Goal: Task Accomplishment & Management: Use online tool/utility

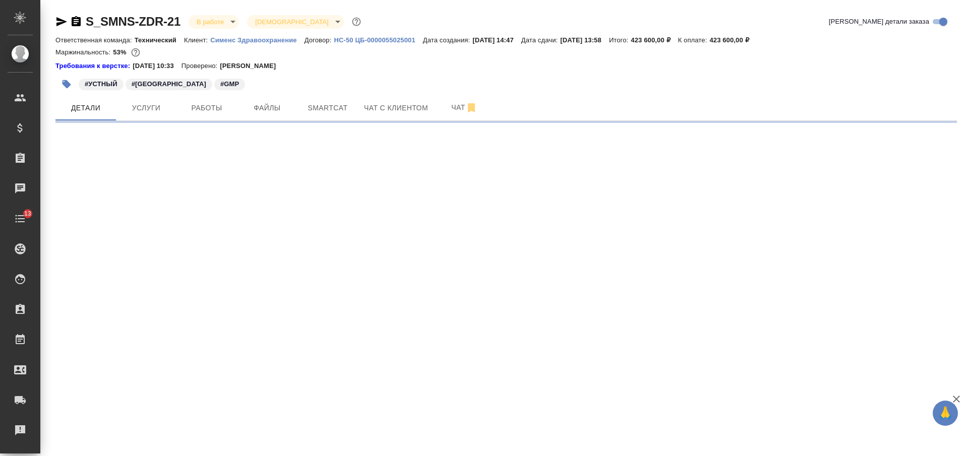
select select "RU"
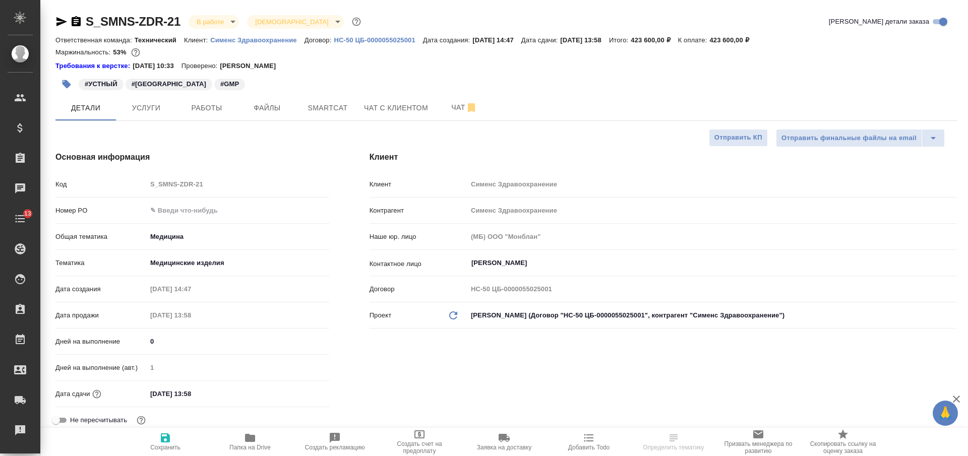
type input "Федотова Ирина"
type input "Павлова Антонина a.pavlova"
click at [248, 447] on span "Папка на Drive" at bounding box center [249, 447] width 41 height 7
type textarea "x"
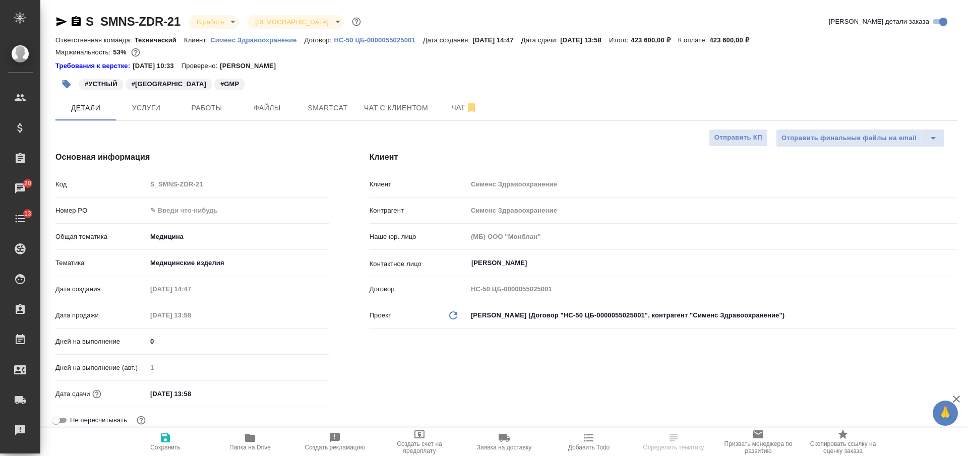
type textarea "x"
select select "RU"
type textarea "x"
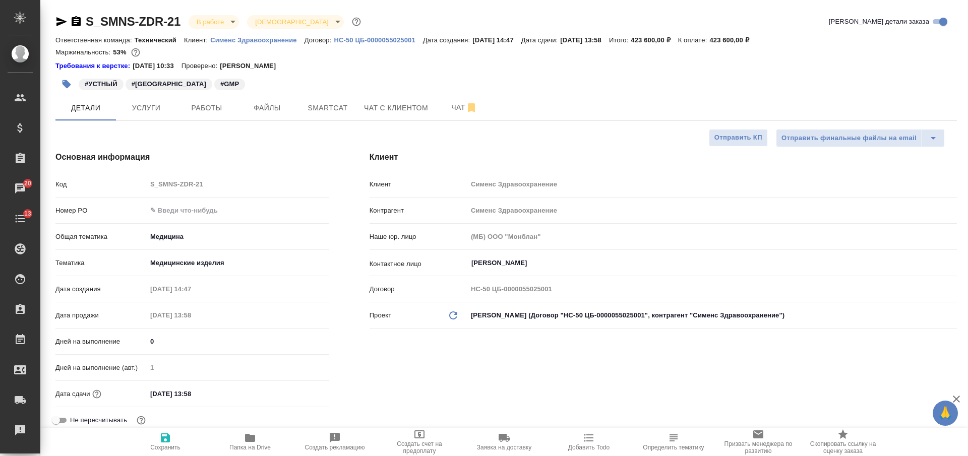
type textarea "x"
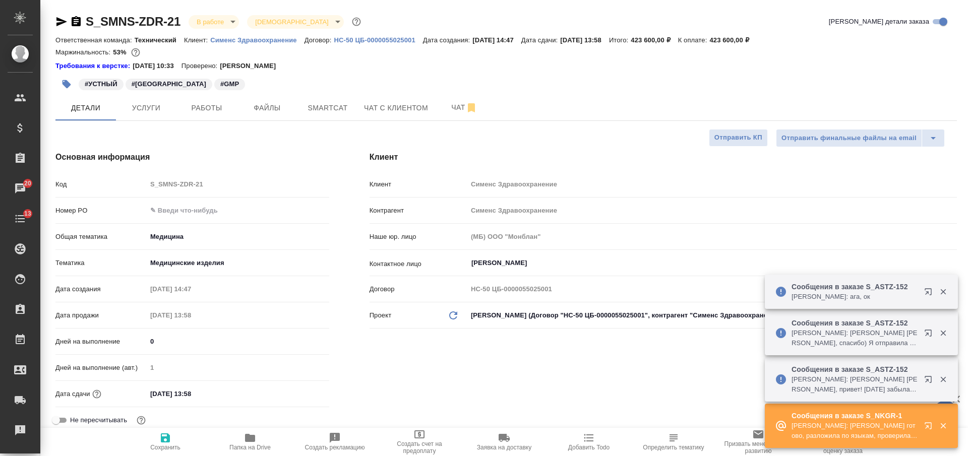
click at [368, 39] on p "HC-50 ЦБ-0000055025001" at bounding box center [378, 40] width 89 height 8
type textarea "x"
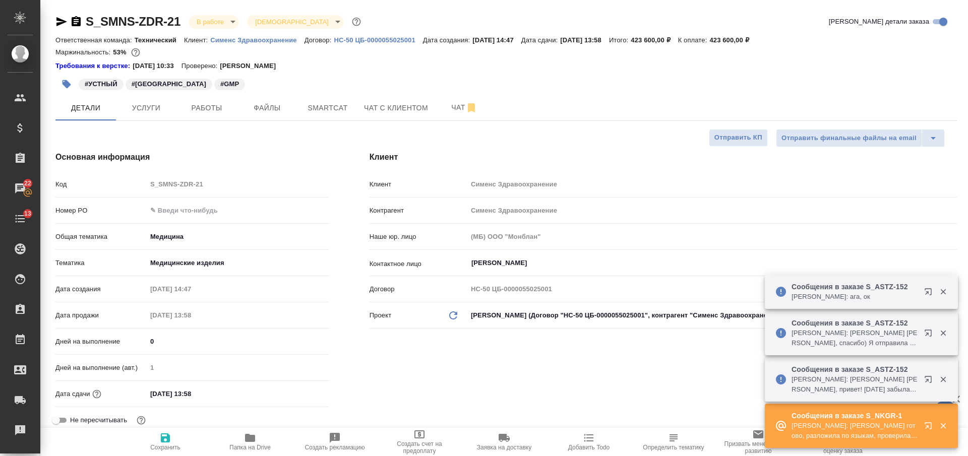
type textarea "x"
click at [262, 41] on p "Сименс Здравоохранение" at bounding box center [257, 40] width 94 height 8
type textarea "x"
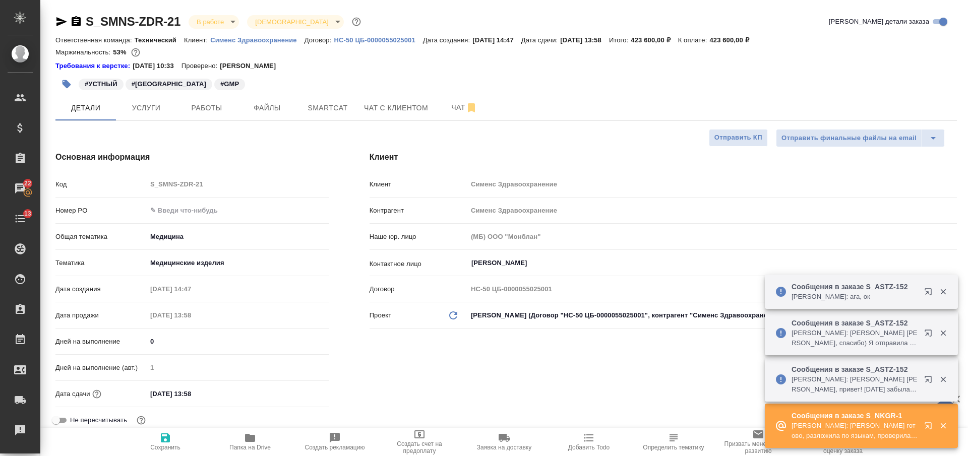
type textarea "x"
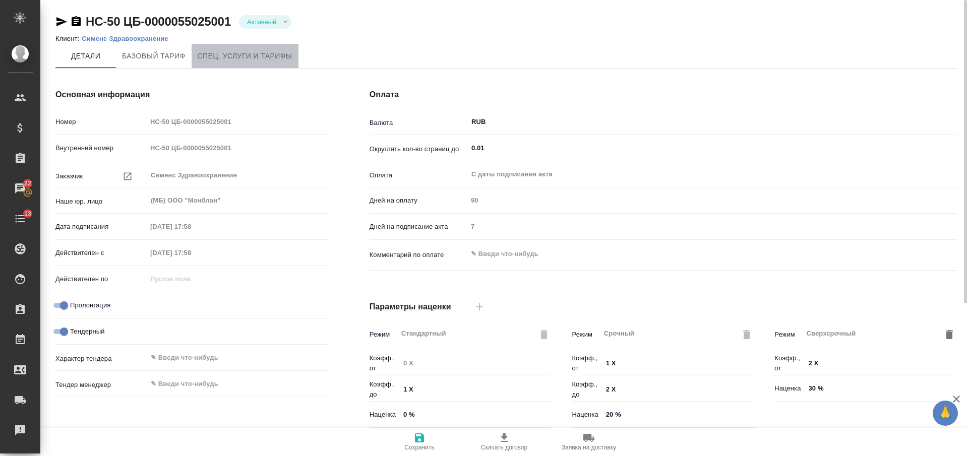
click at [242, 58] on span "Спец. услуги и тарифы" at bounding box center [245, 56] width 95 height 13
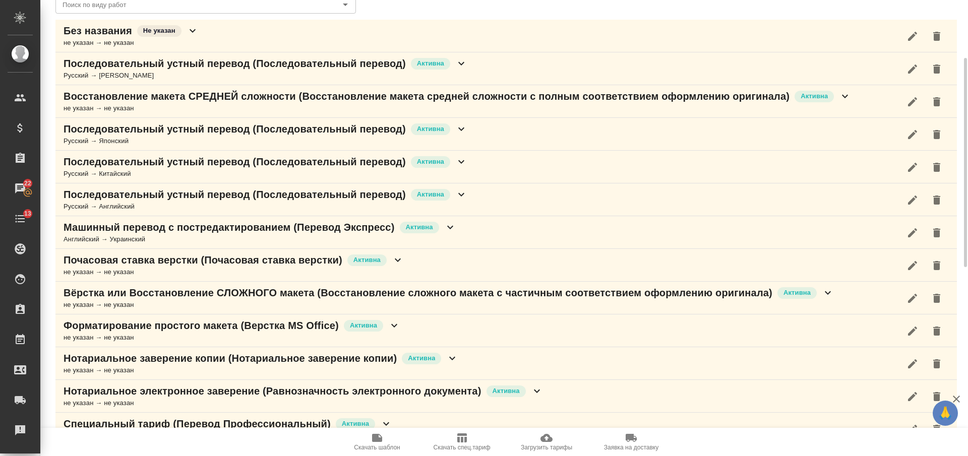
scroll to position [189, 0]
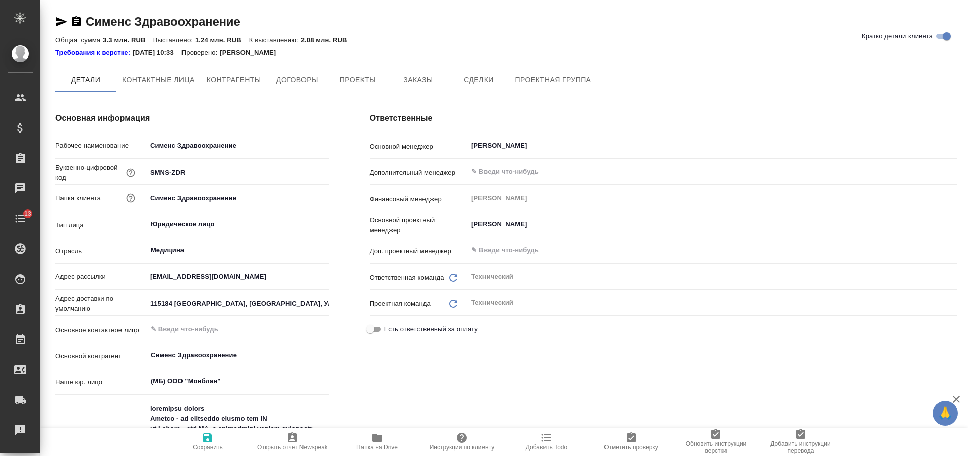
type textarea "x"
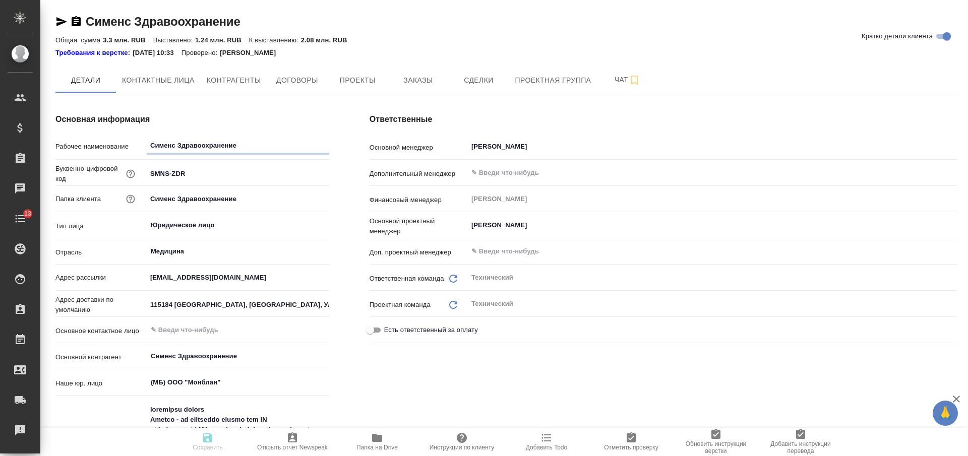
type textarea "x"
click at [427, 86] on span "Заказы" at bounding box center [418, 80] width 48 height 13
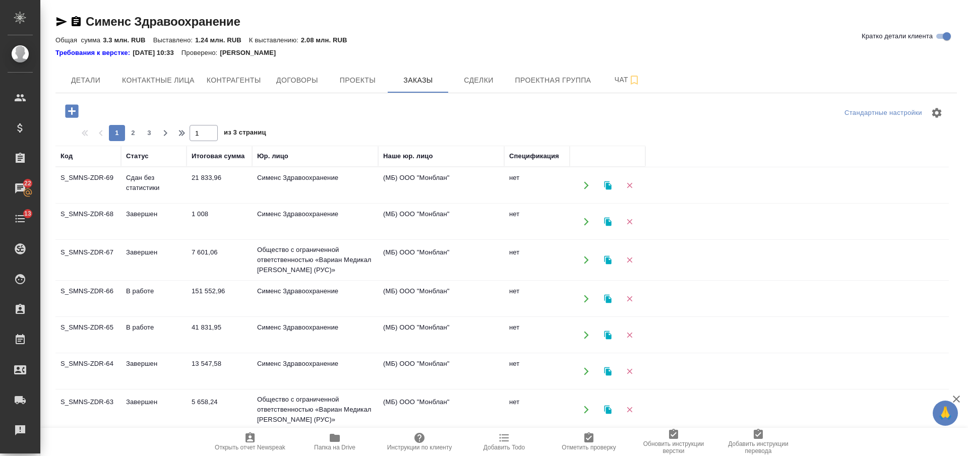
click at [229, 258] on td "7 601,06" at bounding box center [220, 260] width 66 height 35
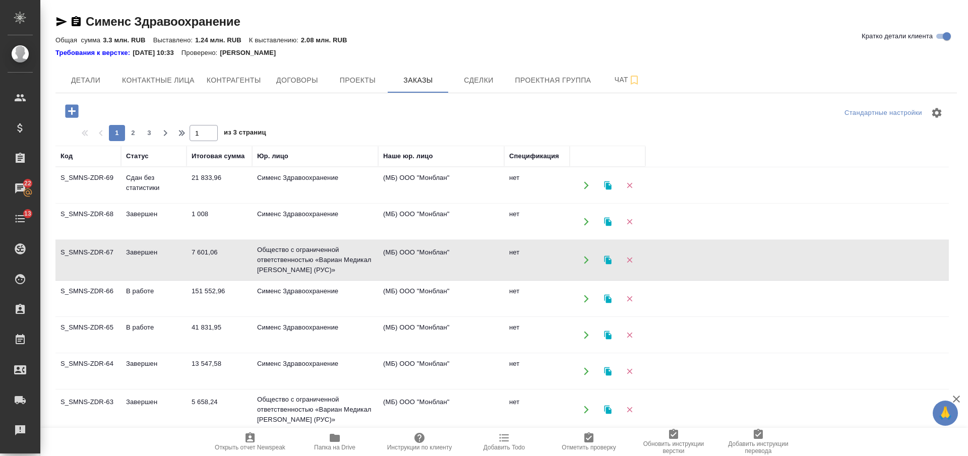
click at [229, 258] on td "7 601,06" at bounding box center [220, 260] width 66 height 35
click at [277, 367] on td "Сименс Здравоохранение" at bounding box center [315, 371] width 126 height 35
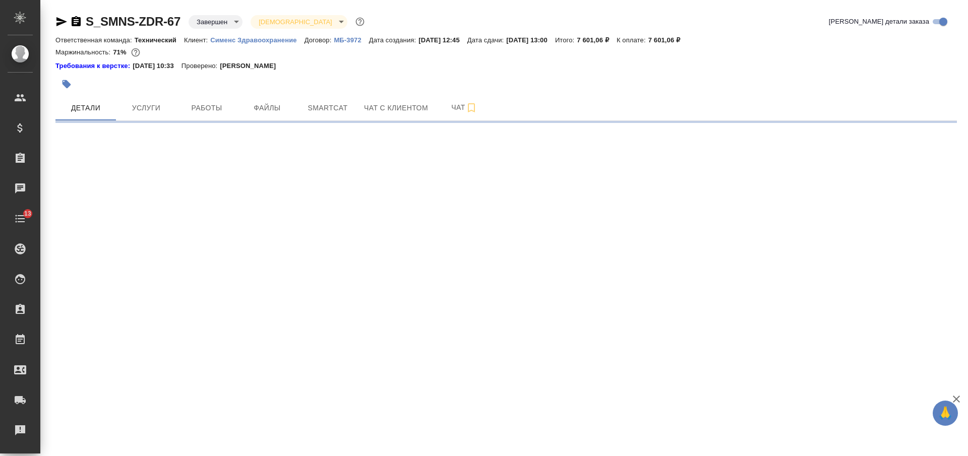
select select "RU"
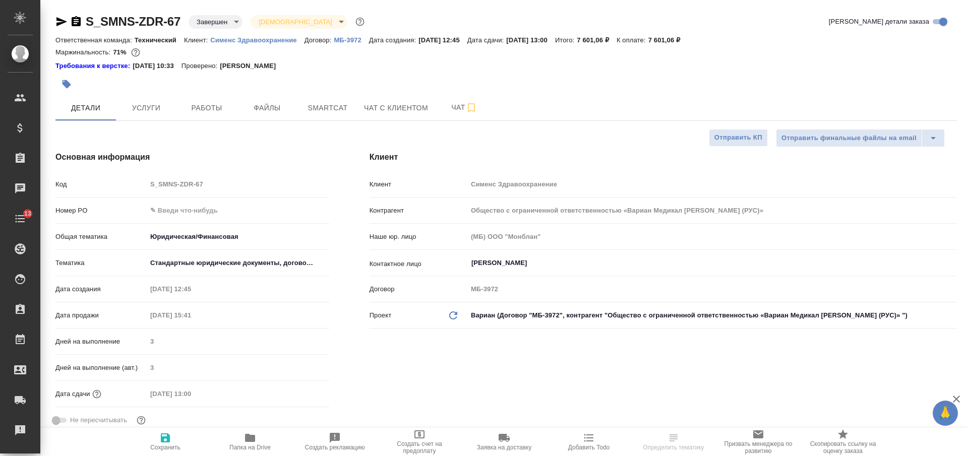
type textarea "x"
click at [163, 100] on button "Услуги" at bounding box center [146, 107] width 61 height 25
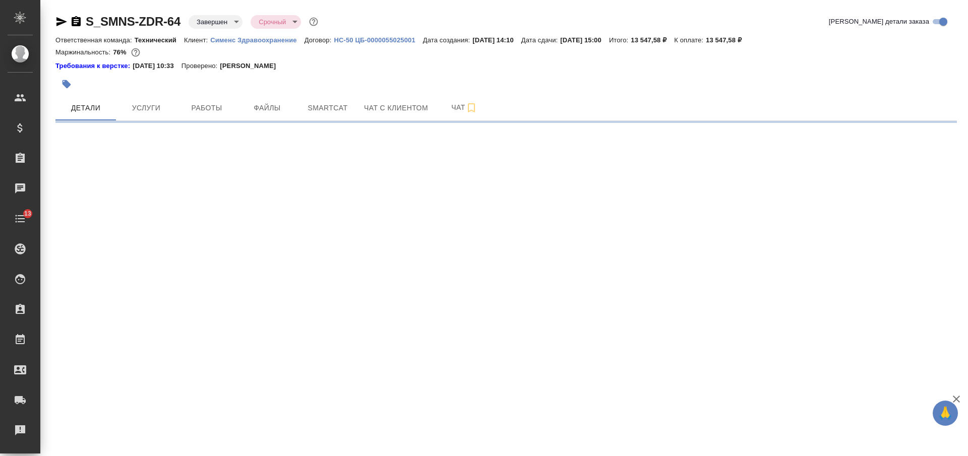
select select "RU"
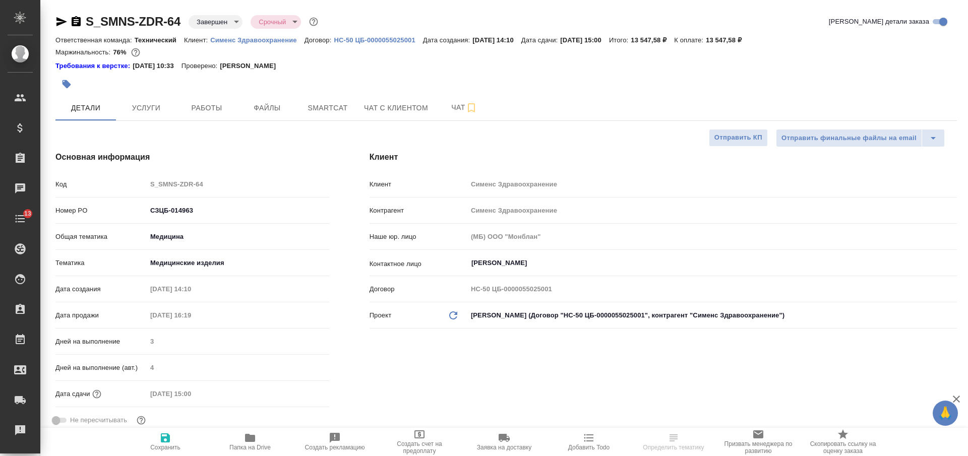
type textarea "x"
click at [154, 111] on span "Услуги" at bounding box center [146, 108] width 48 height 13
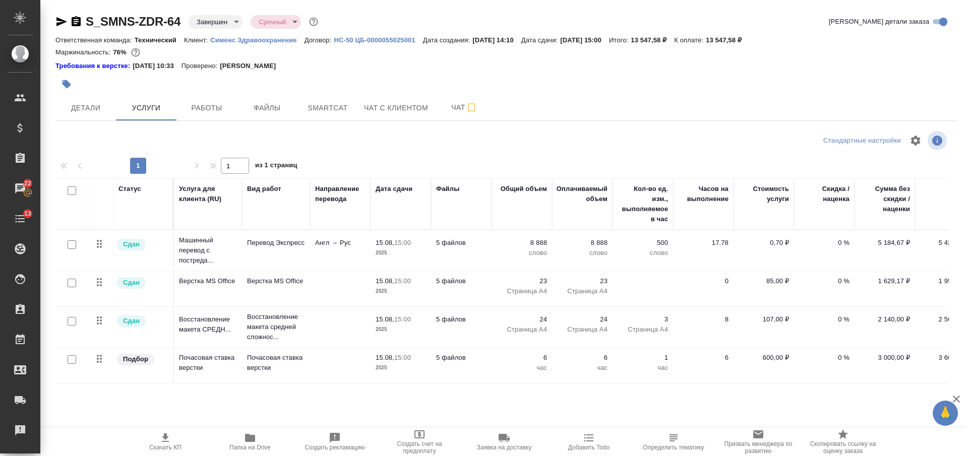
click at [321, 251] on td "Англ → Рус" at bounding box center [340, 250] width 61 height 35
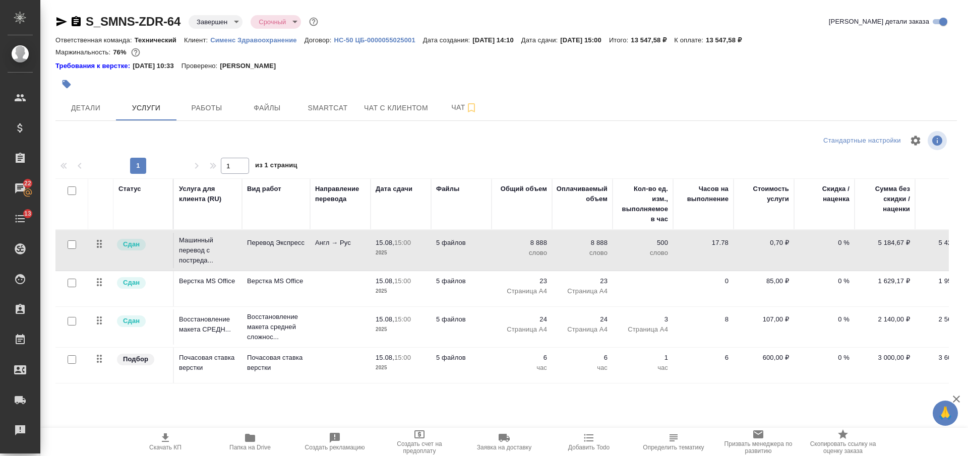
click at [321, 251] on td "Англ → Рус" at bounding box center [340, 250] width 61 height 35
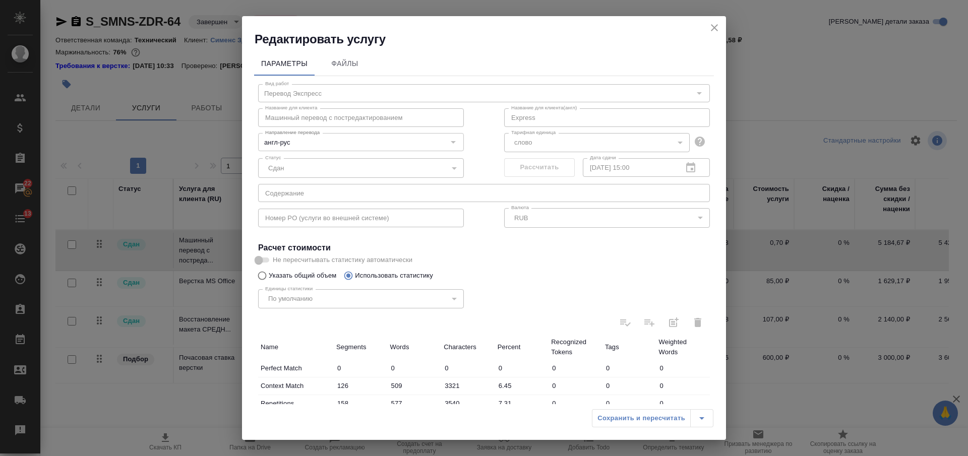
click at [721, 24] on button "close" at bounding box center [714, 27] width 15 height 15
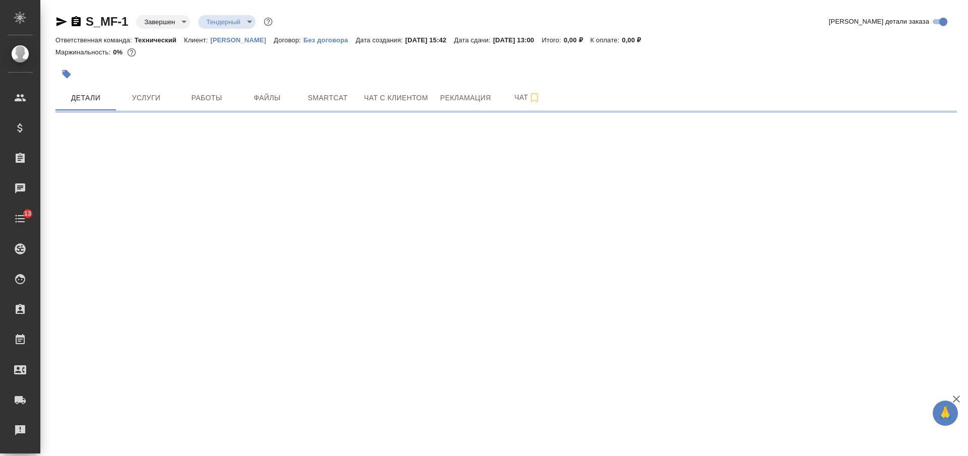
select select "RU"
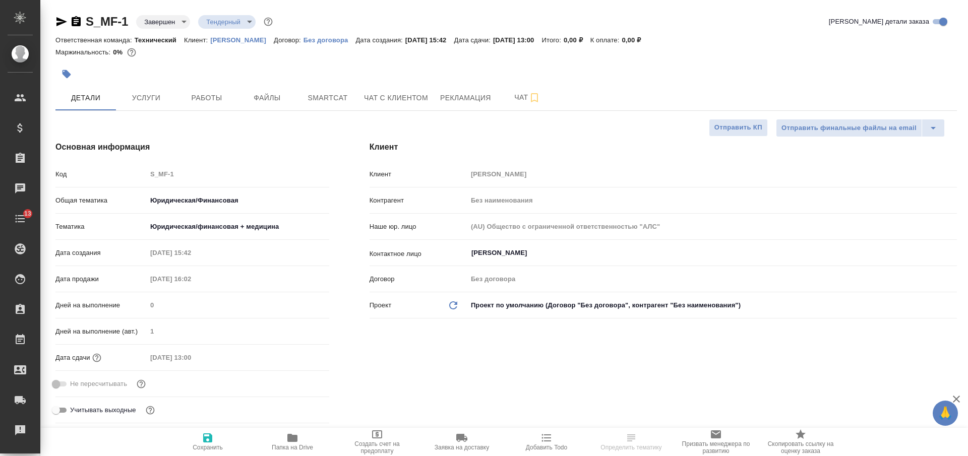
type textarea "x"
click at [76, 23] on icon "button" at bounding box center [76, 21] width 9 height 10
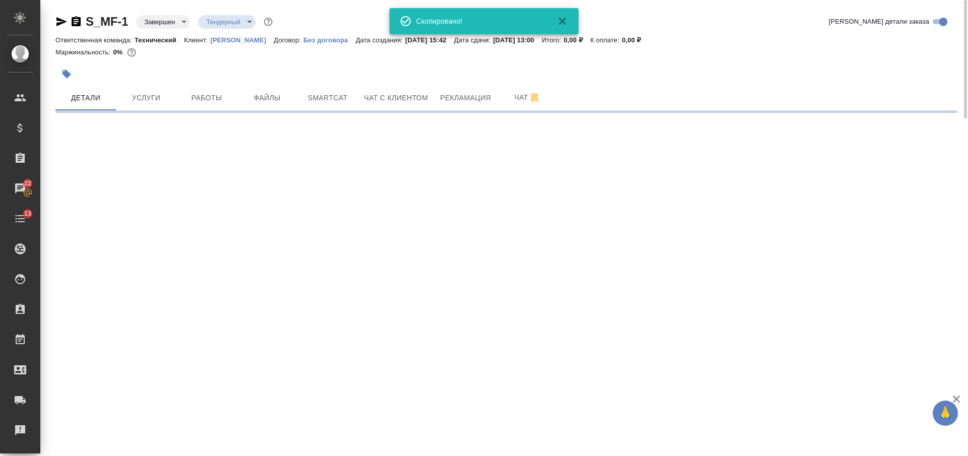
select select "RU"
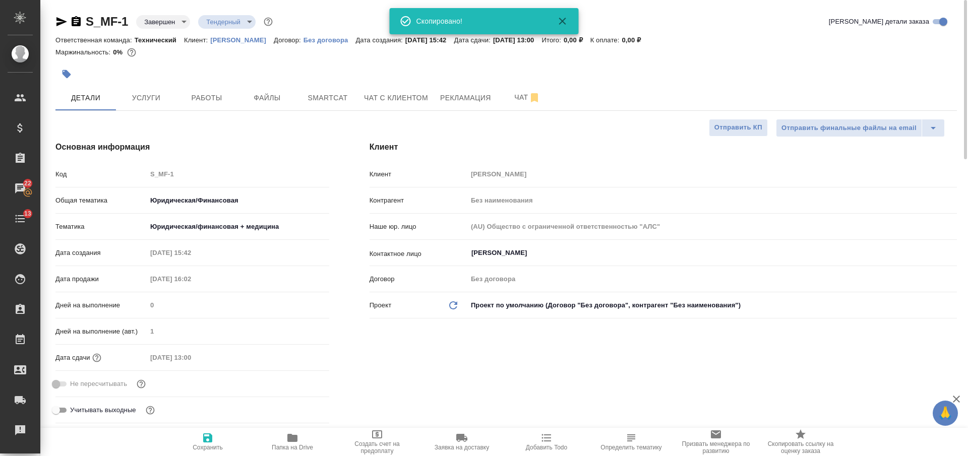
type textarea "x"
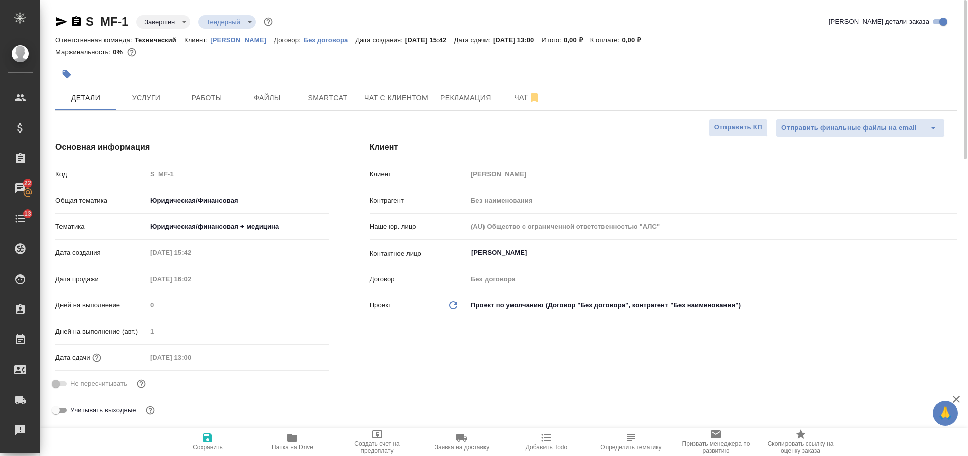
type textarea "x"
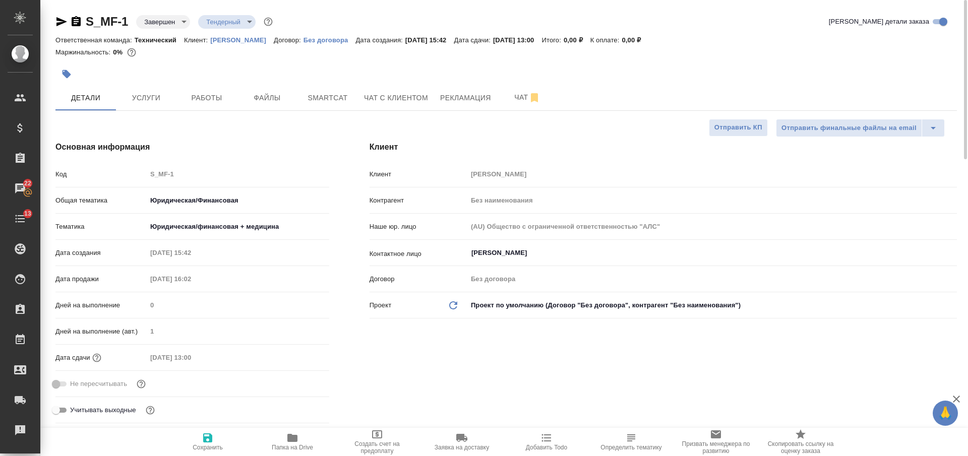
type textarea "x"
click at [227, 38] on p "[PERSON_NAME]" at bounding box center [242, 40] width 64 height 8
type textarea "x"
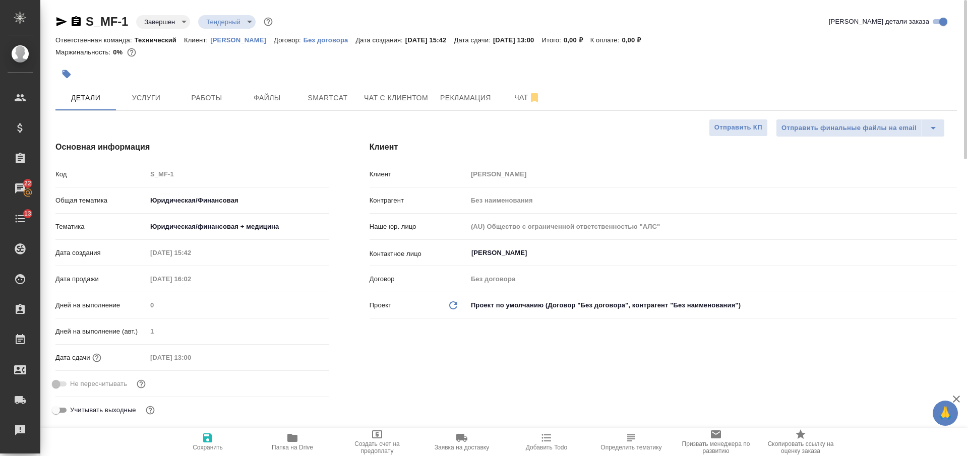
type textarea "x"
drag, startPoint x: 504, startPoint y: 40, endPoint x: 535, endPoint y: 40, distance: 31.8
click at [535, 40] on p "[DATE] 13:00" at bounding box center [517, 40] width 49 height 8
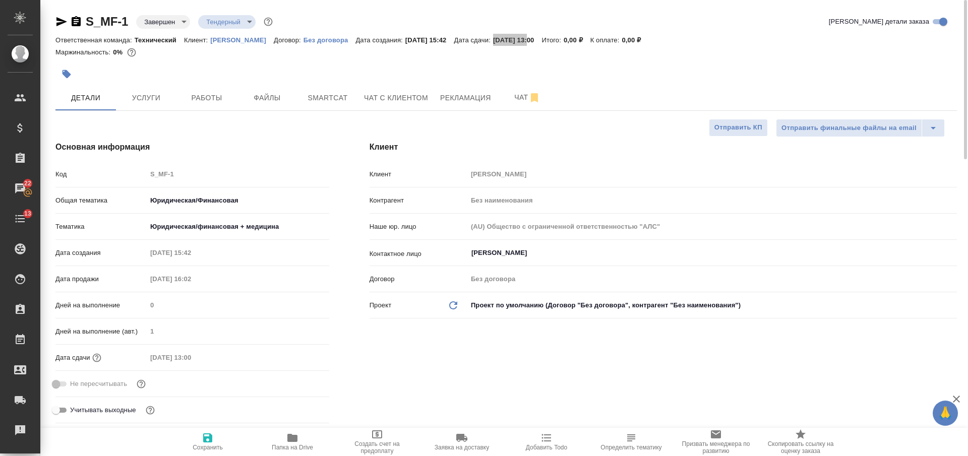
type textarea "x"
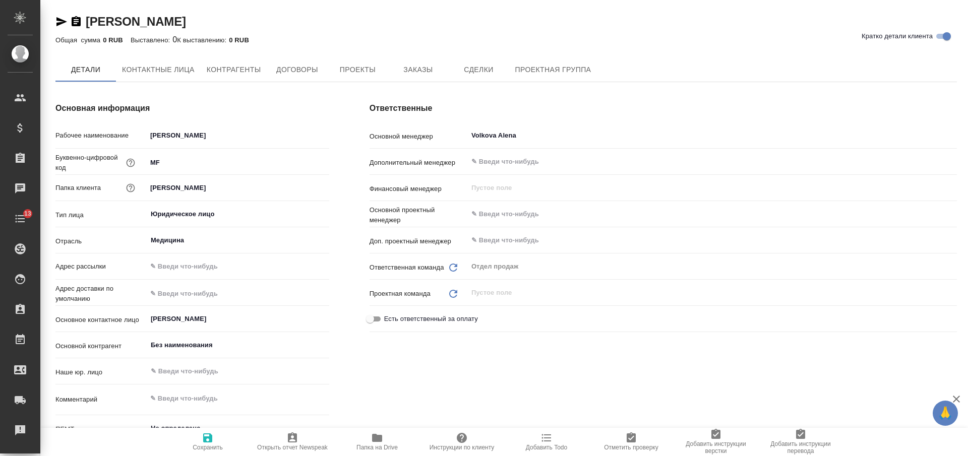
type textarea "x"
click at [76, 21] on icon "button" at bounding box center [76, 21] width 9 height 10
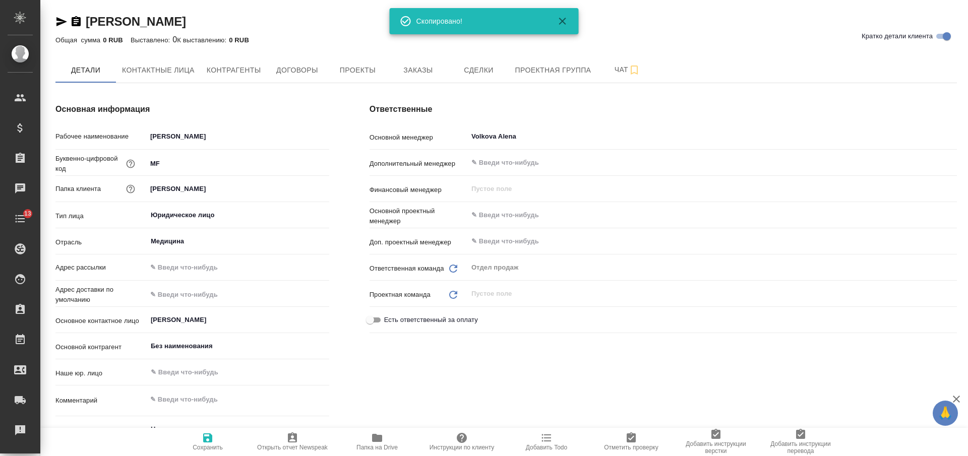
type textarea "x"
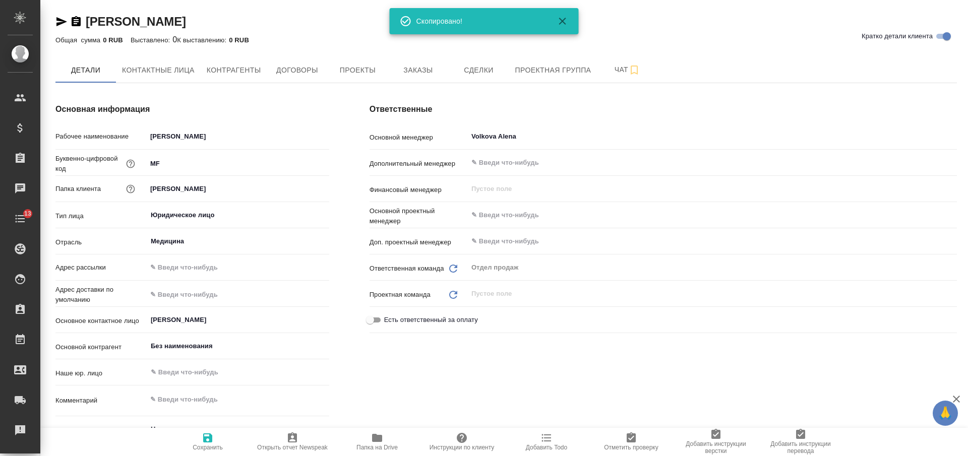
type textarea "x"
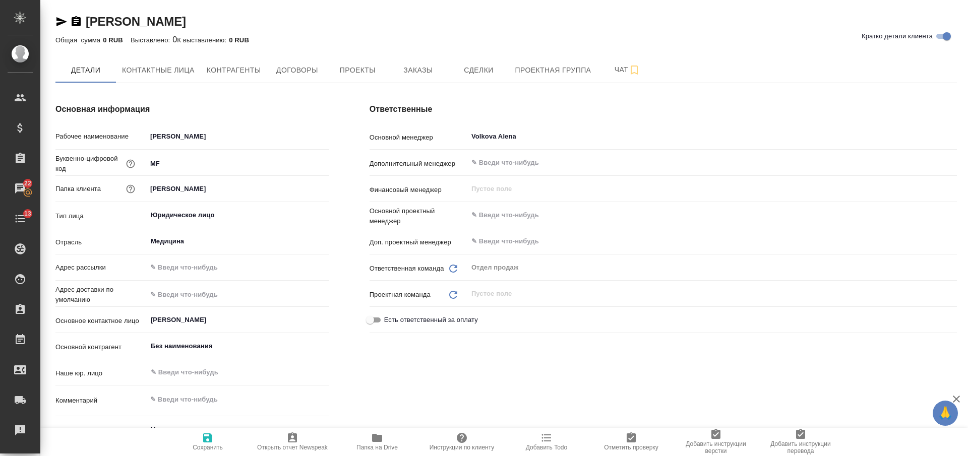
click at [71, 24] on icon "button" at bounding box center [76, 22] width 12 height 12
click at [169, 71] on span "Контактные лица" at bounding box center [158, 70] width 73 height 13
select select "RU"
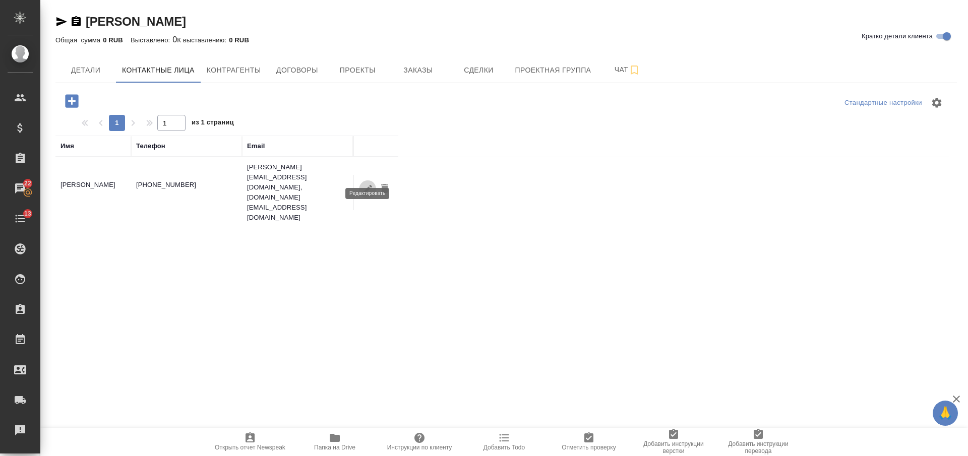
click at [366, 184] on icon "button" at bounding box center [368, 190] width 12 height 12
type input "Алена"
type input "Грушко"
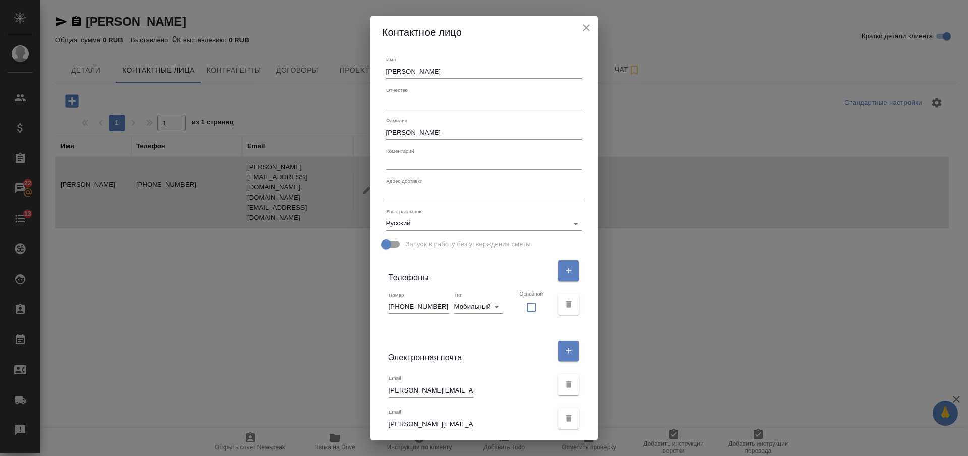
click at [583, 28] on icon "close" at bounding box center [586, 27] width 7 height 7
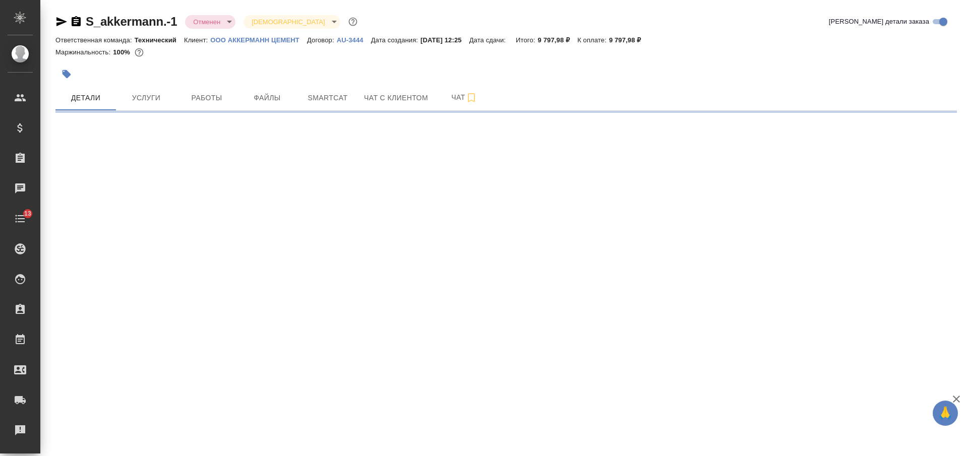
select select "RU"
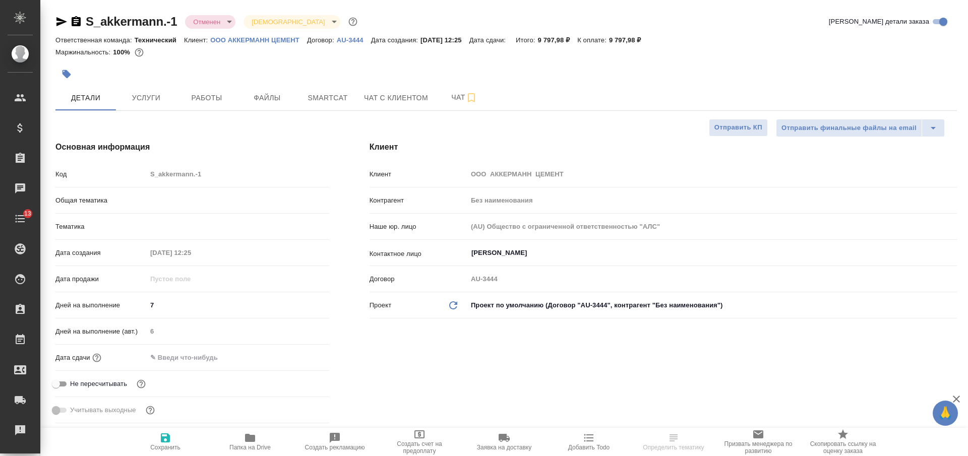
type textarea "x"
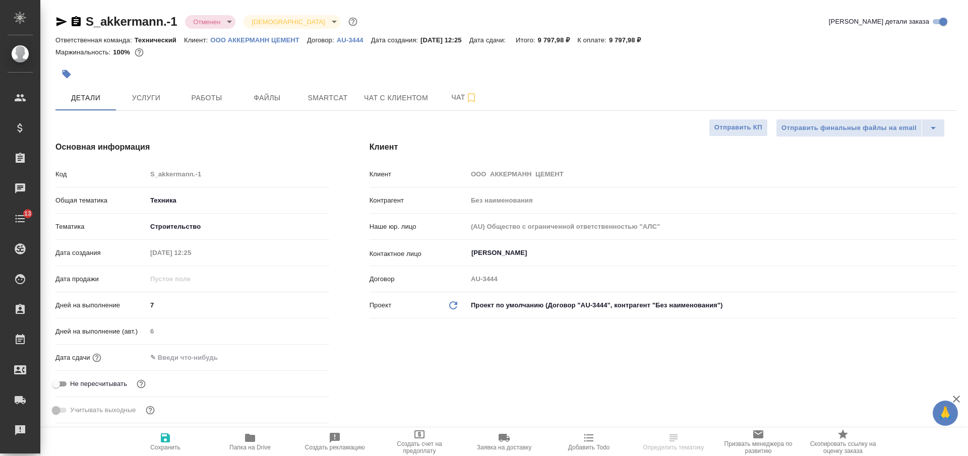
type textarea "x"
click at [78, 19] on icon "button" at bounding box center [76, 21] width 9 height 10
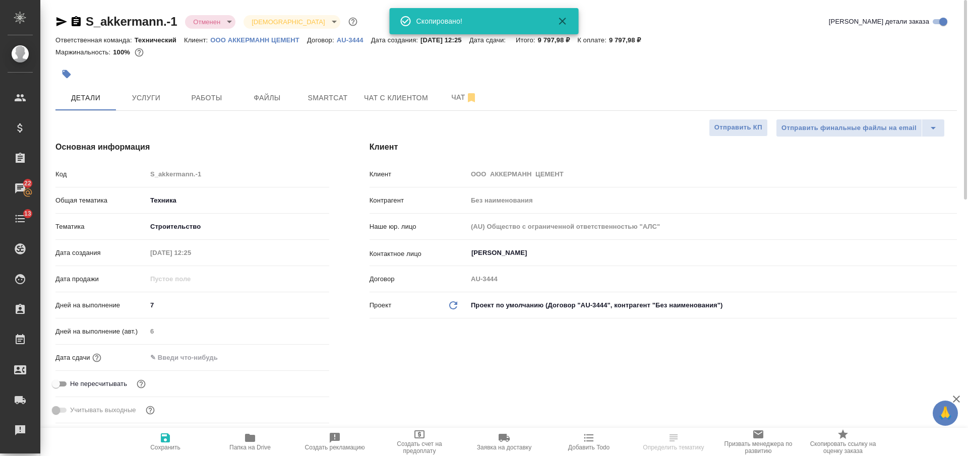
type textarea "x"
select select "RU"
type textarea "x"
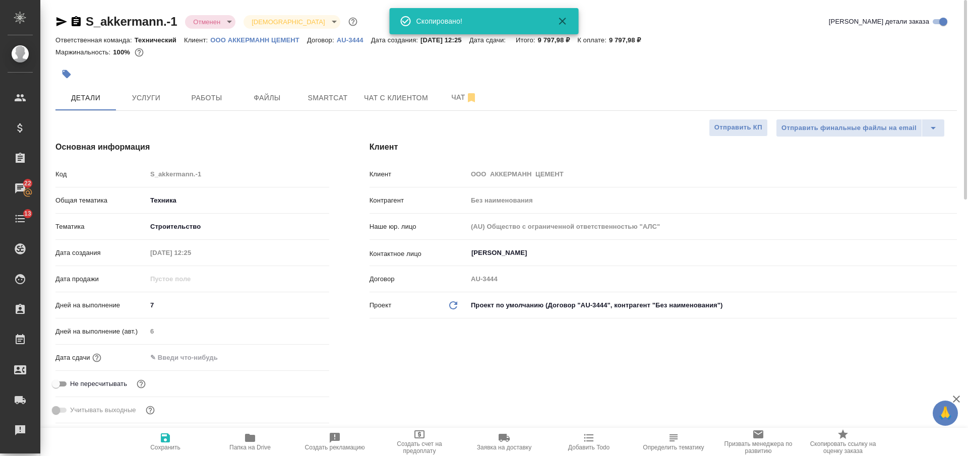
type textarea "x"
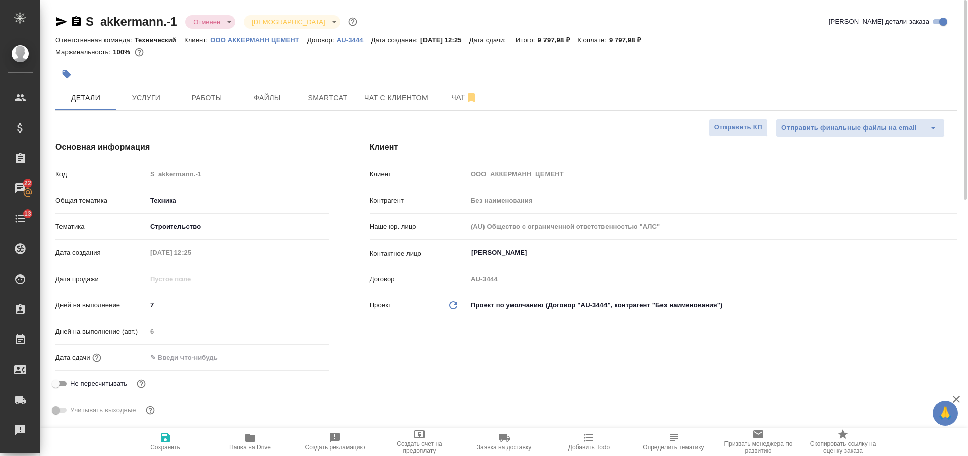
click at [260, 42] on p "ООО АККЕРМАНН ЦЕМЕНТ" at bounding box center [258, 40] width 97 height 8
type textarea "x"
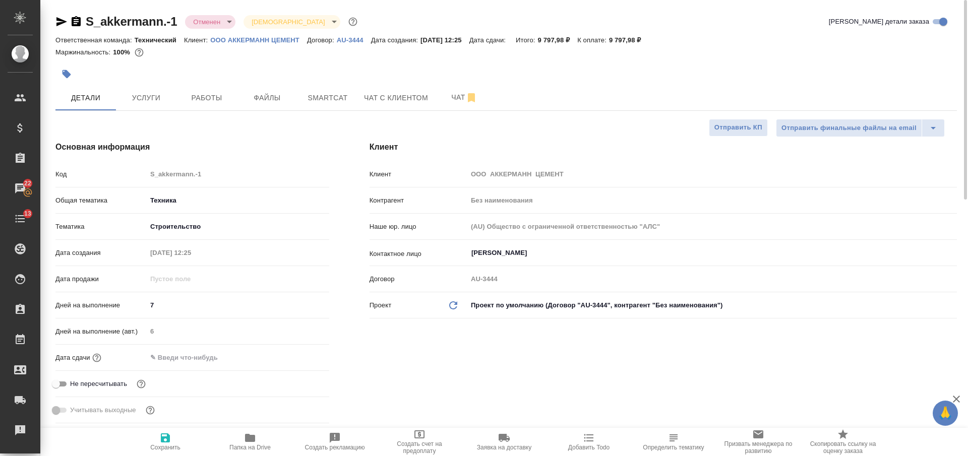
type textarea "x"
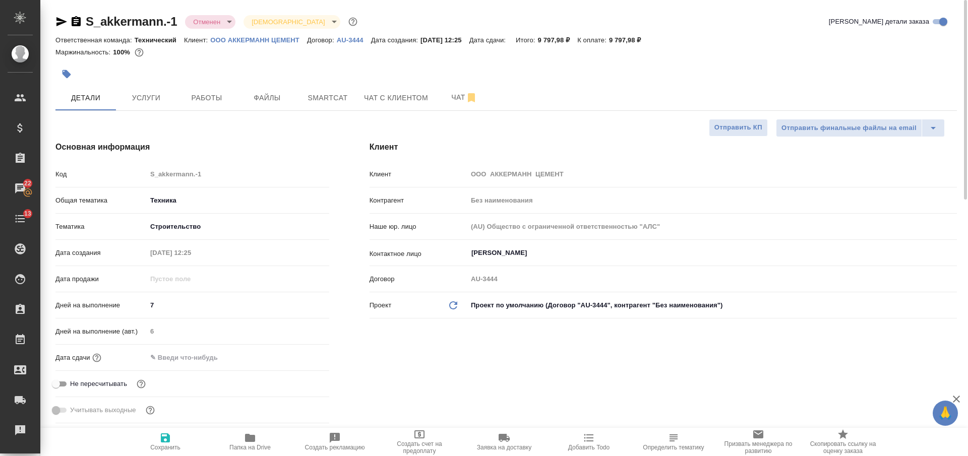
type textarea "x"
click at [511, 248] on input "Мурая Валерия" at bounding box center [695, 253] width 450 height 12
type textarea "x"
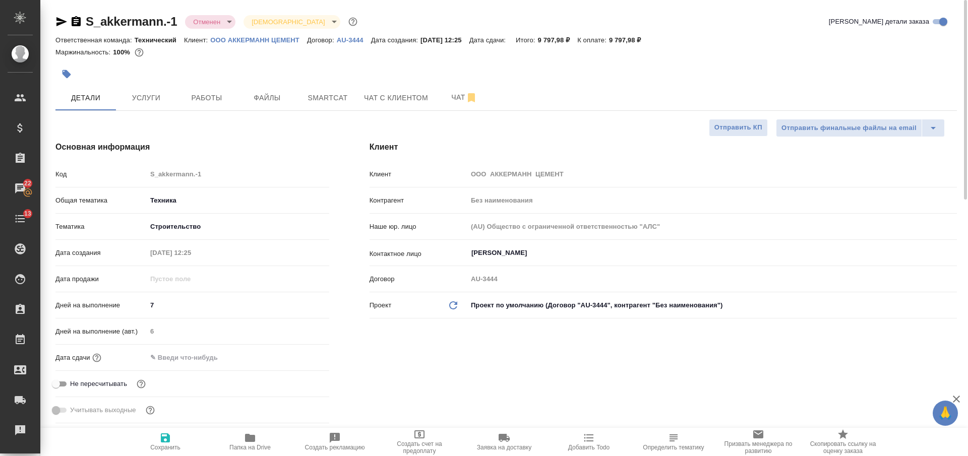
type textarea "x"
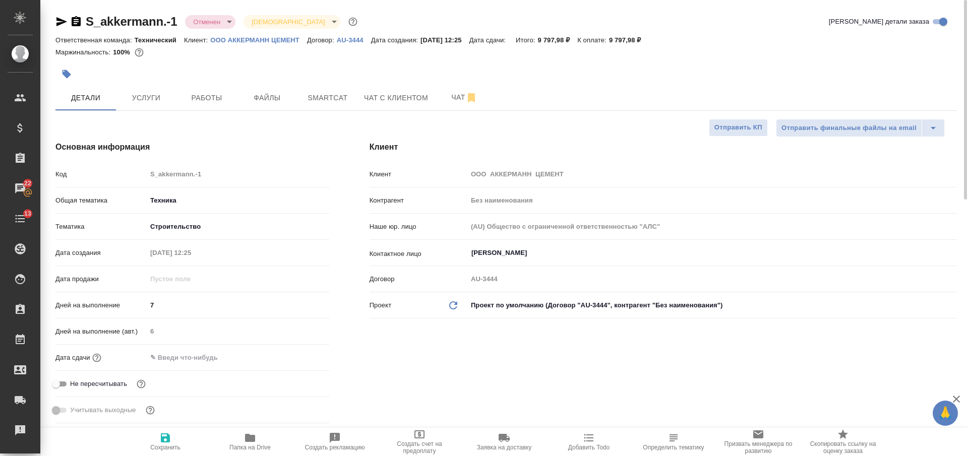
type textarea "x"
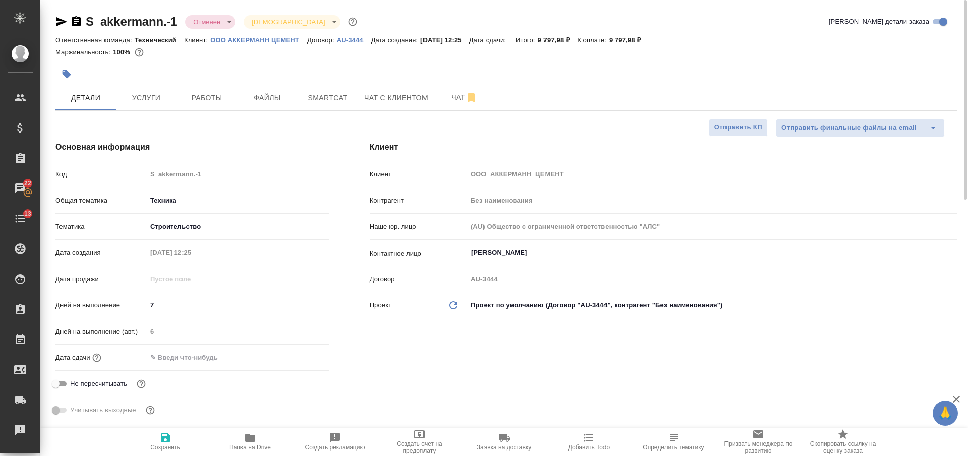
type textarea "x"
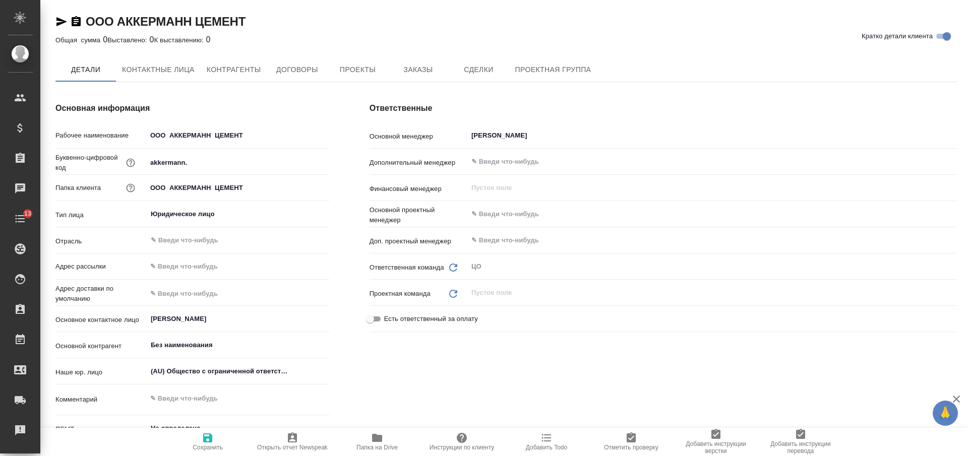
type textarea "x"
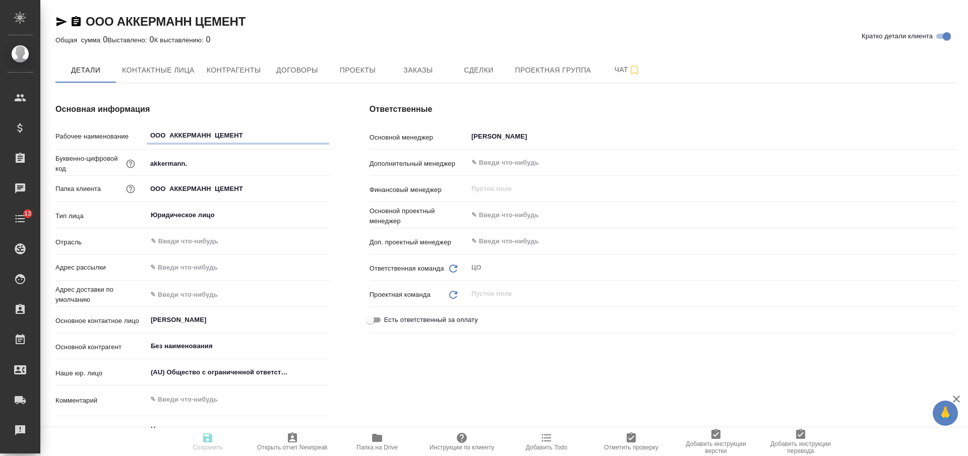
type textarea "x"
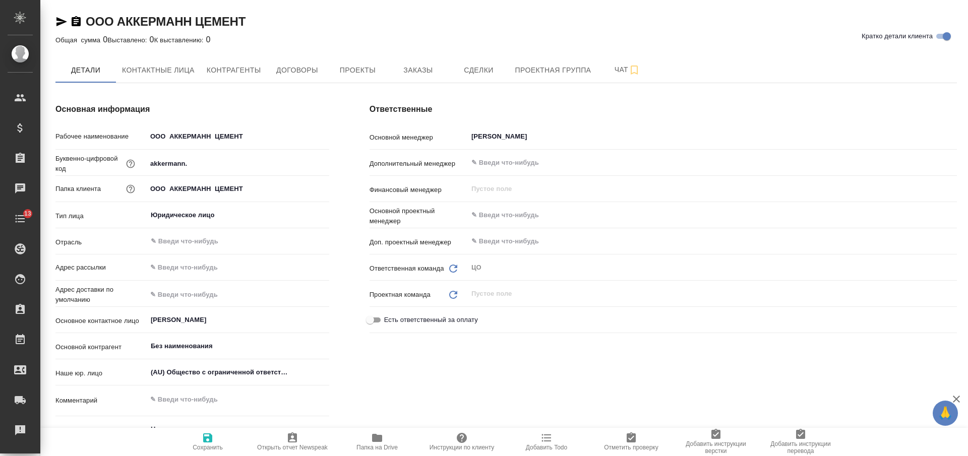
click at [77, 21] on icon "button" at bounding box center [76, 21] width 9 height 10
click at [420, 73] on span "Заказы" at bounding box center [418, 70] width 48 height 13
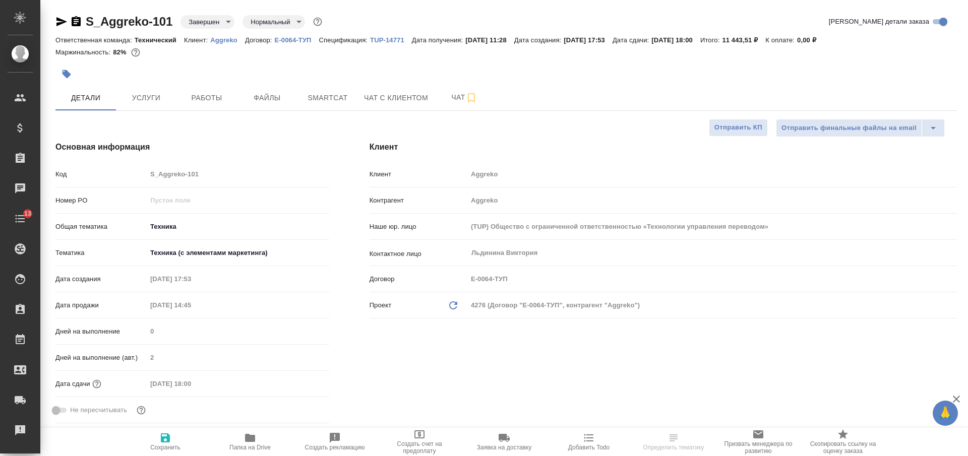
select select "RU"
type textarea "x"
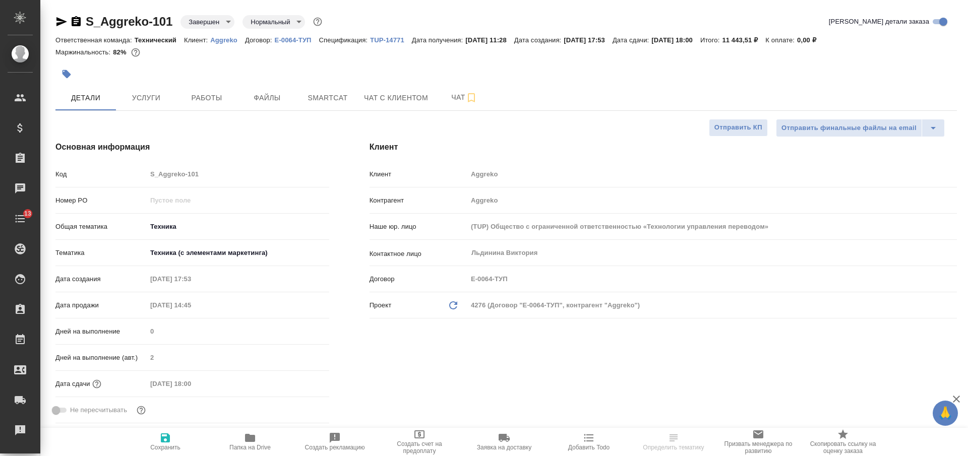
type textarea "x"
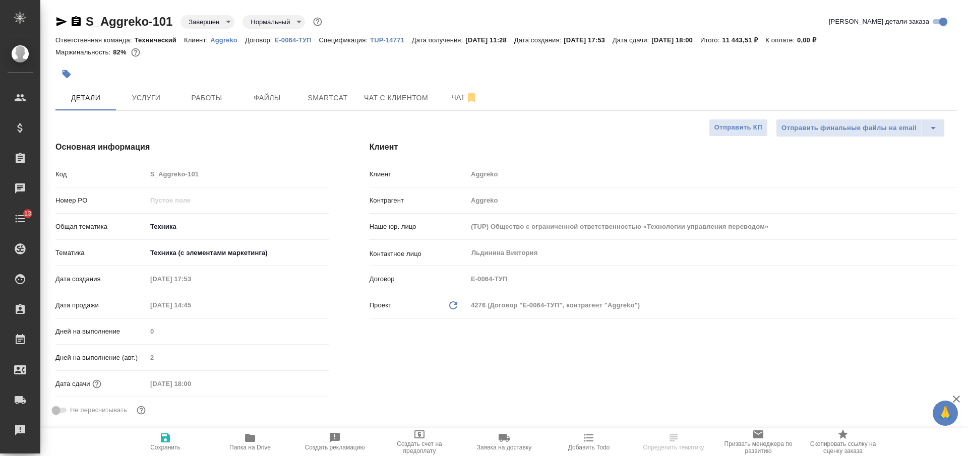
click at [218, 42] on p "Aggreko" at bounding box center [227, 40] width 35 height 8
type textarea "x"
select select "RU"
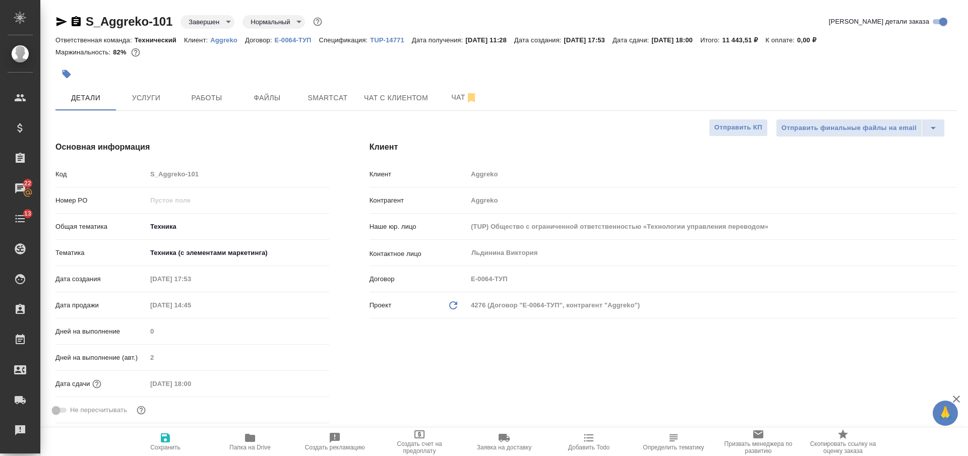
type textarea "x"
click at [468, 249] on div "Льдинина Виктория ​" at bounding box center [712, 253] width 490 height 18
type textarea "x"
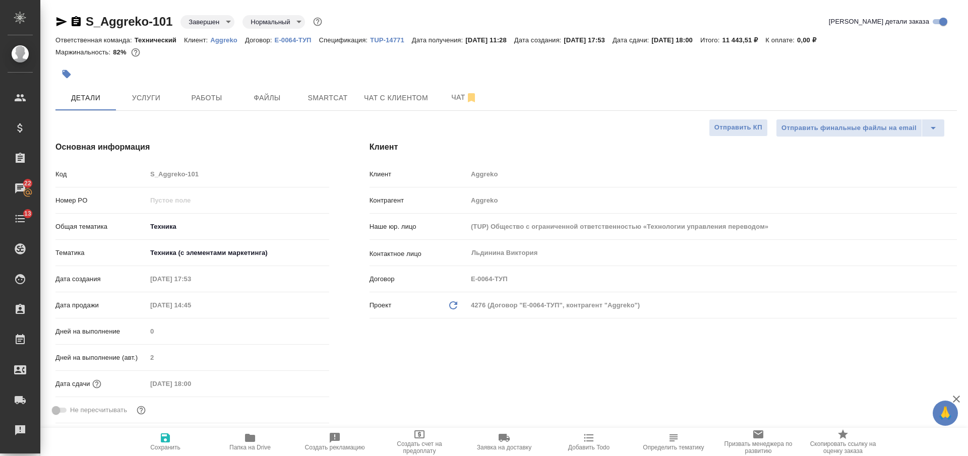
type textarea "x"
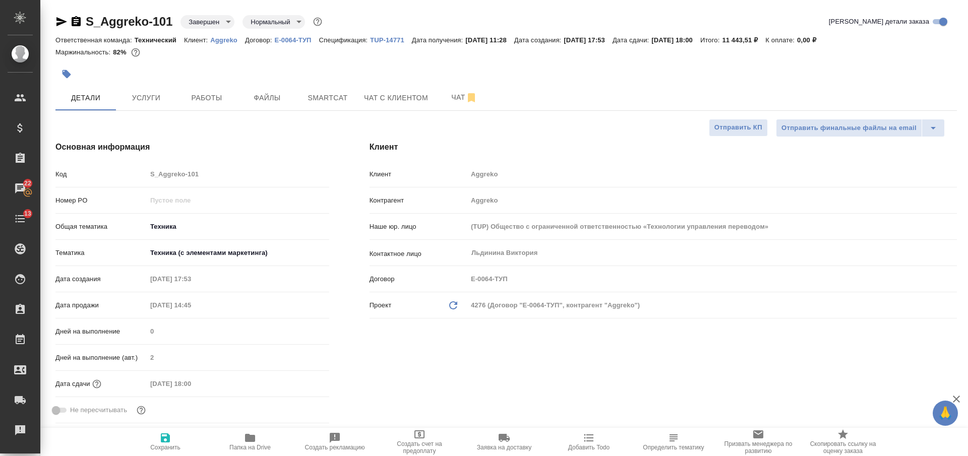
type textarea "x"
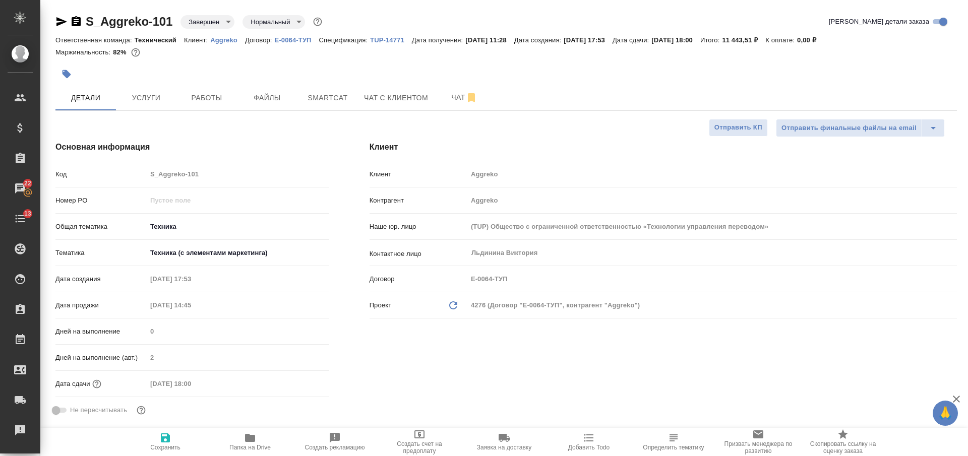
type textarea "x"
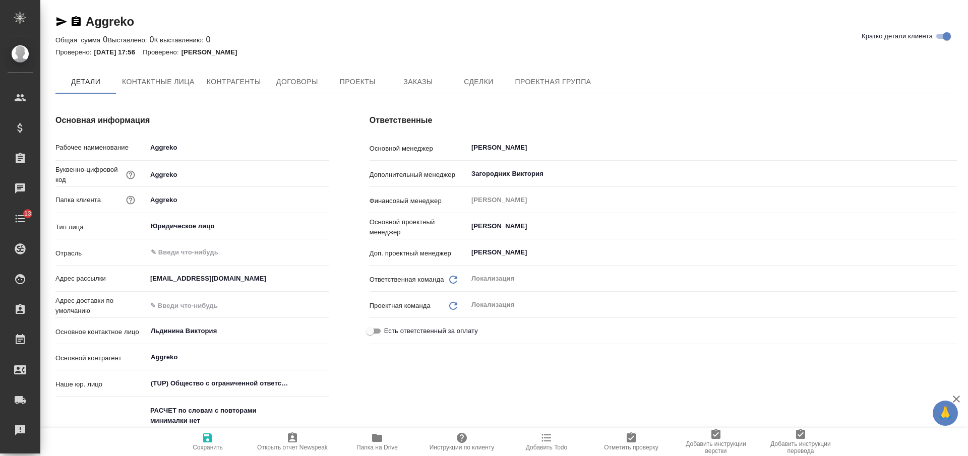
type textarea "x"
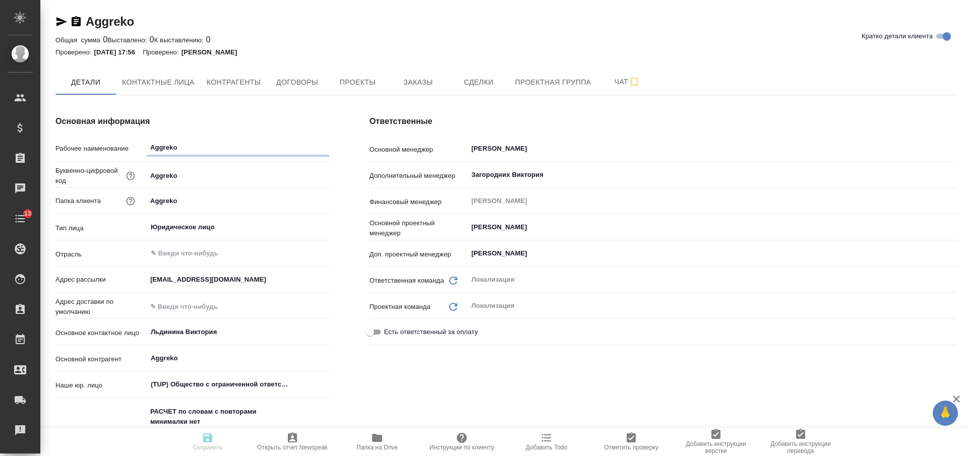
type textarea "x"
click at [76, 23] on icon "button" at bounding box center [76, 21] width 9 height 10
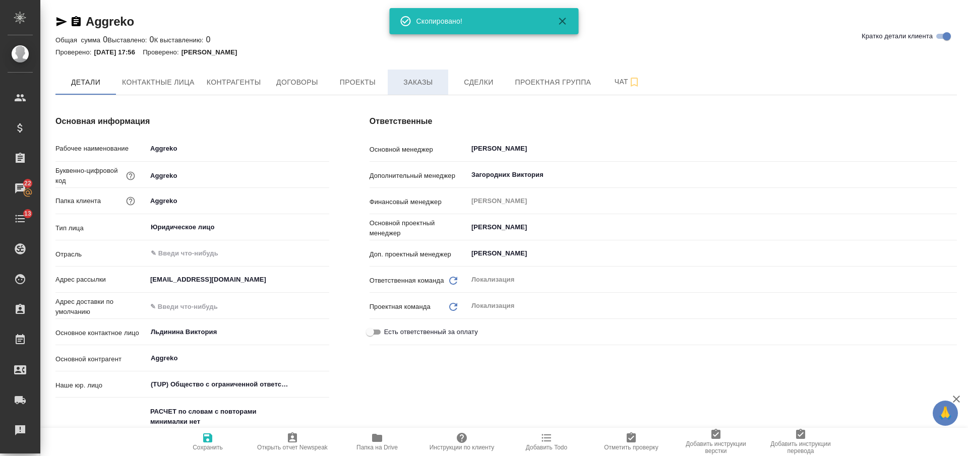
click at [396, 81] on span "Заказы" at bounding box center [418, 82] width 48 height 13
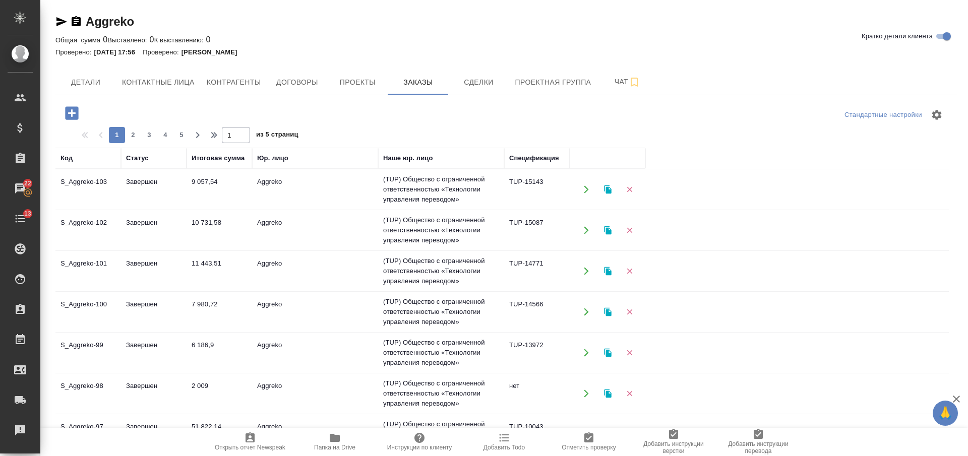
click at [329, 192] on td "Aggreko" at bounding box center [315, 189] width 126 height 35
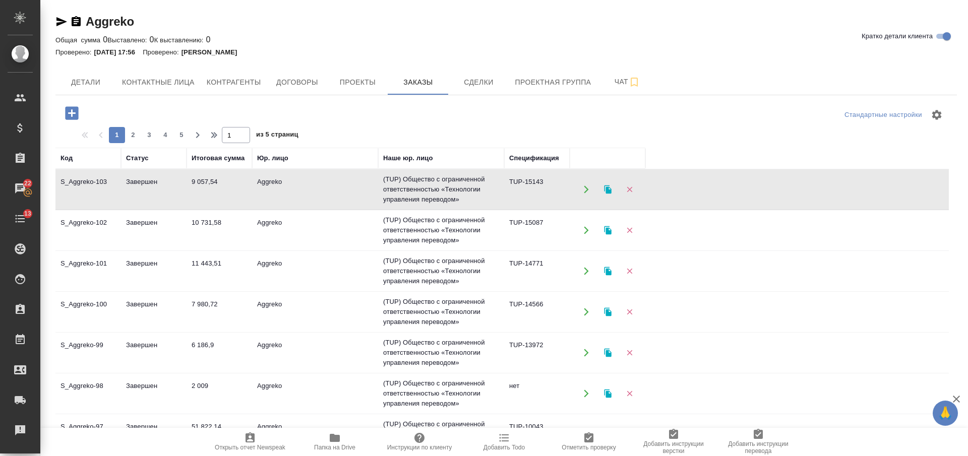
click at [329, 192] on td "Aggreko" at bounding box center [315, 189] width 126 height 35
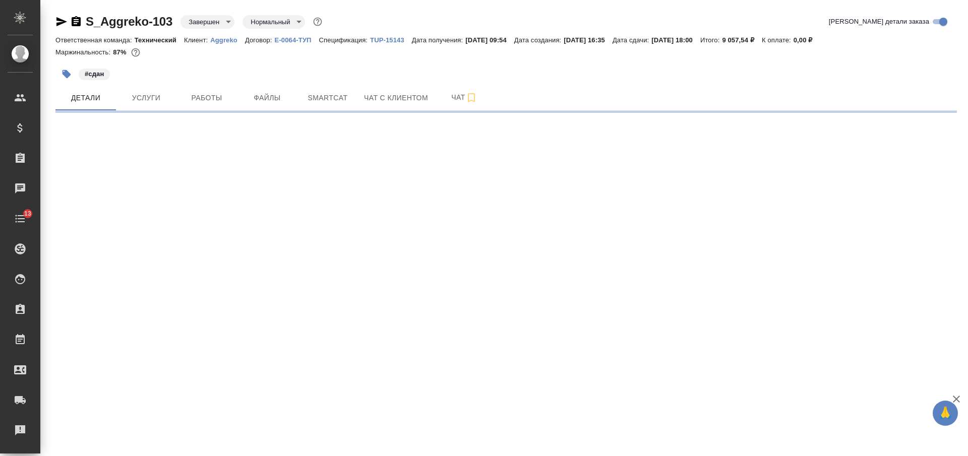
select select "RU"
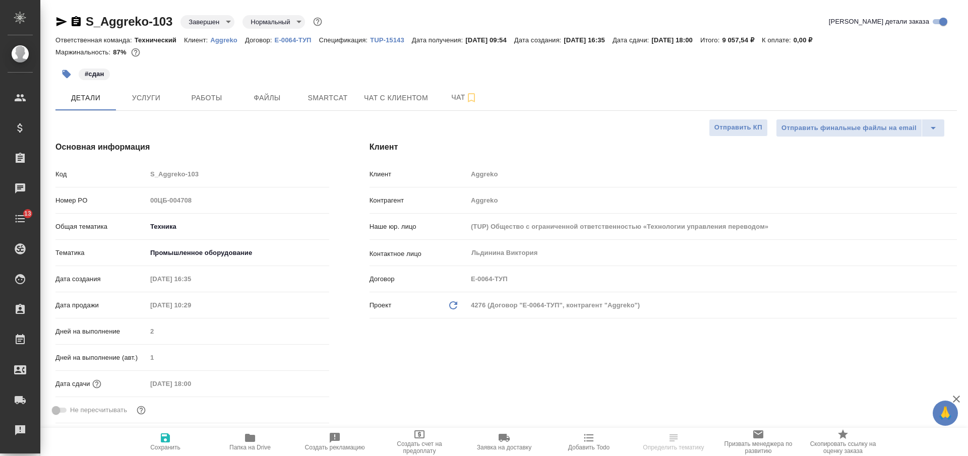
type textarea "x"
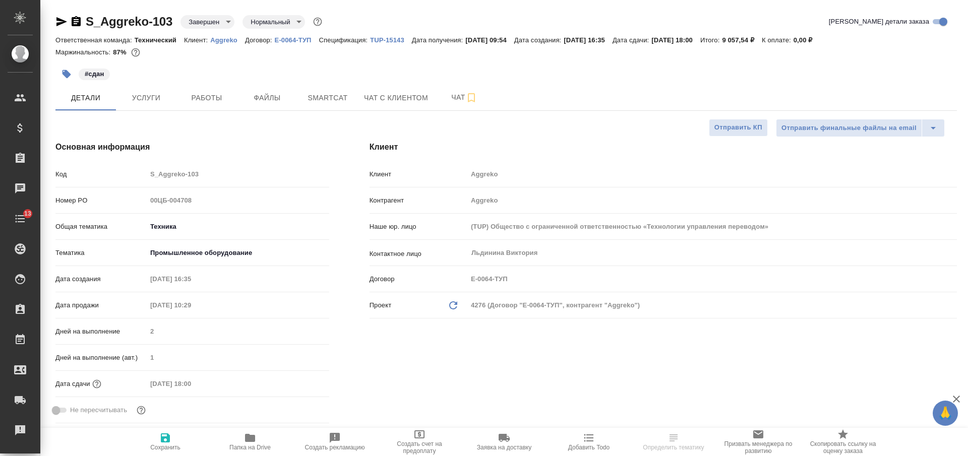
type textarea "x"
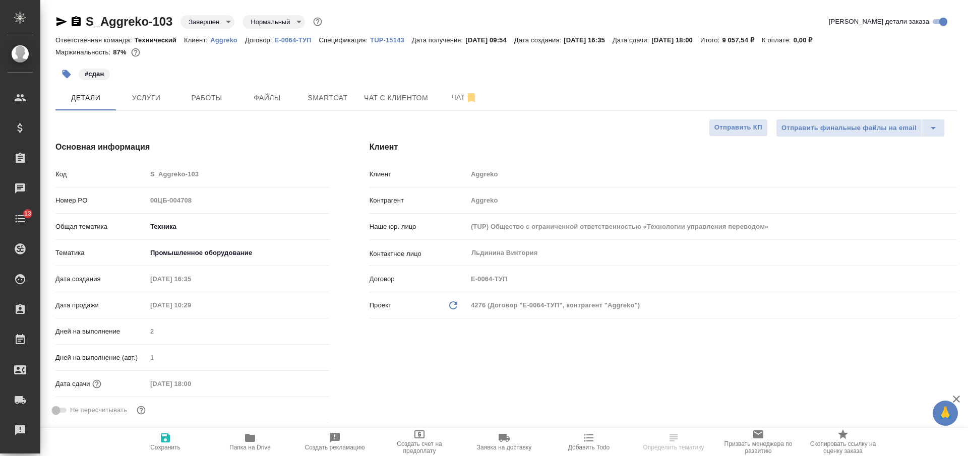
type textarea "x"
select select "RU"
type textarea "x"
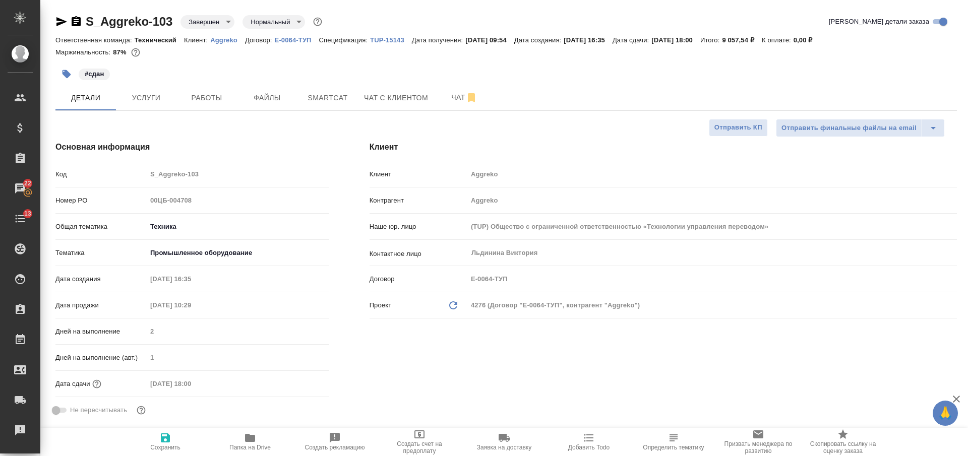
type textarea "x"
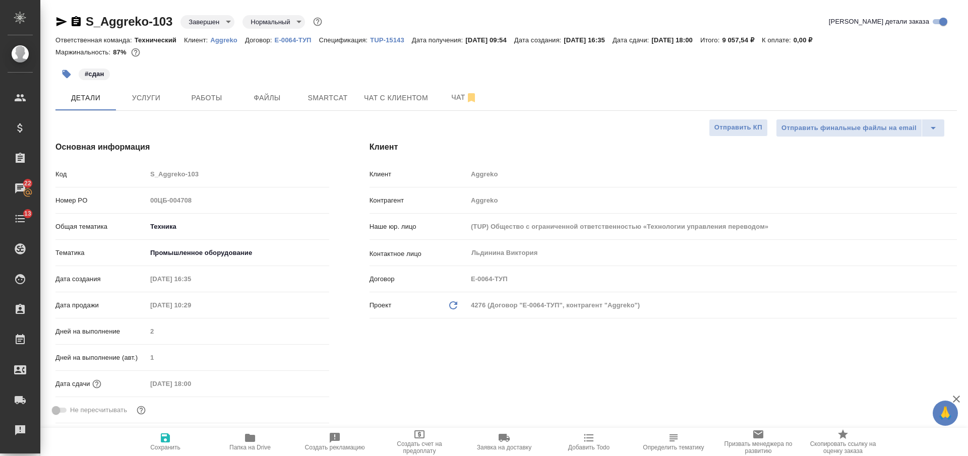
type textarea "x"
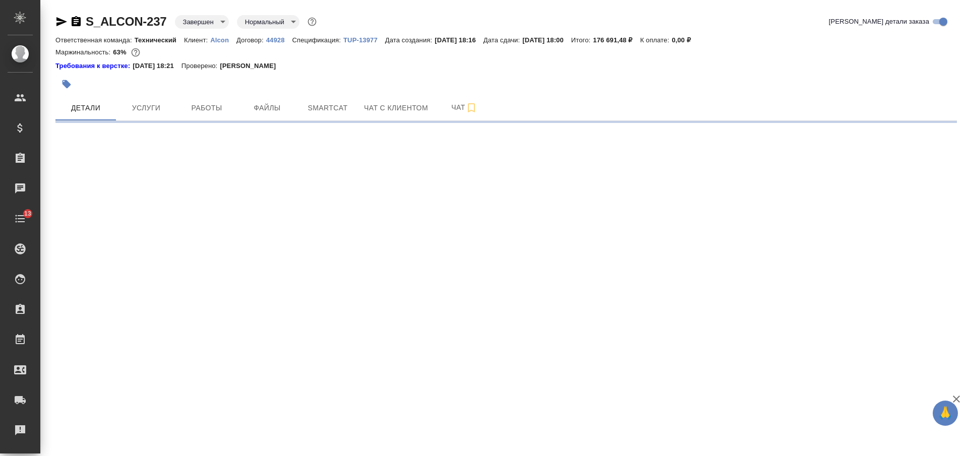
select select "RU"
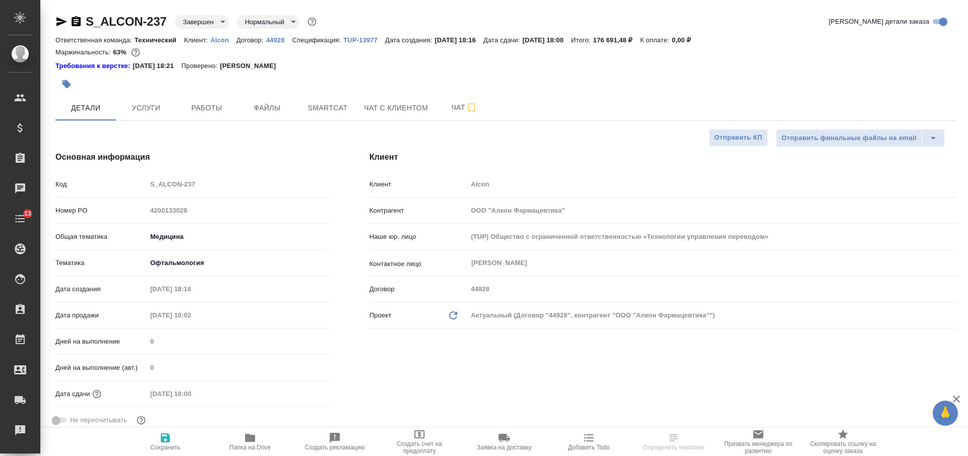
type textarea "x"
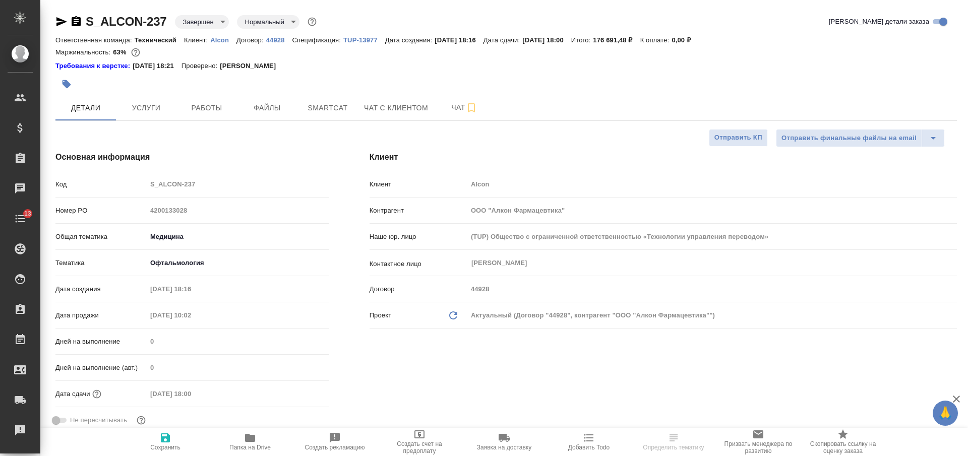
type textarea "x"
click at [218, 44] on div "Ответственная команда: Технический Клиент: Alcon Договор: 44928 Спецификация: T…" at bounding box center [506, 40] width 902 height 12
click at [215, 39] on p "Alcon" at bounding box center [223, 40] width 26 height 8
type textarea "x"
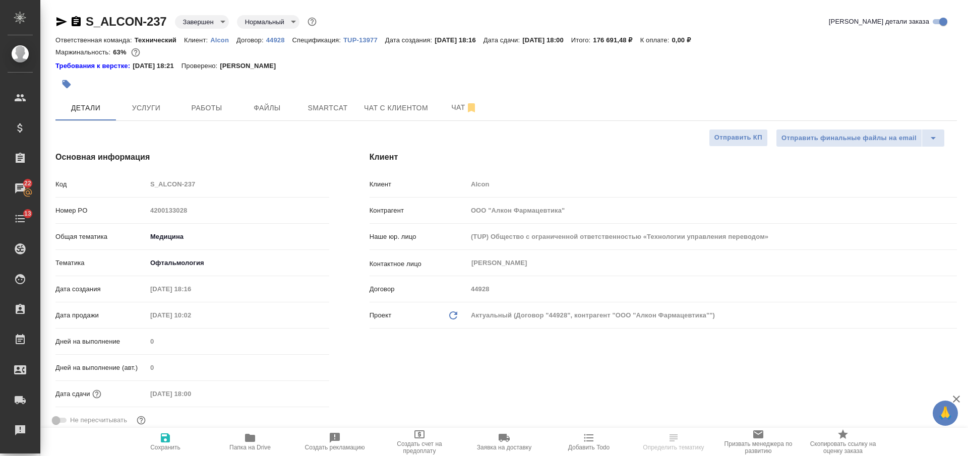
type textarea "x"
select select "RU"
type textarea "x"
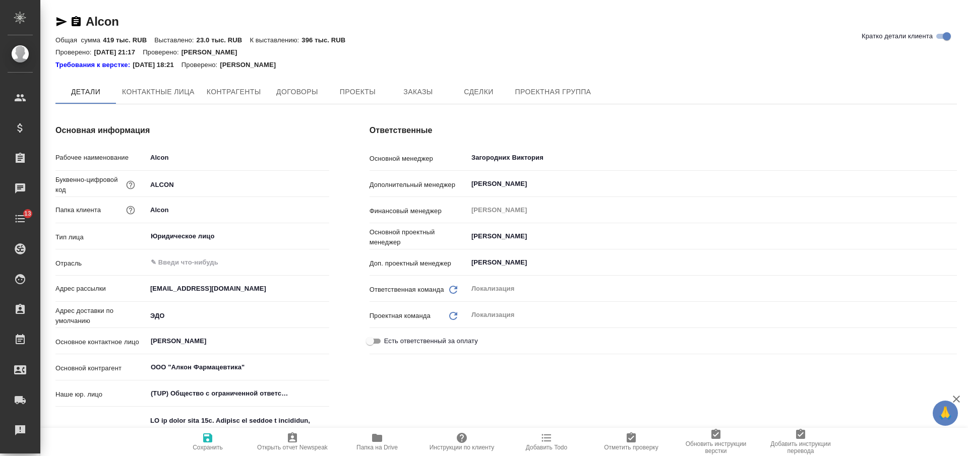
type textarea "x"
click at [412, 93] on span "Заказы" at bounding box center [418, 92] width 48 height 13
type textarea "x"
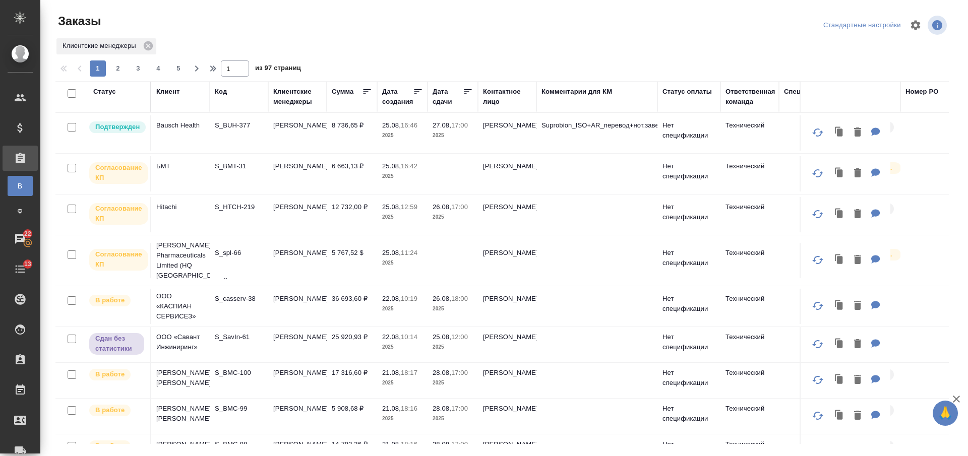
click at [172, 90] on div "Клиент" at bounding box center [167, 92] width 23 height 10
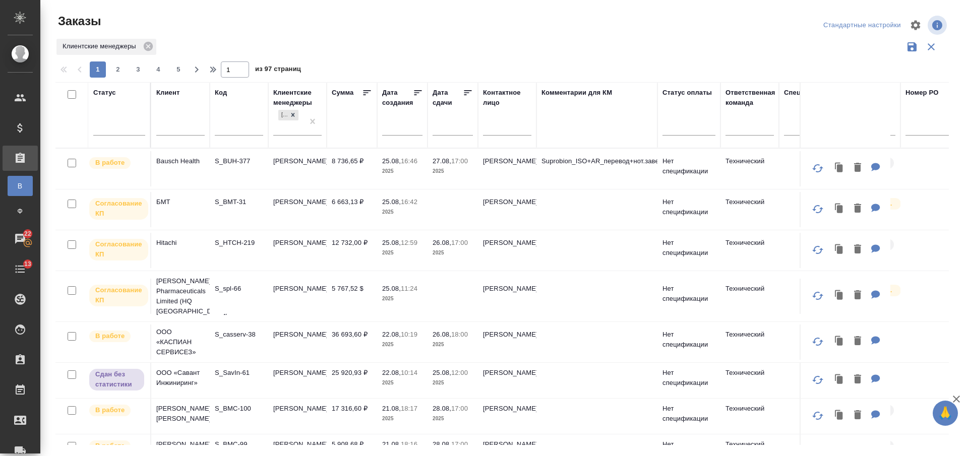
click at [177, 126] on input "text" at bounding box center [180, 129] width 48 height 13
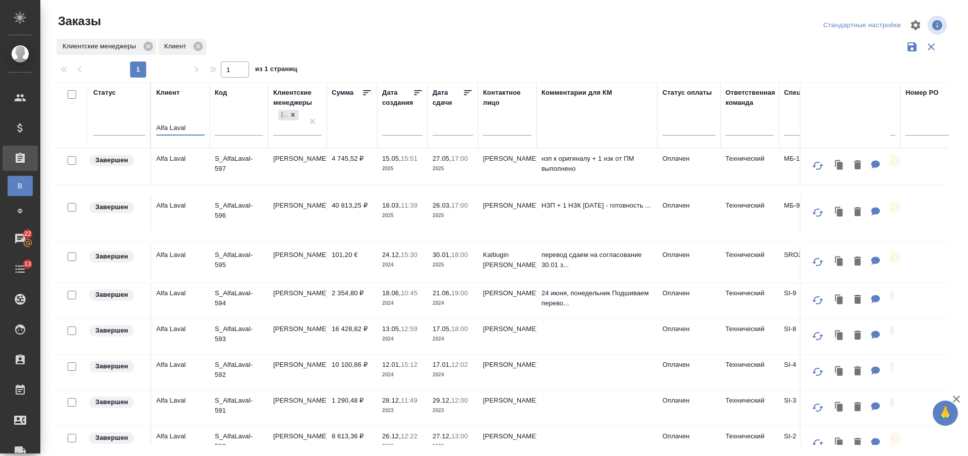
type input "Alfa Laval"
click at [339, 166] on td "4 745,52 ₽" at bounding box center [352, 166] width 50 height 35
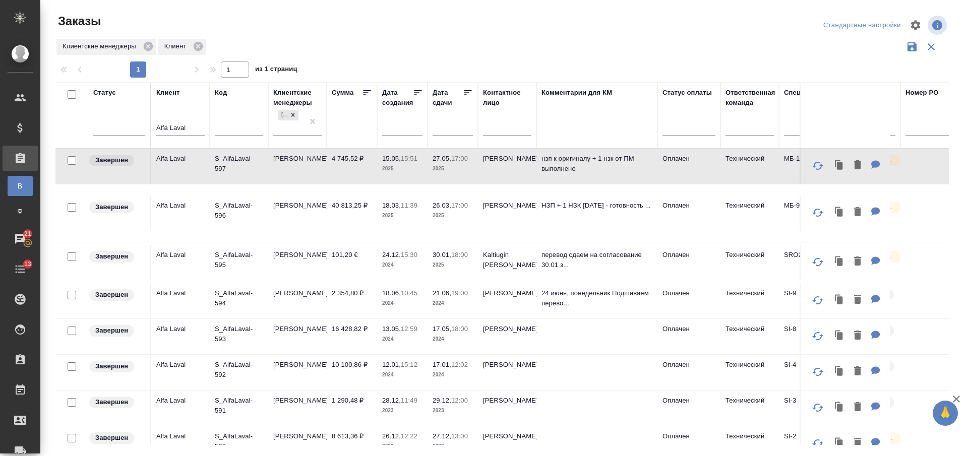
click at [172, 127] on input "Alfa Laval" at bounding box center [180, 129] width 48 height 13
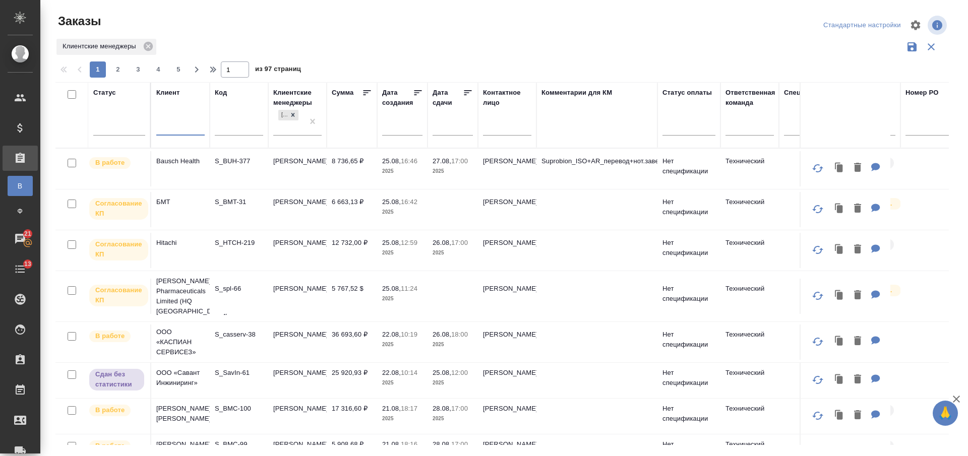
click at [229, 125] on input "text" at bounding box center [239, 129] width 48 height 13
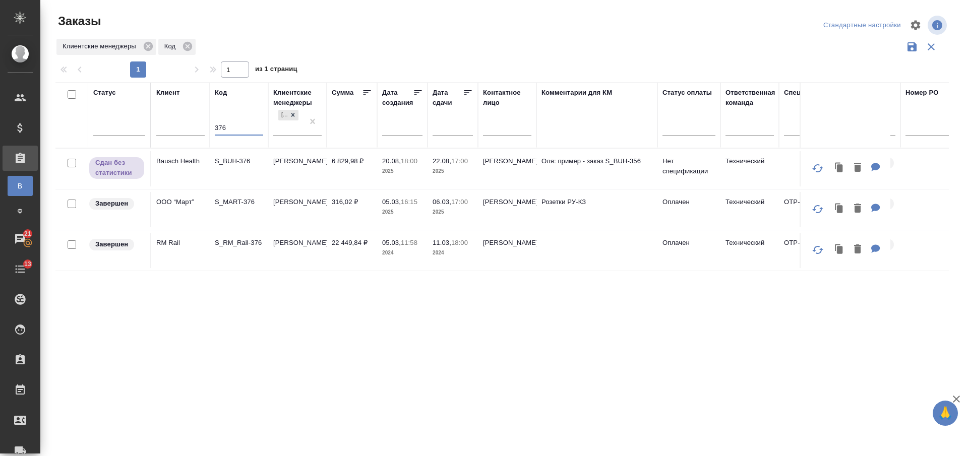
type input "376"
click at [251, 168] on td "S_BUH-376" at bounding box center [239, 168] width 58 height 35
click at [254, 166] on td "S_BUH-376" at bounding box center [239, 168] width 58 height 35
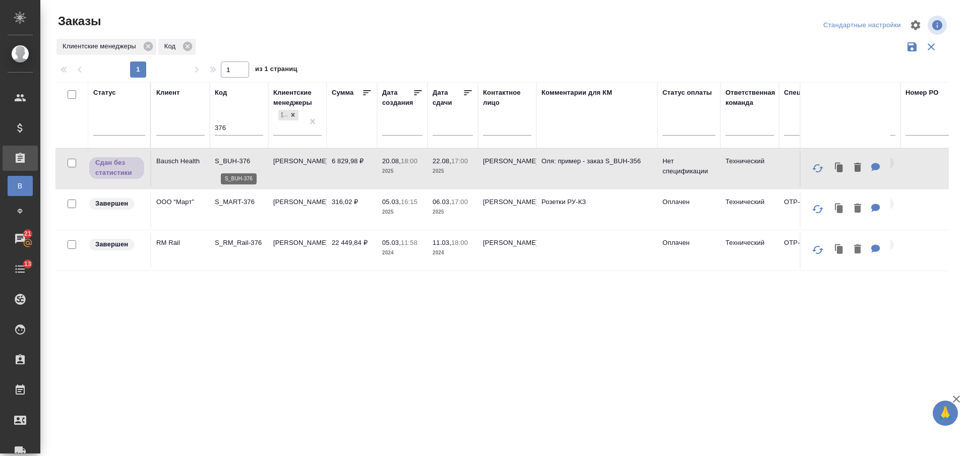
click at [251, 166] on td "S_BUH-376" at bounding box center [239, 168] width 58 height 35
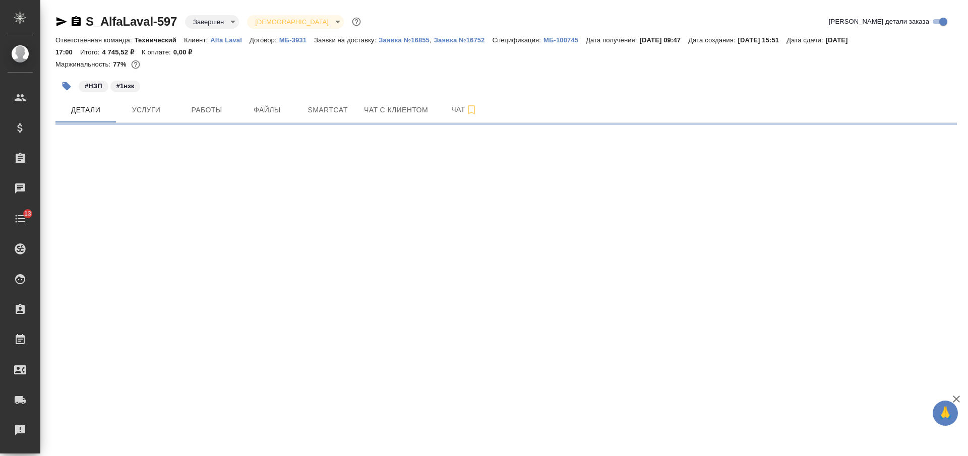
select select "RU"
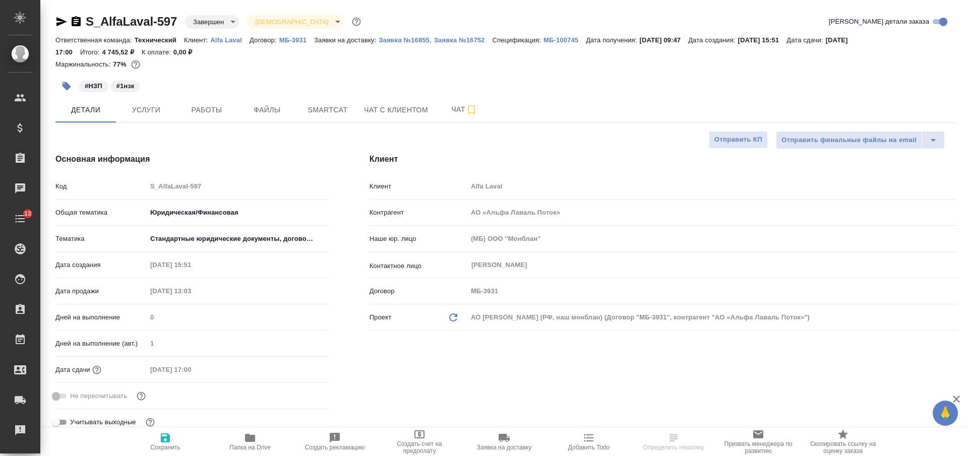
type textarea "x"
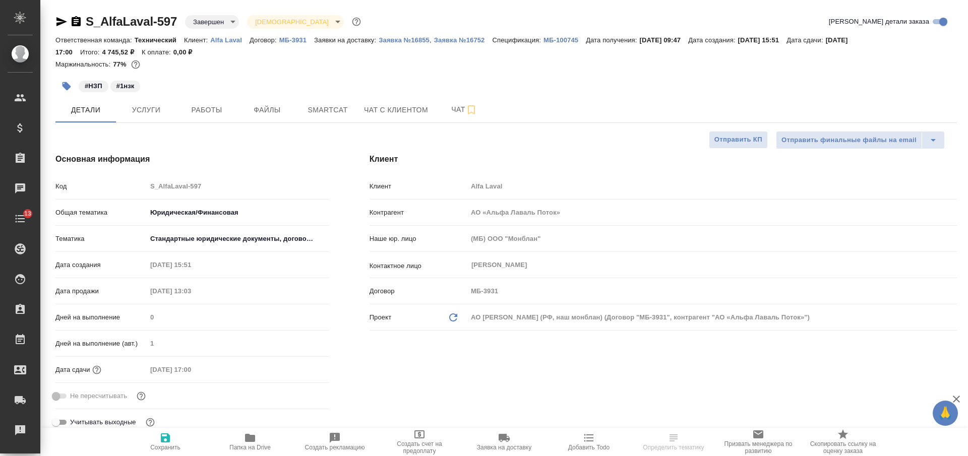
type textarea "x"
click at [226, 40] on p "Alfa Laval" at bounding box center [229, 40] width 39 height 8
type textarea "x"
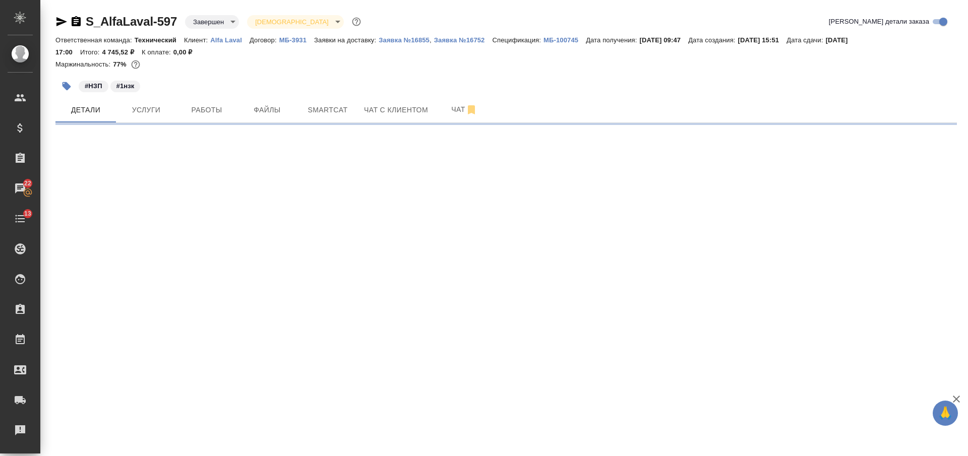
select select "RU"
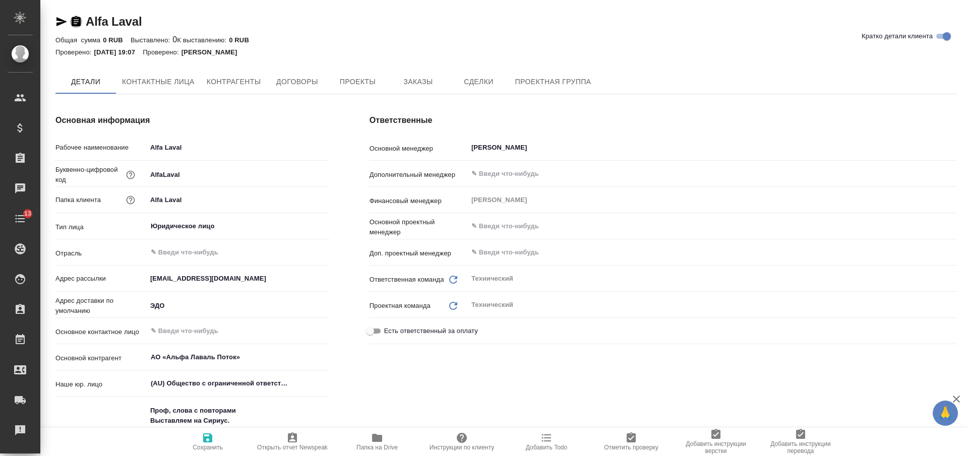
click at [77, 20] on icon "button" at bounding box center [76, 21] width 9 height 10
type textarea "x"
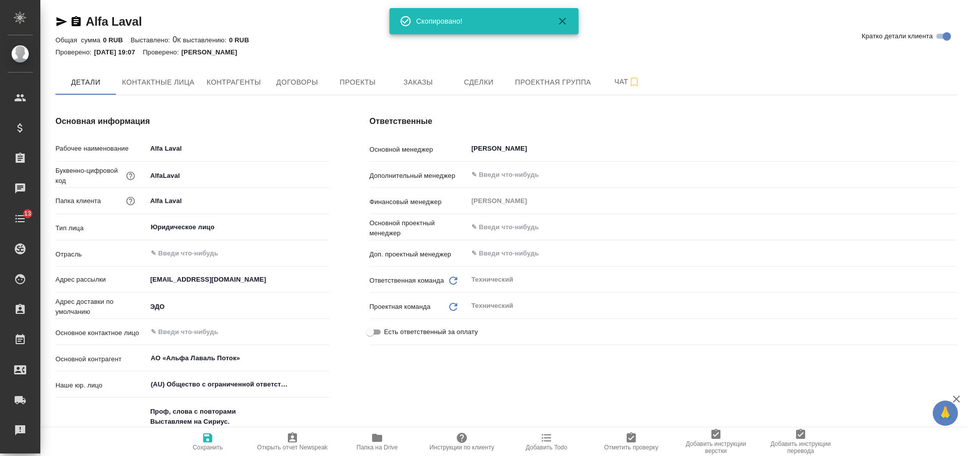
type textarea "x"
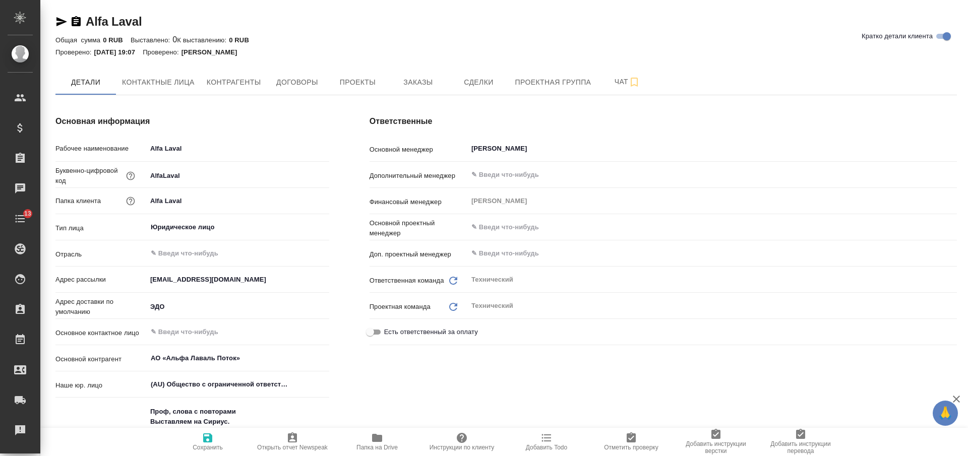
type textarea "x"
click at [149, 83] on span "Контактные лица" at bounding box center [158, 82] width 73 height 13
select select "RU"
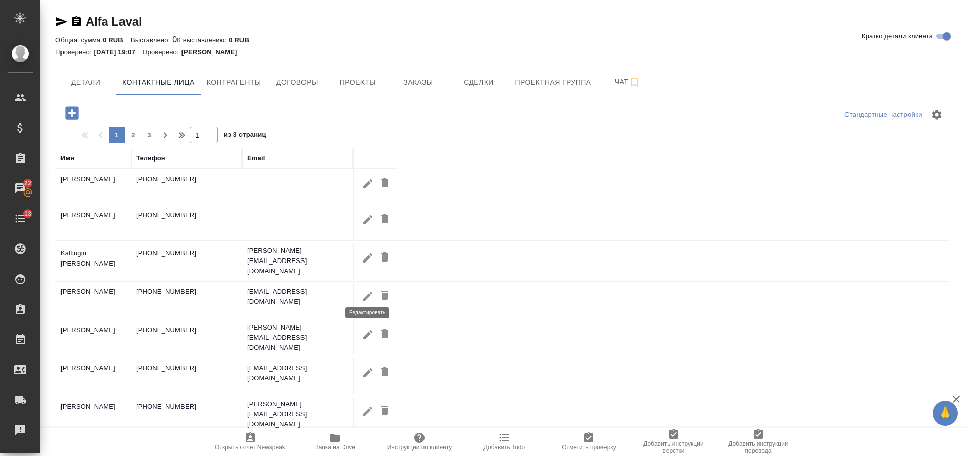
click at [359, 290] on button "button" at bounding box center [367, 296] width 17 height 19
type input "Антон"
type input "Литвинов"
type input "Пользователь"
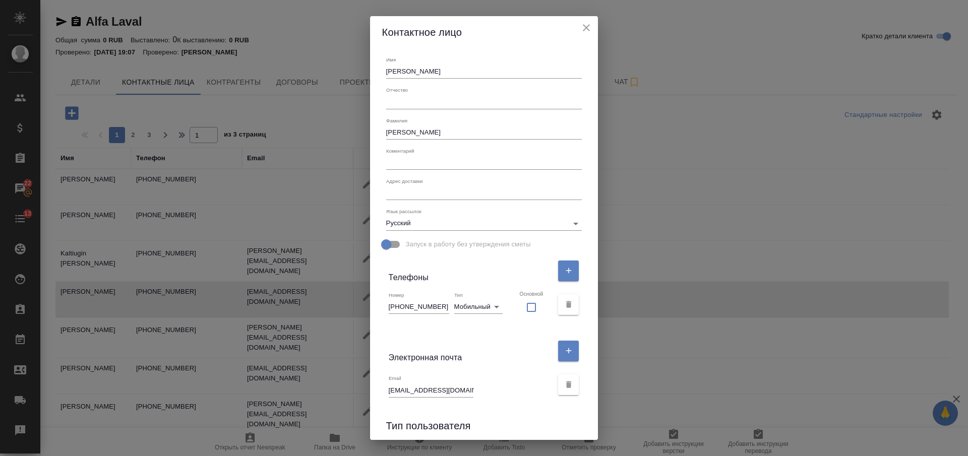
click at [406, 136] on input "Литвинов" at bounding box center [484, 133] width 196 height 14
click at [580, 22] on icon "close" at bounding box center [586, 28] width 12 height 12
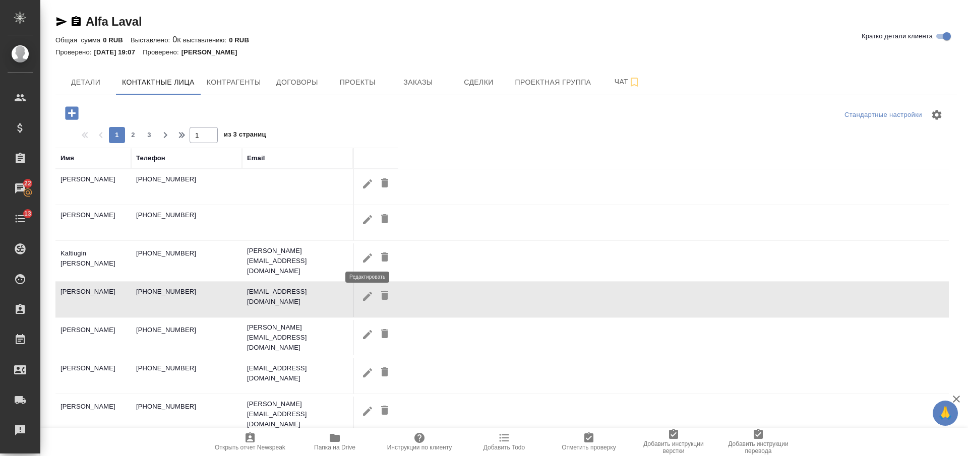
click at [362, 256] on icon "button" at bounding box center [368, 258] width 12 height 12
type input "Aleksei"
type input "Kaltiugin"
type textarea "Aleksei Kaltiugin Quality Inspector PHE Lund Assembly Quality Mgm Mobile: +4676…"
type input "+46767715816"
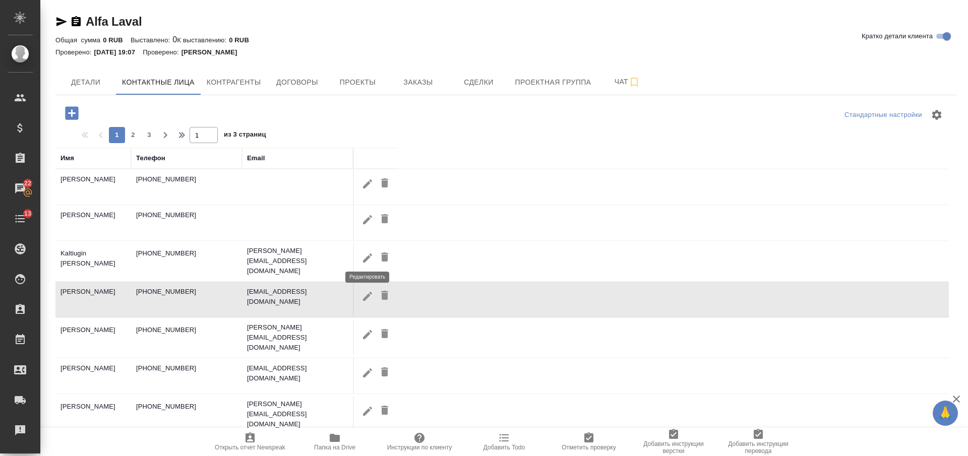
checkbox input "false"
type input "aleksei.kaltiugin@alfalaval.com"
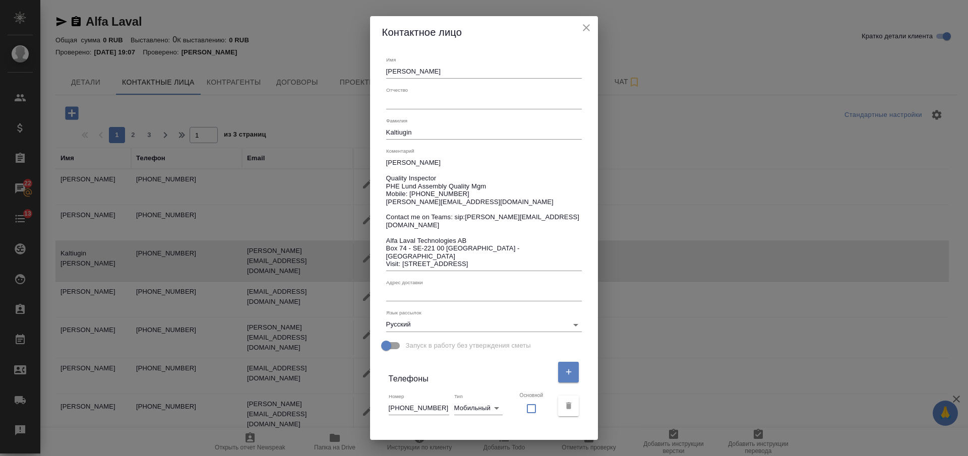
click at [404, 130] on input "Kaltiugin" at bounding box center [484, 133] width 196 height 14
click at [410, 159] on textarea "Aleksei Kaltiugin Quality Inspector PHE Lund Assembly Quality Mgm Mobile: +4676…" at bounding box center [484, 213] width 196 height 109
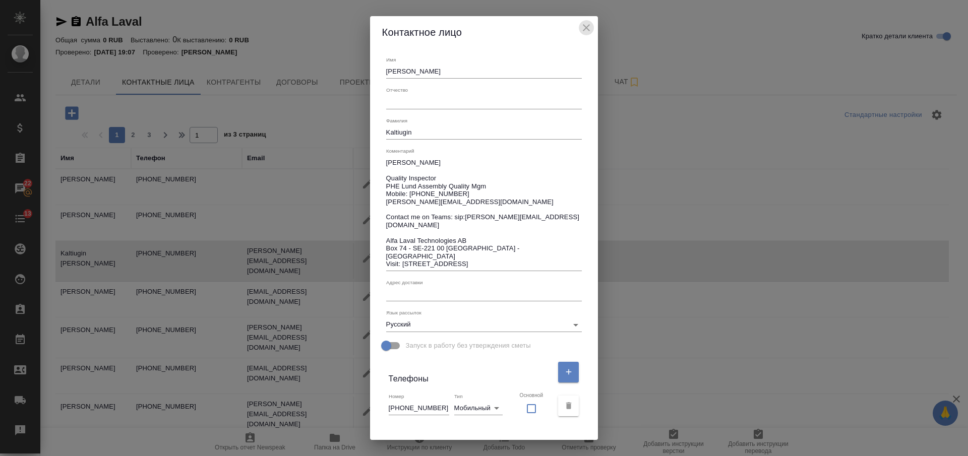
click at [580, 31] on icon "close" at bounding box center [586, 28] width 12 height 12
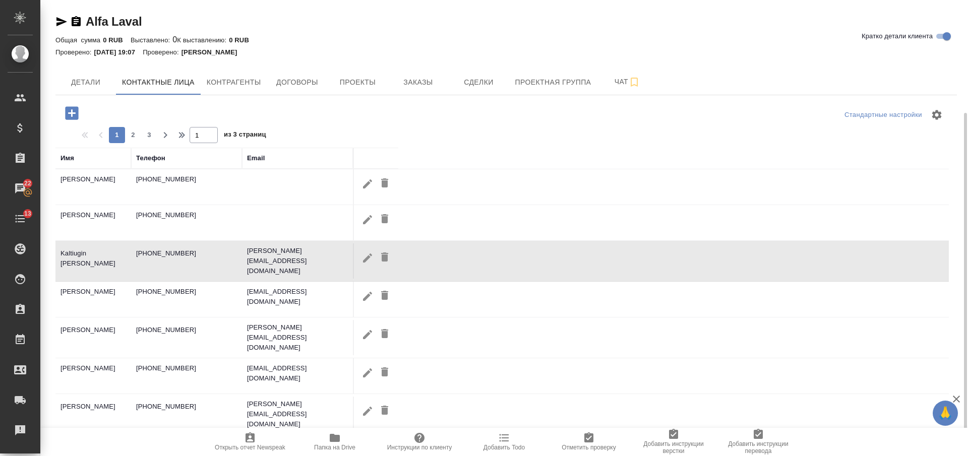
scroll to position [63, 0]
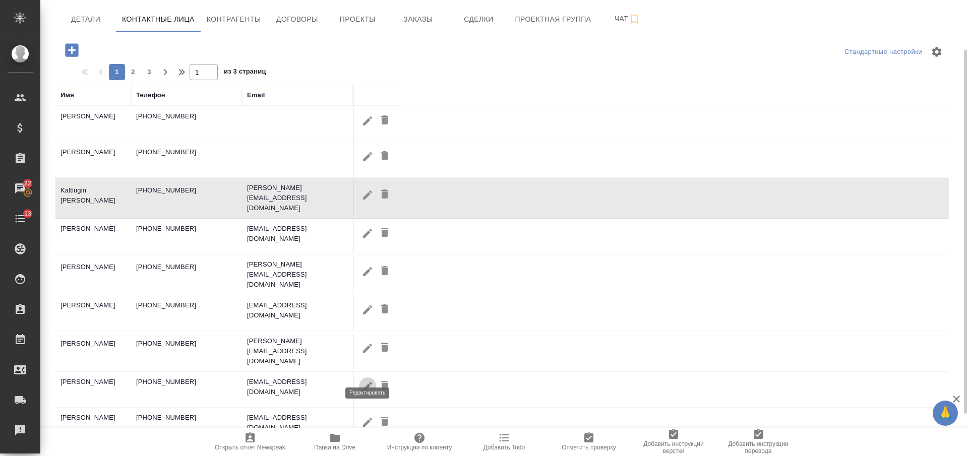
click at [364, 381] on icon "button" at bounding box center [368, 387] width 12 height 12
type input "Marina"
type input "Titova"
type textarea "141060 Московская область, г. Королев, Микрорайон Болшево, ул. Советская, д. 73"
type input "Пользователь"
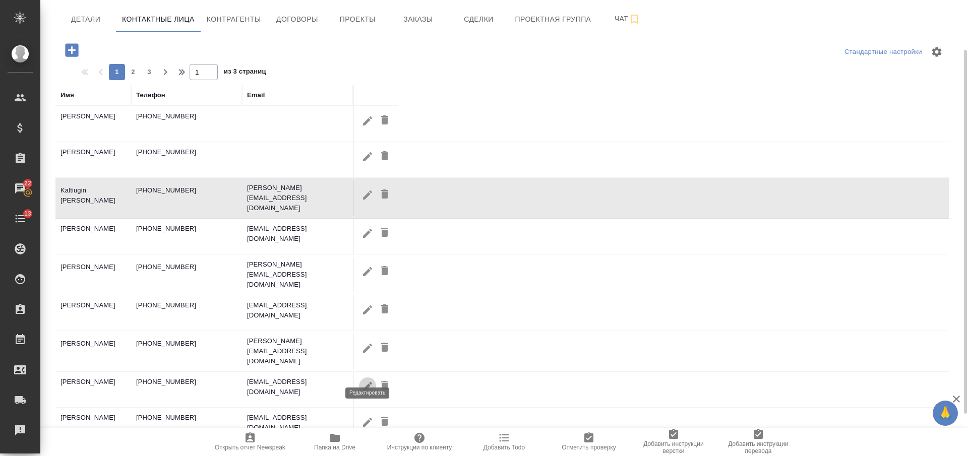
type input "+7 985 923 66 75"
checkbox input "false"
type input "marina.titova@alfalaval.com"
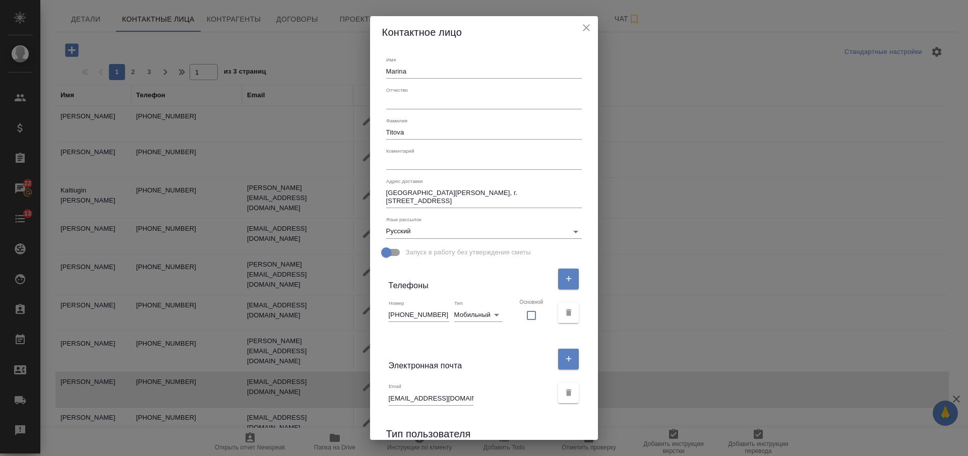
click at [401, 133] on input "Titova" at bounding box center [484, 133] width 196 height 14
click at [583, 27] on icon "close" at bounding box center [586, 27] width 7 height 7
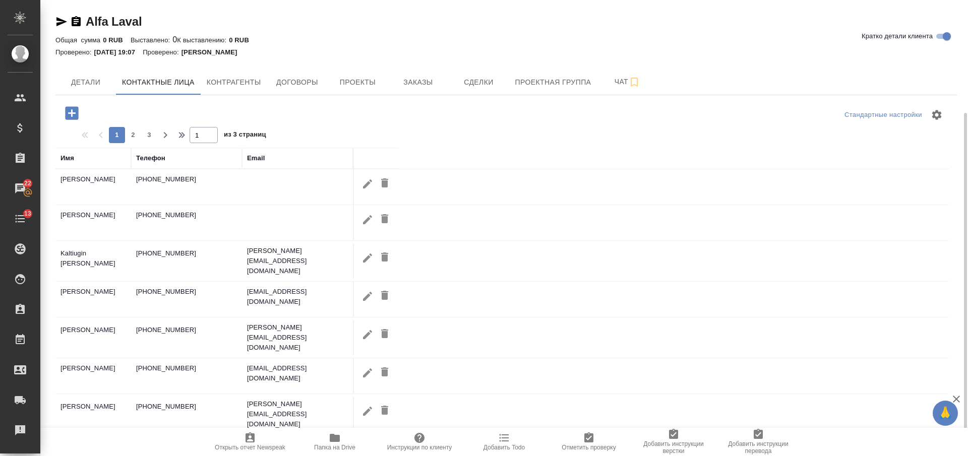
scroll to position [115, 0]
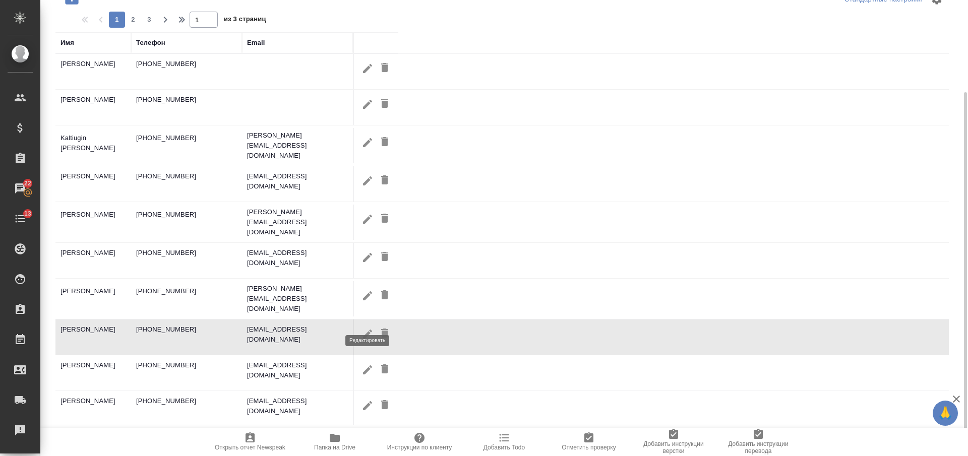
click at [363, 328] on icon "button" at bounding box center [368, 334] width 12 height 12
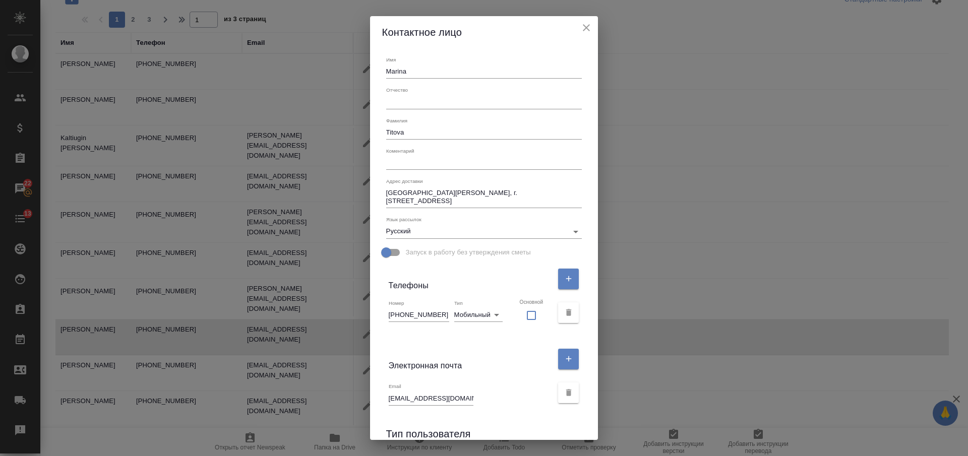
click at [452, 395] on input "marina.titova@alfalaval.com" at bounding box center [431, 398] width 85 height 14
click at [580, 29] on icon "close" at bounding box center [586, 28] width 12 height 12
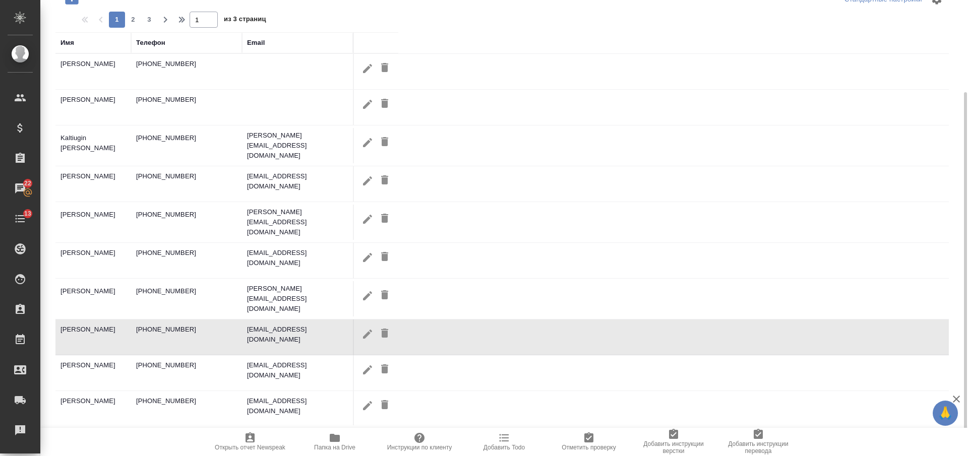
scroll to position [0, 0]
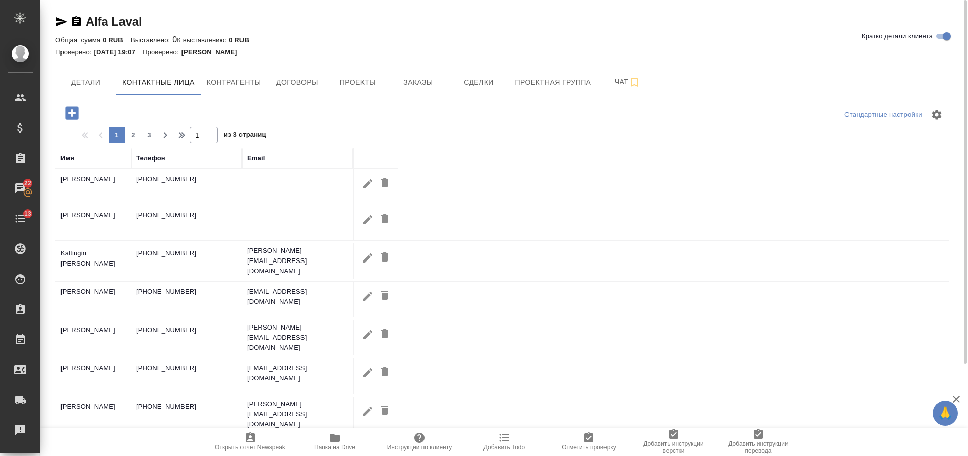
click at [75, 24] on icon "button" at bounding box center [76, 22] width 12 height 12
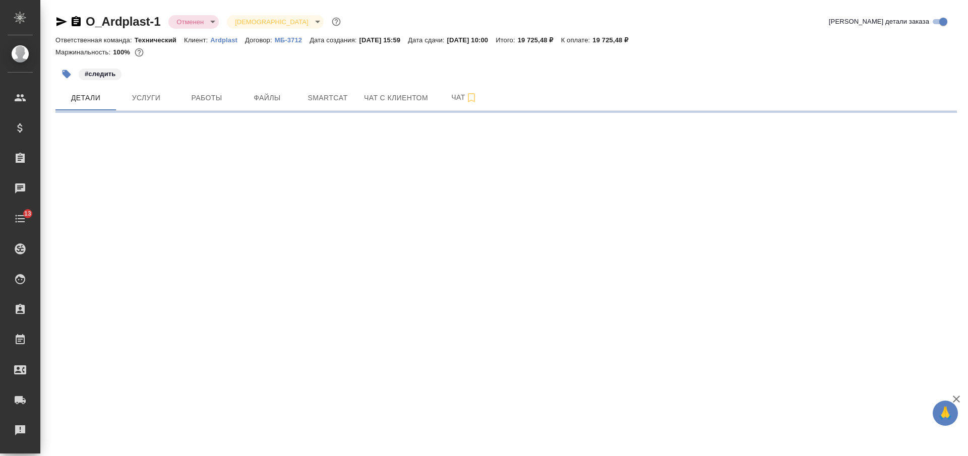
select select "RU"
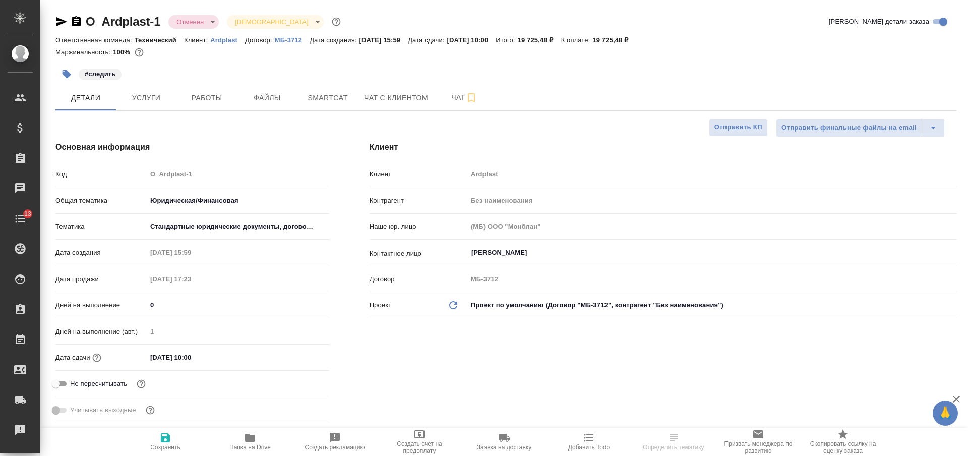
type textarea "x"
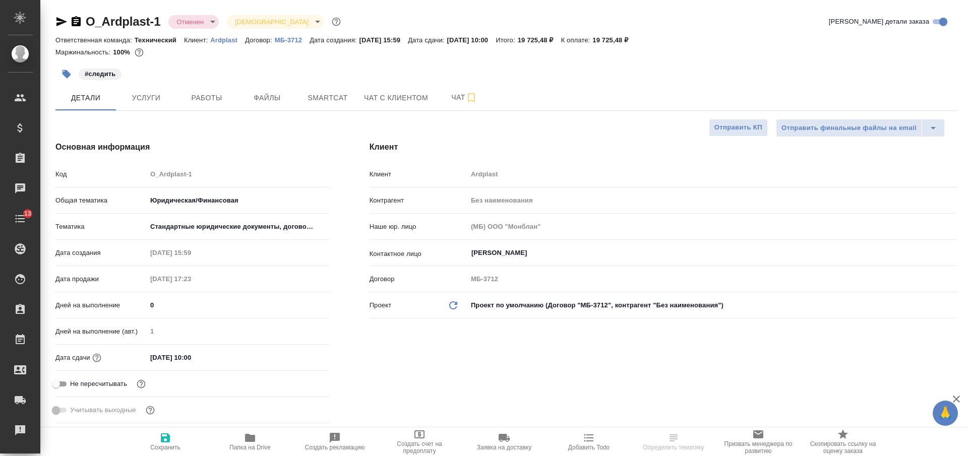
type textarea "x"
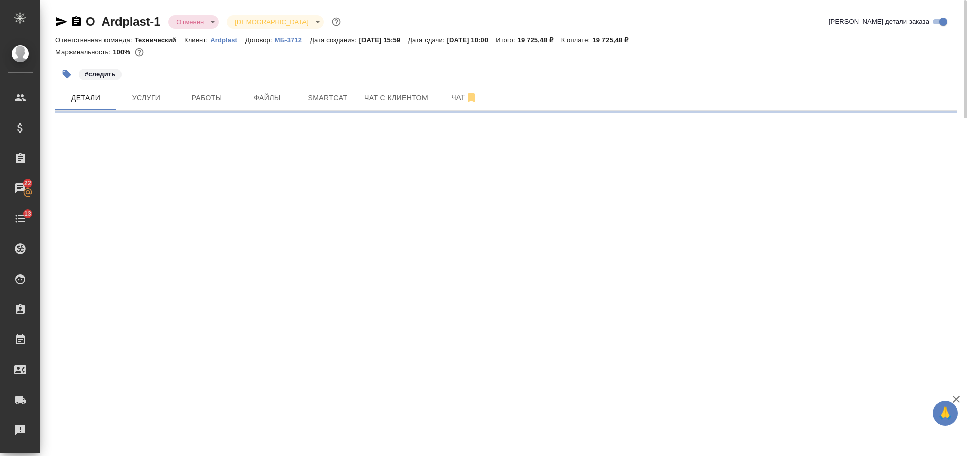
click at [77, 19] on icon "button" at bounding box center [76, 21] width 9 height 10
select select "RU"
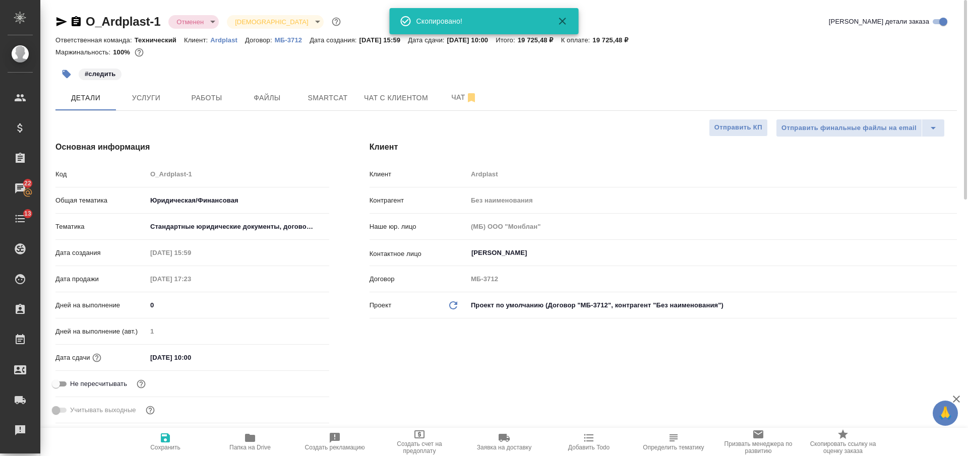
type textarea "x"
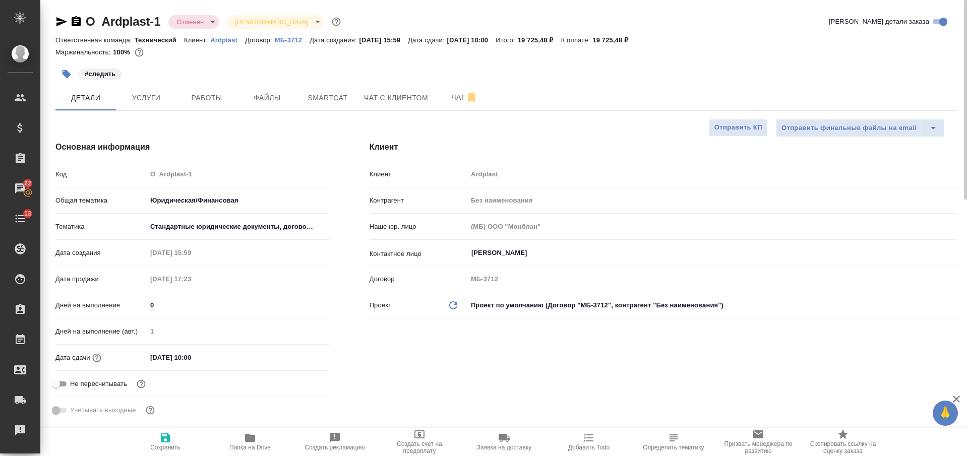
type textarea "x"
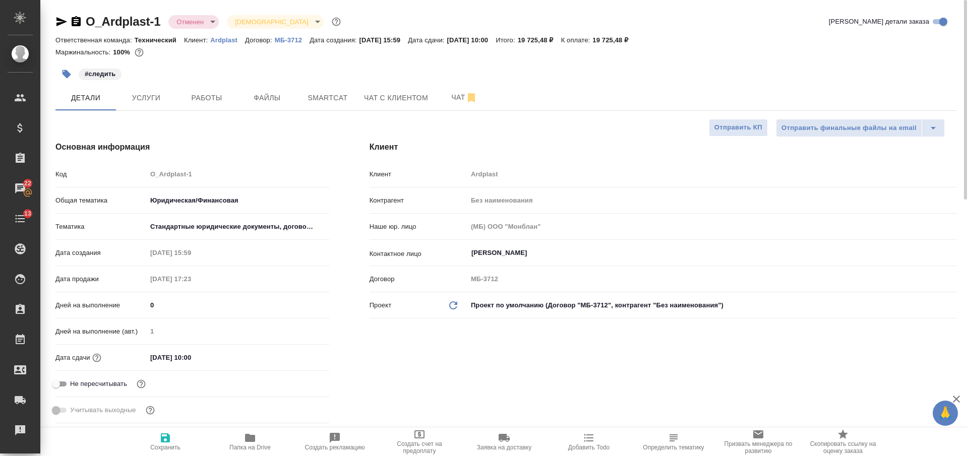
type textarea "x"
click at [233, 38] on p "Ardplast" at bounding box center [227, 40] width 35 height 8
type textarea "x"
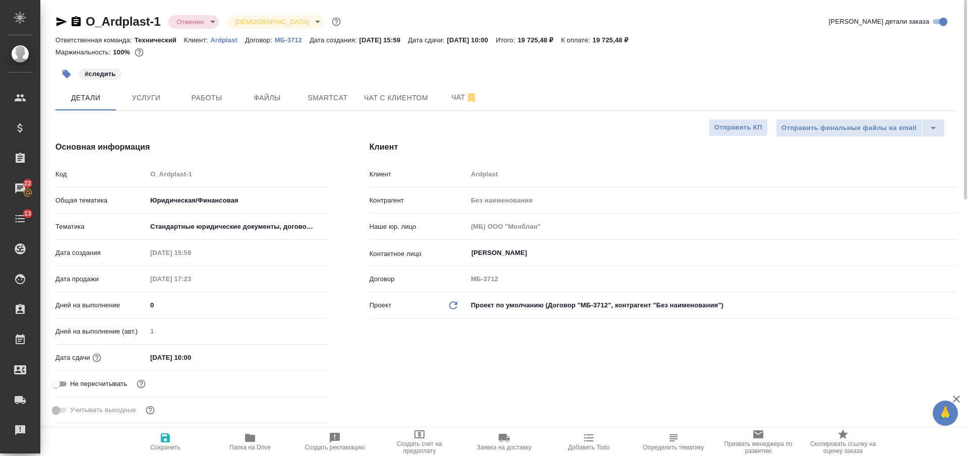
type textarea "x"
click at [498, 255] on input "[PERSON_NAME]" at bounding box center [695, 253] width 450 height 12
type textarea "x"
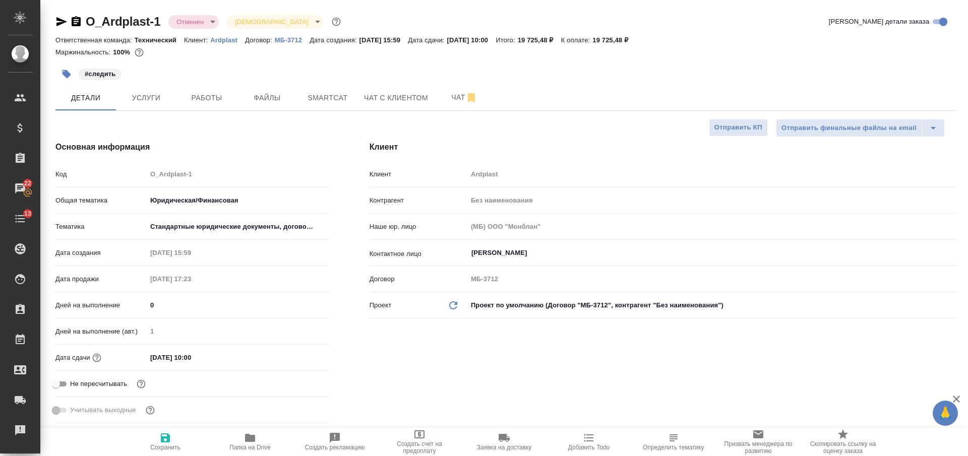
type textarea "x"
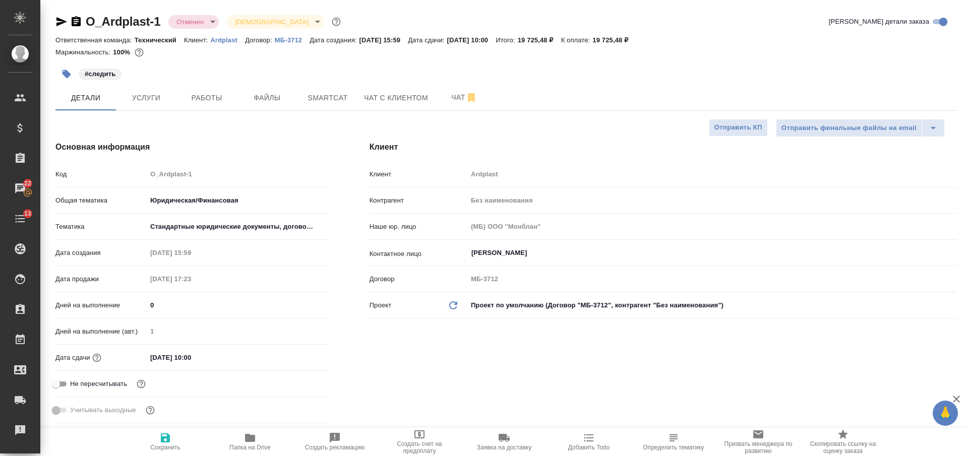
type textarea "x"
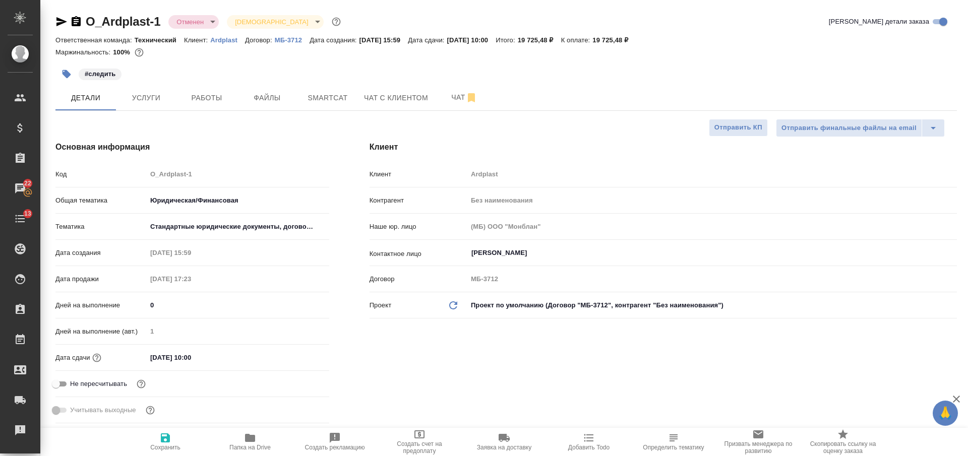
type textarea "x"
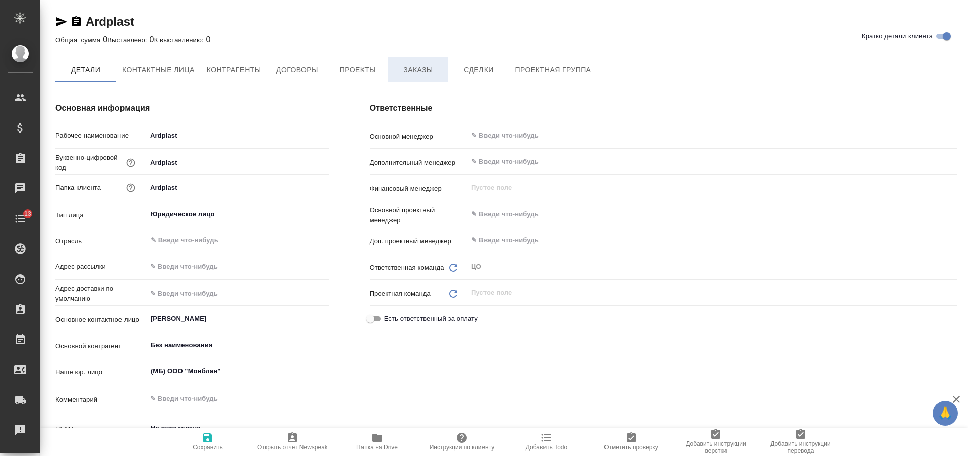
type textarea "x"
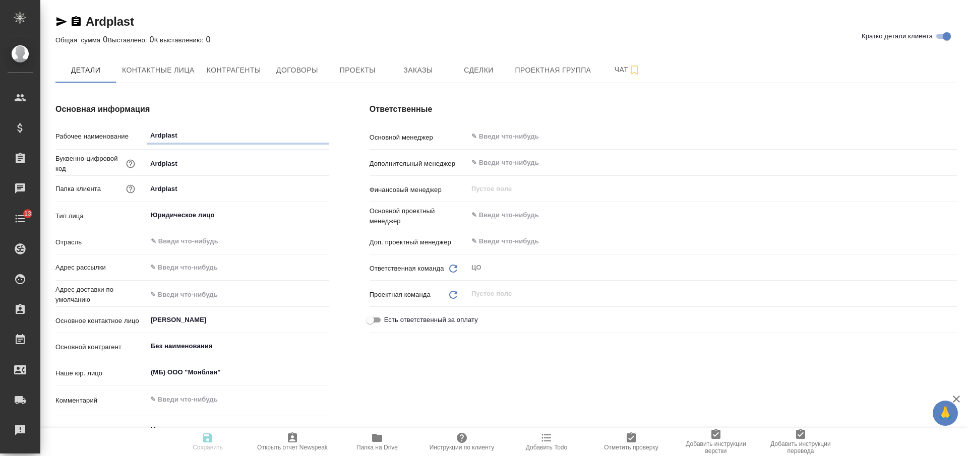
type textarea "x"
click at [72, 24] on icon "button" at bounding box center [76, 21] width 9 height 10
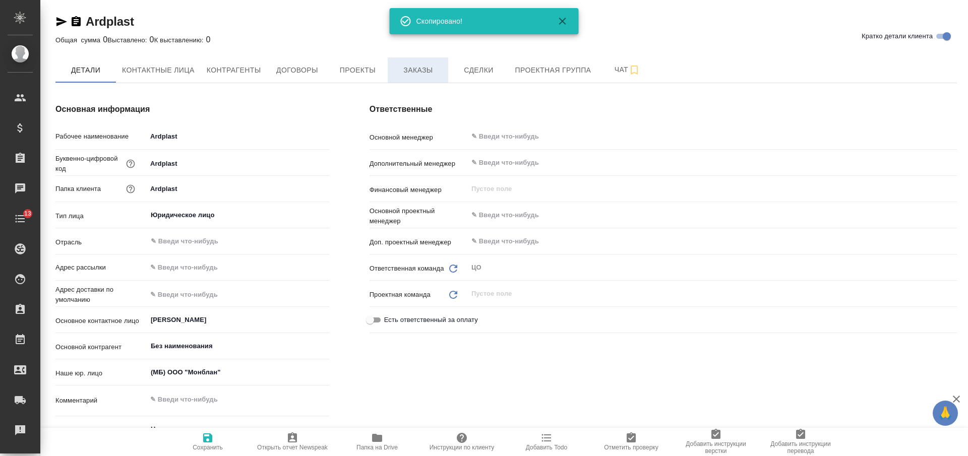
type textarea "x"
click at [414, 72] on span "Заказы" at bounding box center [418, 70] width 48 height 13
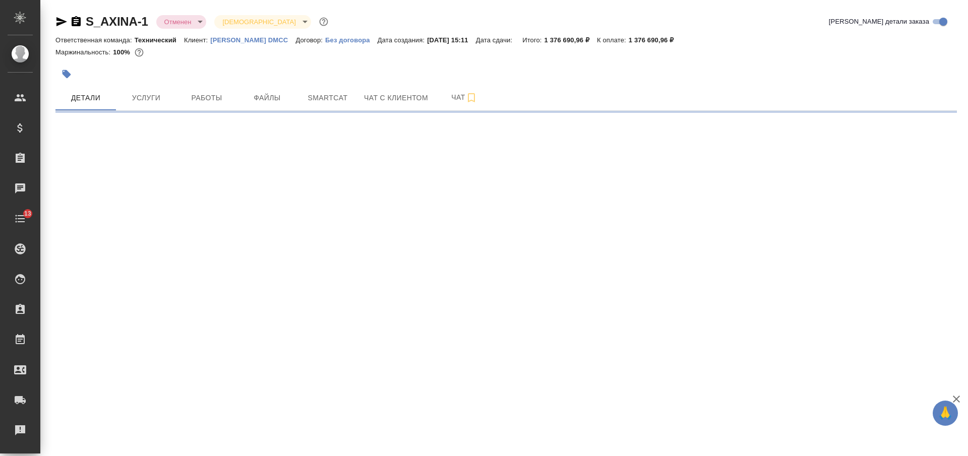
select select "RU"
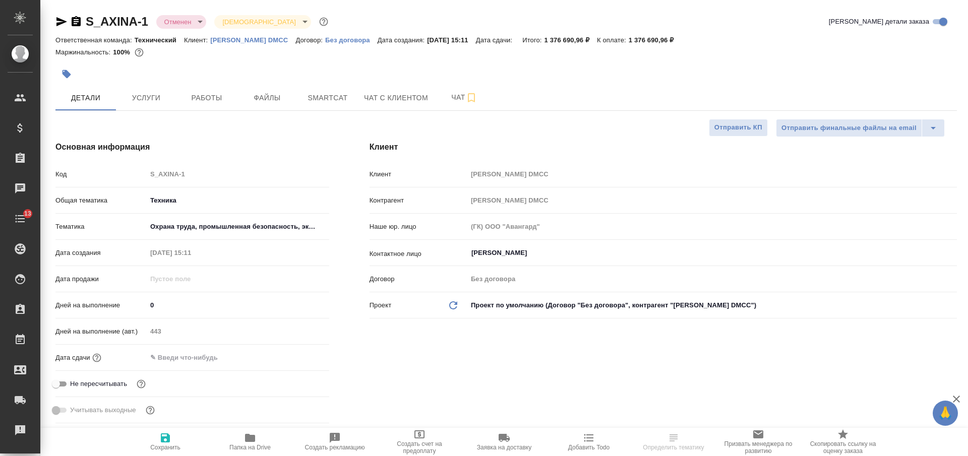
type textarea "x"
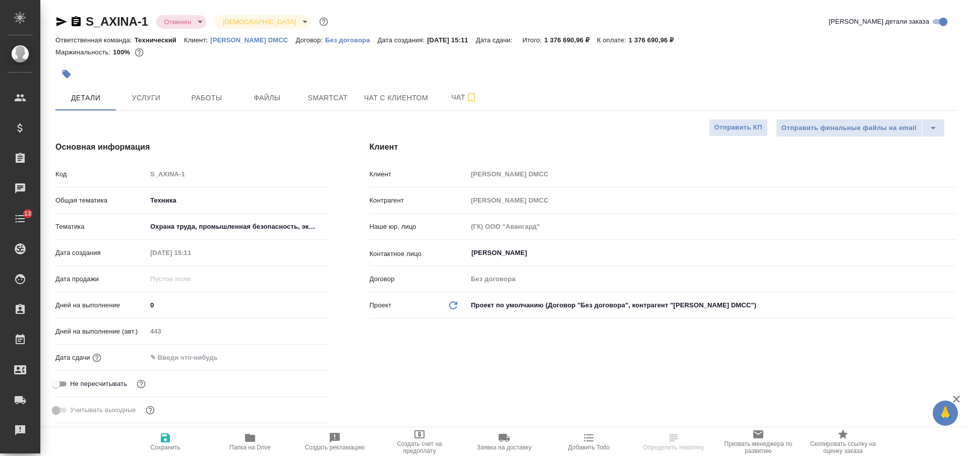
type textarea "x"
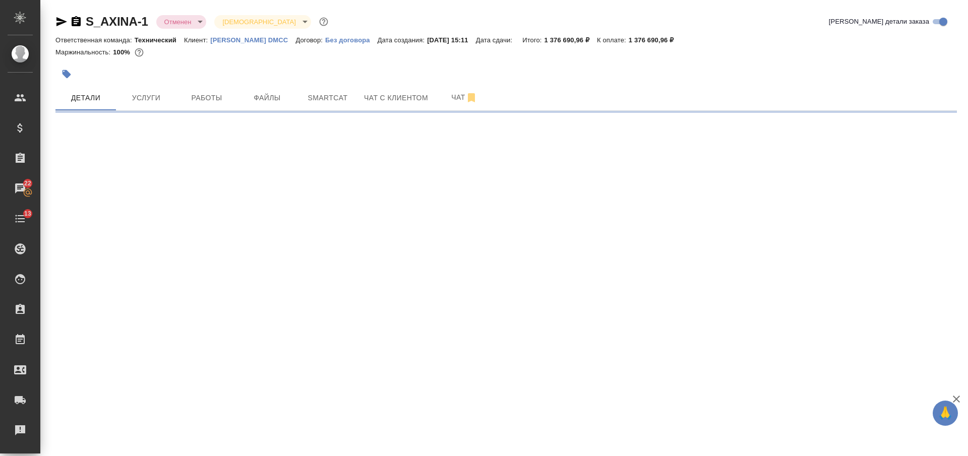
select select "RU"
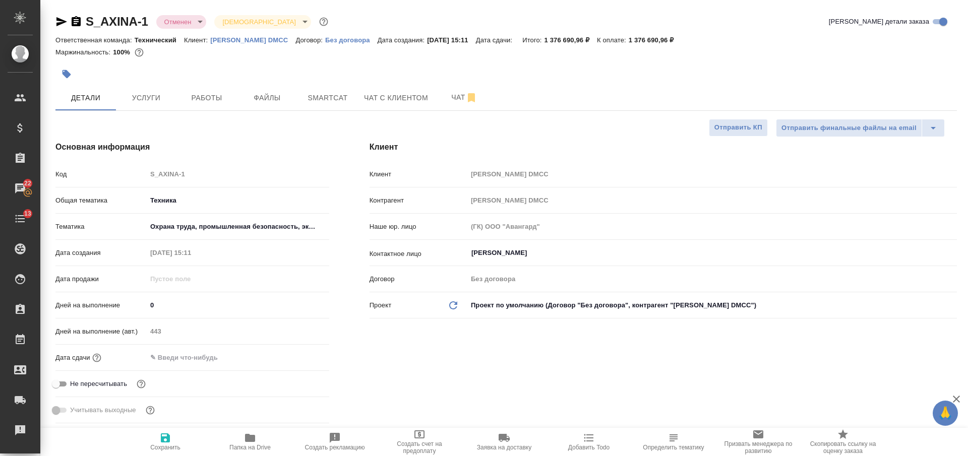
type textarea "x"
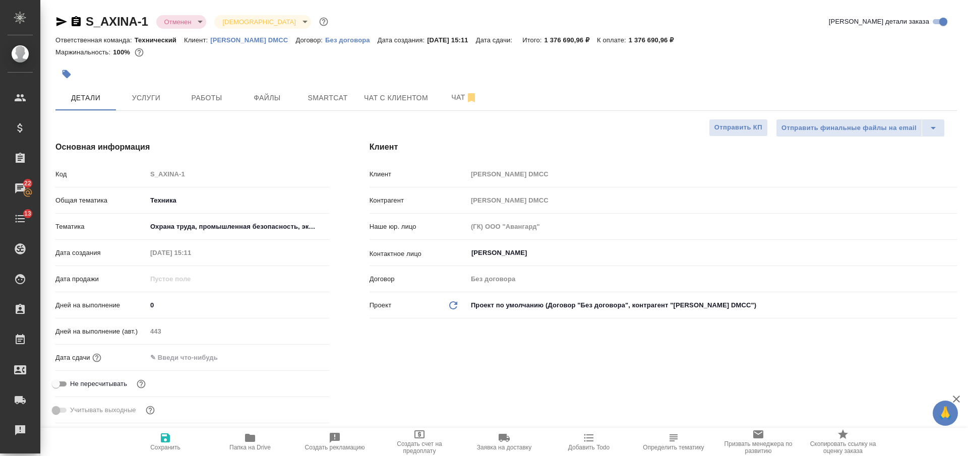
type textarea "x"
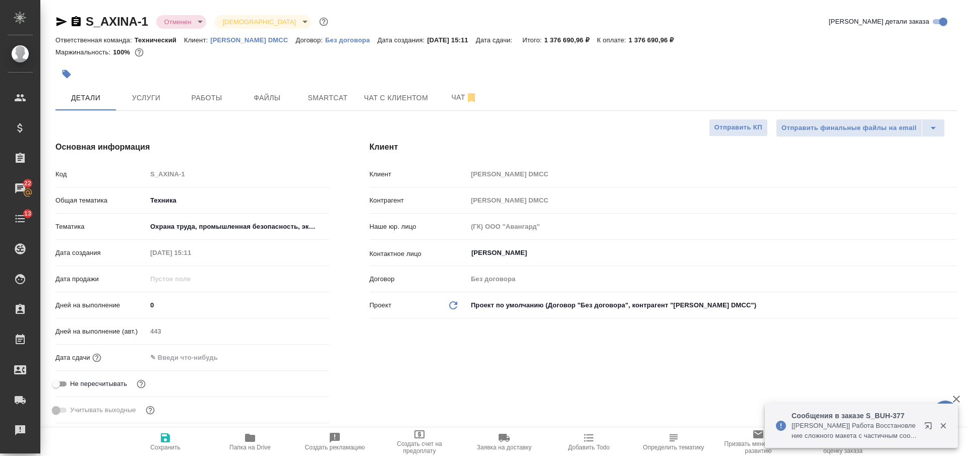
type textarea "x"
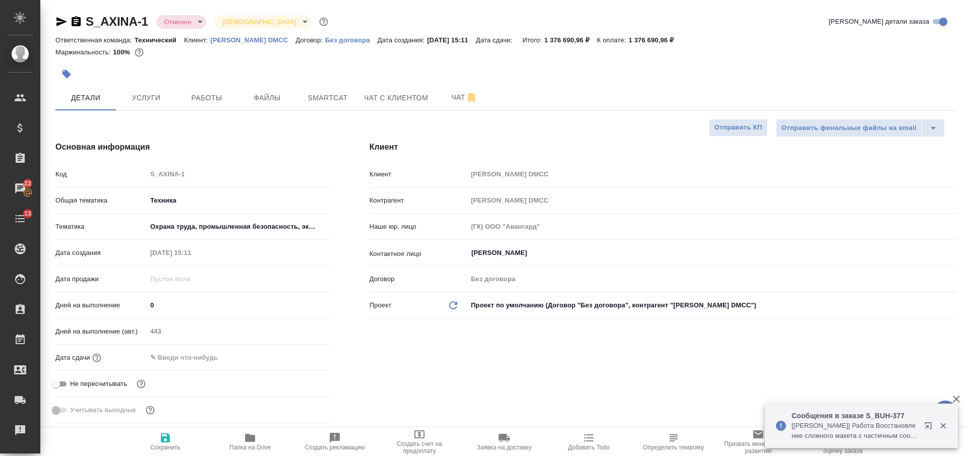
type textarea "x"
click at [518, 250] on input "Владимирова Дарья" at bounding box center [695, 253] width 450 height 12
type textarea "x"
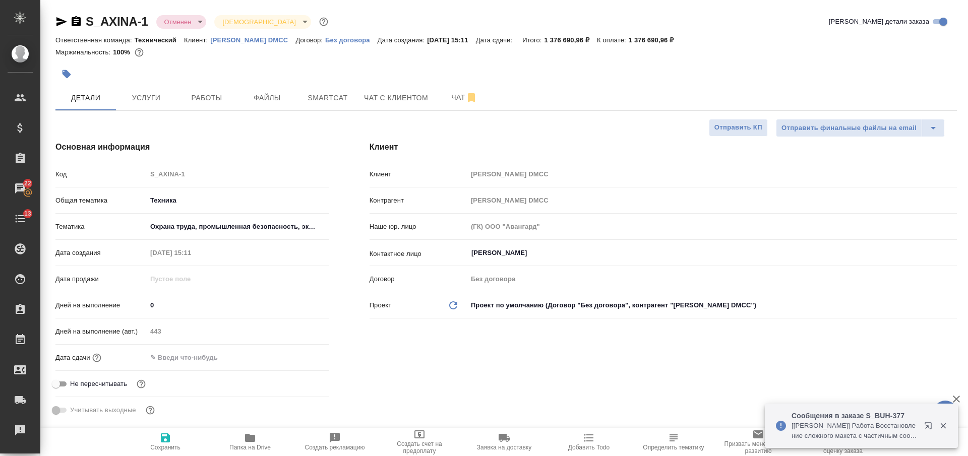
type textarea "x"
click at [74, 21] on icon "button" at bounding box center [76, 21] width 9 height 10
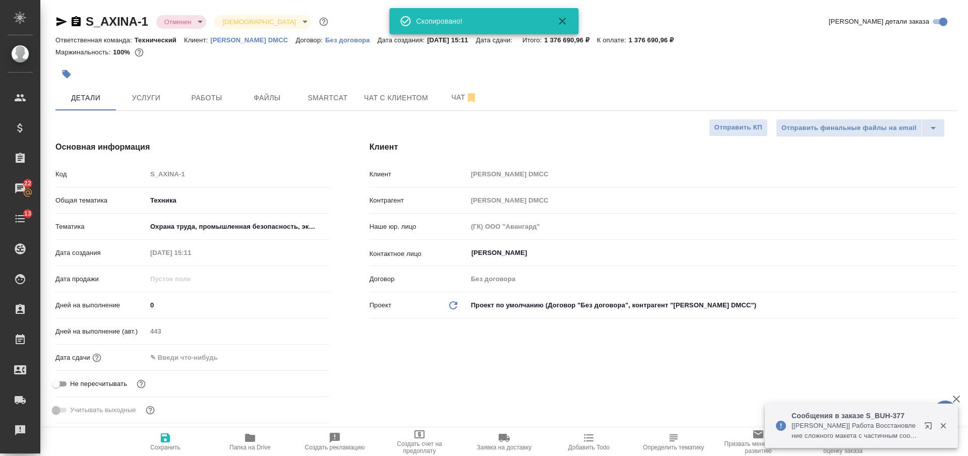
type textarea "x"
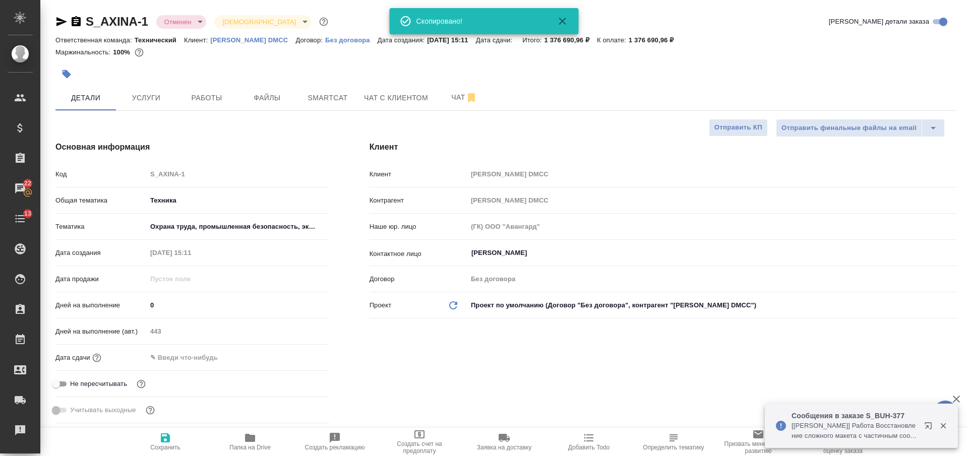
type textarea "x"
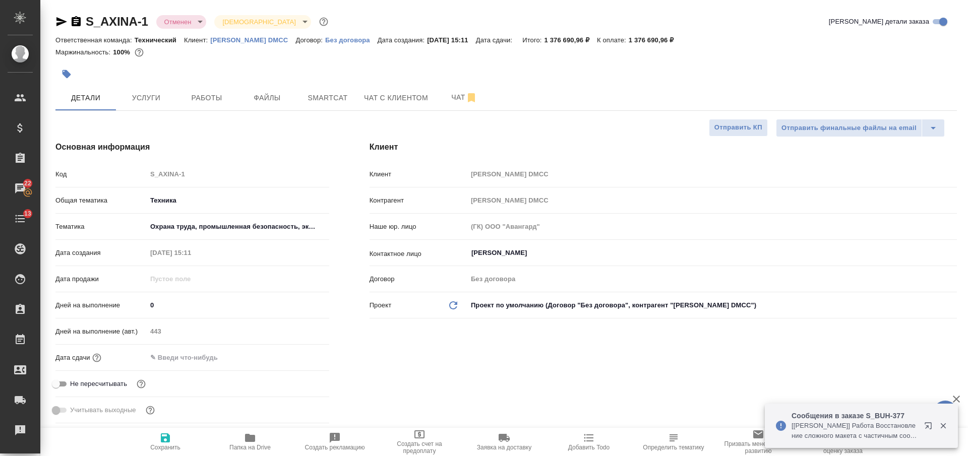
click at [245, 38] on p "AXINA DMCC" at bounding box center [252, 40] width 85 height 8
type textarea "x"
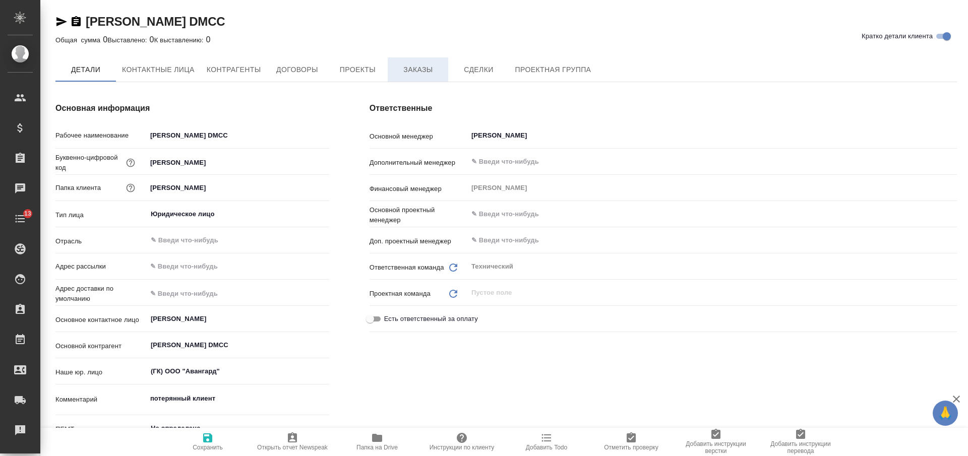
click at [411, 68] on span "Заказы" at bounding box center [418, 70] width 48 height 13
type textarea "x"
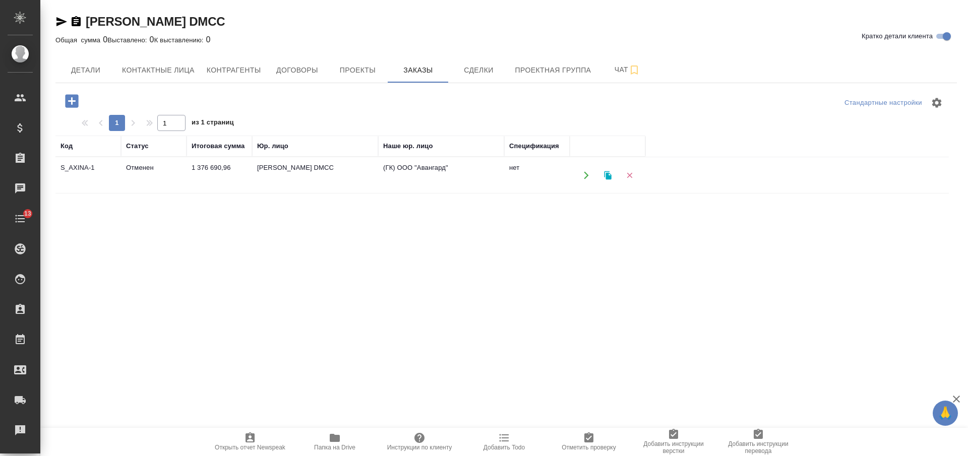
click at [76, 20] on icon "button" at bounding box center [76, 21] width 9 height 10
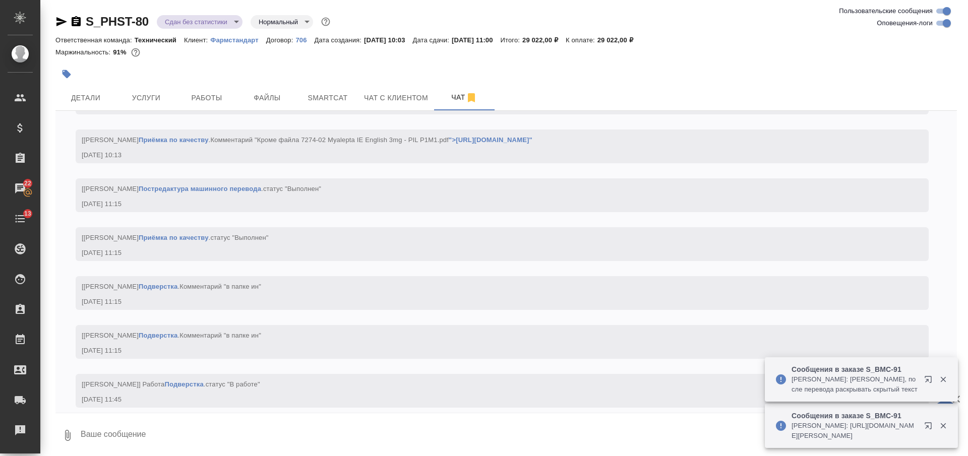
scroll to position [7343, 0]
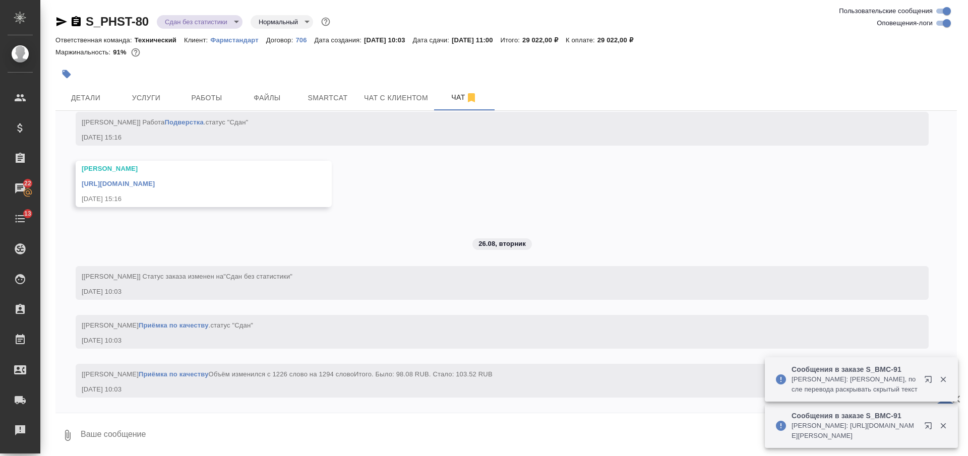
click at [77, 22] on icon "button" at bounding box center [76, 21] width 9 height 10
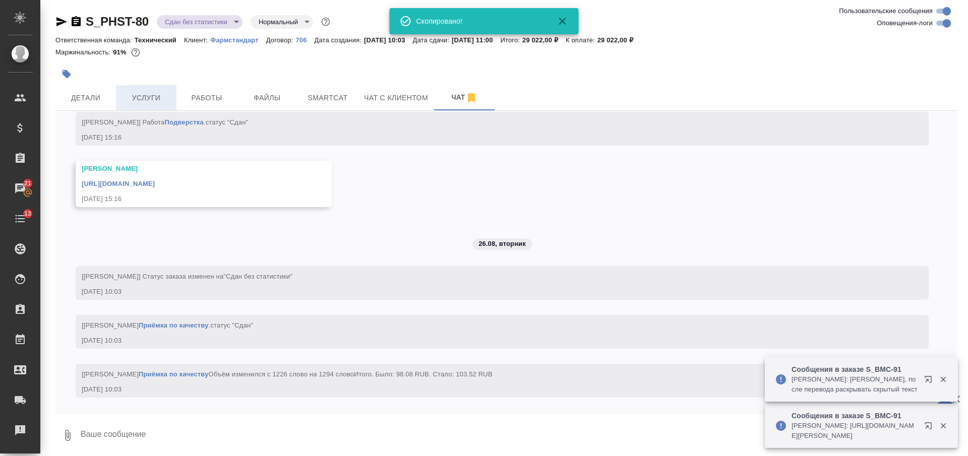
click at [143, 98] on span "Услуги" at bounding box center [146, 98] width 48 height 13
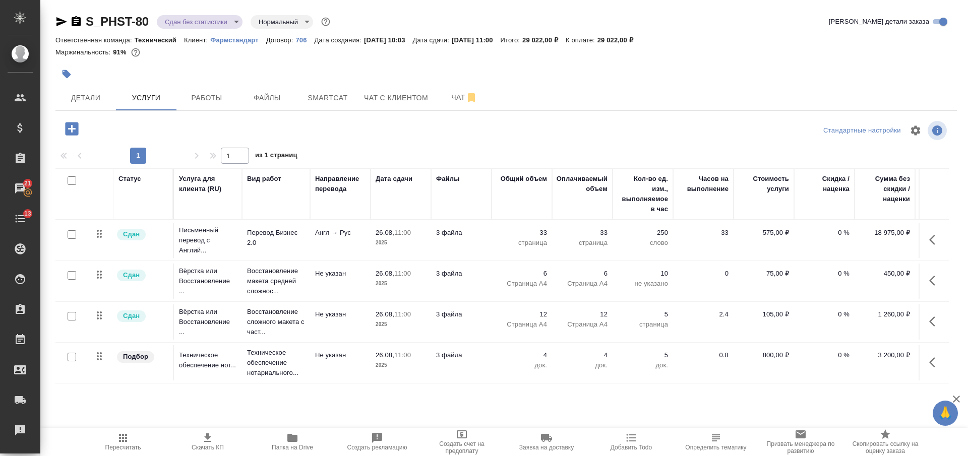
scroll to position [49, 0]
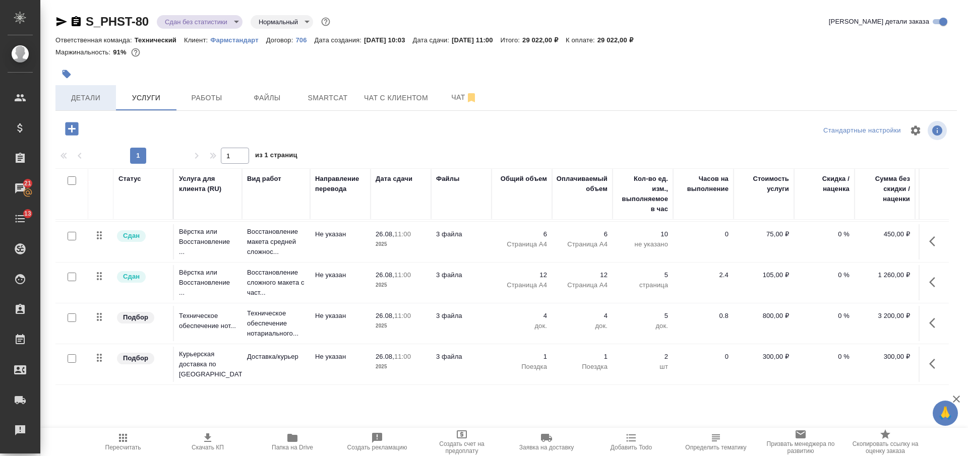
click at [101, 99] on span "Детали" at bounding box center [86, 98] width 48 height 13
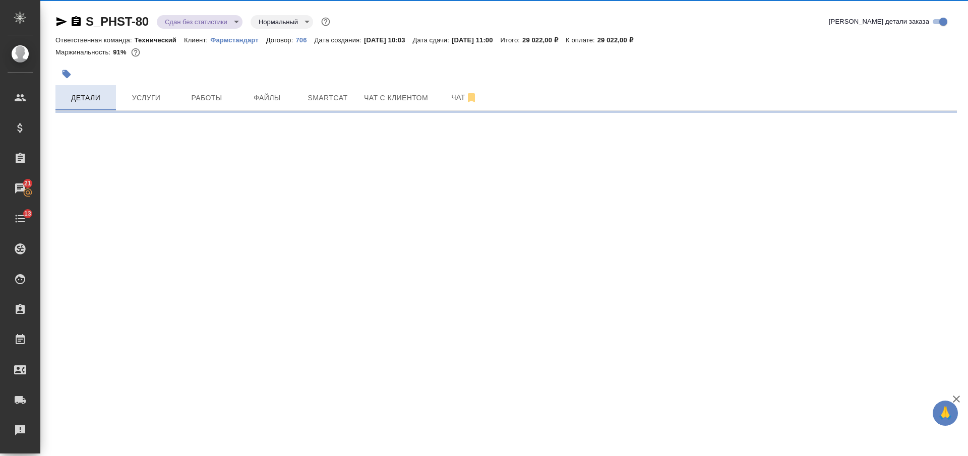
select select "RU"
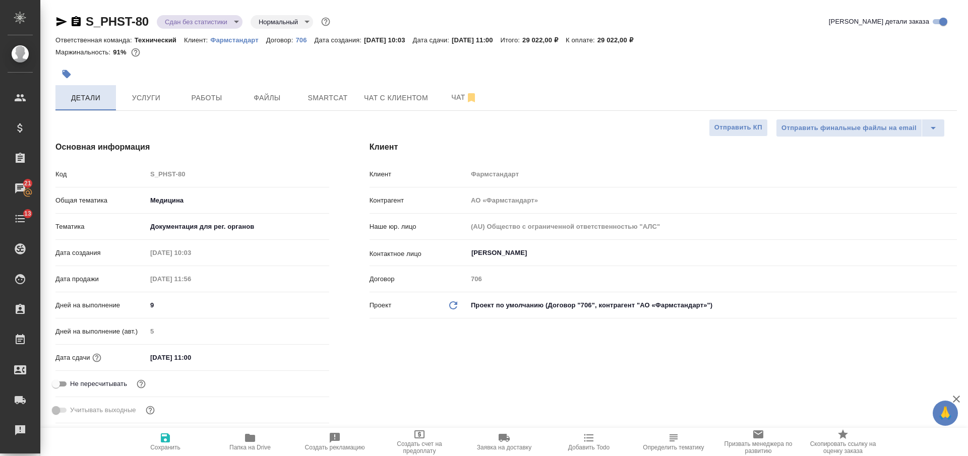
type textarea "x"
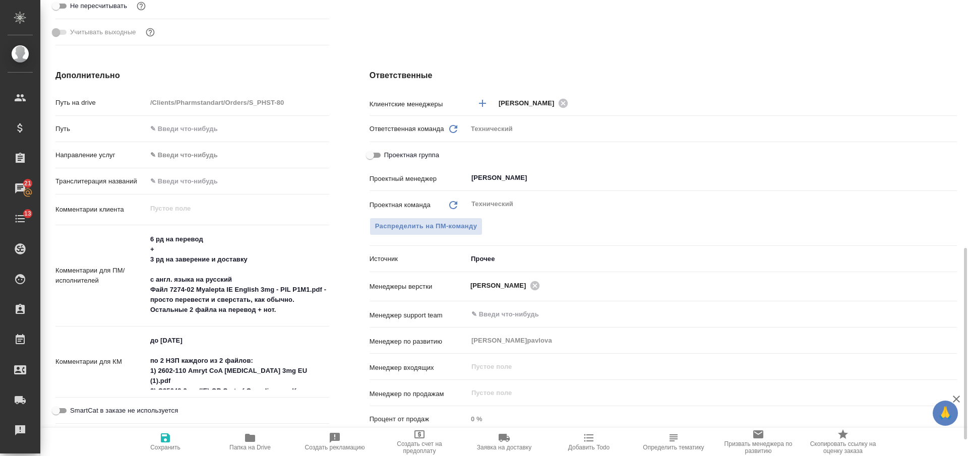
scroll to position [441, 0]
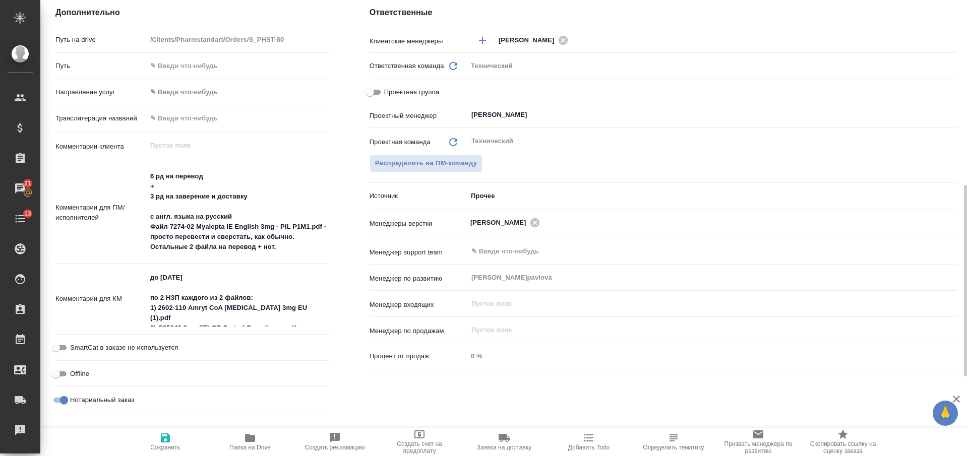
type textarea "x"
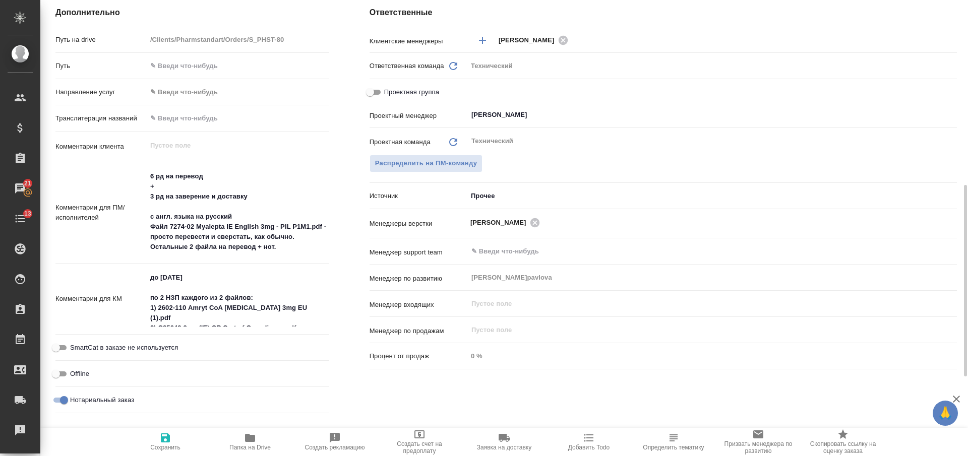
type textarea "x"
drag, startPoint x: 150, startPoint y: 307, endPoint x: 309, endPoint y: 313, distance: 158.5
click at [309, 313] on textarea "до 05.09.2025 по 2 НЗП каждого из 2 файлов: 1) 2602-110 Amryt CoA Metreleptin 3…" at bounding box center [238, 298] width 182 height 57
click at [302, 319] on textarea "до 05.09.2025 по 2 НЗП каждого из 2 файлов: 1) 2602-110 Amryt CoA Metreleptin 3…" at bounding box center [238, 298] width 182 height 57
type textarea "x"
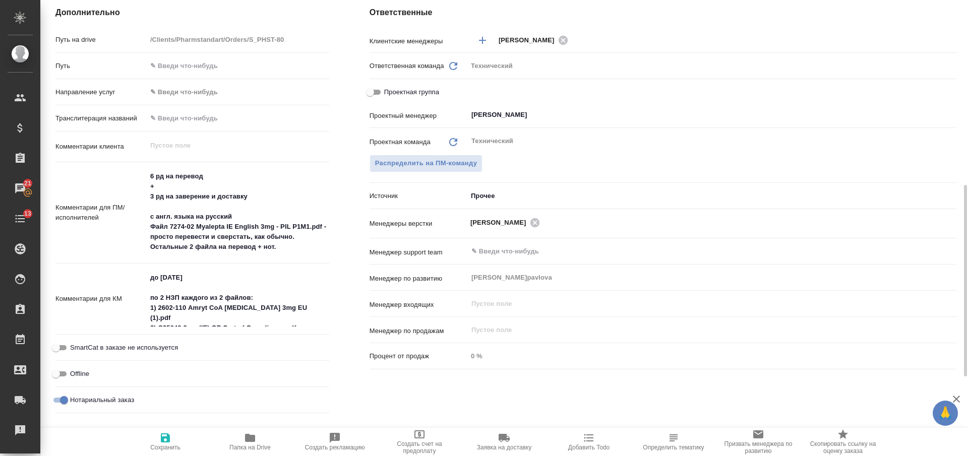
type textarea "x"
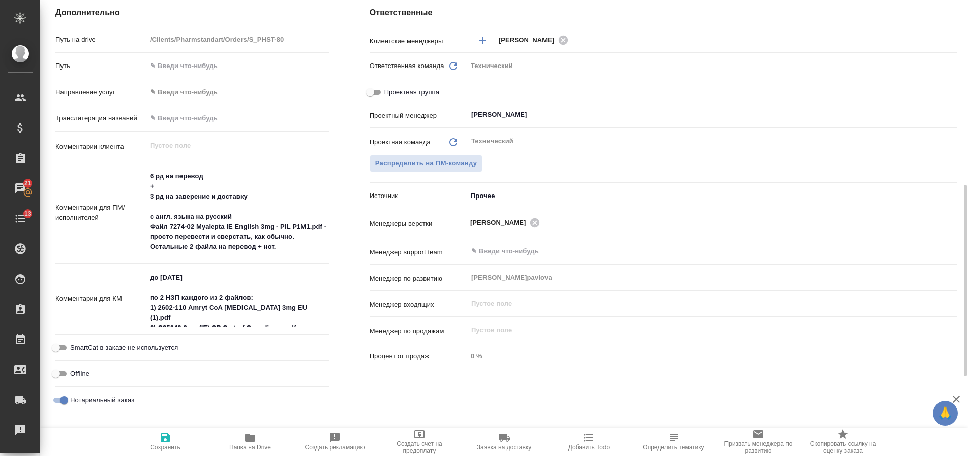
type textarea "x"
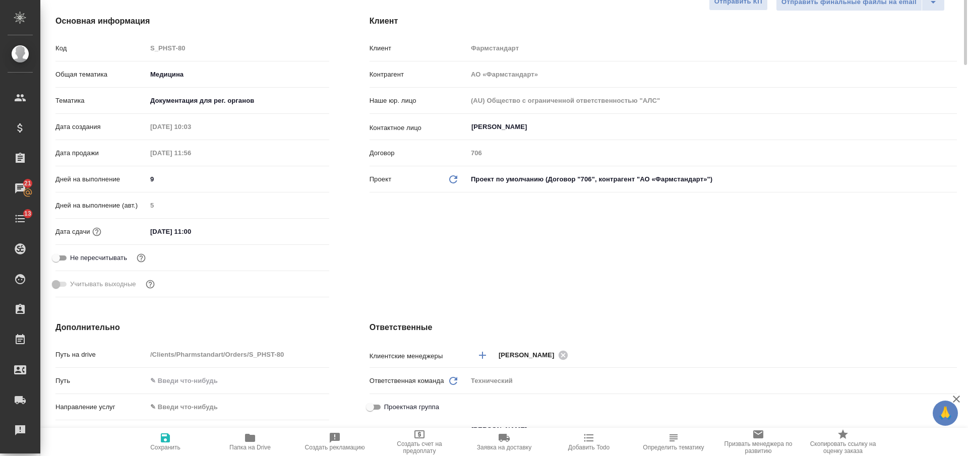
scroll to position [0, 0]
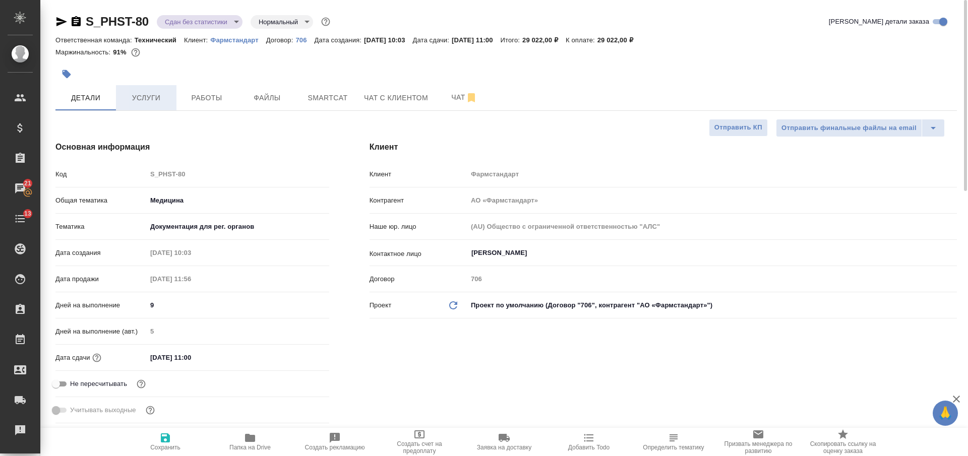
type textarea "x"
click at [156, 98] on span "Услуги" at bounding box center [146, 98] width 48 height 13
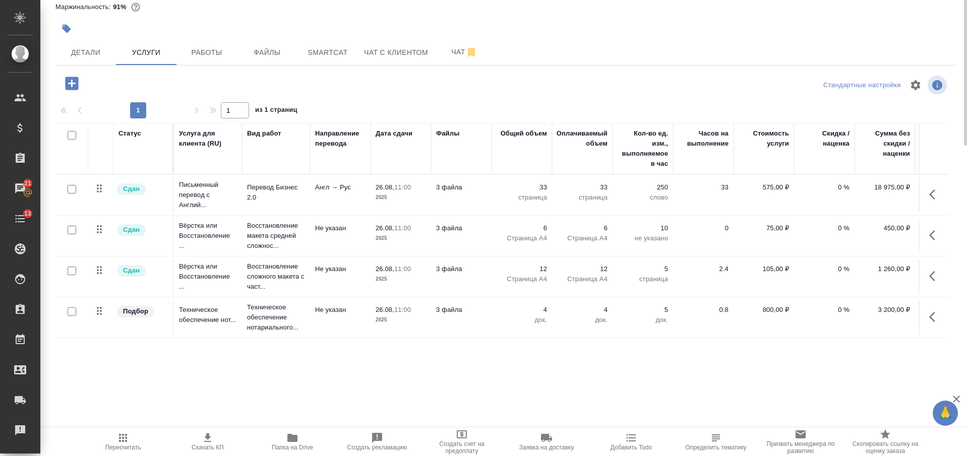
scroll to position [49, 0]
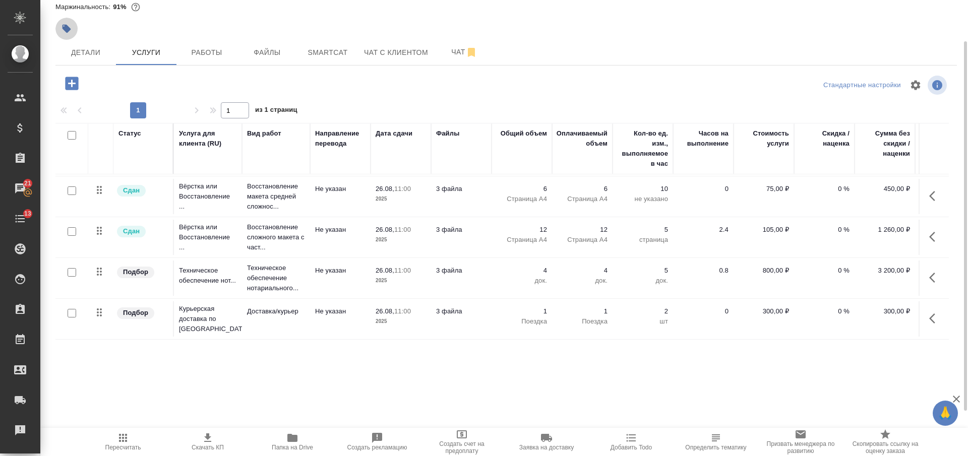
click at [64, 25] on icon "button" at bounding box center [67, 29] width 9 height 9
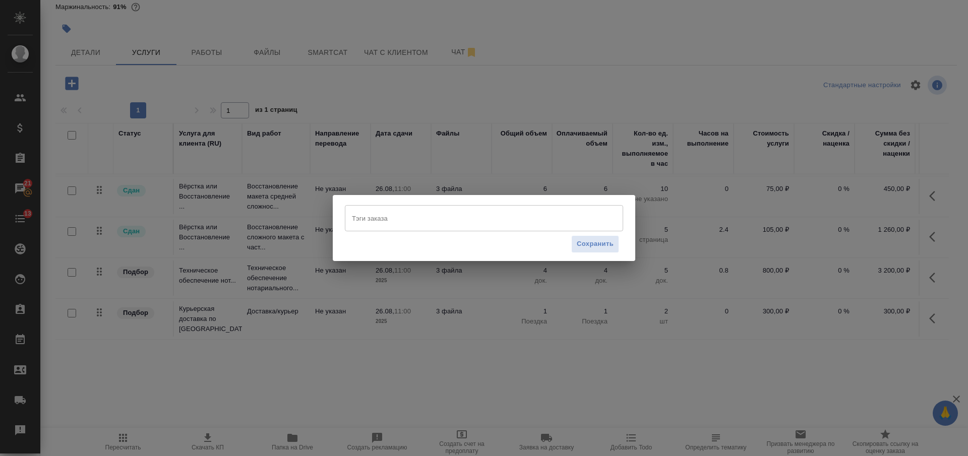
click at [362, 222] on input "Тэги заказа" at bounding box center [474, 218] width 250 height 17
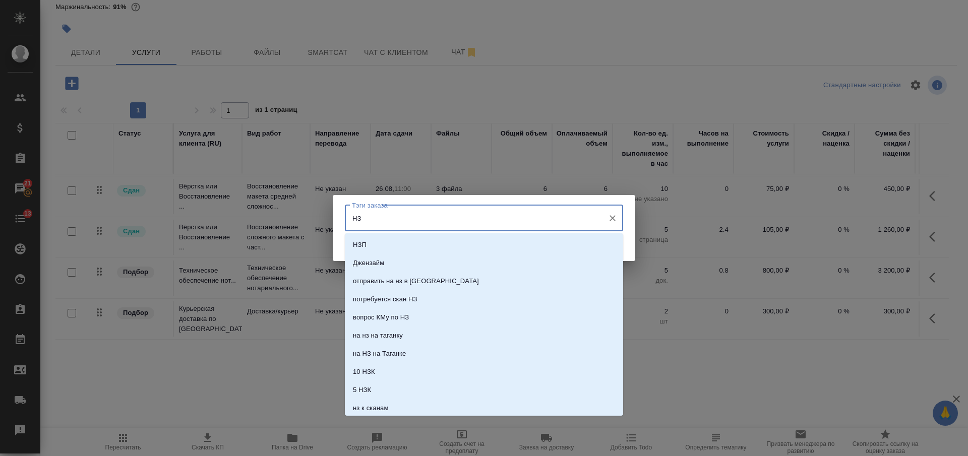
type input "НЗП"
click at [393, 243] on li "НЗП" at bounding box center [484, 245] width 278 height 18
type input "на согл"
click at [393, 243] on p "На согласовании" at bounding box center [379, 246] width 53 height 10
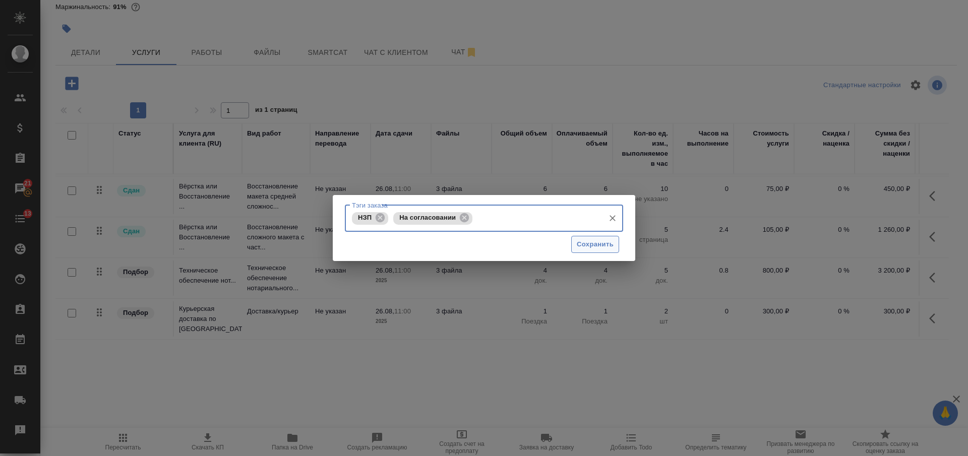
click at [594, 247] on span "Сохранить" at bounding box center [595, 245] width 37 height 12
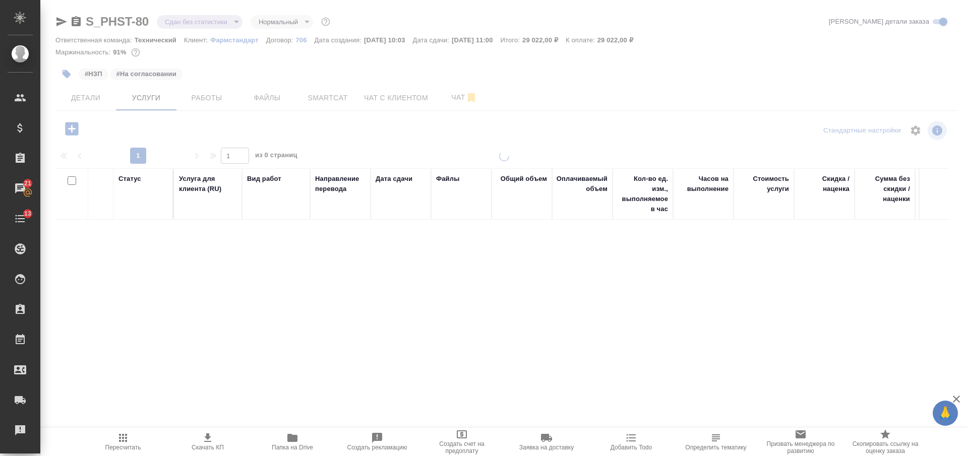
scroll to position [0, 0]
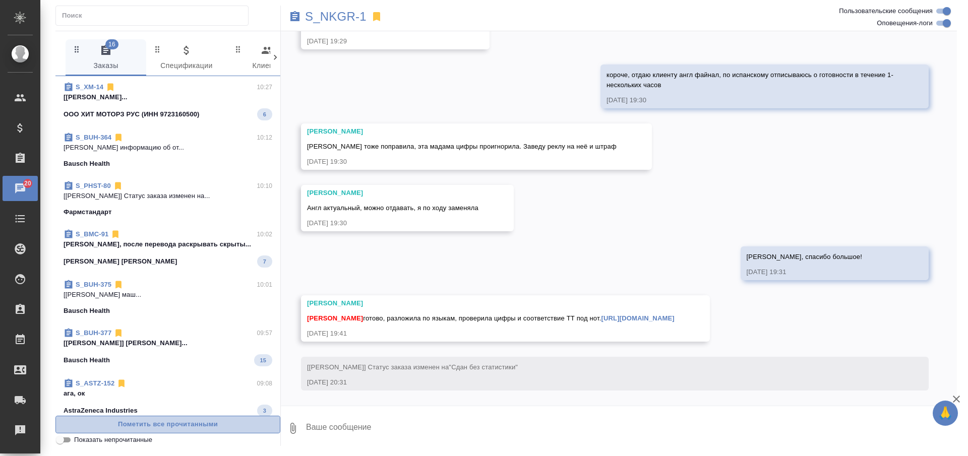
click at [212, 423] on span "Пометить все прочитанными" at bounding box center [168, 425] width 214 height 12
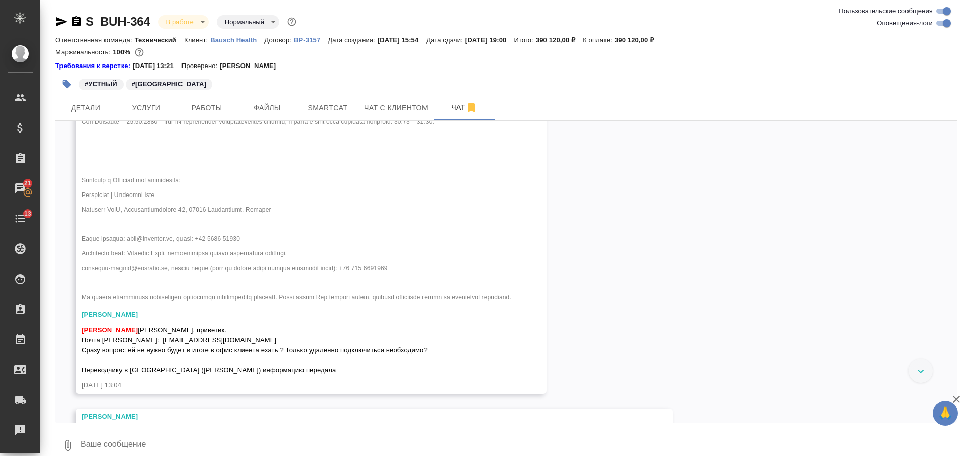
scroll to position [8811, 0]
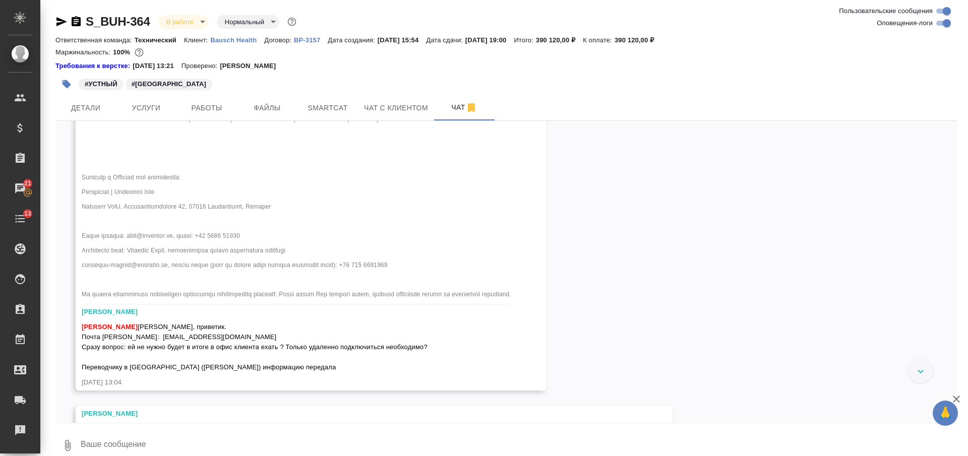
click at [447, 434] on textarea at bounding box center [518, 446] width 877 height 34
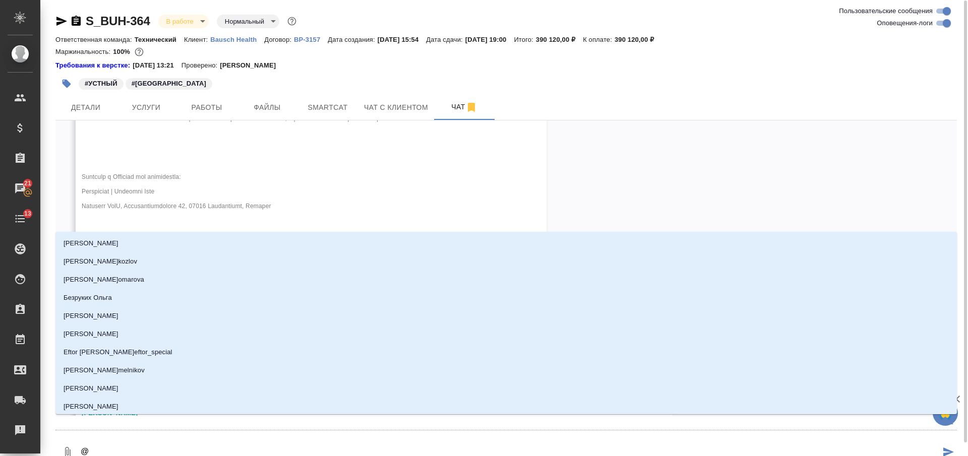
type textarea "@Ф"
type input "Ф"
type textarea "@Фе"
type input "Фе"
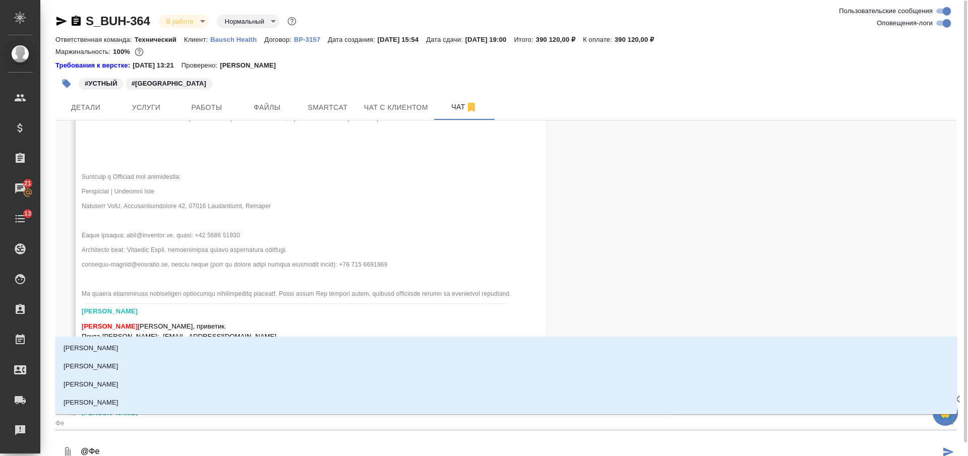
type textarea "@Фед"
type input "Фед"
type textarea "@Федо"
type input "Федо"
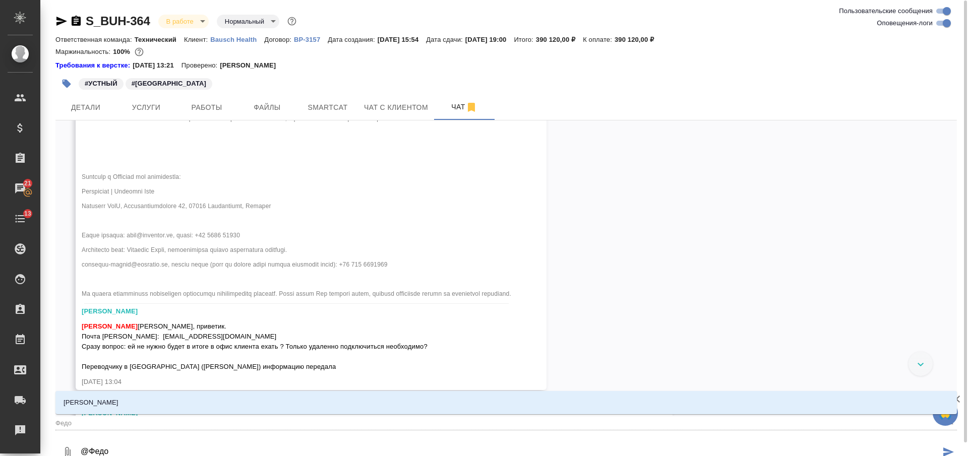
type textarea "@[PERSON_NAME]"
type input "[PERSON_NAME]"
type textarea "@Федото"
type input "Федото"
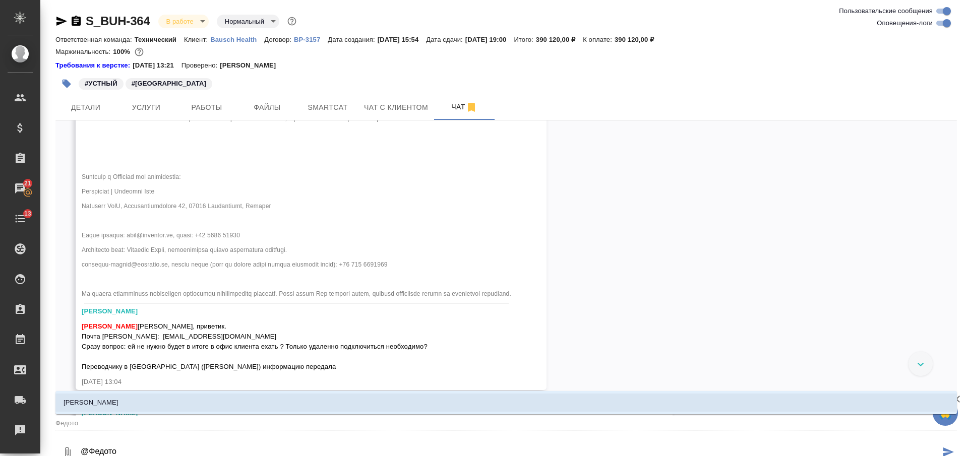
click at [450, 400] on li "[PERSON_NAME]" at bounding box center [506, 403] width 902 height 18
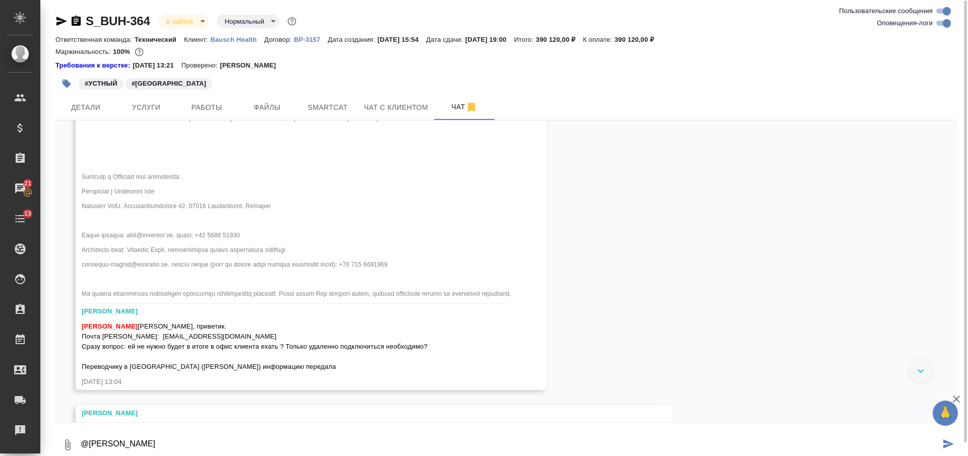
paste textarea "Получила информацию об отеле в [GEOGRAPHIC_DATA]: Best Western Hotel am Europap…"
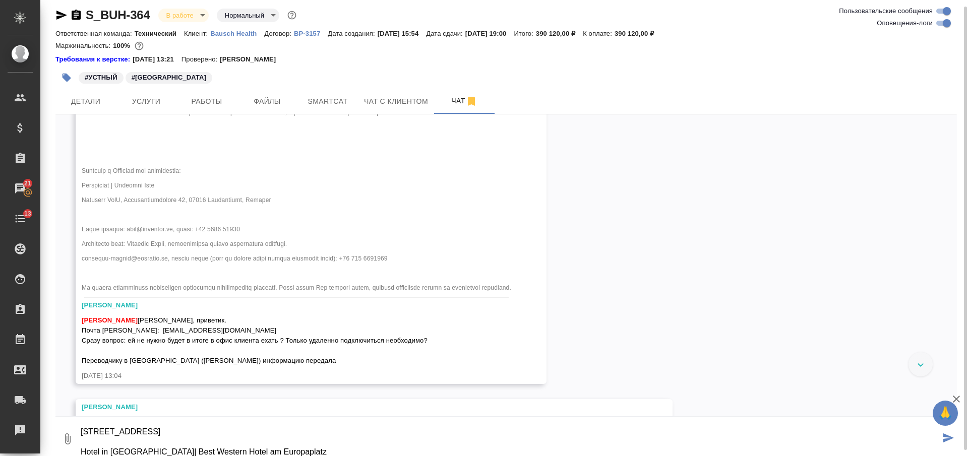
scroll to position [56, 0]
paste textarea "[URL][DOMAIN_NAME]"
type textarea "@[PERSON_NAME] информацию об отеле в [GEOGRAPHIC_DATA]: Best Western Hotel am E…"
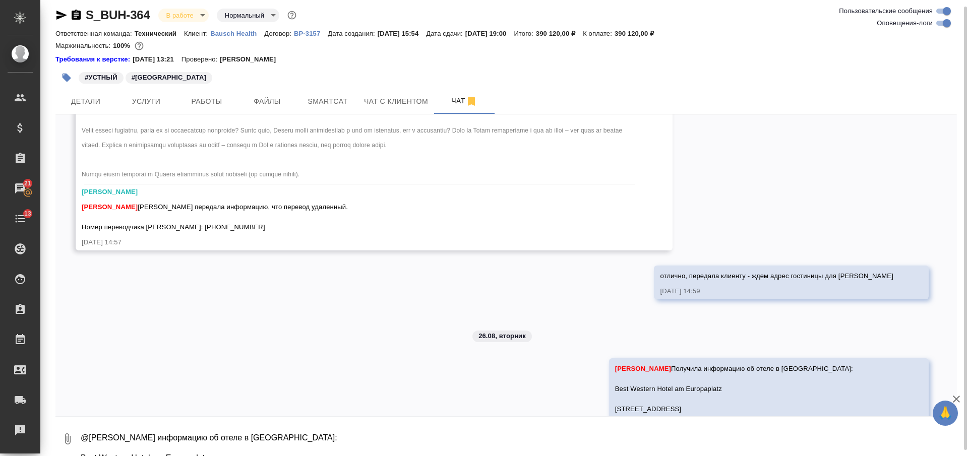
scroll to position [9670, 0]
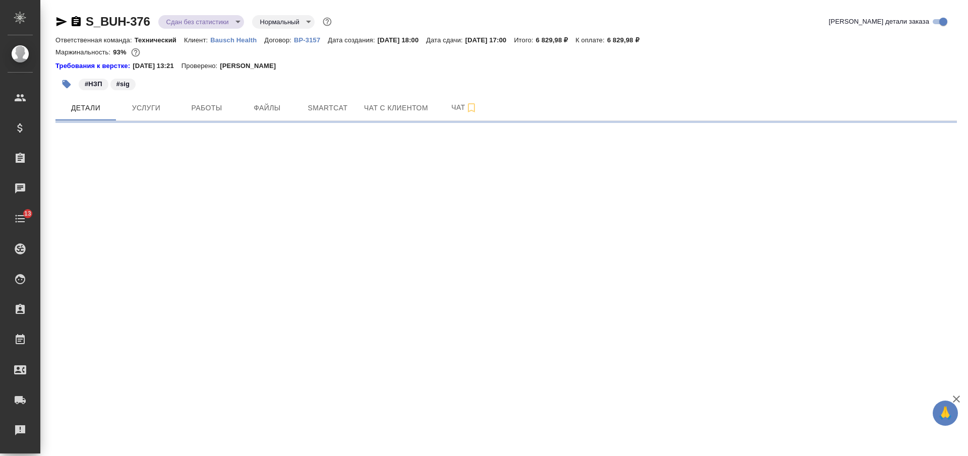
select select "RU"
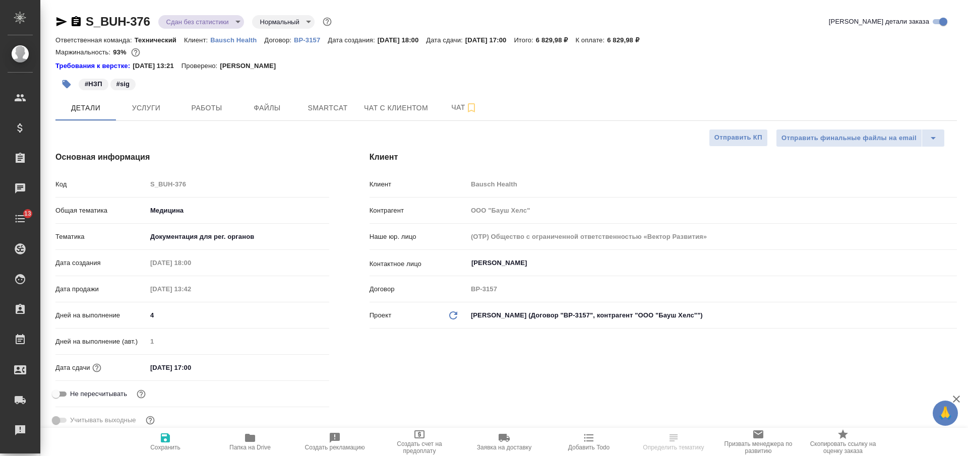
type textarea "x"
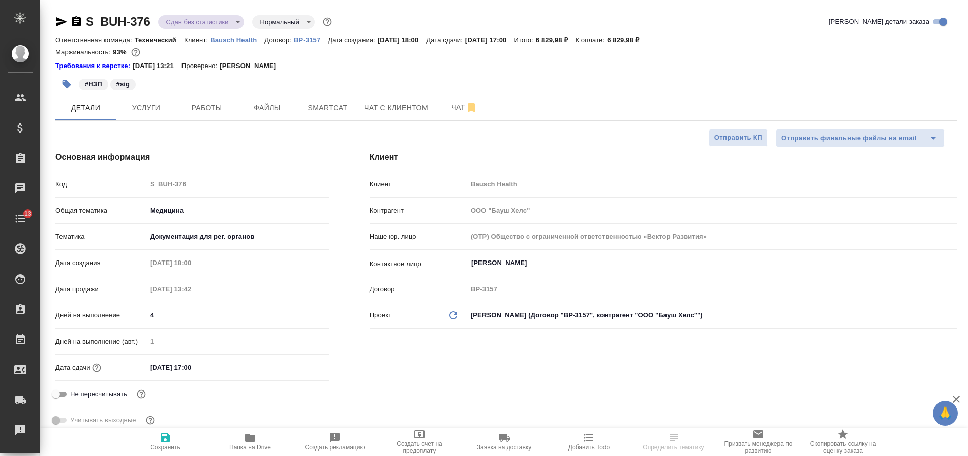
type textarea "x"
click at [257, 437] on span "Папка на Drive" at bounding box center [250, 441] width 73 height 19
type textarea "x"
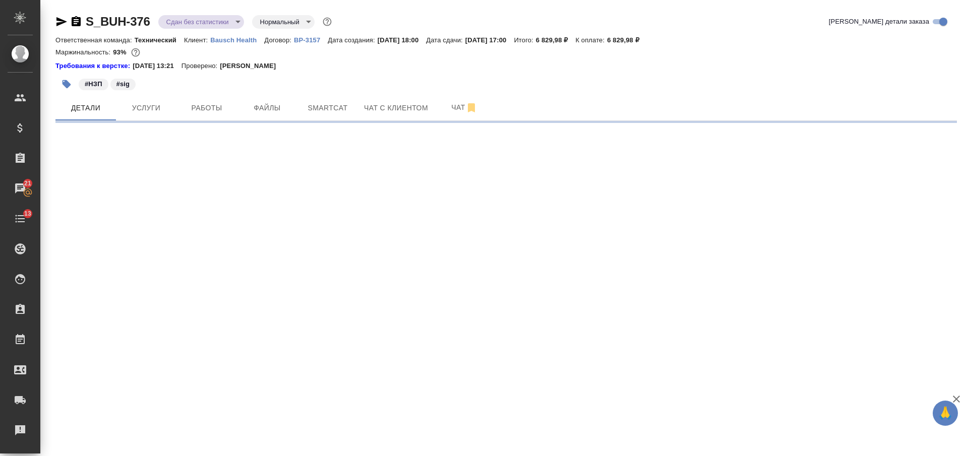
select select "RU"
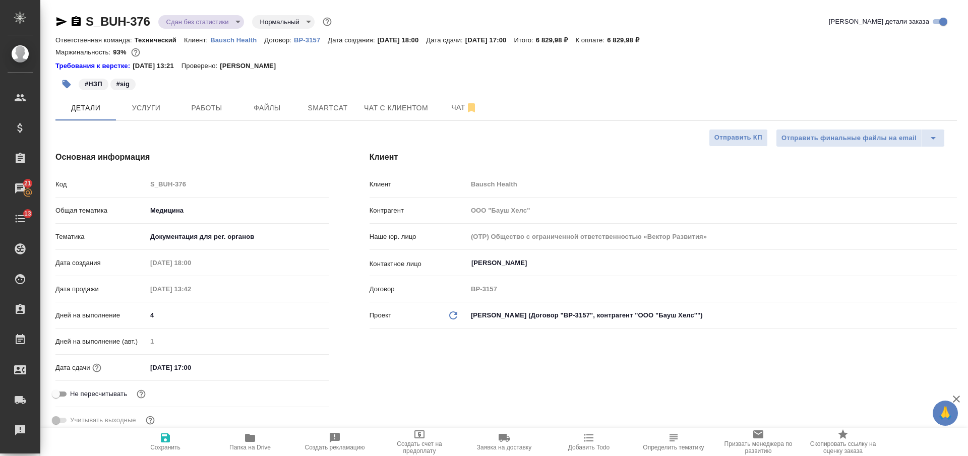
type textarea "x"
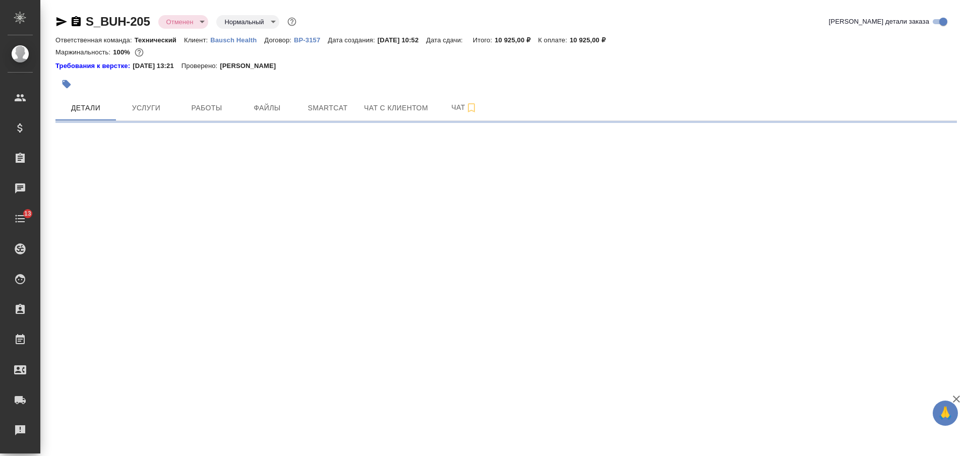
select select "RU"
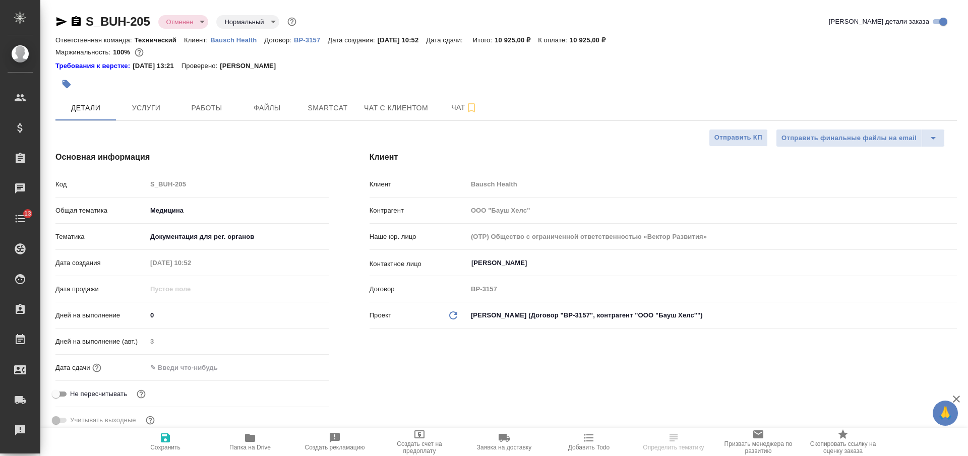
type textarea "x"
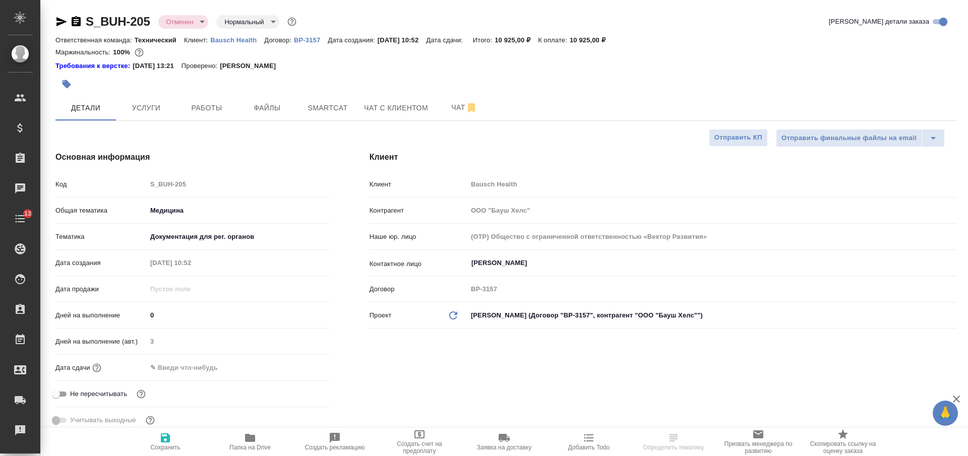
type textarea "x"
type input "[PERSON_NAME]"
type input "[PERSON_NAME]pereverzeva"
select select "RU"
type textarea "x"
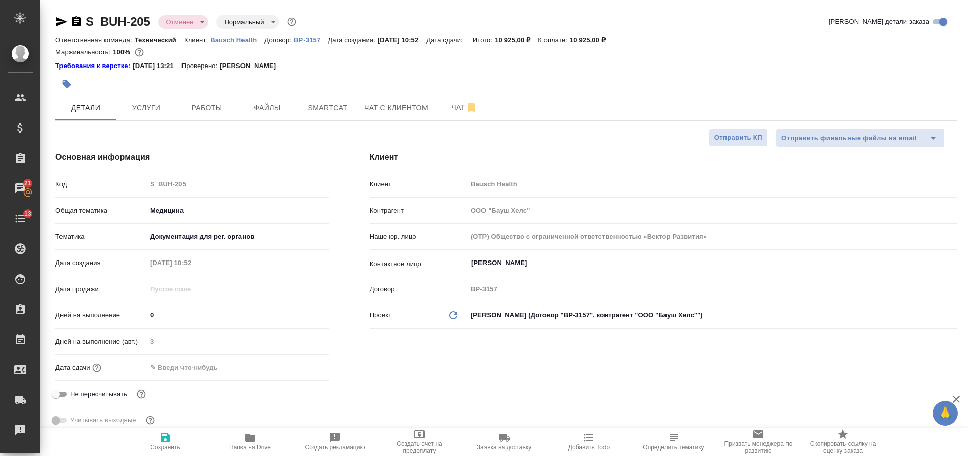
type textarea "x"
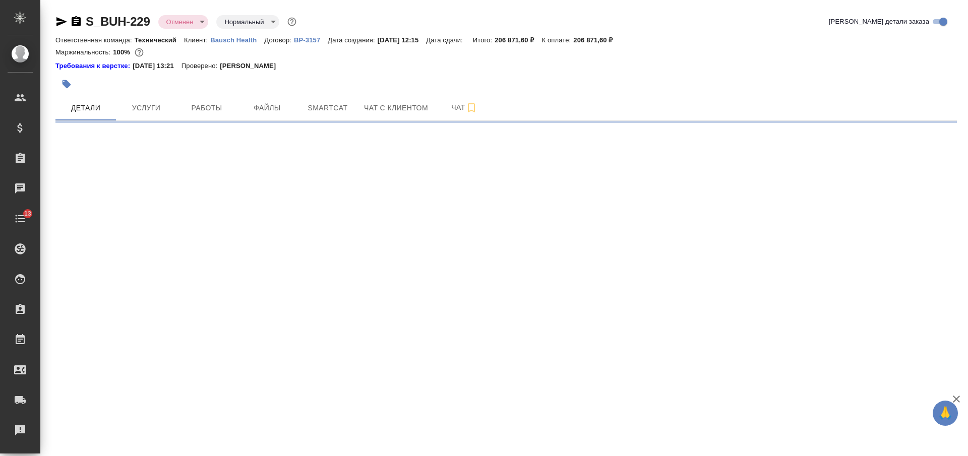
select select "RU"
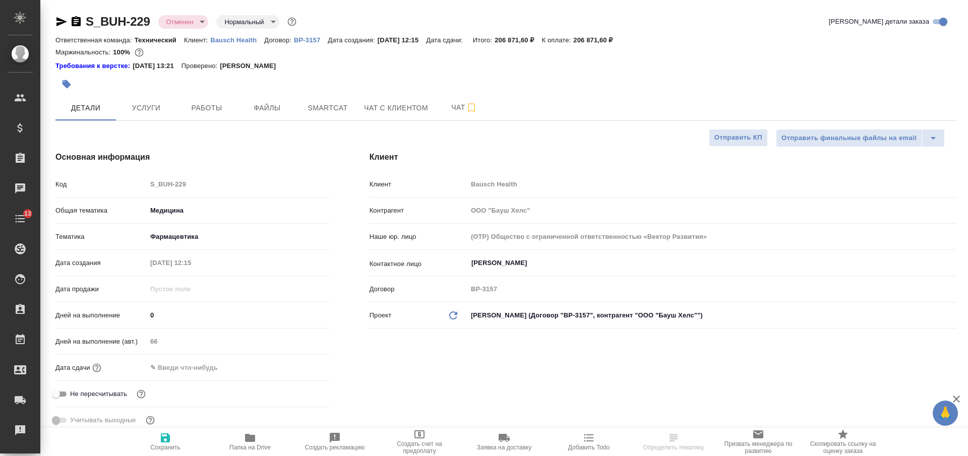
type textarea "x"
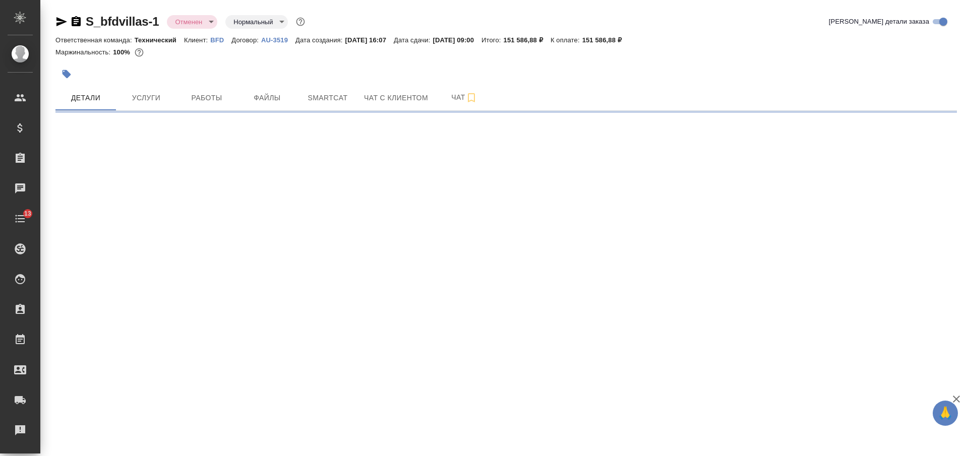
select select "RU"
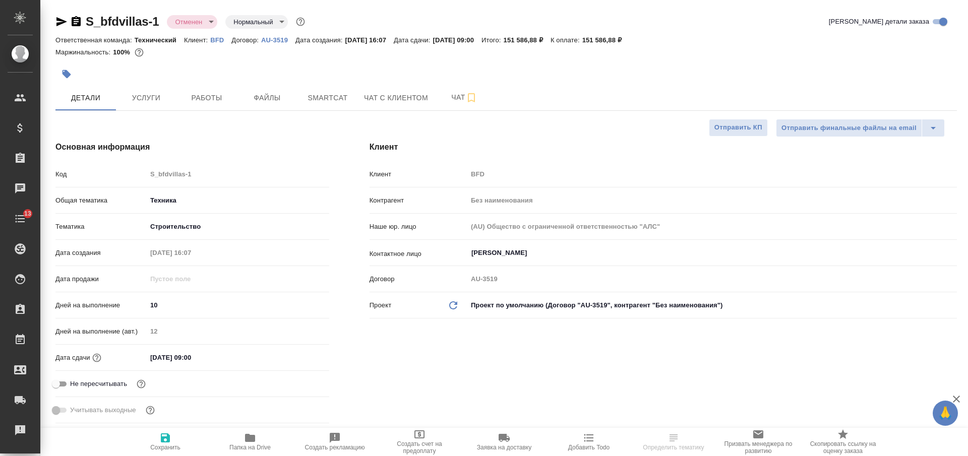
type textarea "x"
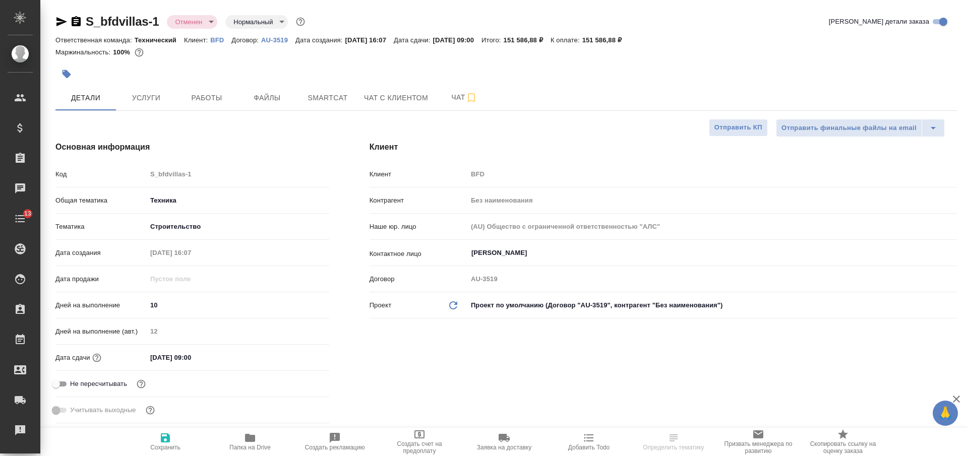
type textarea "x"
click at [79, 22] on icon "button" at bounding box center [76, 21] width 9 height 10
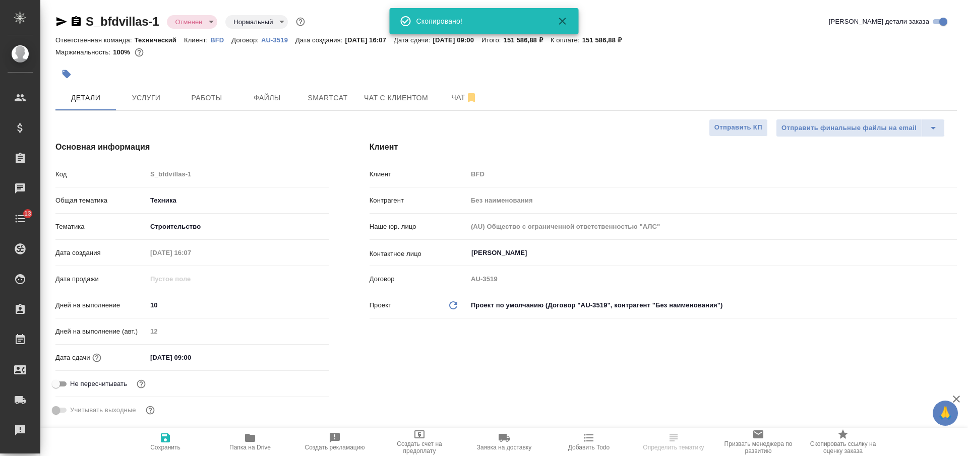
type textarea "x"
select select "RU"
type textarea "x"
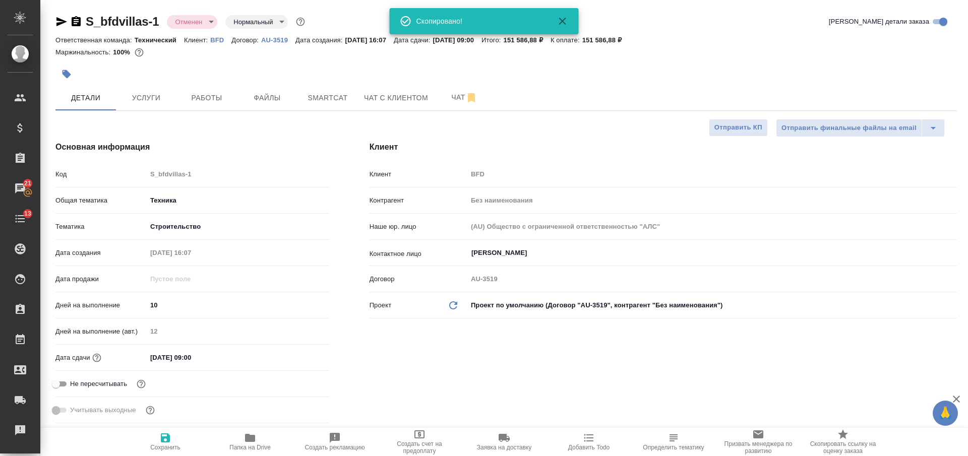
type textarea "x"
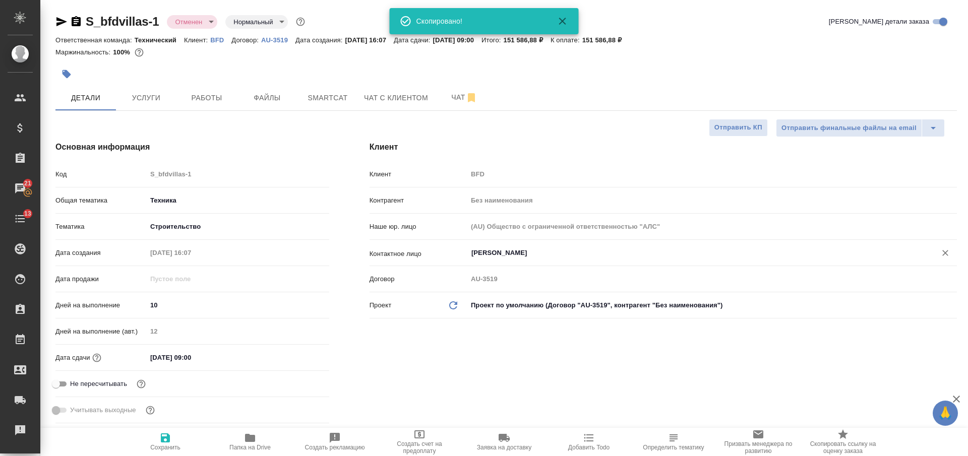
click at [507, 245] on div "Жунусова Жанна ​" at bounding box center [712, 253] width 490 height 18
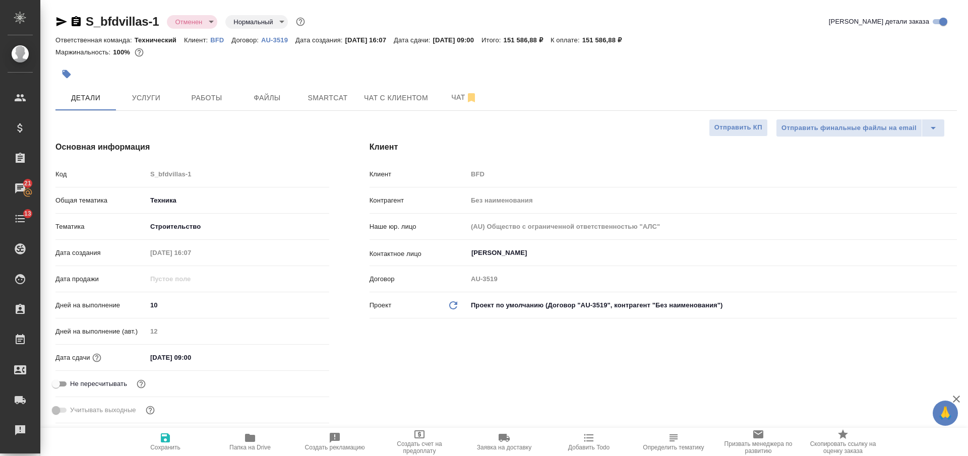
type textarea "x"
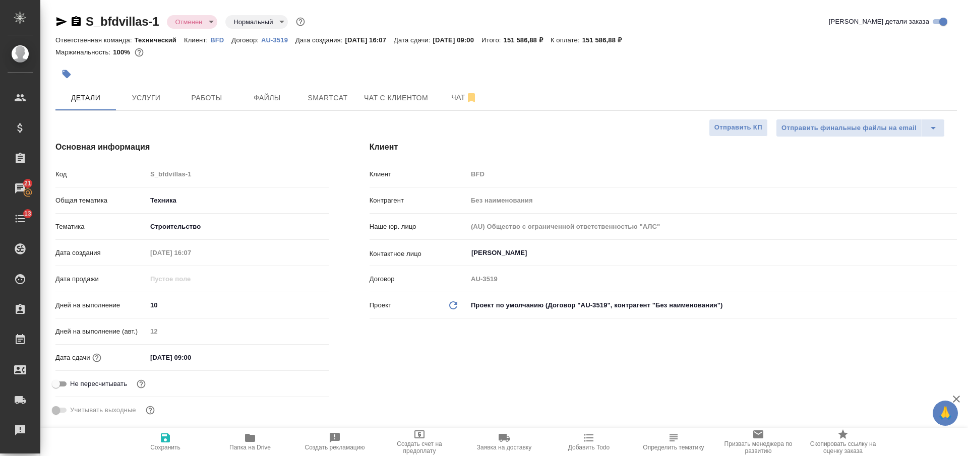
type textarea "x"
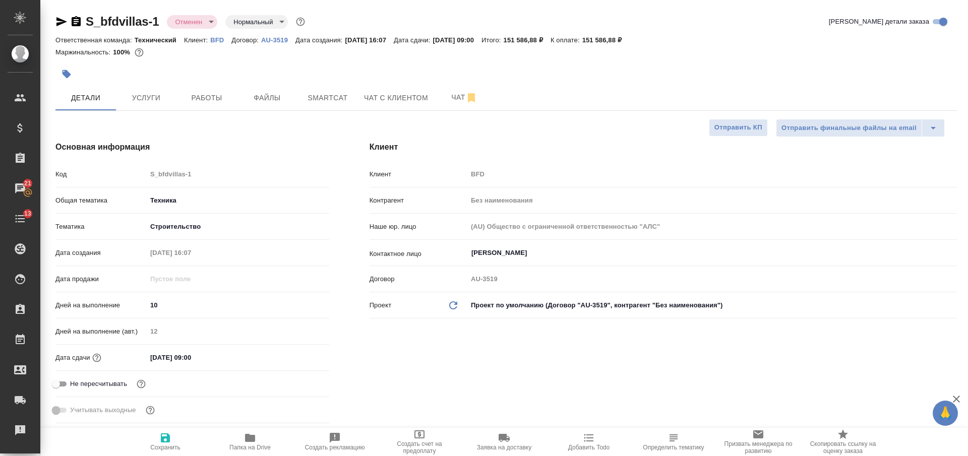
type textarea "x"
click at [214, 39] on p "BFD" at bounding box center [220, 40] width 21 height 8
type textarea "x"
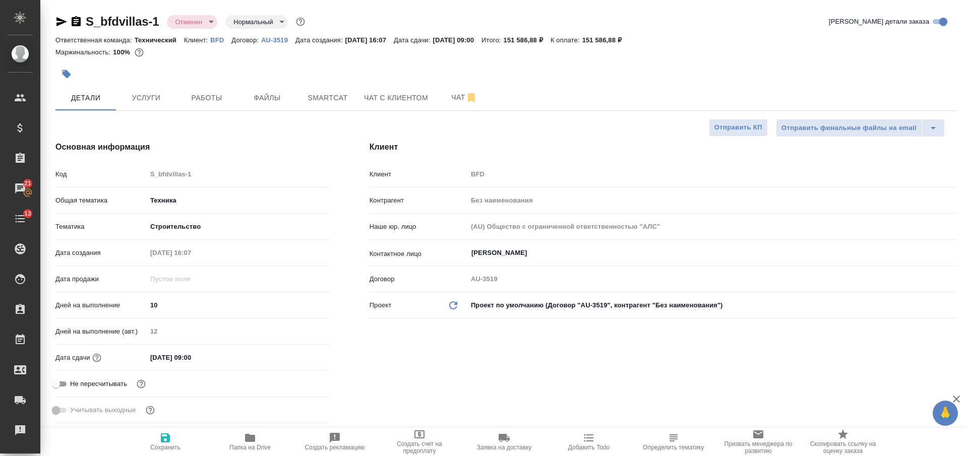
type textarea "x"
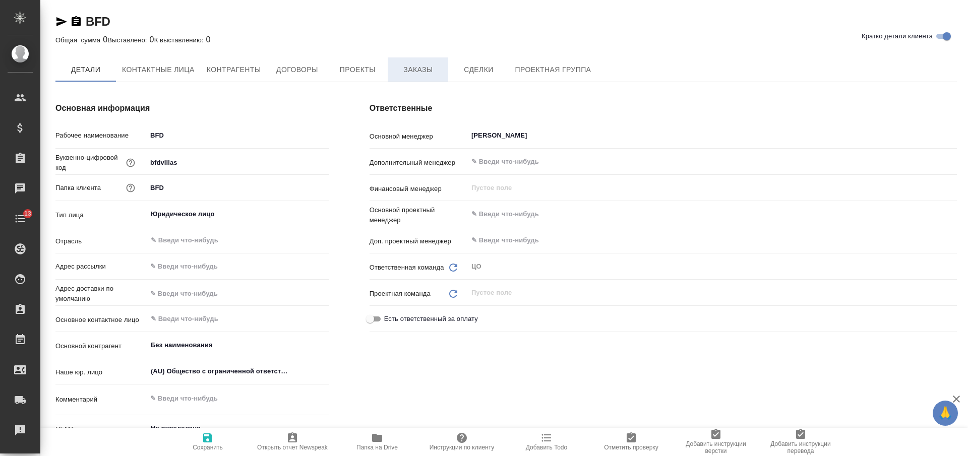
type textarea "x"
click at [406, 68] on span "Заказы" at bounding box center [418, 70] width 48 height 13
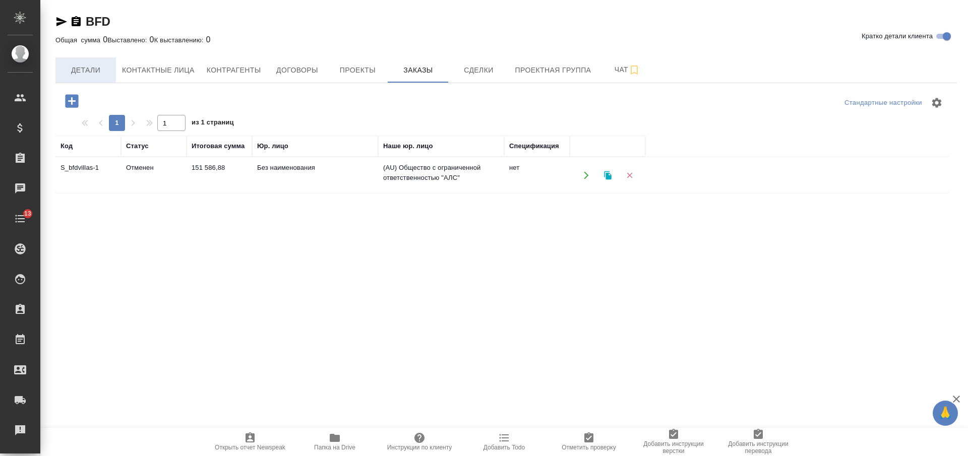
click at [81, 67] on span "Детали" at bounding box center [86, 70] width 48 height 13
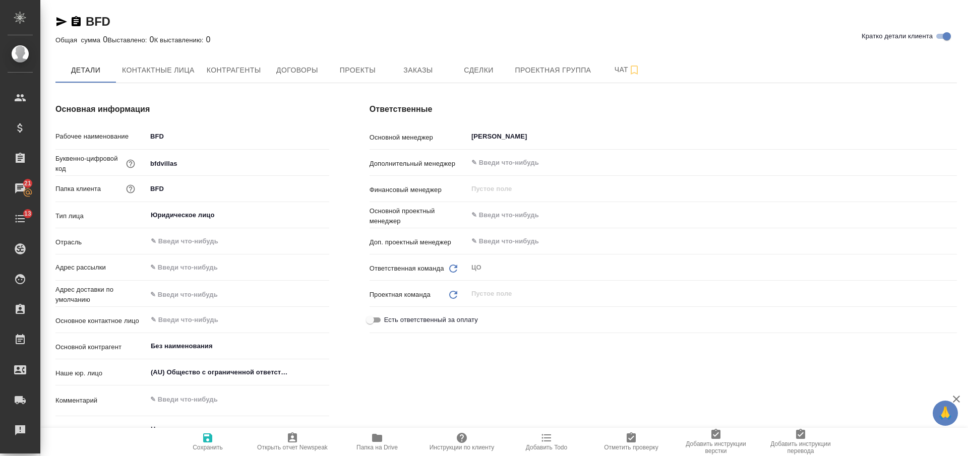
click at [77, 21] on icon "button" at bounding box center [76, 21] width 9 height 10
type textarea "x"
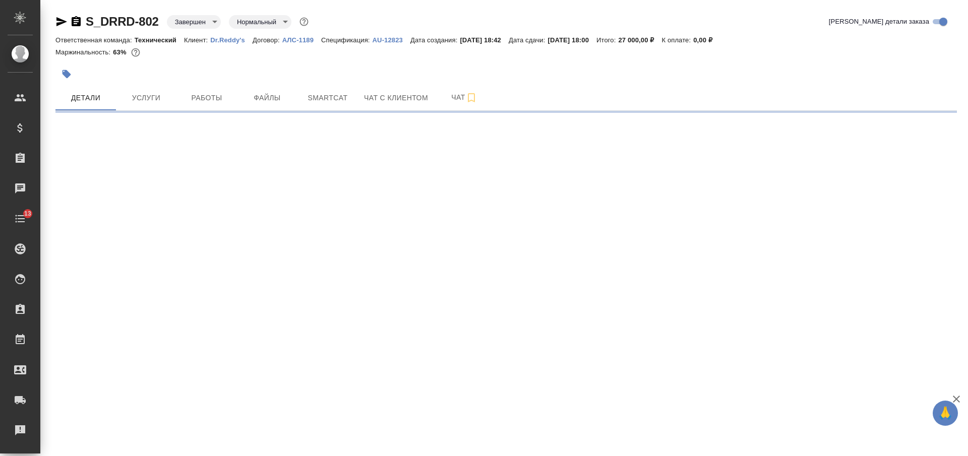
select select "RU"
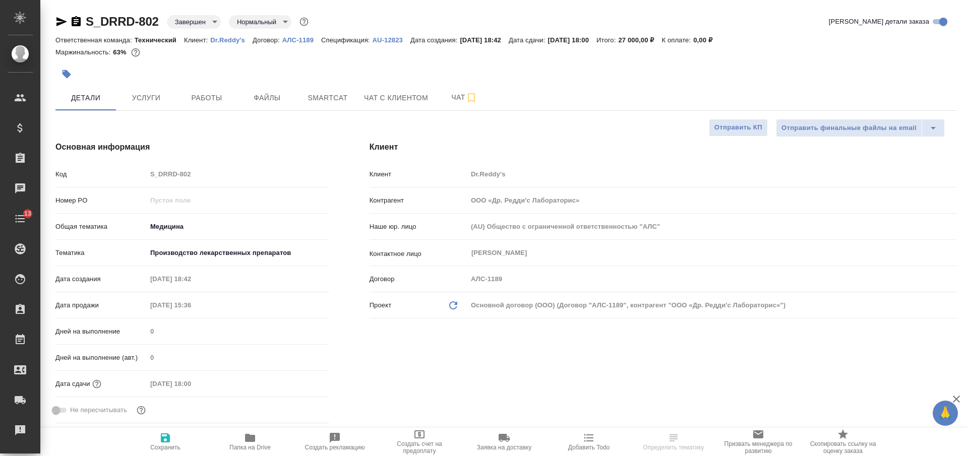
type textarea "x"
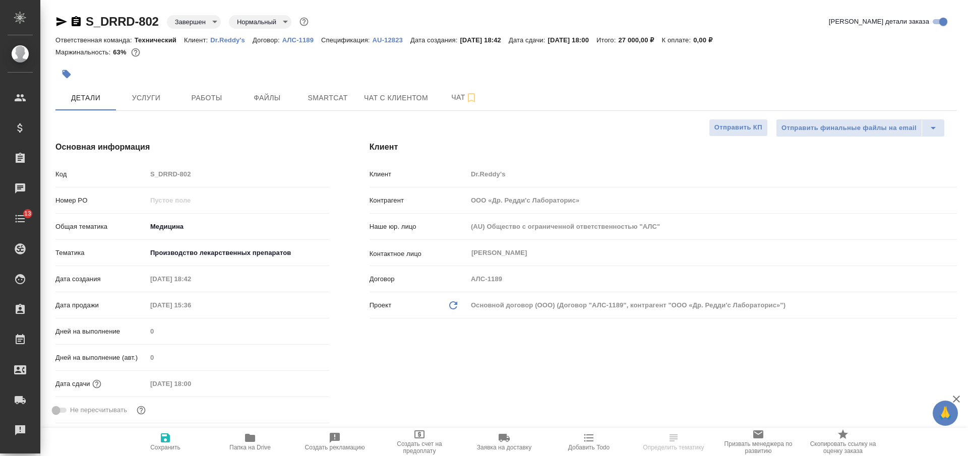
type textarea "x"
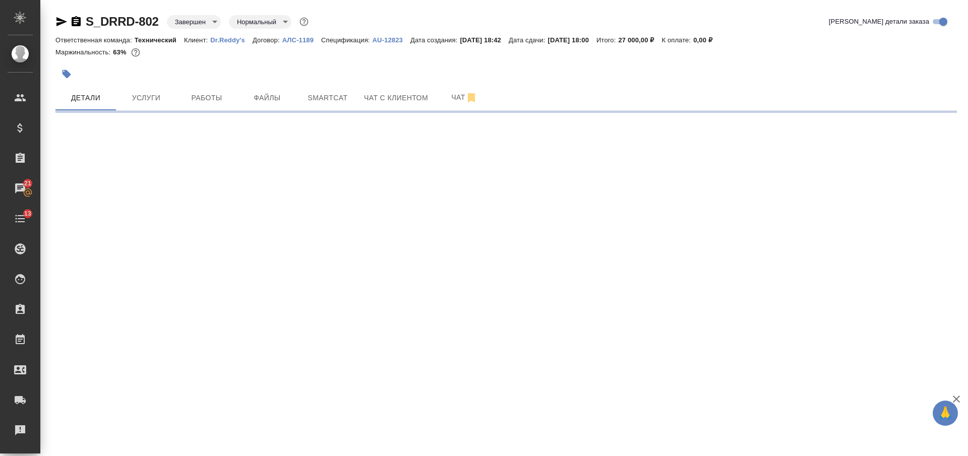
select select "RU"
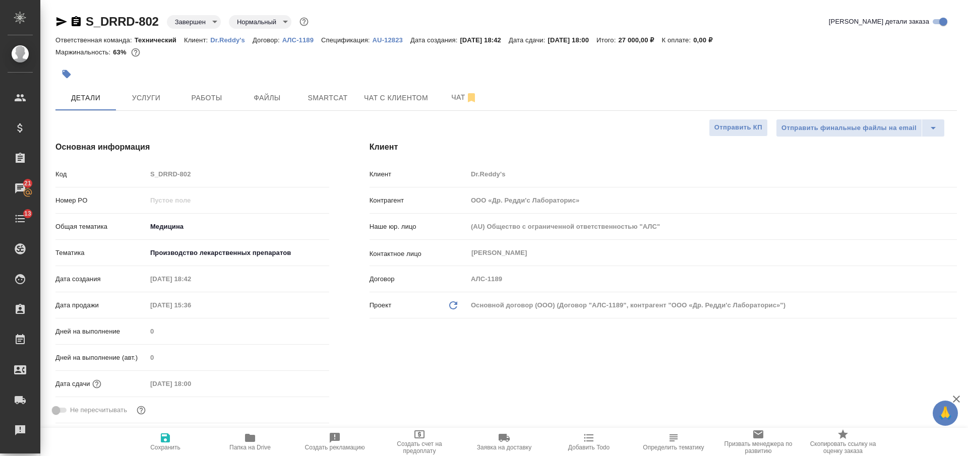
type textarea "x"
click at [229, 43] on p "Dr.Reddy's" at bounding box center [231, 40] width 42 height 8
type textarea "x"
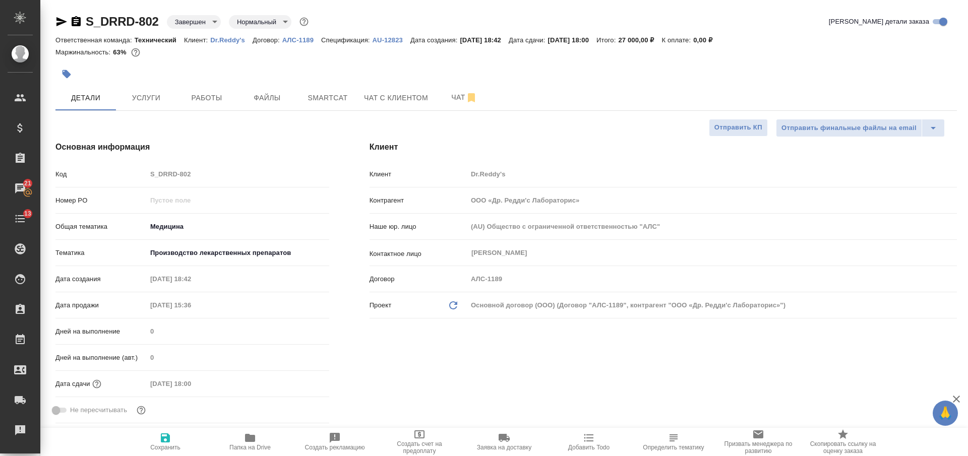
type textarea "x"
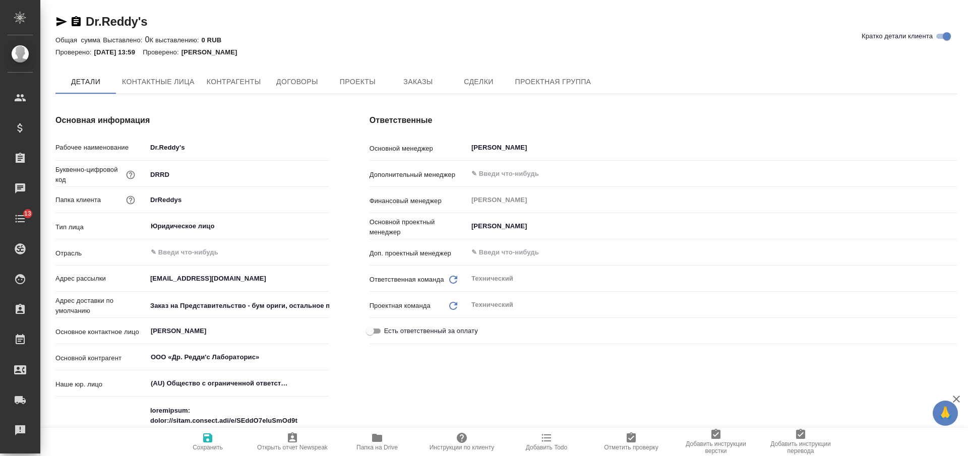
type textarea "x"
click at [75, 18] on icon "button" at bounding box center [76, 21] width 9 height 10
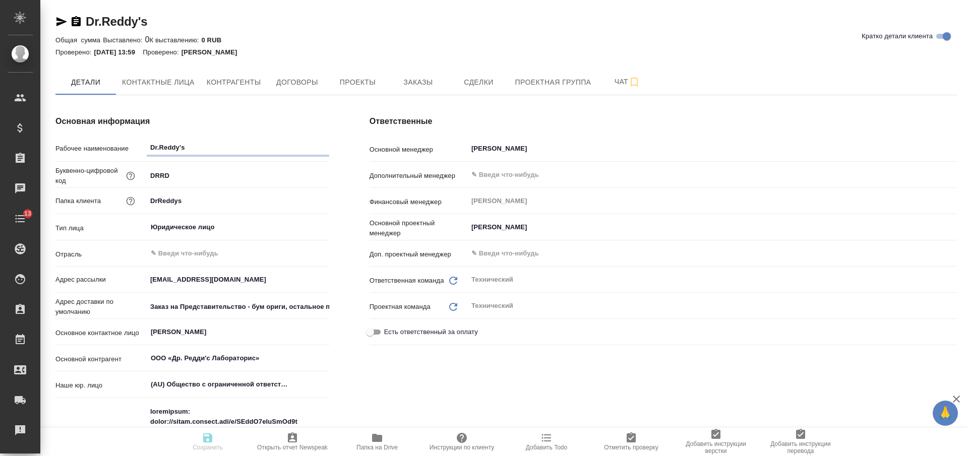
type textarea "x"
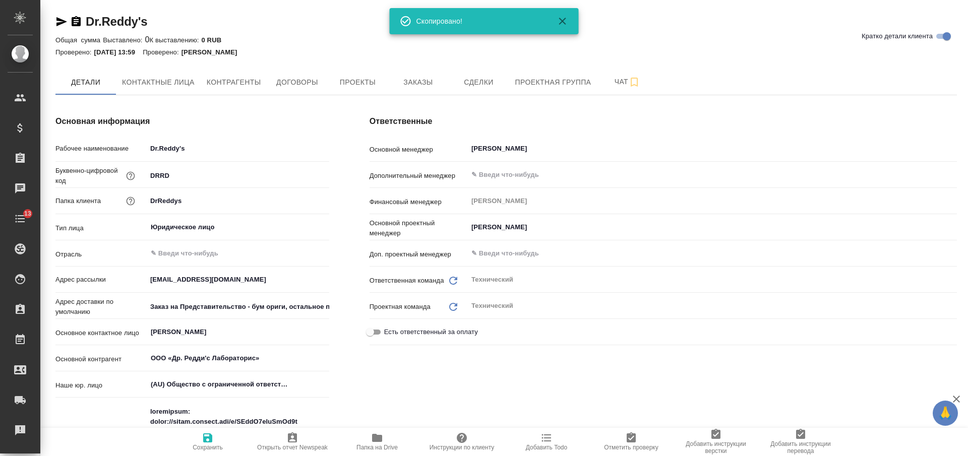
type textarea "x"
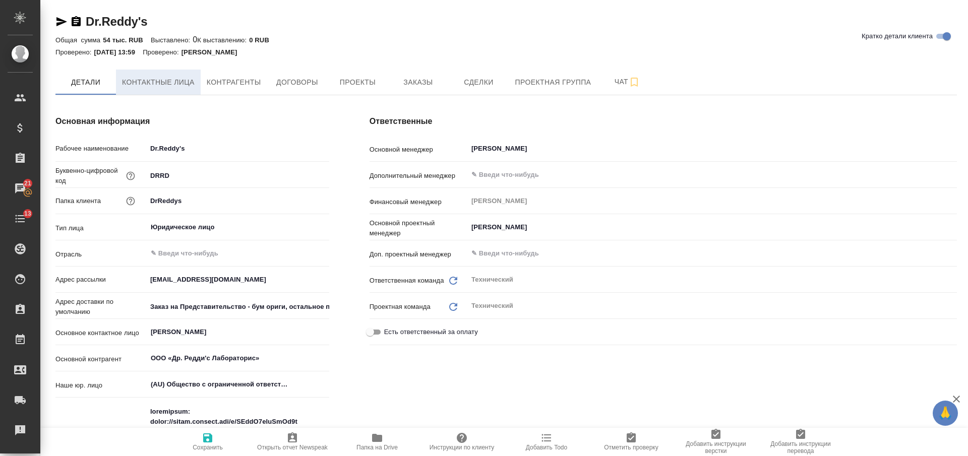
click at [164, 80] on span "Контактные лица" at bounding box center [158, 82] width 73 height 13
select select "RU"
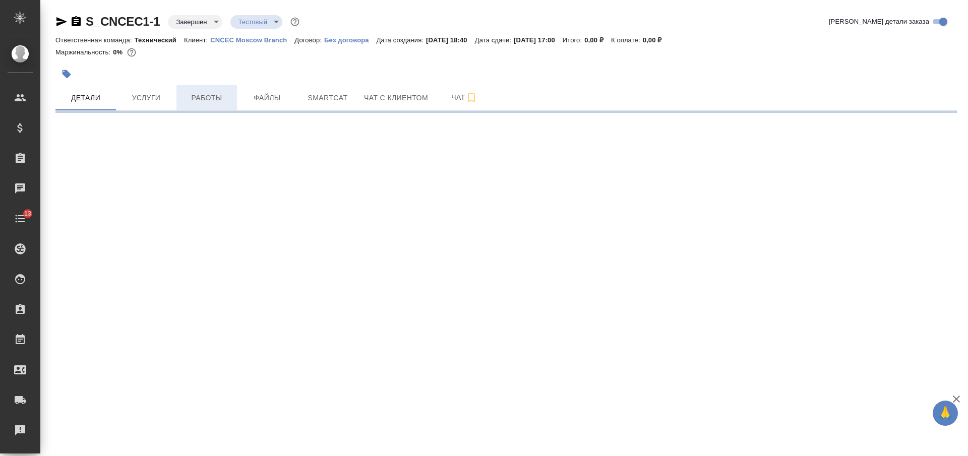
select select "RU"
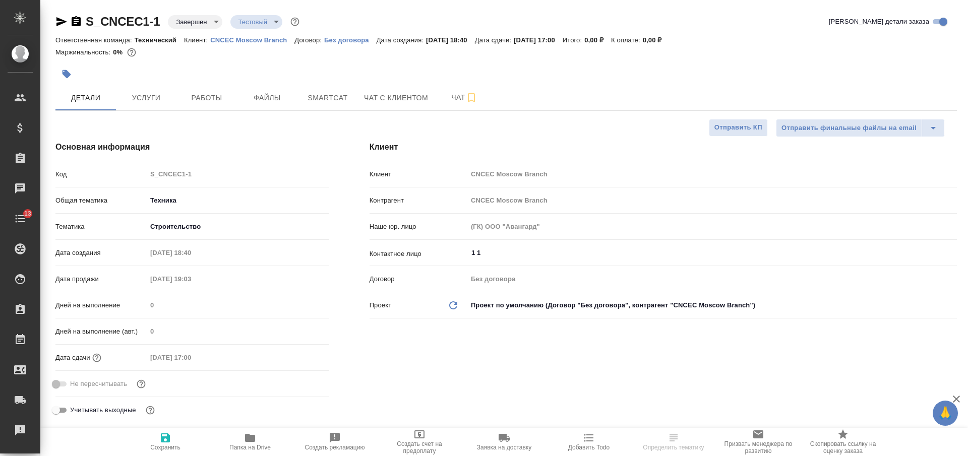
type textarea "x"
click at [76, 19] on icon "button" at bounding box center [76, 22] width 12 height 12
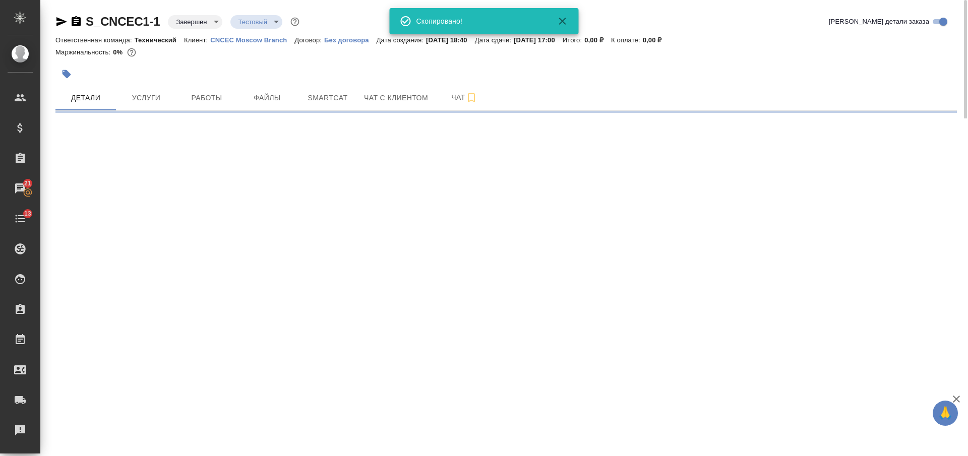
select select "RU"
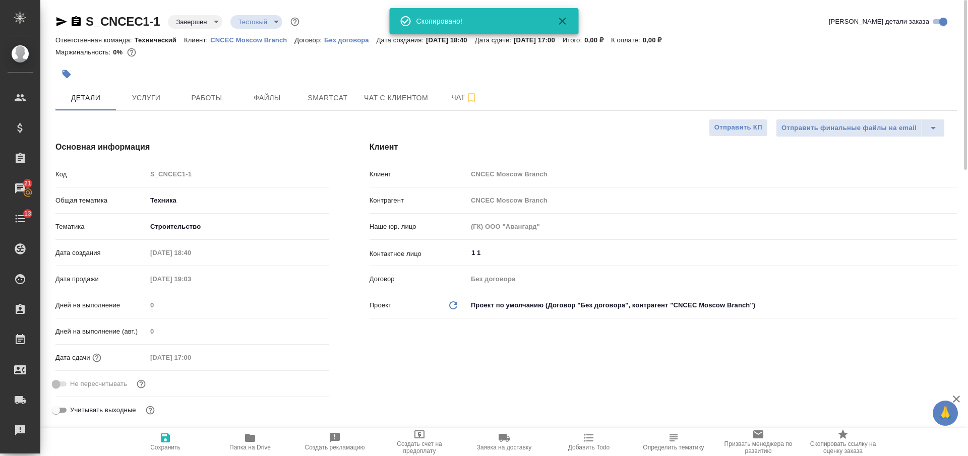
type textarea "x"
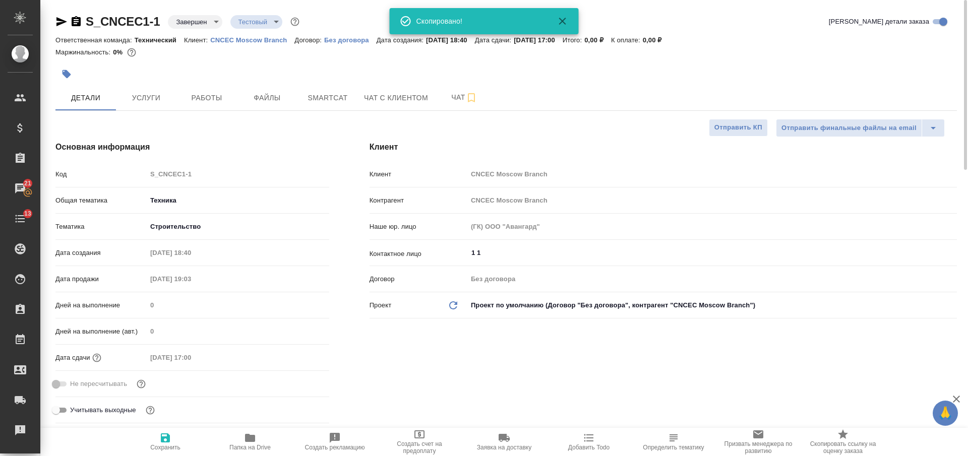
type textarea "x"
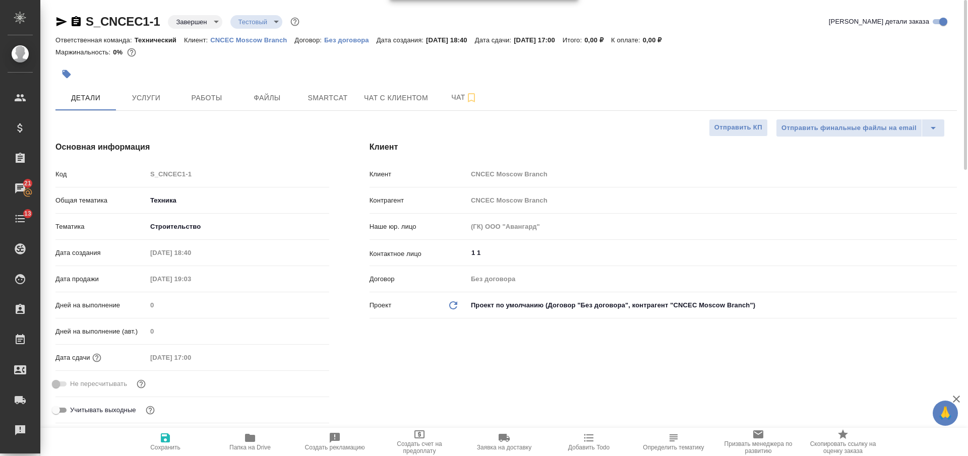
click at [252, 39] on p "CNCEC Moscow Branch" at bounding box center [252, 40] width 84 height 8
type textarea "x"
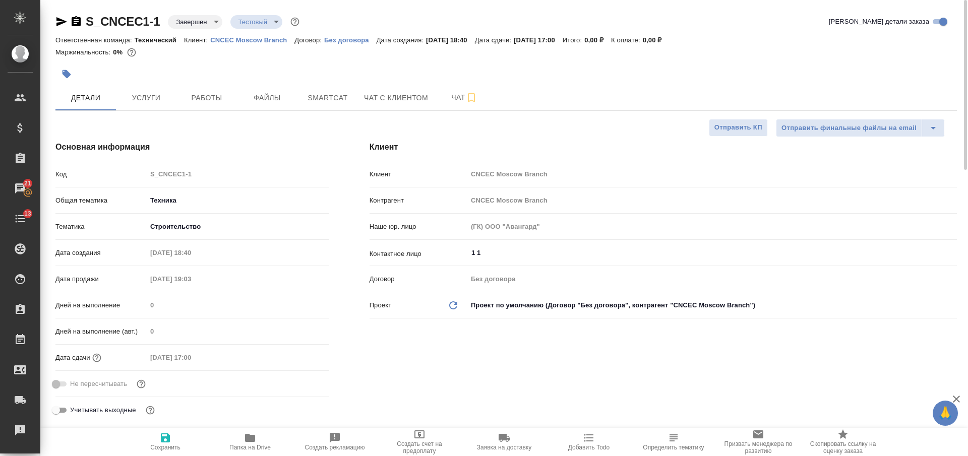
type textarea "x"
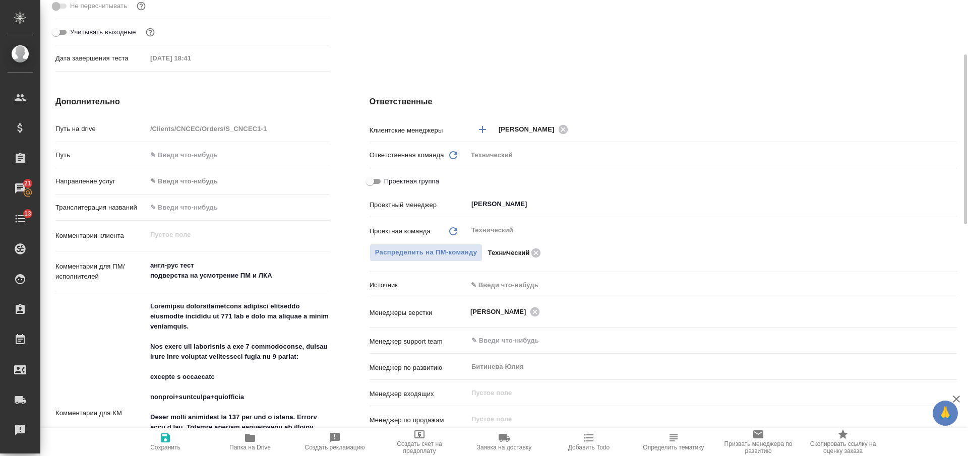
scroll to position [126, 0]
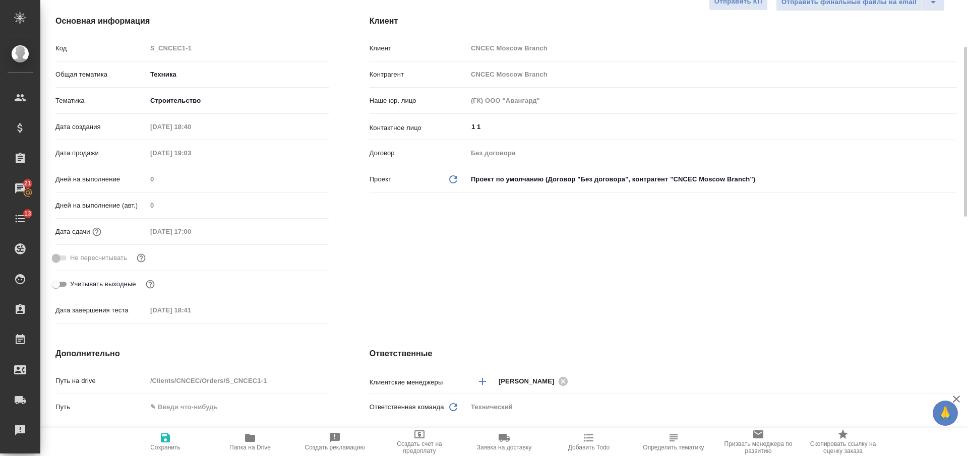
type textarea "x"
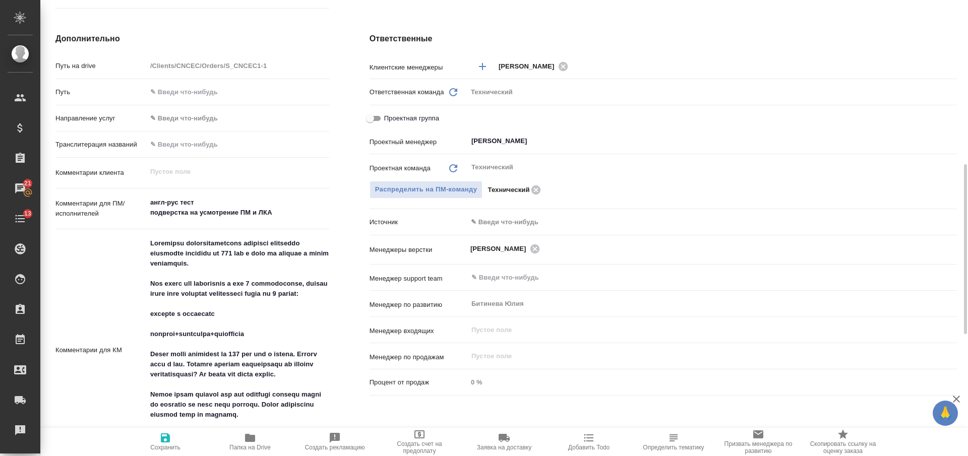
scroll to position [504, 0]
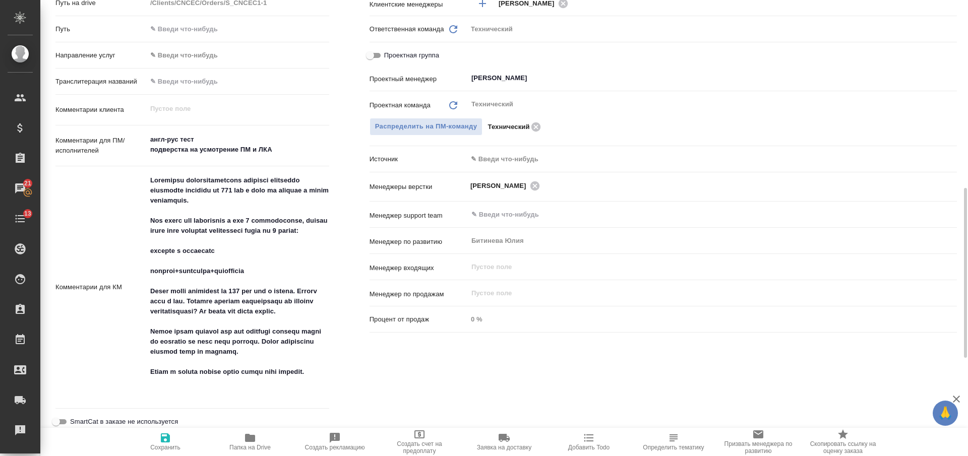
click at [161, 175] on textarea at bounding box center [238, 286] width 183 height 229
type textarea "x"
click at [161, 175] on textarea at bounding box center [238, 286] width 183 height 229
click at [229, 201] on textarea at bounding box center [238, 286] width 182 height 229
type textarea "x"
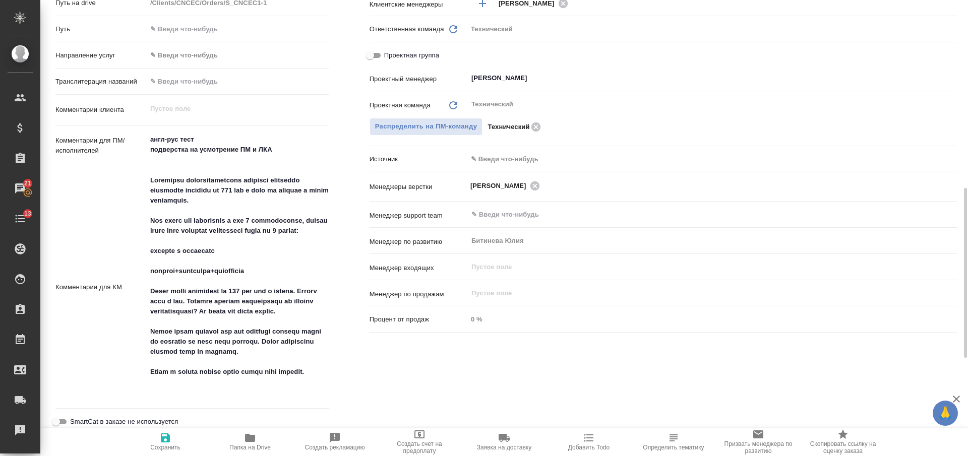
type textarea "x"
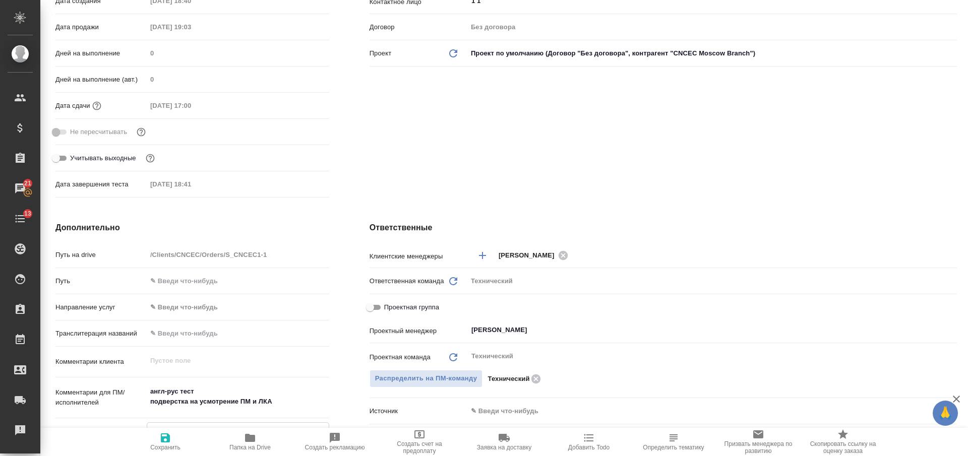
scroll to position [0, 0]
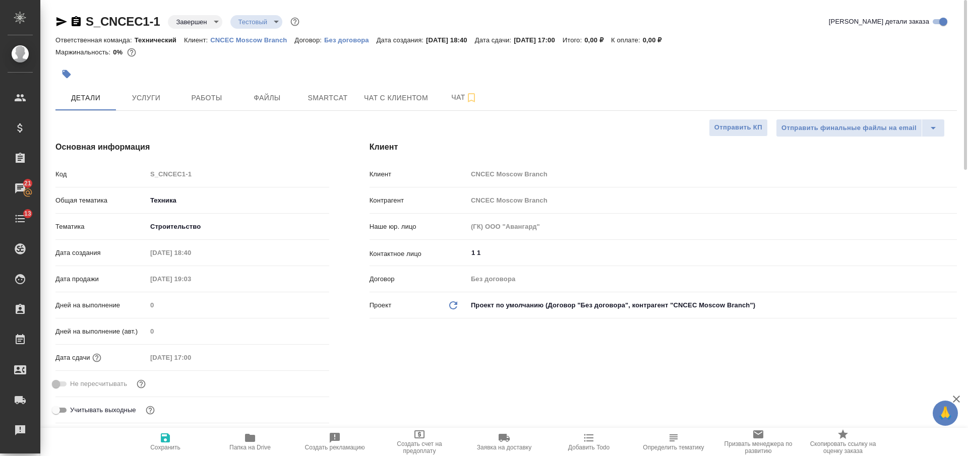
type textarea "x"
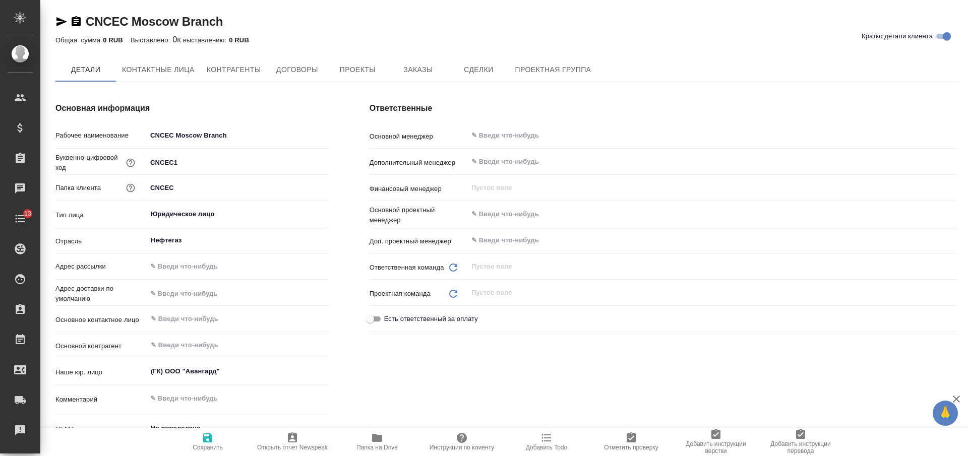
type textarea "x"
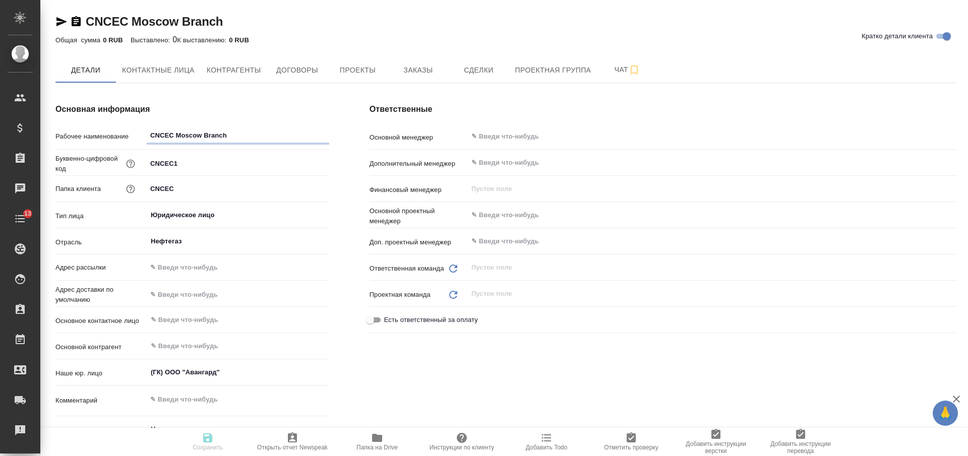
type textarea "x"
click at [78, 19] on icon "button" at bounding box center [76, 21] width 9 height 10
type textarea "x"
click at [261, 73] on button "Контрагенты" at bounding box center [234, 69] width 67 height 25
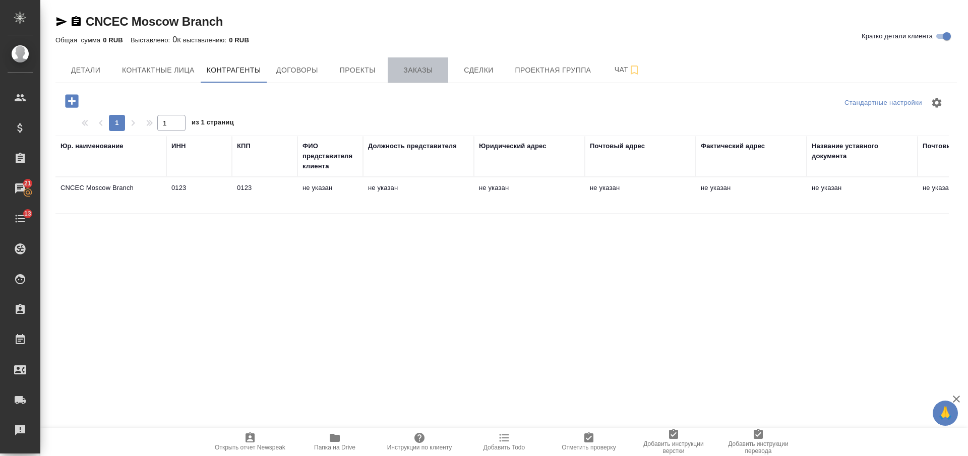
click at [421, 72] on span "Заказы" at bounding box center [418, 70] width 48 height 13
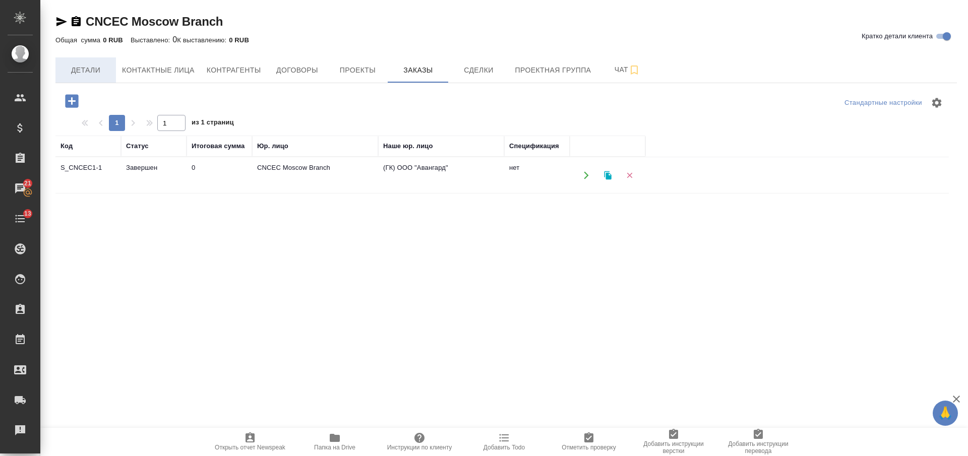
click at [79, 64] on span "Детали" at bounding box center [86, 70] width 48 height 13
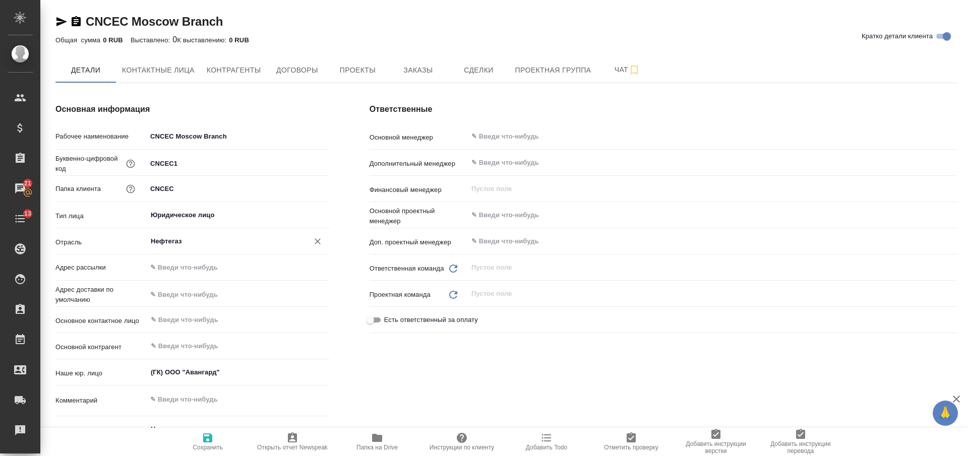
type textarea "x"
click at [349, 67] on span "Проекты" at bounding box center [357, 70] width 48 height 13
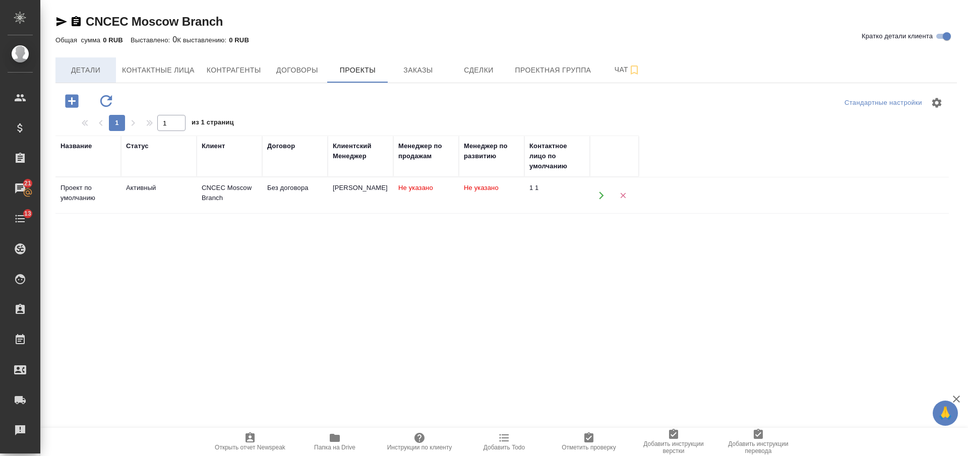
click at [96, 67] on span "Детали" at bounding box center [86, 70] width 48 height 13
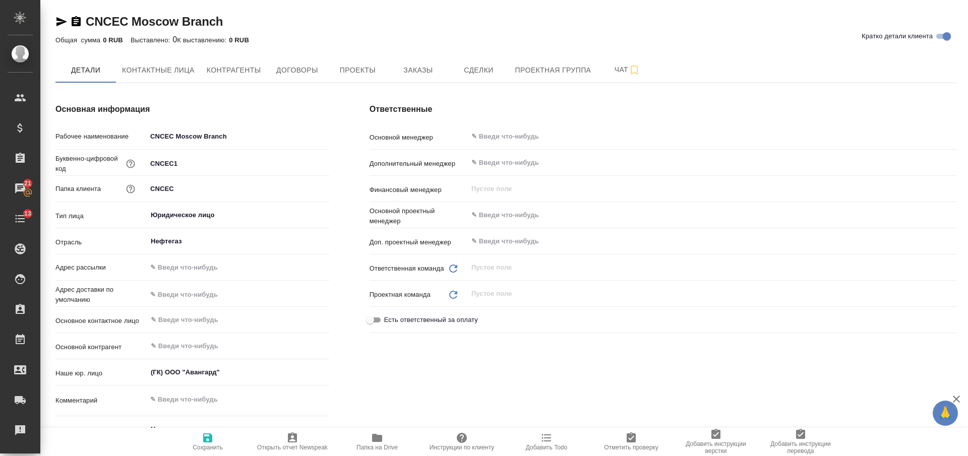
type textarea "x"
click at [76, 26] on icon "button" at bounding box center [76, 21] width 9 height 10
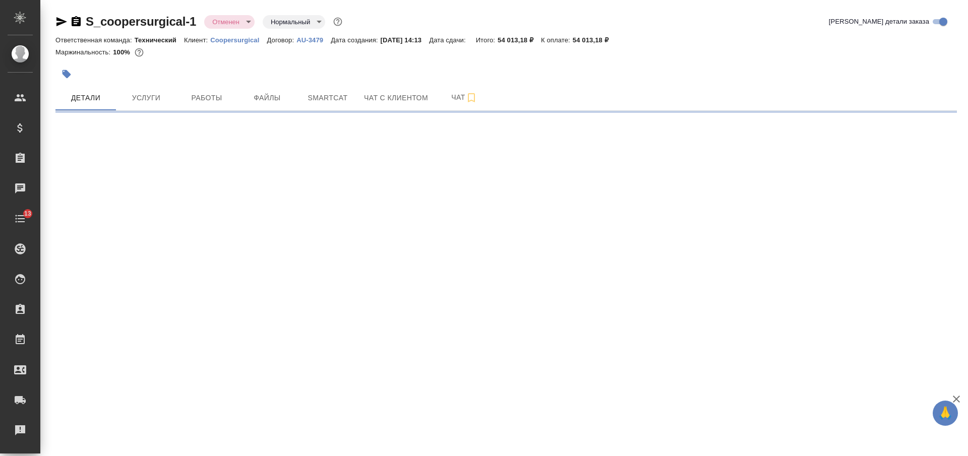
select select "RU"
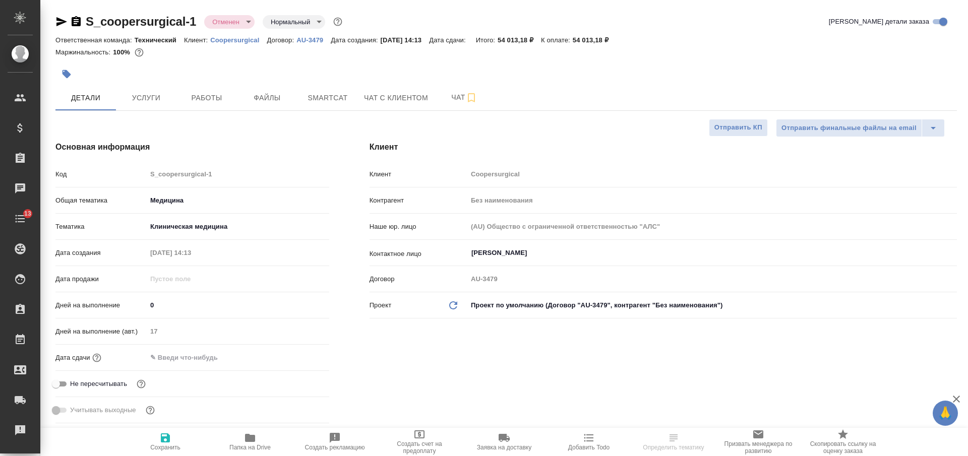
type textarea "x"
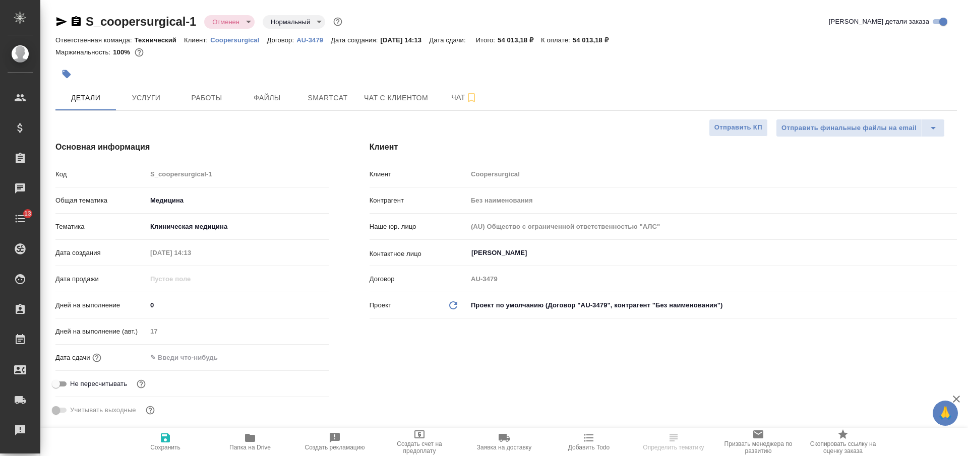
type textarea "x"
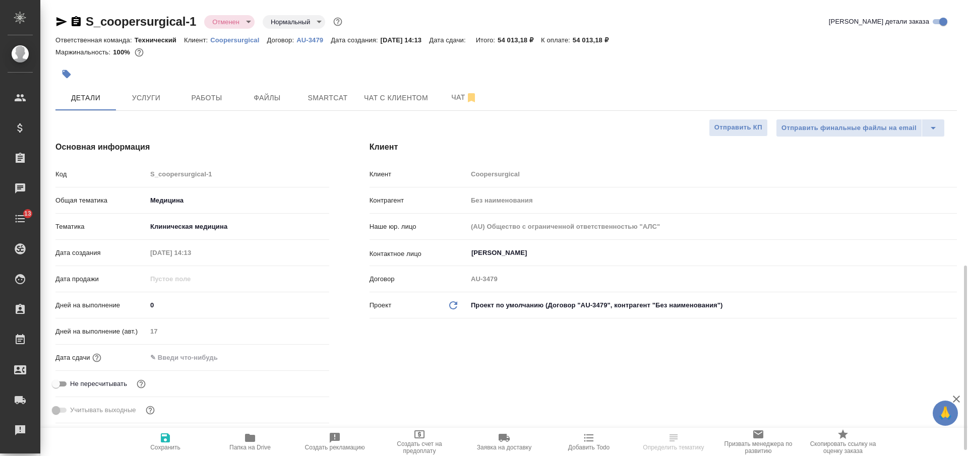
type textarea "x"
click at [78, 20] on icon "button" at bounding box center [76, 21] width 9 height 10
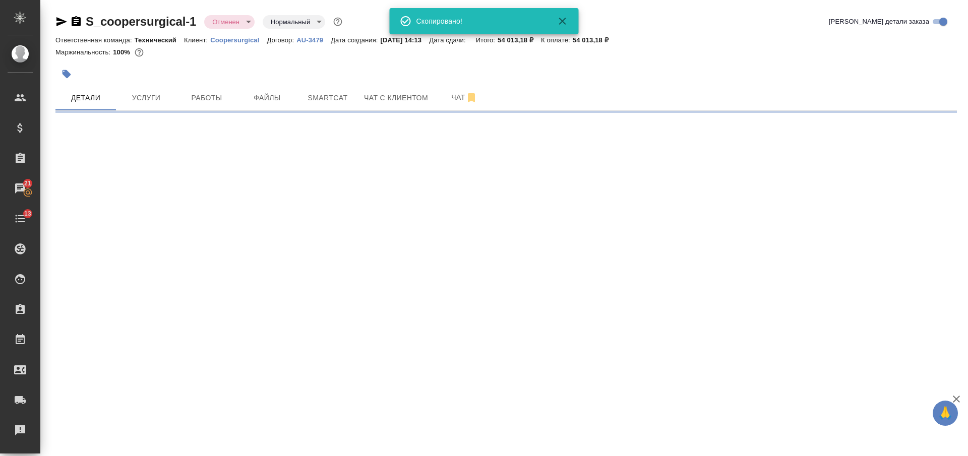
select select "RU"
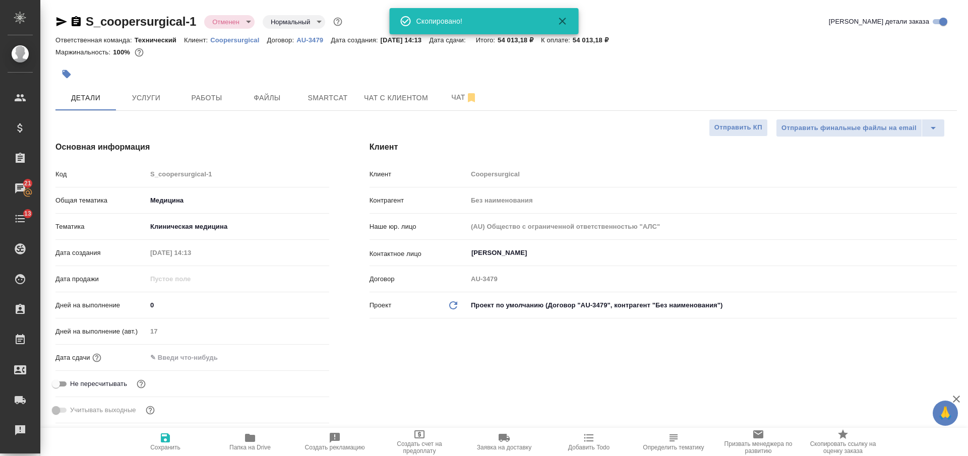
type textarea "x"
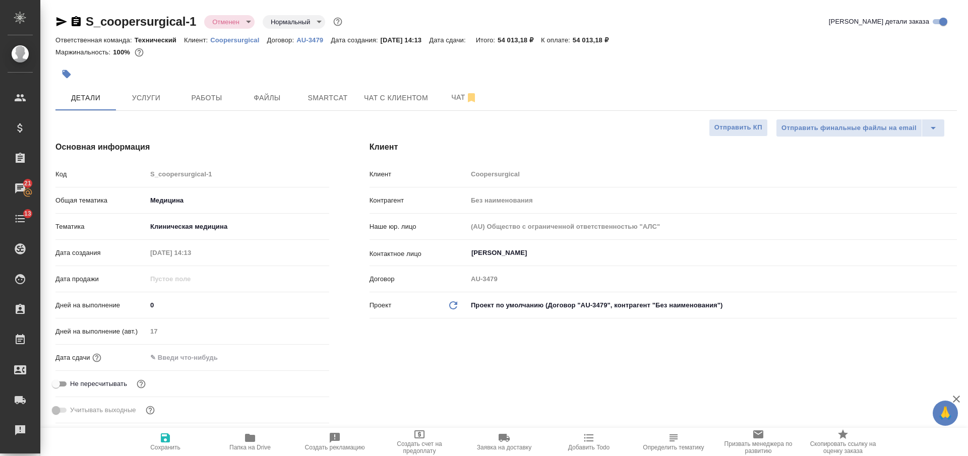
type textarea "x"
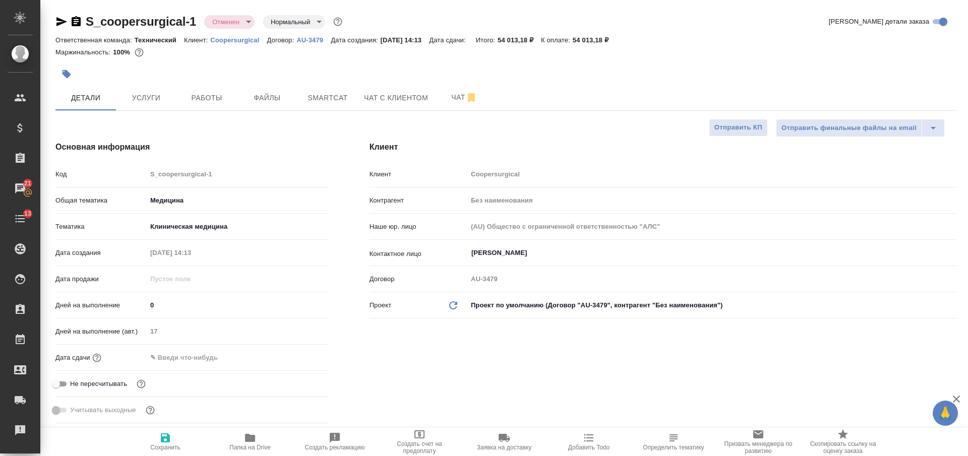
type textarea "x"
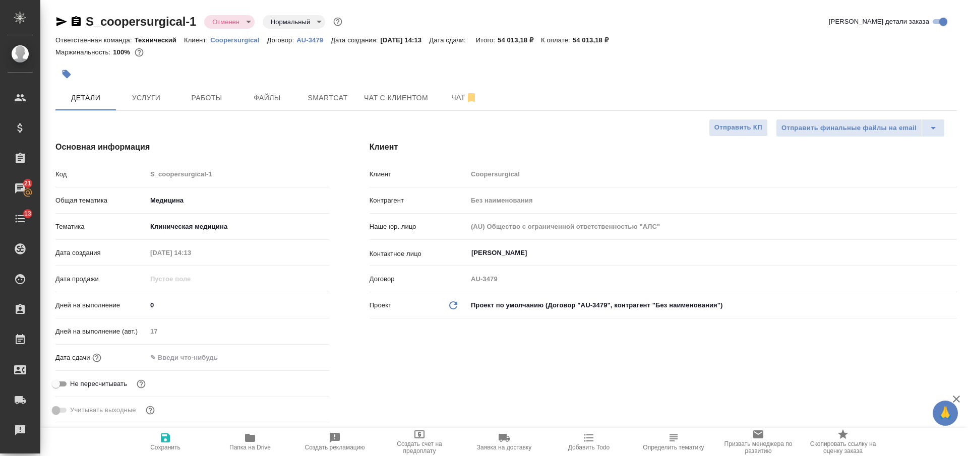
type textarea "x"
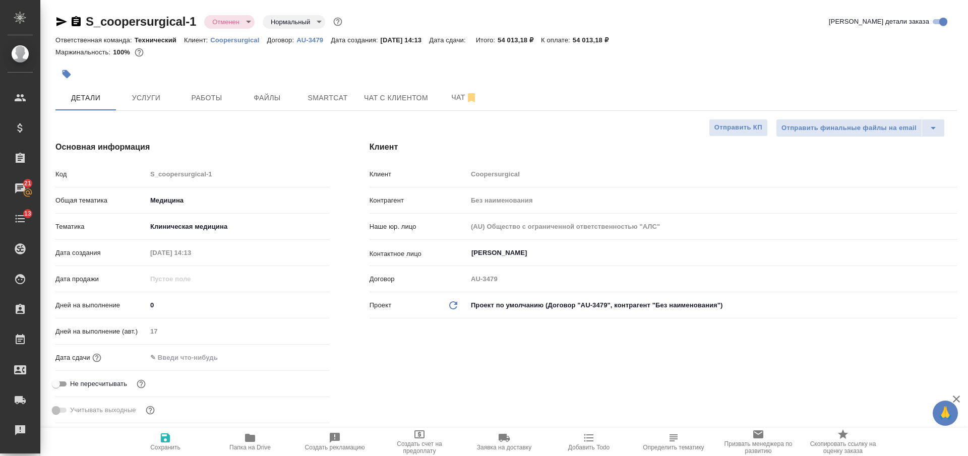
type textarea "x"
click at [492, 249] on input "Екатерина" at bounding box center [695, 253] width 450 height 12
type textarea "x"
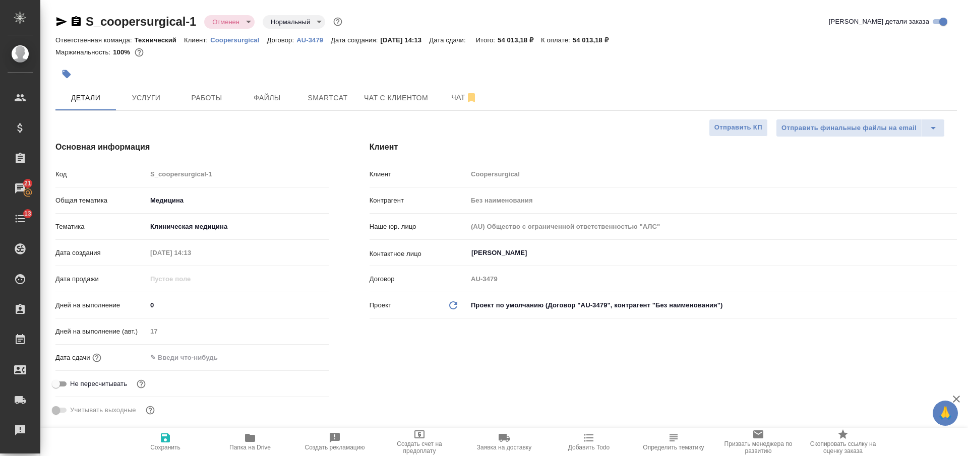
type textarea "x"
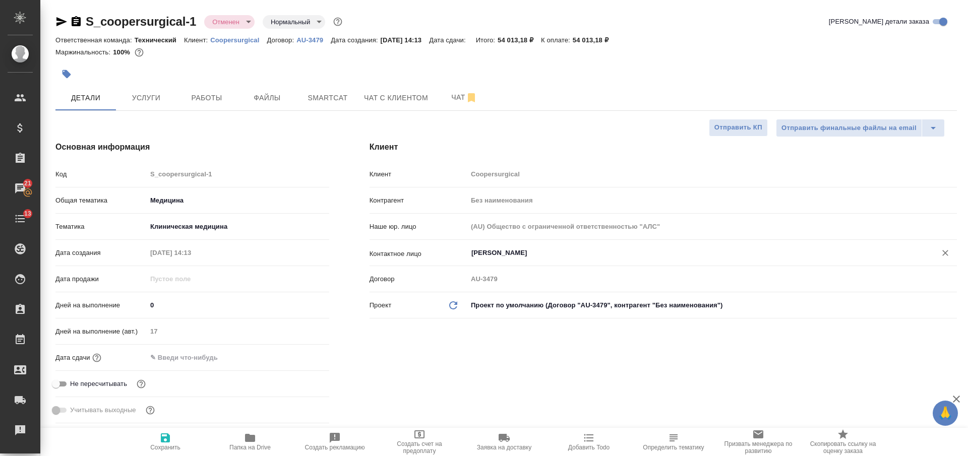
click at [238, 37] on p "Coopersurgical" at bounding box center [238, 40] width 56 height 8
type textarea "x"
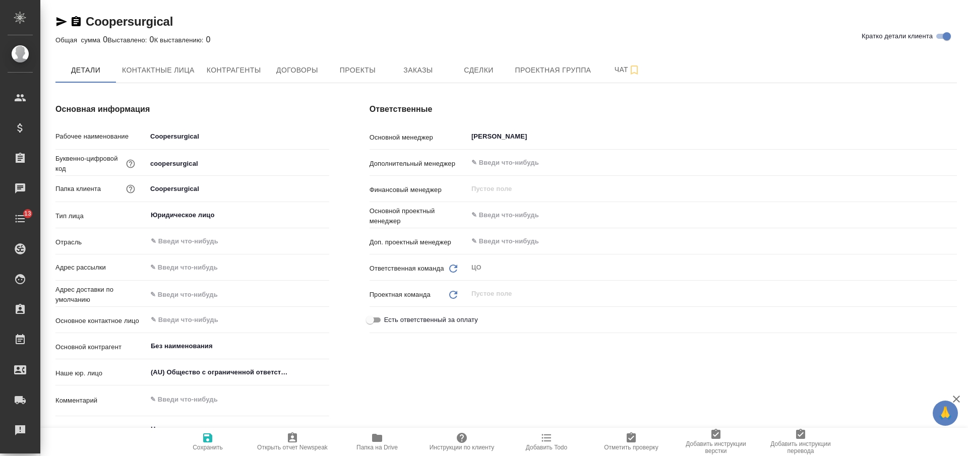
click at [80, 22] on icon "button" at bounding box center [76, 21] width 9 height 10
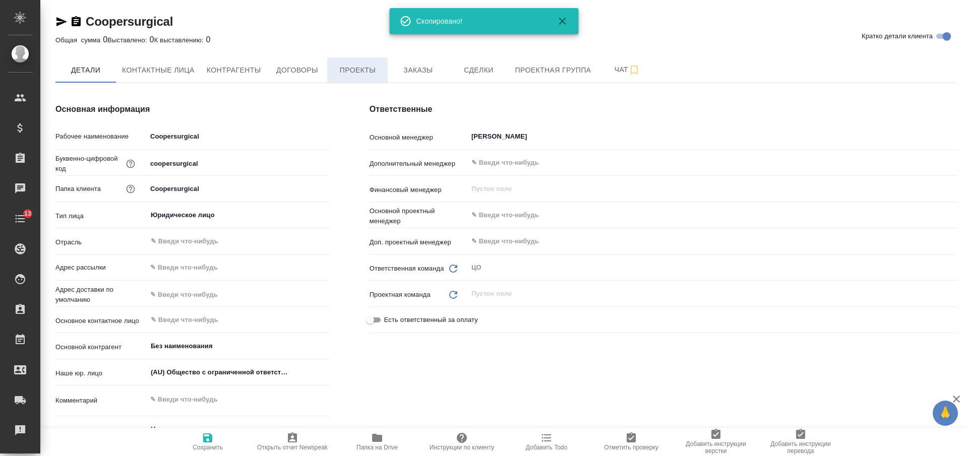
type textarea "x"
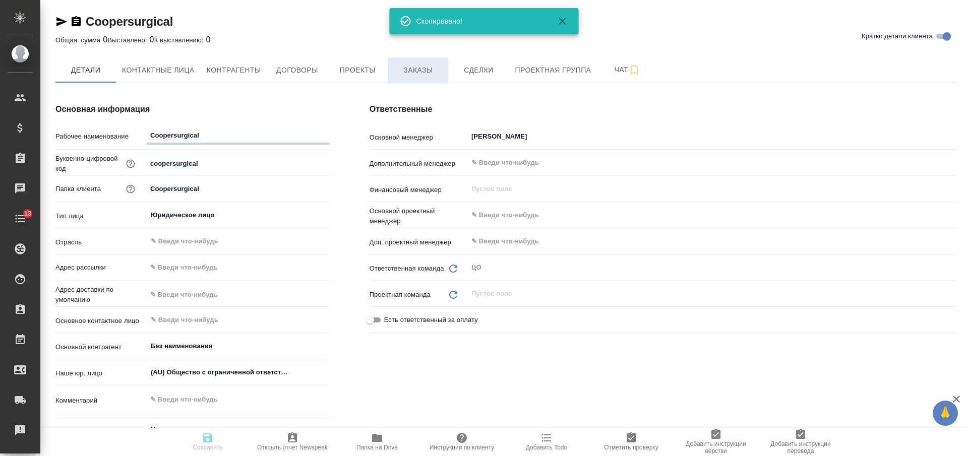
type textarea "x"
click at [417, 69] on span "Заказы" at bounding box center [418, 70] width 48 height 13
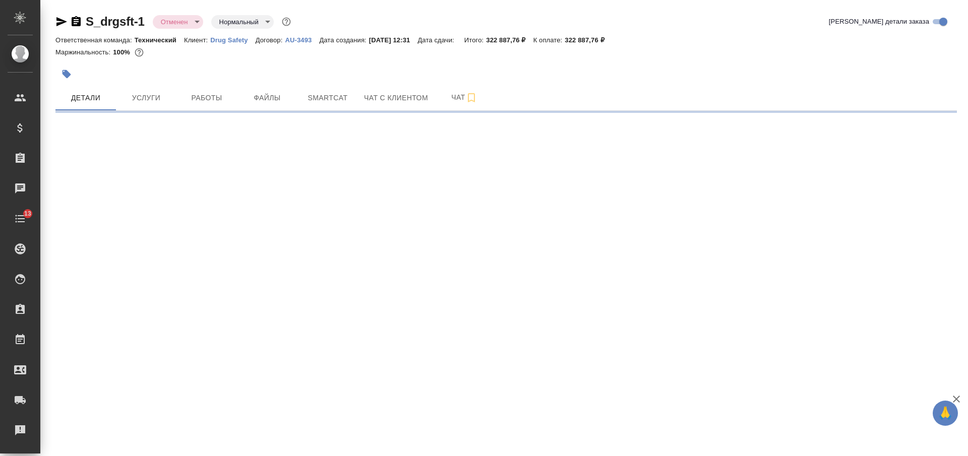
select select "RU"
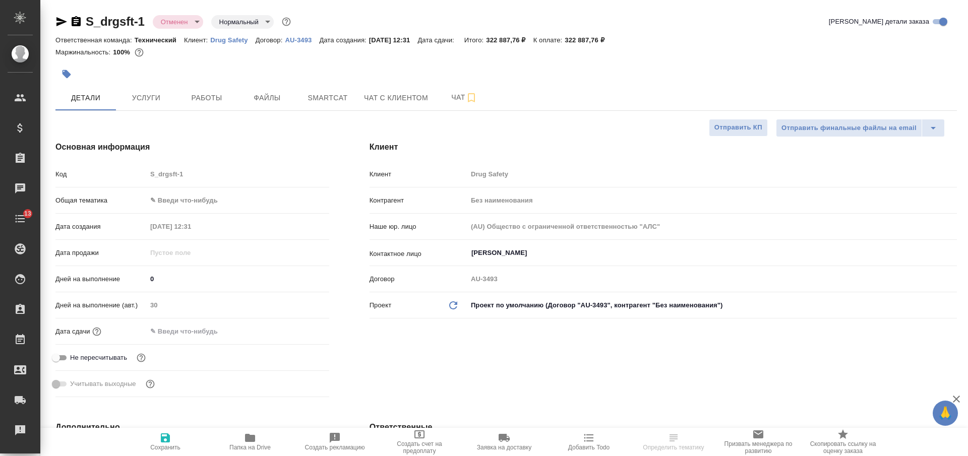
type textarea "x"
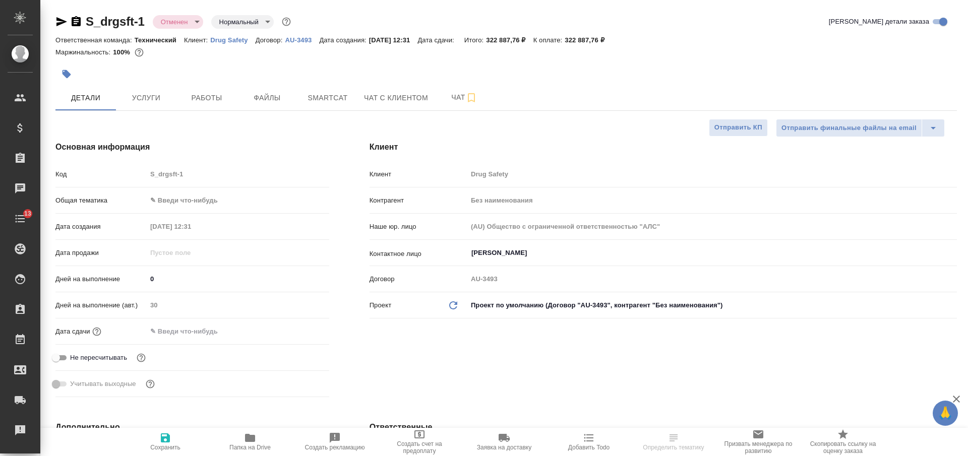
type textarea "x"
click at [225, 37] on p "Drug Safety" at bounding box center [232, 40] width 45 height 8
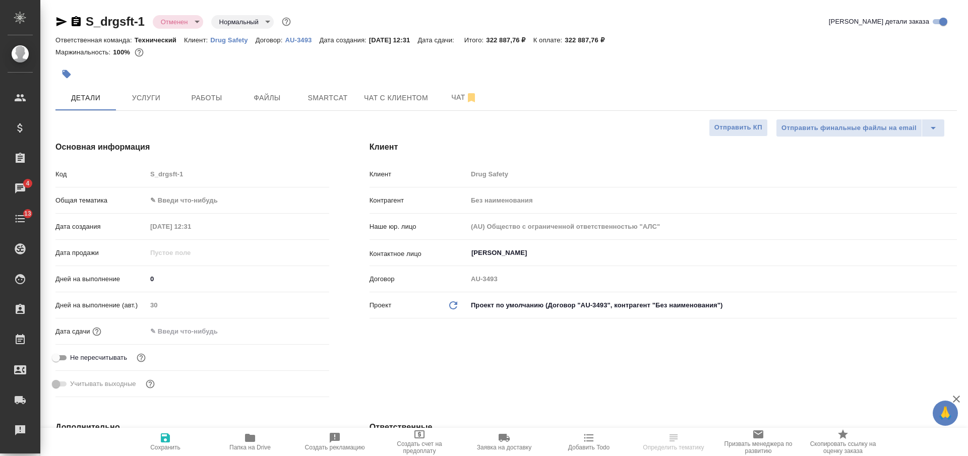
type textarea "x"
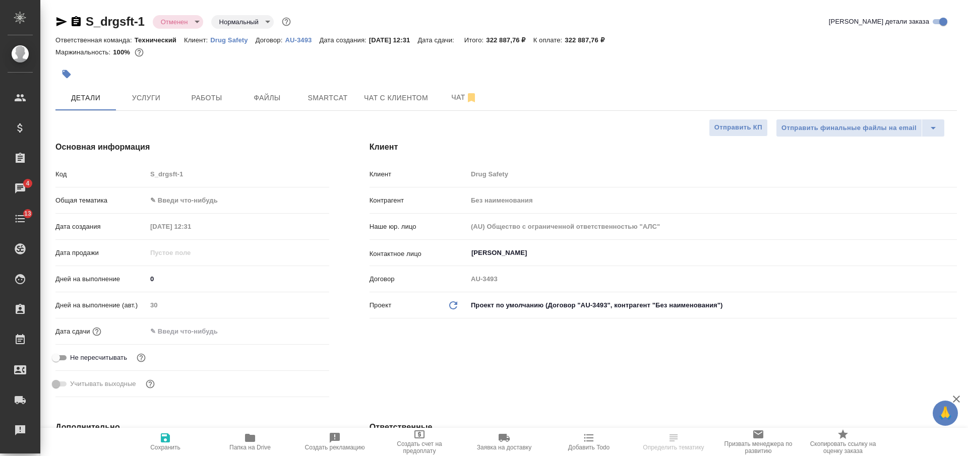
type textarea "x"
click at [76, 19] on icon "button" at bounding box center [76, 22] width 12 height 12
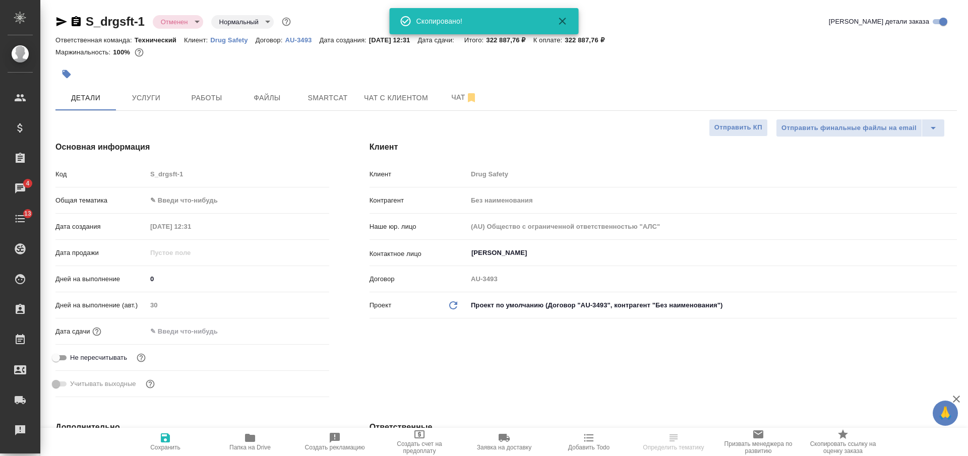
select select "RU"
type textarea "x"
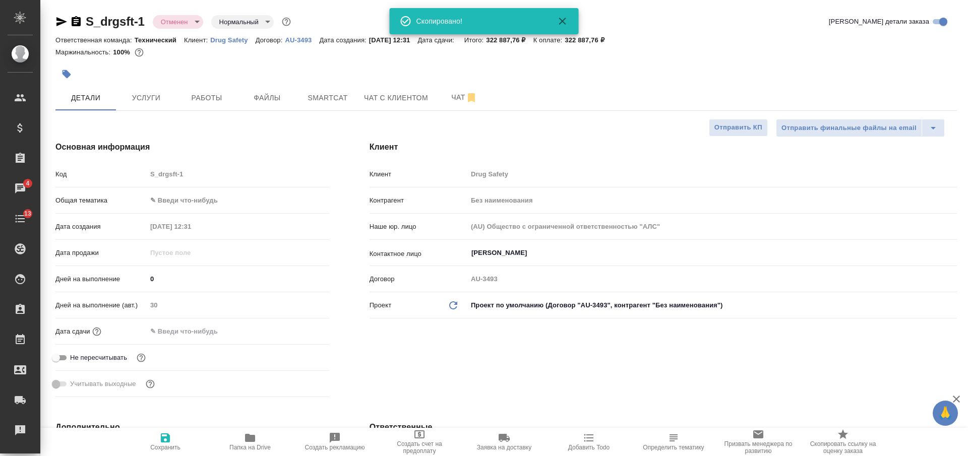
type textarea "x"
click at [536, 255] on input "[PERSON_NAME]" at bounding box center [695, 253] width 450 height 12
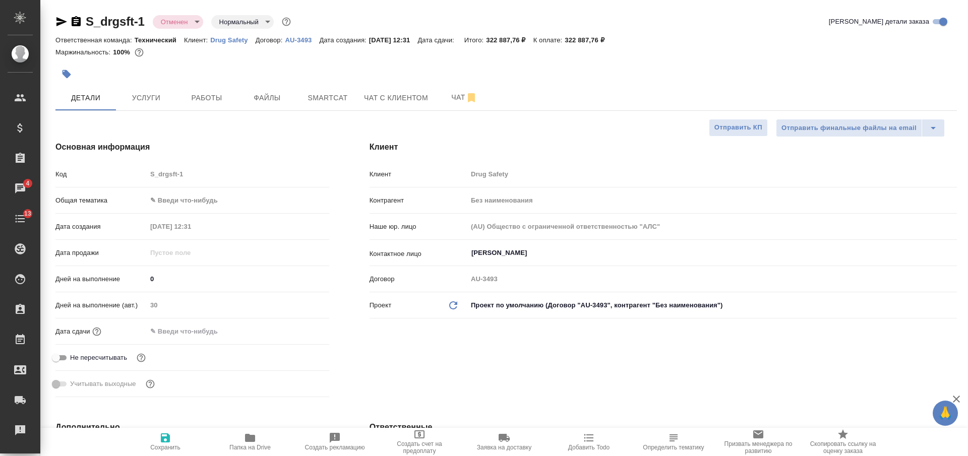
type textarea "x"
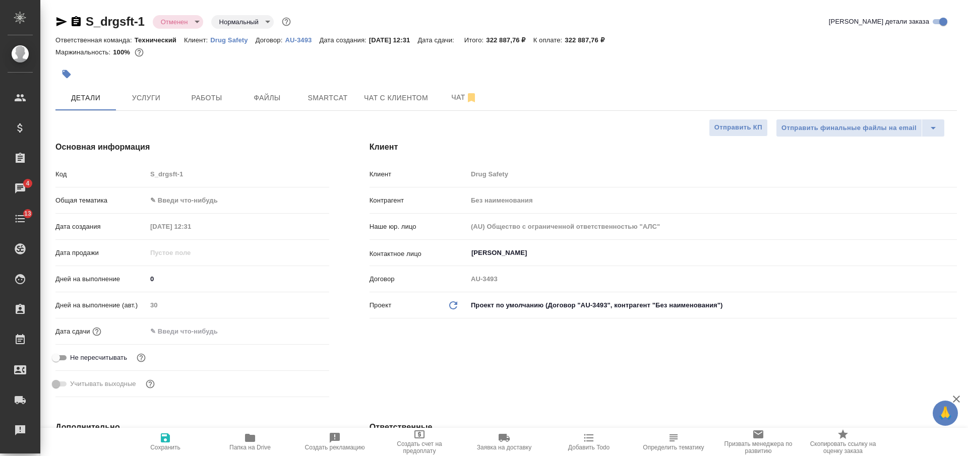
type textarea "x"
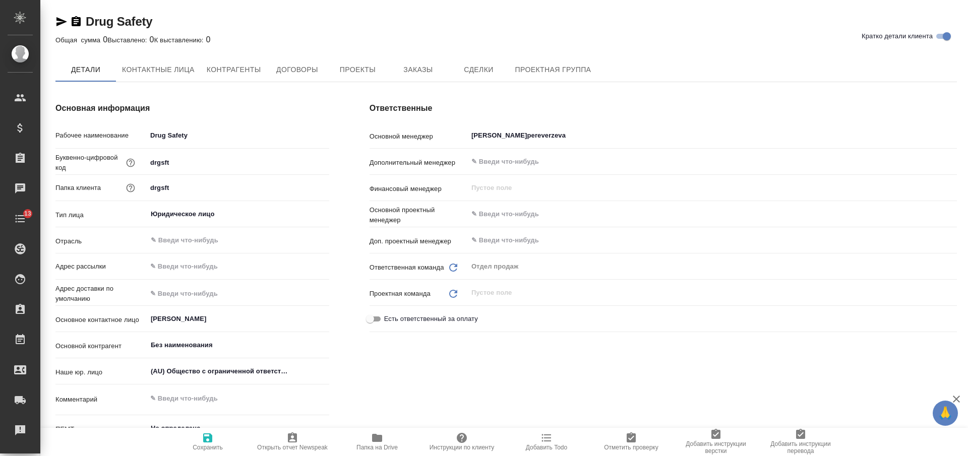
type textarea "x"
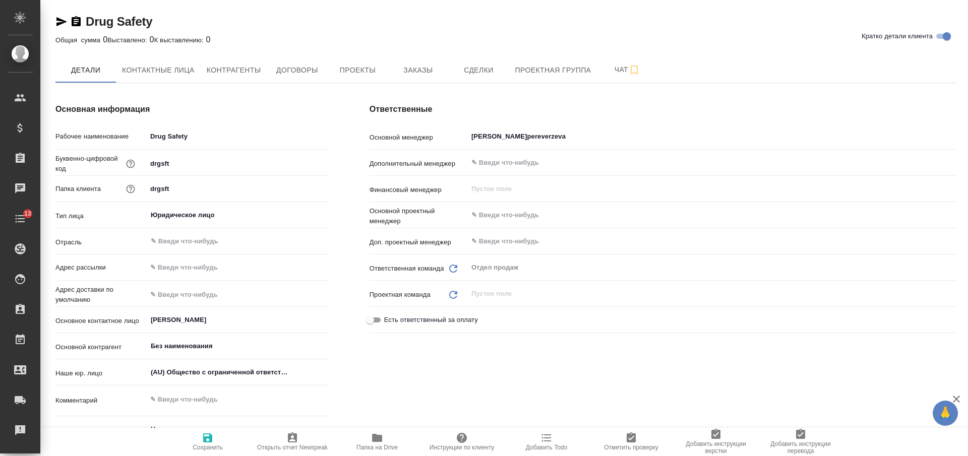
type textarea "x"
click at [413, 63] on button "Заказы" at bounding box center [418, 69] width 61 height 25
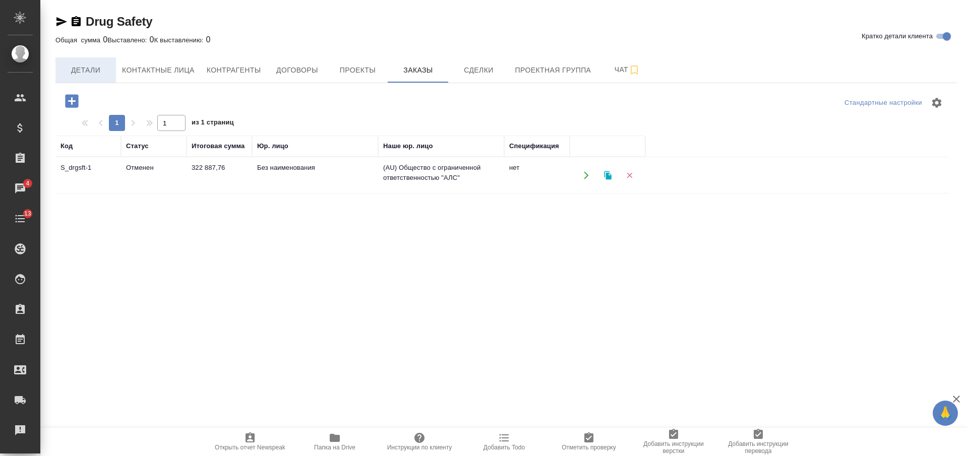
click at [96, 74] on span "Детали" at bounding box center [86, 70] width 48 height 13
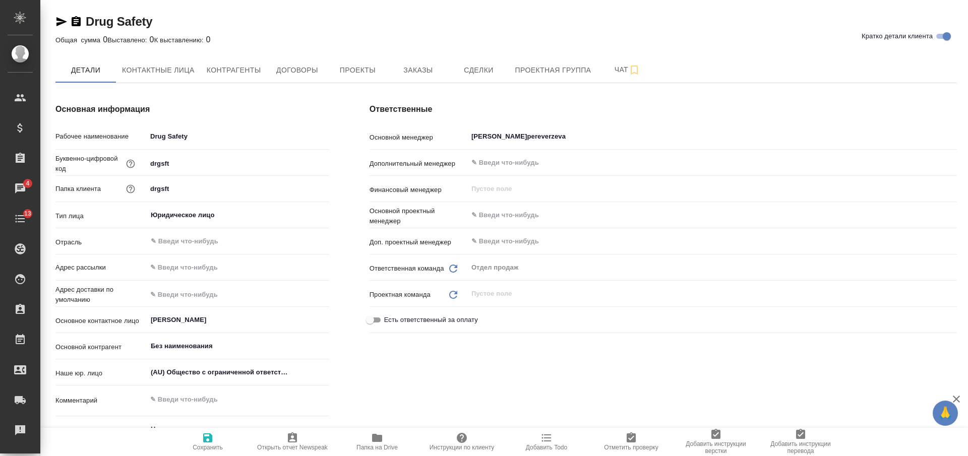
click at [77, 22] on icon "button" at bounding box center [76, 21] width 9 height 10
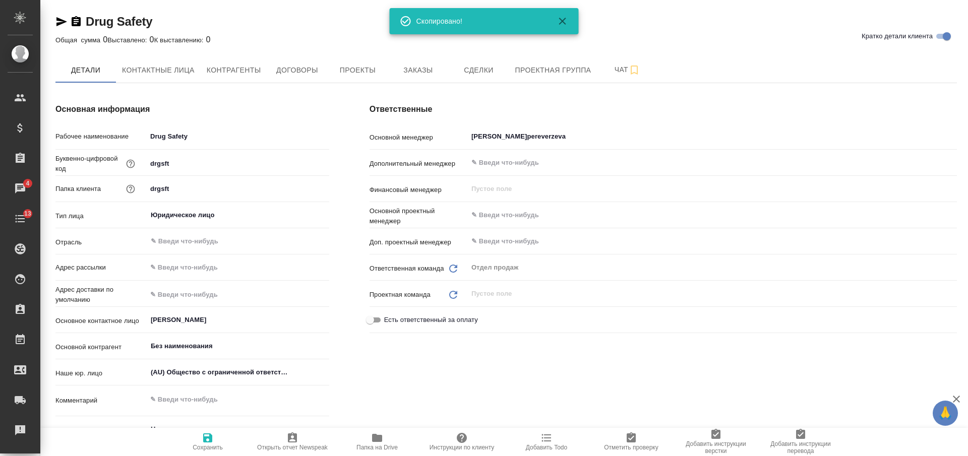
type textarea "x"
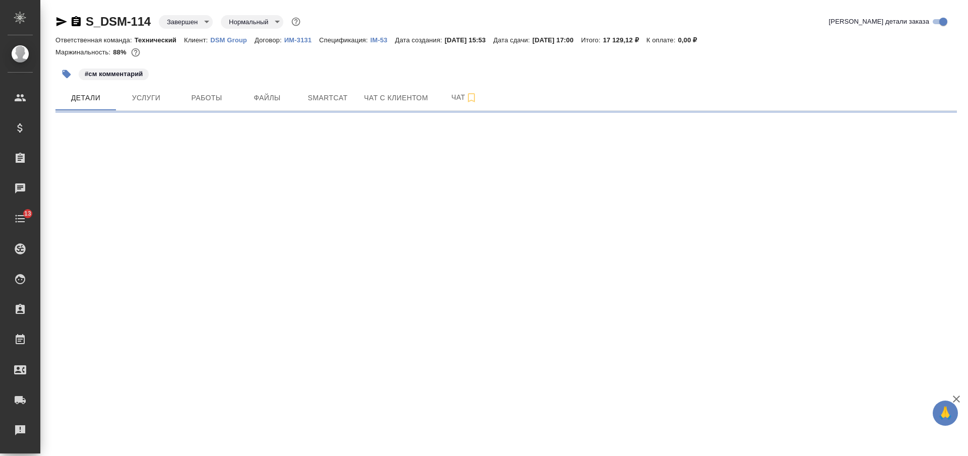
select select "RU"
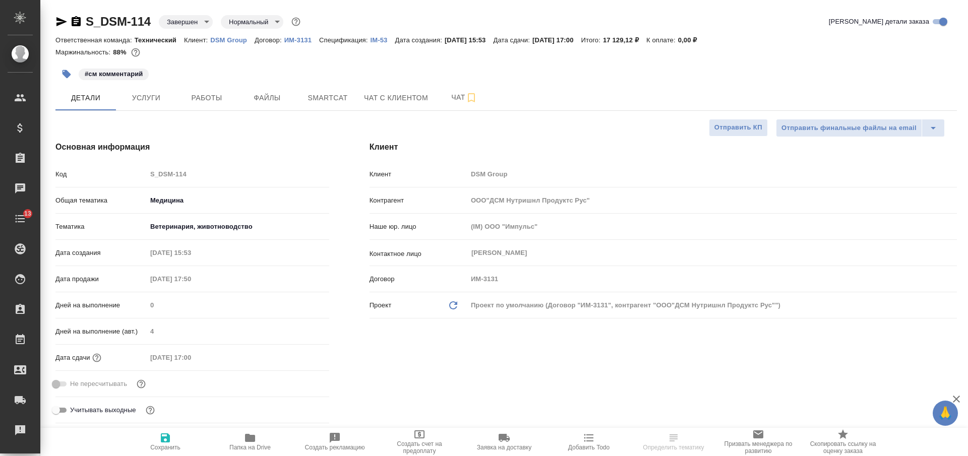
type textarea "x"
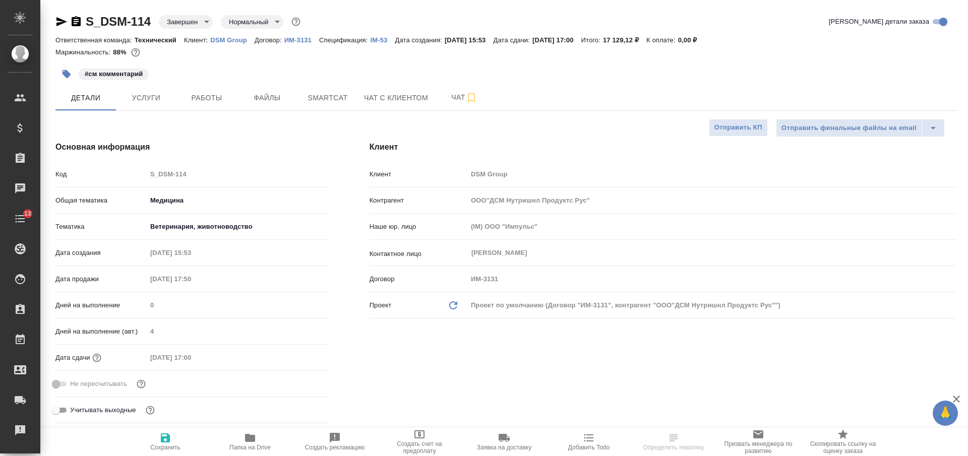
type textarea "x"
click at [218, 39] on p "DSM Group" at bounding box center [232, 40] width 44 height 8
type textarea "x"
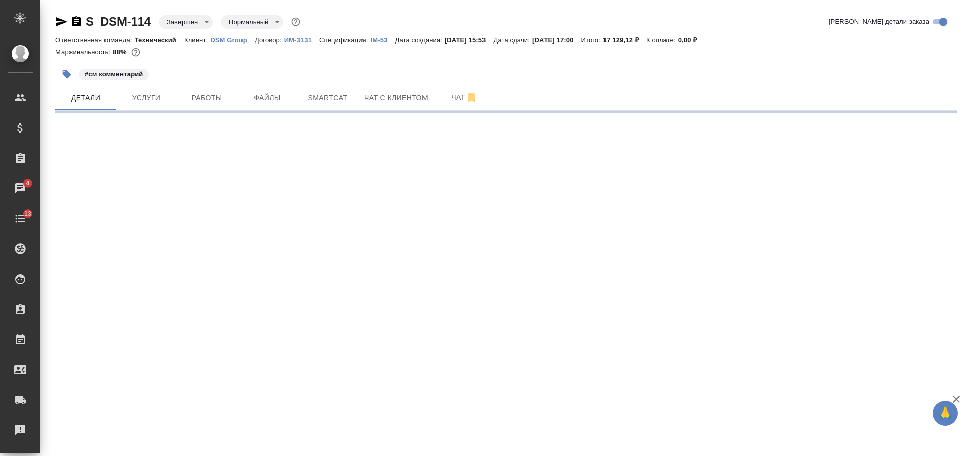
select select "RU"
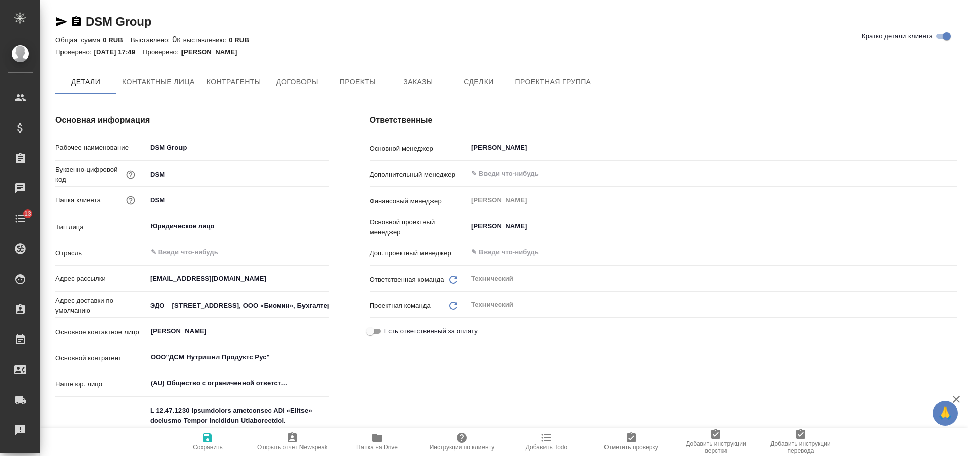
type textarea "x"
click at [80, 23] on icon "button" at bounding box center [76, 21] width 9 height 10
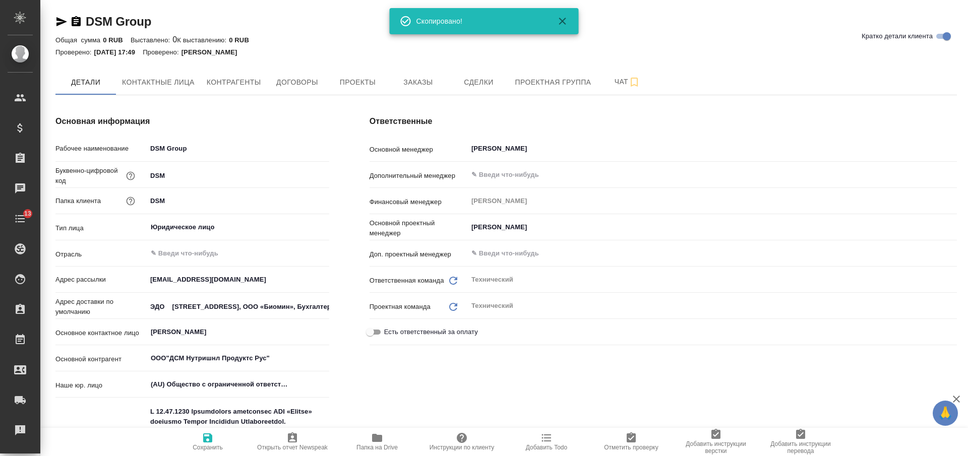
type textarea "x"
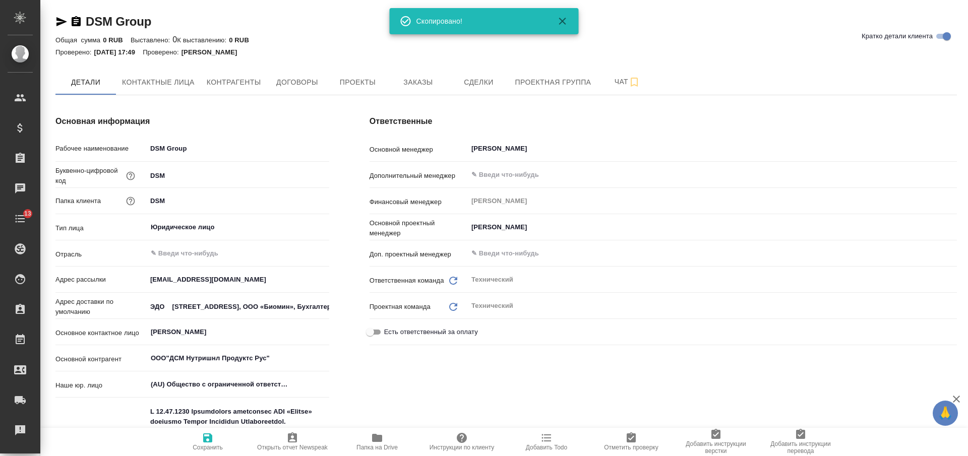
type textarea "x"
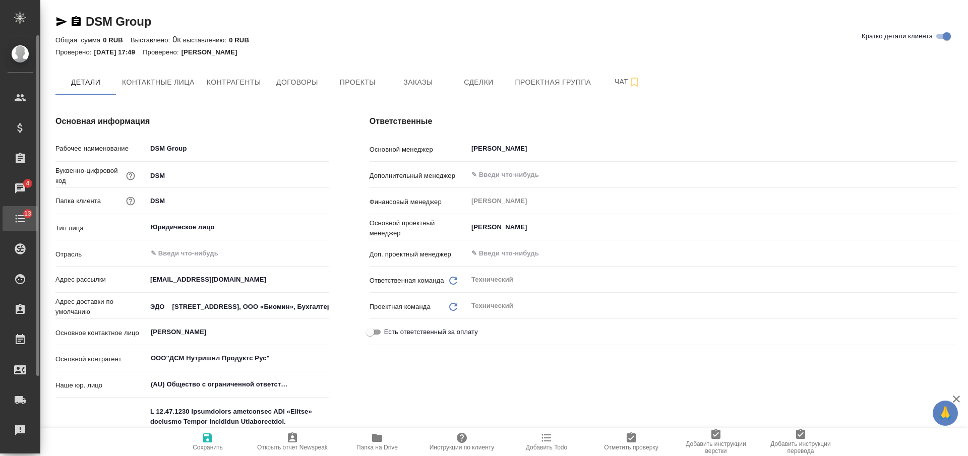
type textarea "x"
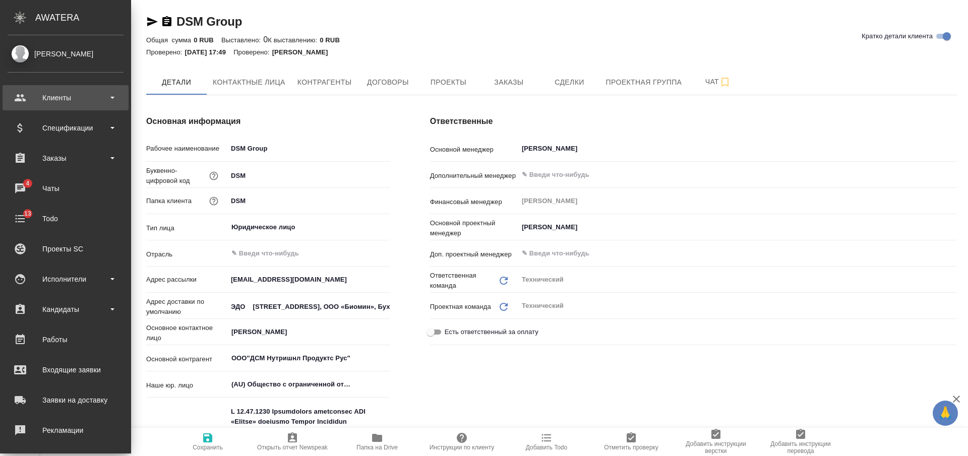
click at [84, 96] on div "Клиенты" at bounding box center [66, 97] width 116 height 15
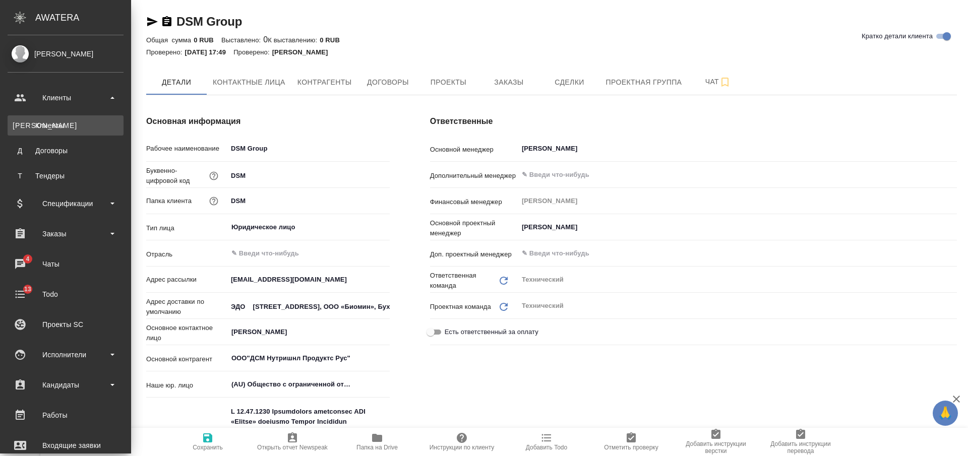
click at [84, 119] on link "К Клиенты" at bounding box center [66, 125] width 116 height 20
type textarea "x"
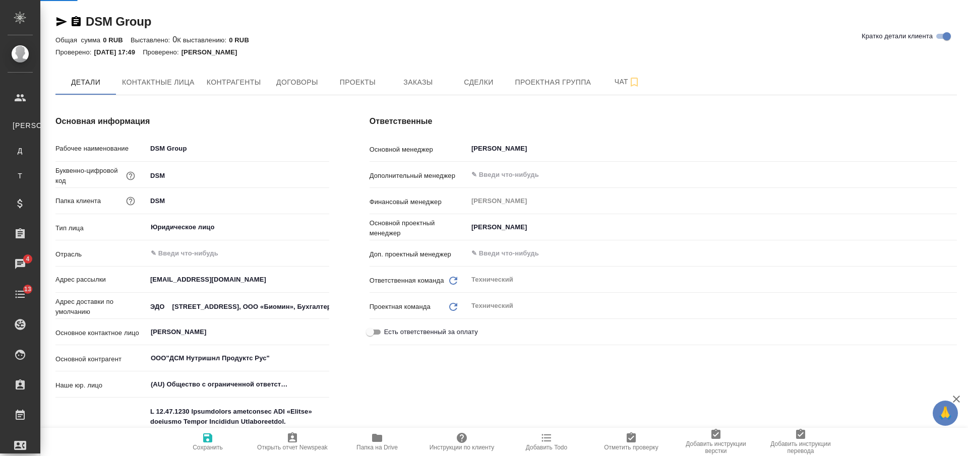
type textarea "x"
select select "RU"
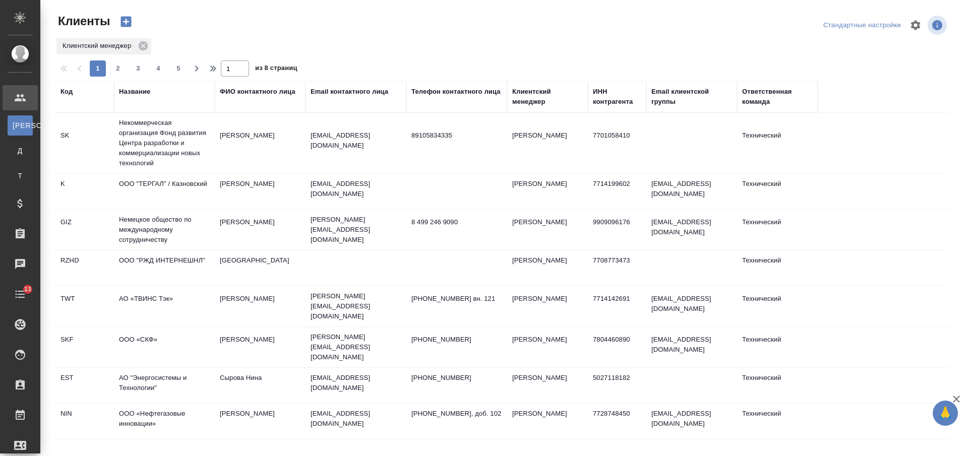
click at [140, 92] on div "Название" at bounding box center [134, 92] width 31 height 10
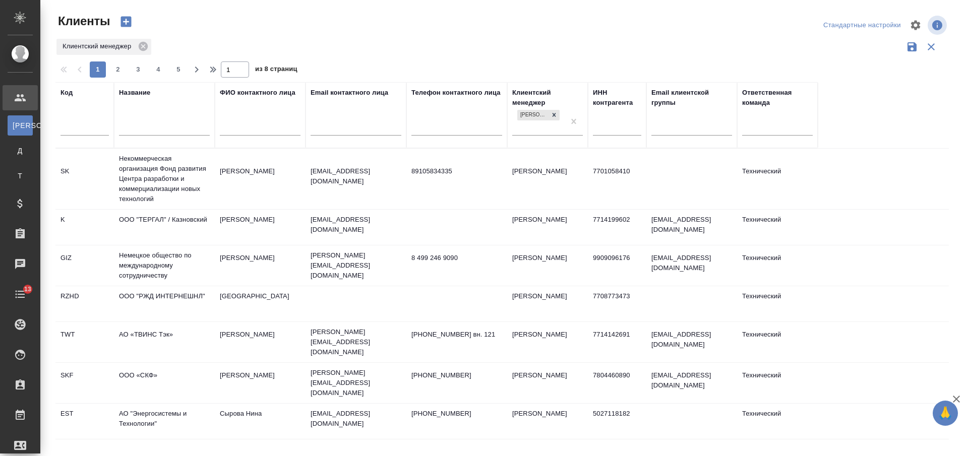
click at [143, 125] on input "text" at bounding box center [164, 129] width 91 height 13
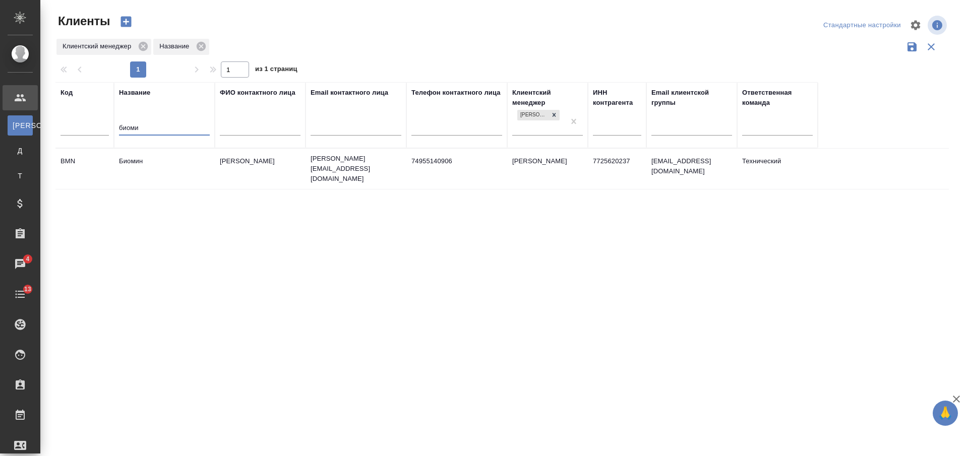
type input "биоми"
click at [168, 173] on td "Биомин" at bounding box center [164, 168] width 101 height 35
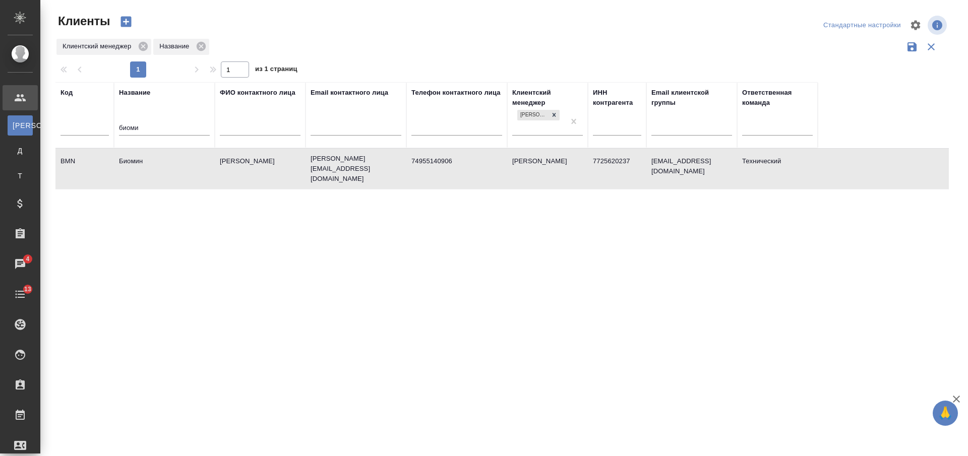
click at [168, 173] on td "Биомин" at bounding box center [164, 168] width 101 height 35
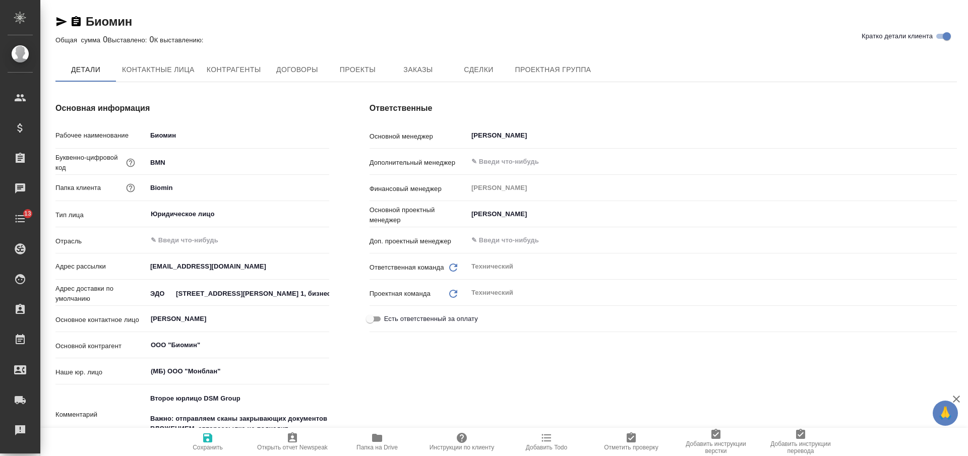
type textarea "x"
click at [78, 23] on icon "button" at bounding box center [76, 21] width 9 height 10
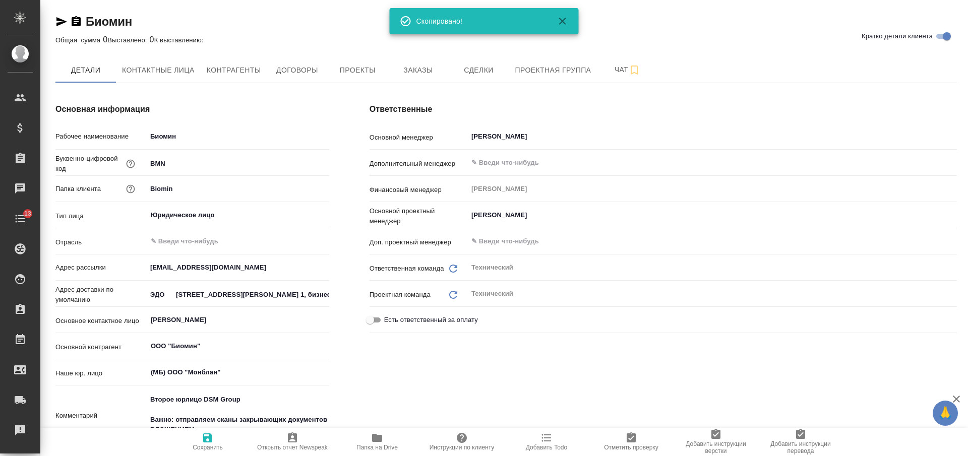
type textarea "x"
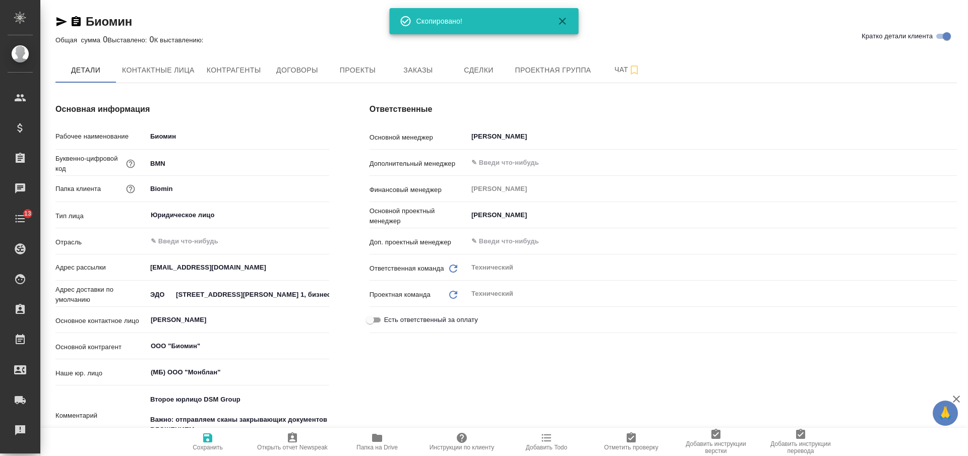
type textarea "x"
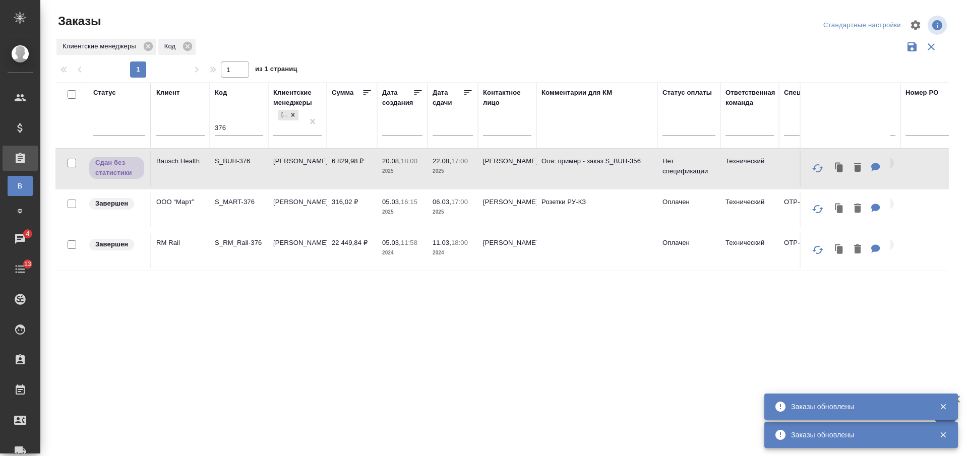
click at [223, 132] on input "376" at bounding box center [239, 129] width 48 height 13
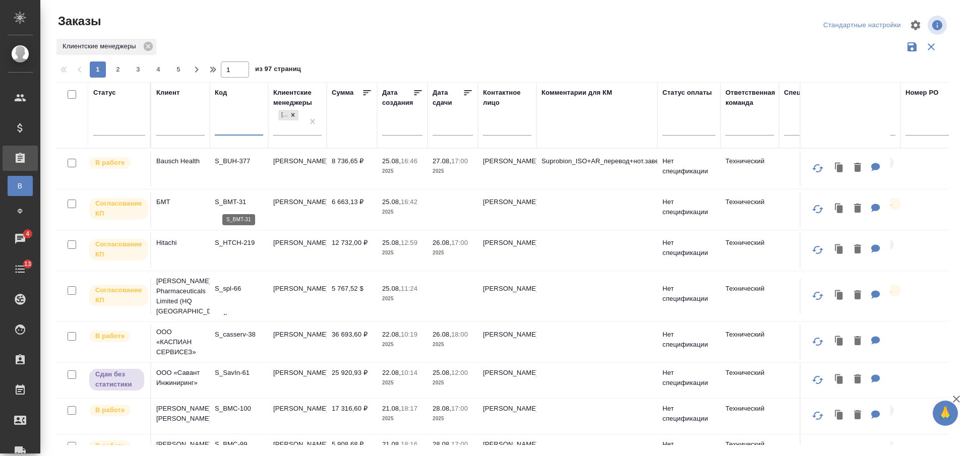
click at [248, 206] on p "S_BMT-31" at bounding box center [239, 202] width 48 height 10
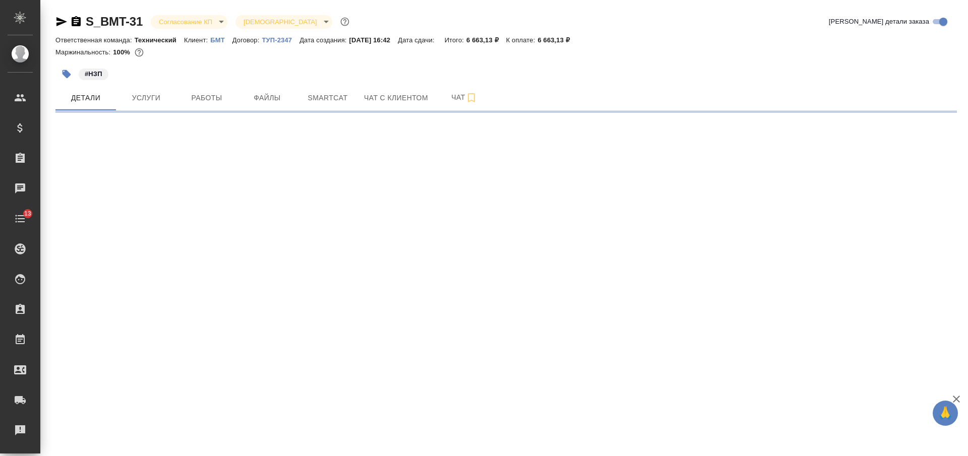
select select "RU"
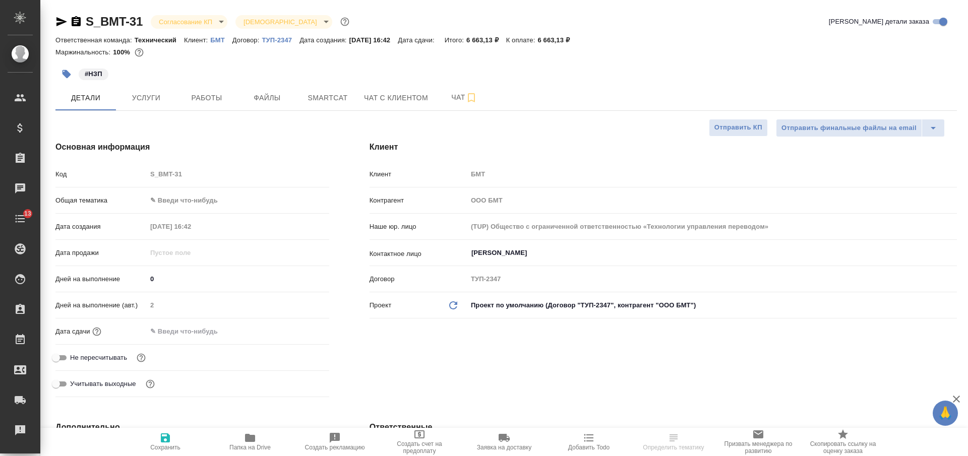
type textarea "x"
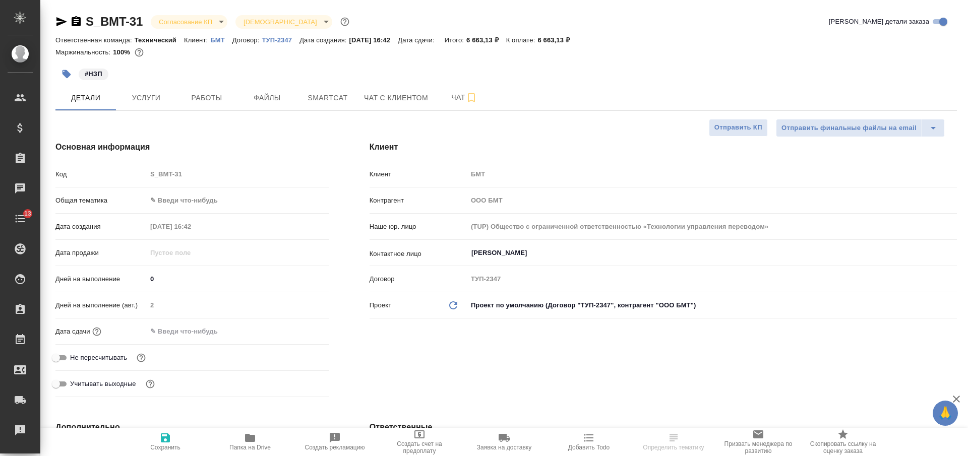
type textarea "x"
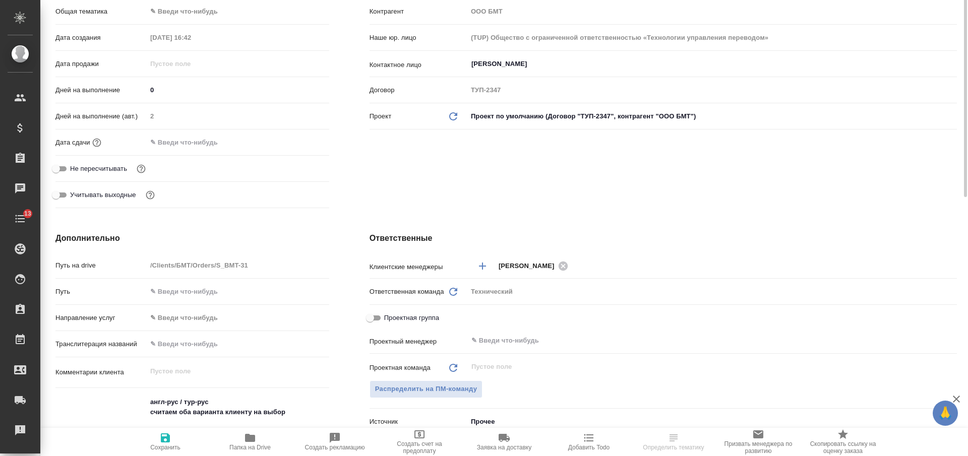
scroll to position [63, 0]
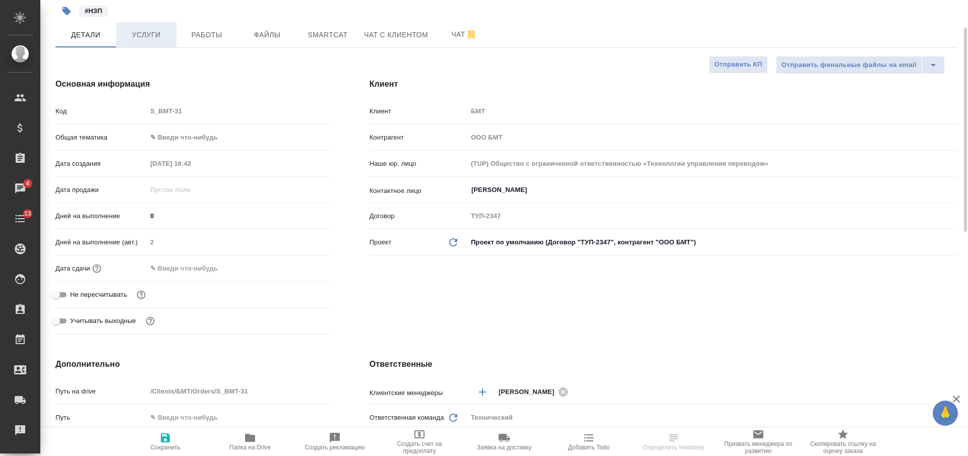
click at [162, 39] on span "Услуги" at bounding box center [146, 35] width 48 height 13
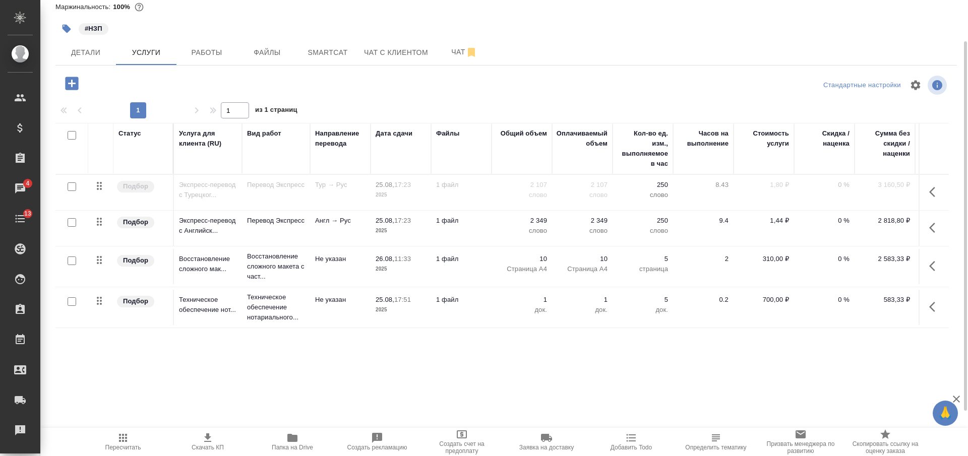
scroll to position [45, 0]
click at [308, 374] on div "S_BMT-31 Согласование КП kpNegotiation Святая троица holyTrinity Кратко детали …" at bounding box center [504, 205] width 928 height 411
click at [78, 85] on icon "button" at bounding box center [71, 83] width 13 height 13
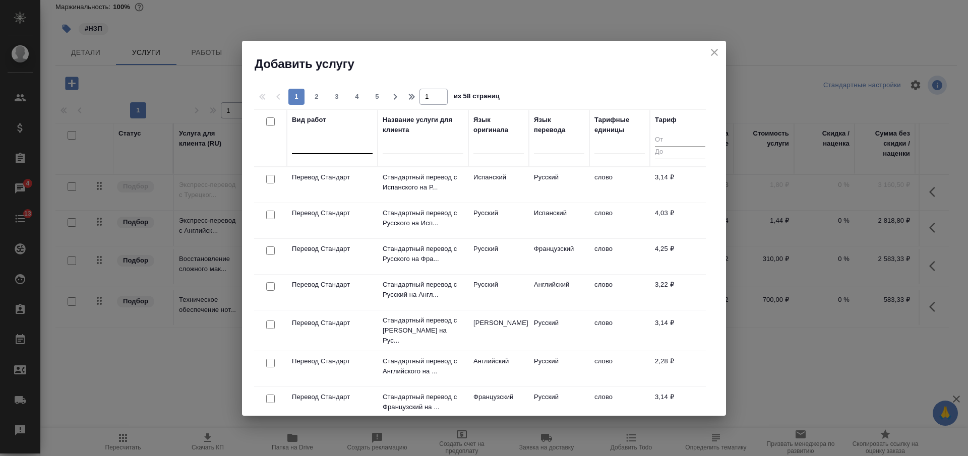
click at [338, 145] on div at bounding box center [332, 144] width 81 height 15
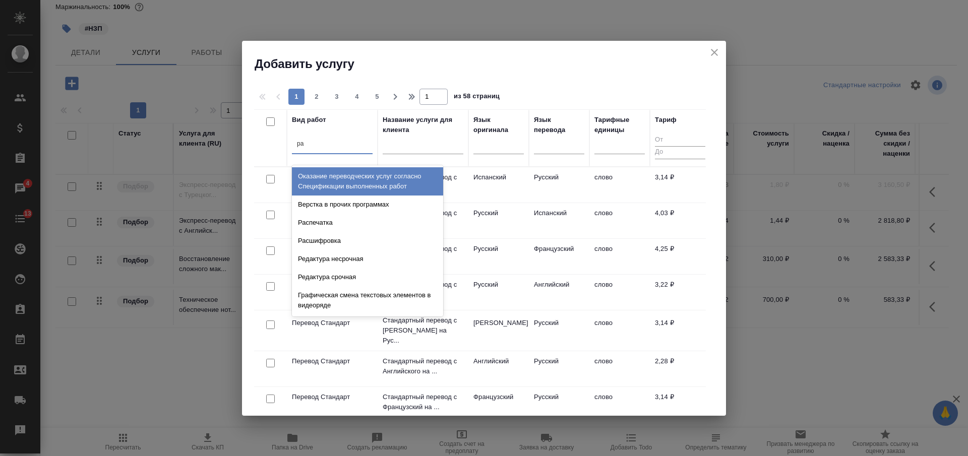
type input "рав"
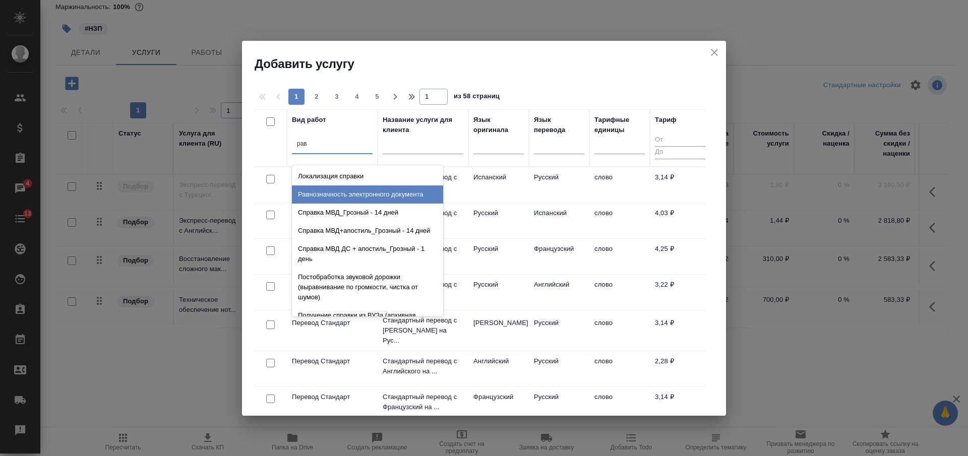
click at [353, 189] on div "Равнозначность электронного документа" at bounding box center [367, 195] width 151 height 18
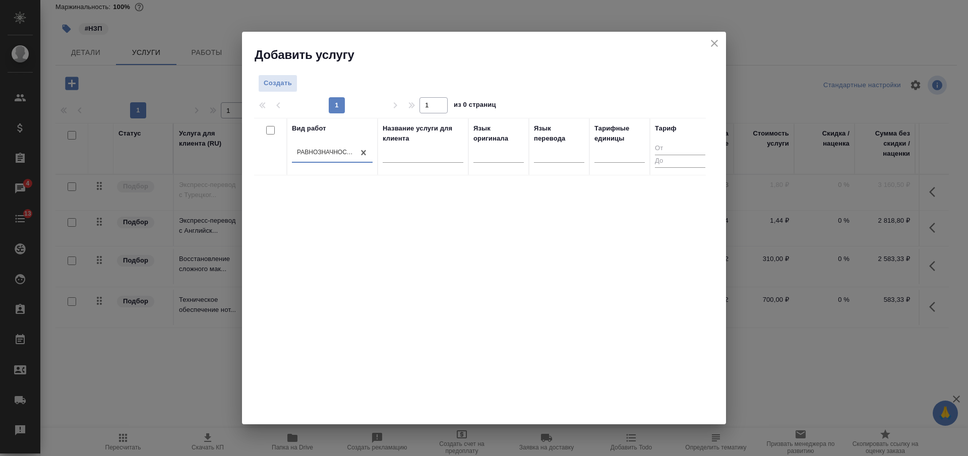
click at [293, 146] on div "Равнозначность электронного документа" at bounding box center [323, 152] width 63 height 15
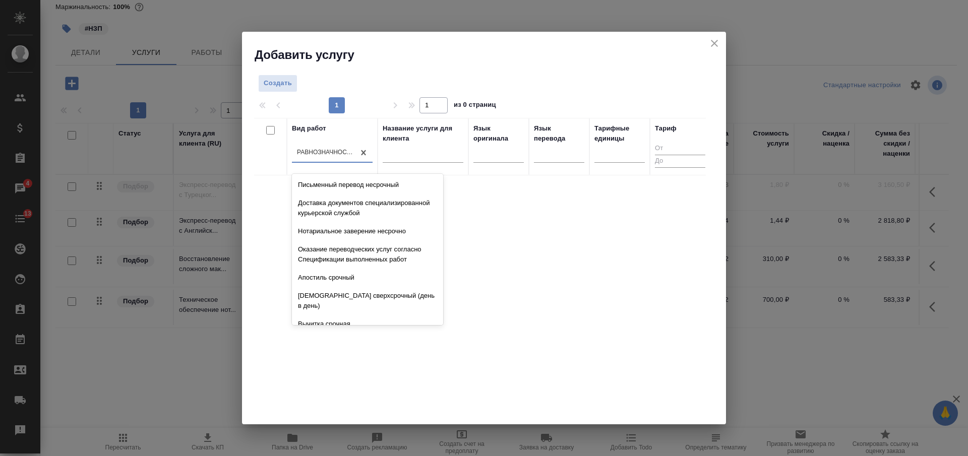
scroll to position [3771, 0]
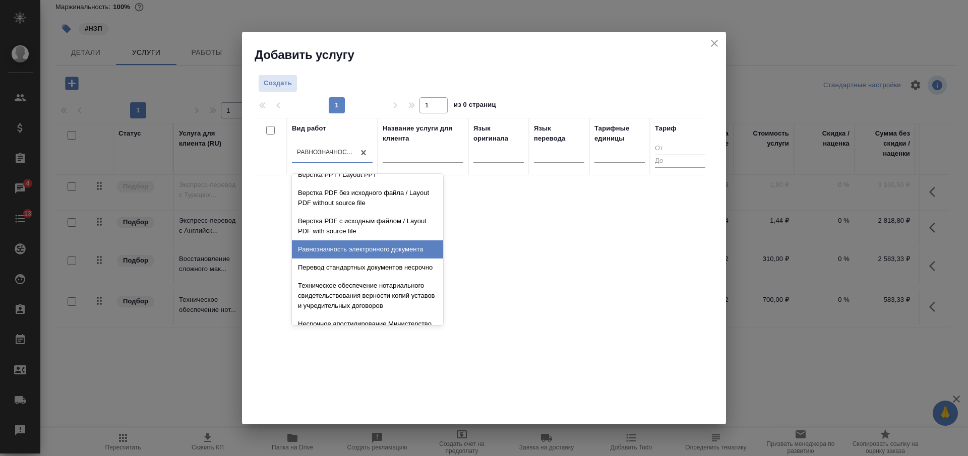
click at [535, 245] on div "Вид работ option Равнозначность электронного документа, selected. option Равноз…" at bounding box center [480, 269] width 452 height 303
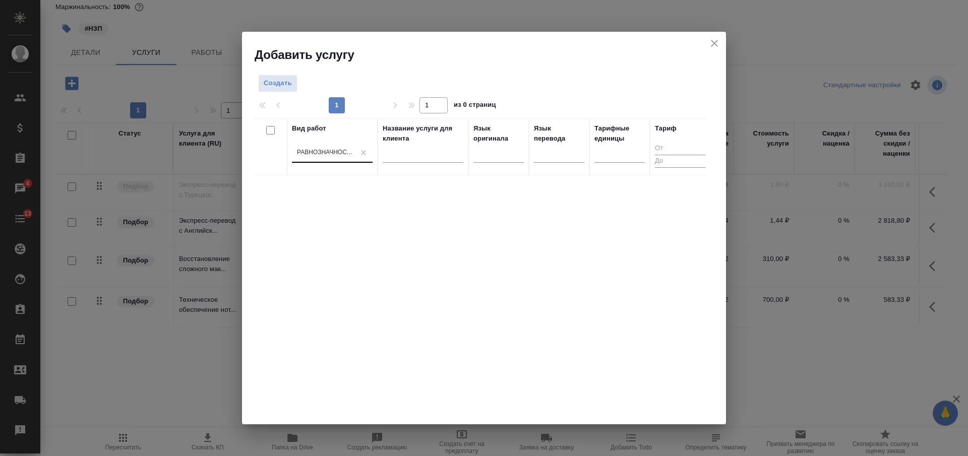
click at [325, 150] on div "Равнозначность электронного документа" at bounding box center [326, 152] width 58 height 9
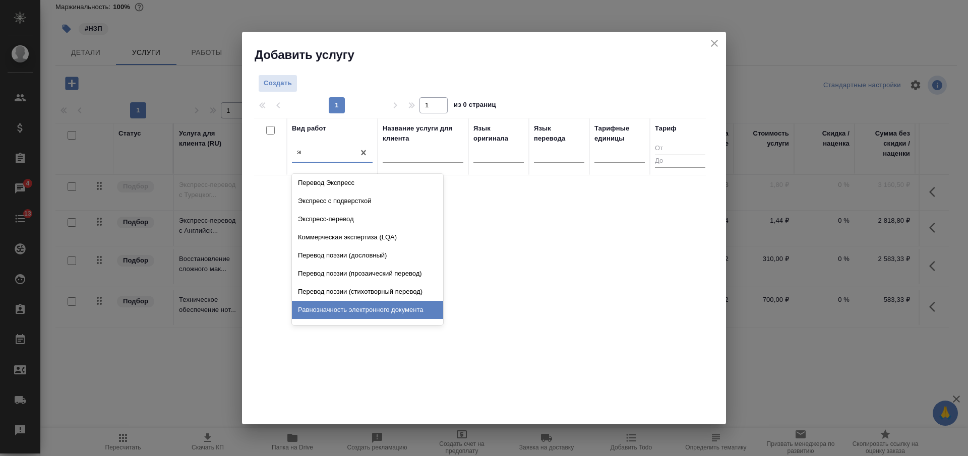
scroll to position [0, 0]
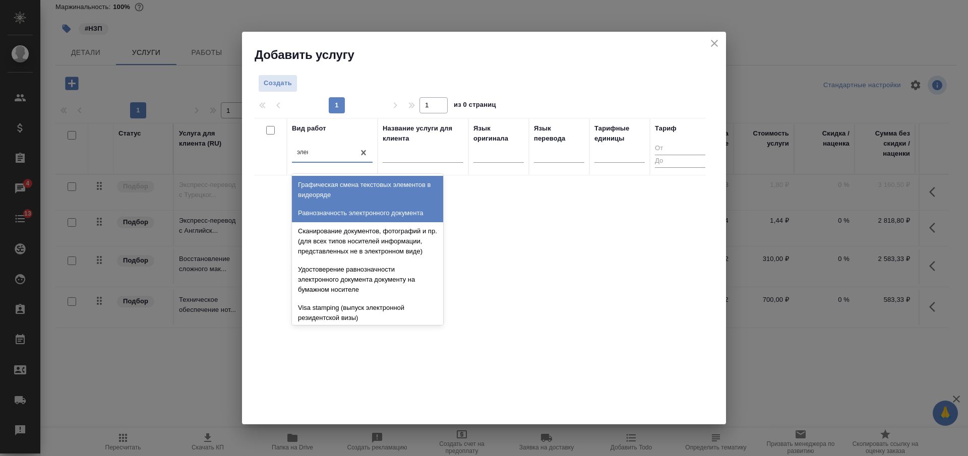
type input "элект"
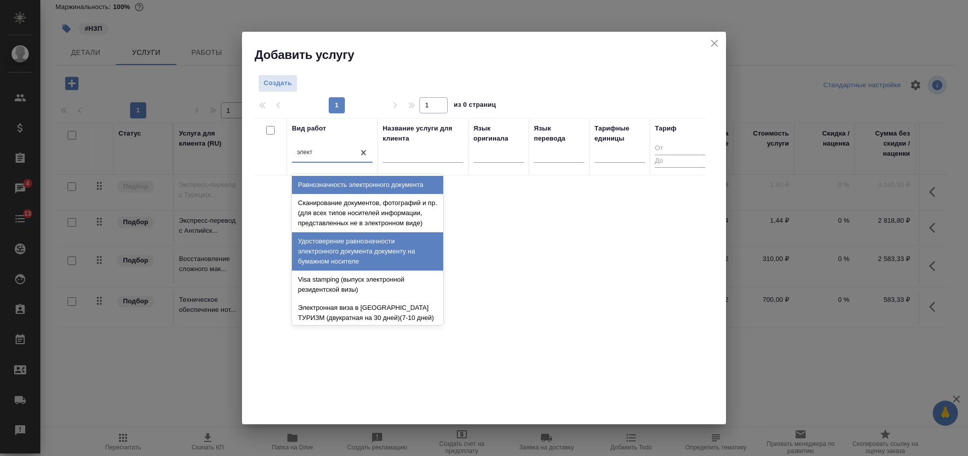
click at [370, 259] on div "Удостоверение равнозначности электронного документа документу на бумажном носит…" at bounding box center [367, 251] width 151 height 38
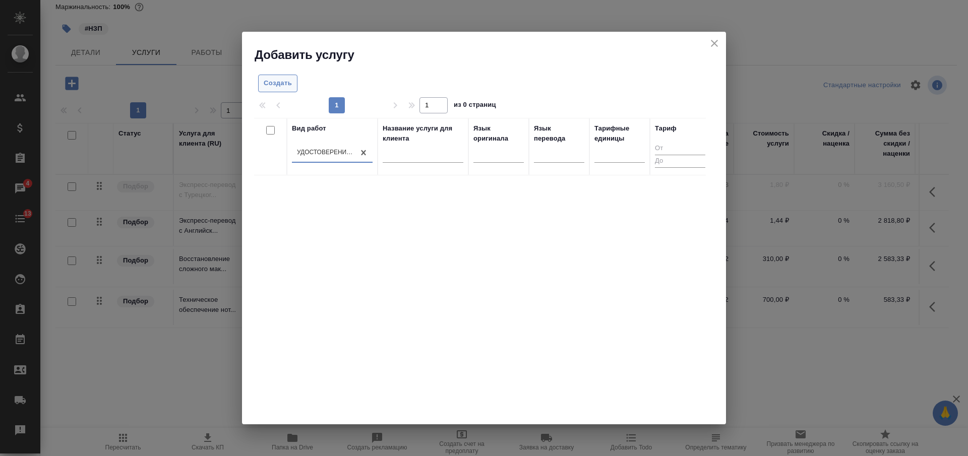
click at [281, 83] on span "Создать" at bounding box center [278, 84] width 28 height 12
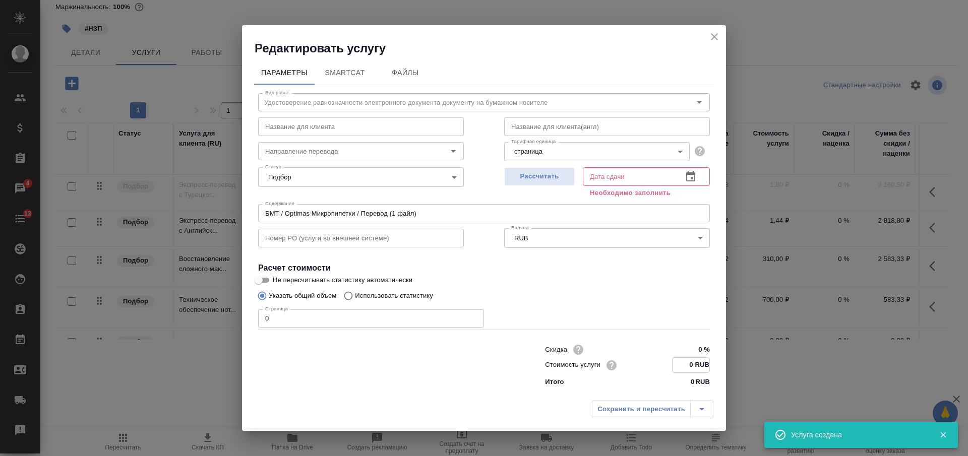
click at [691, 362] on input "0 RUB" at bounding box center [691, 365] width 37 height 15
click at [692, 363] on input "0 RUB" at bounding box center [691, 365] width 37 height 15
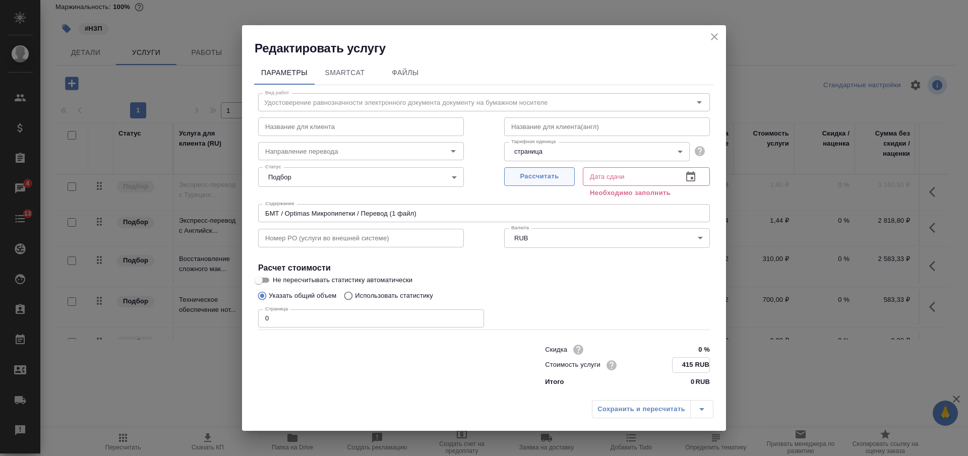
type input "415 RUB"
click at [557, 175] on span "Рассчитать" at bounding box center [539, 177] width 59 height 12
type input "26.08.2025 11:05"
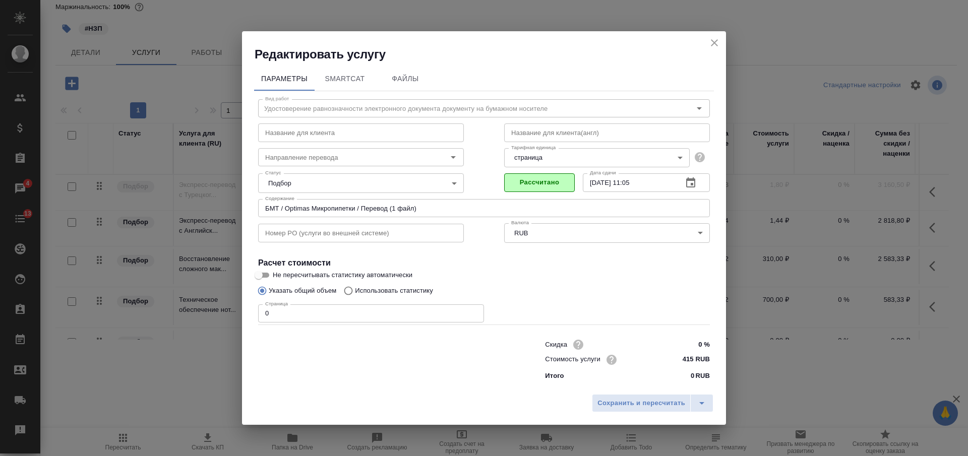
click at [264, 314] on input "0" at bounding box center [371, 314] width 226 height 18
type input "21"
click at [633, 403] on span "Сохранить и пересчитать" at bounding box center [641, 404] width 88 height 12
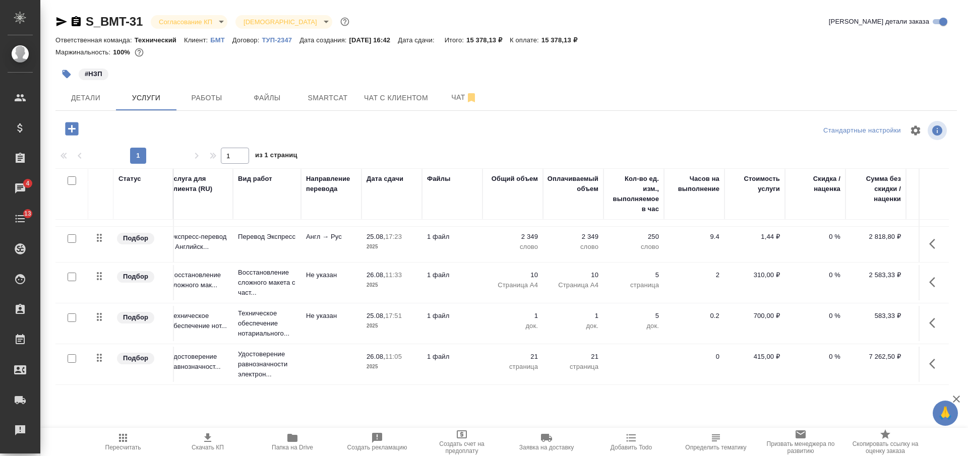
scroll to position [39, 0]
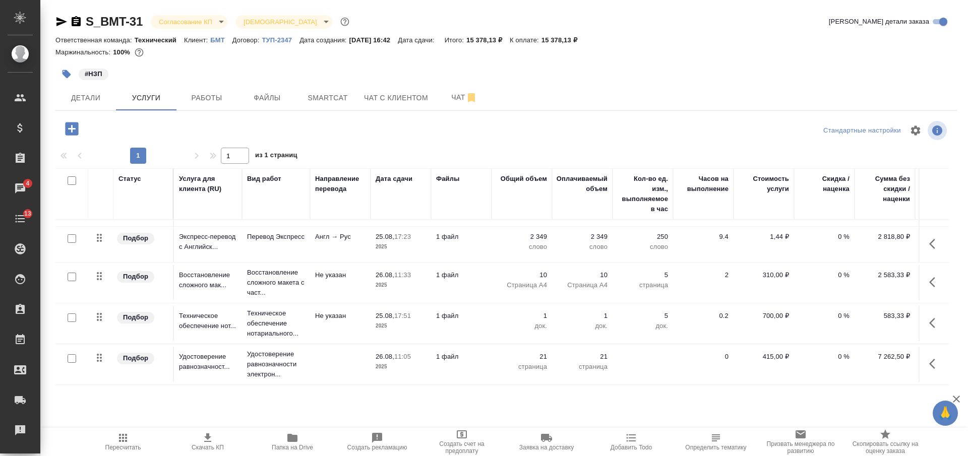
click at [511, 352] on p "21" at bounding box center [522, 357] width 50 height 10
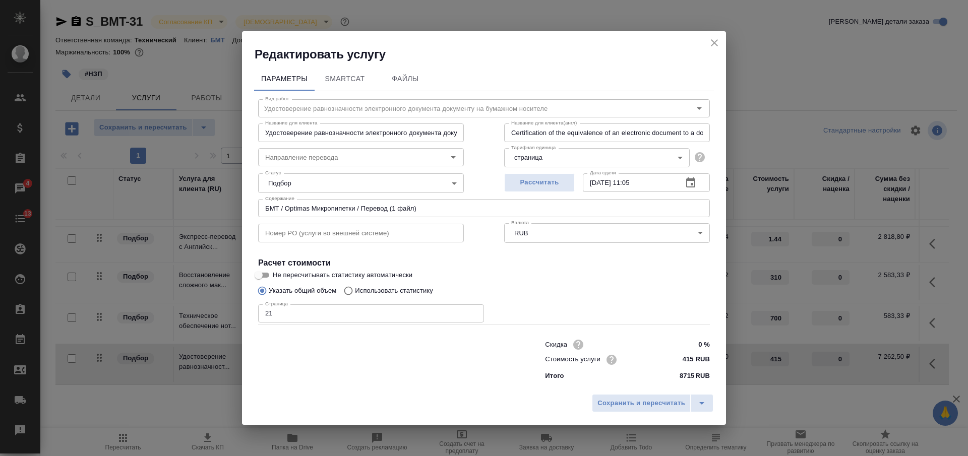
click at [687, 355] on input "415 RUB" at bounding box center [691, 359] width 38 height 15
type input "350 RUB"
click at [659, 404] on span "Сохранить и пересчитать" at bounding box center [641, 404] width 88 height 12
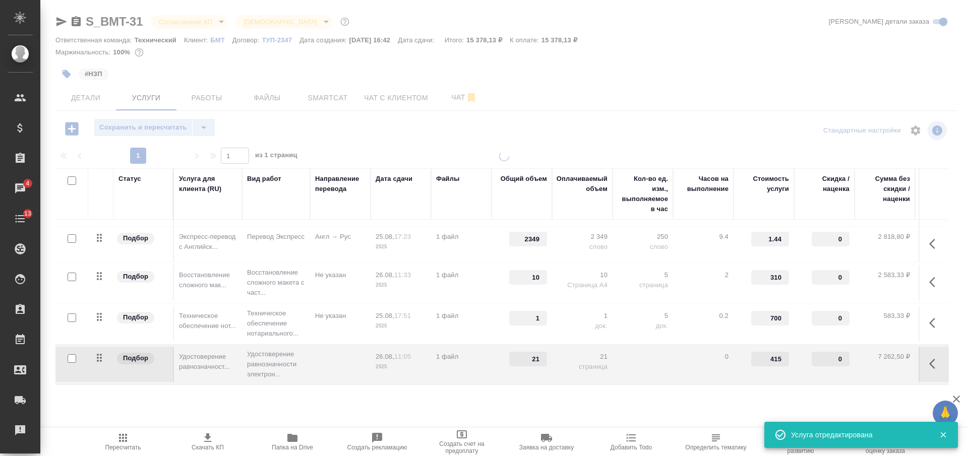
type input "350"
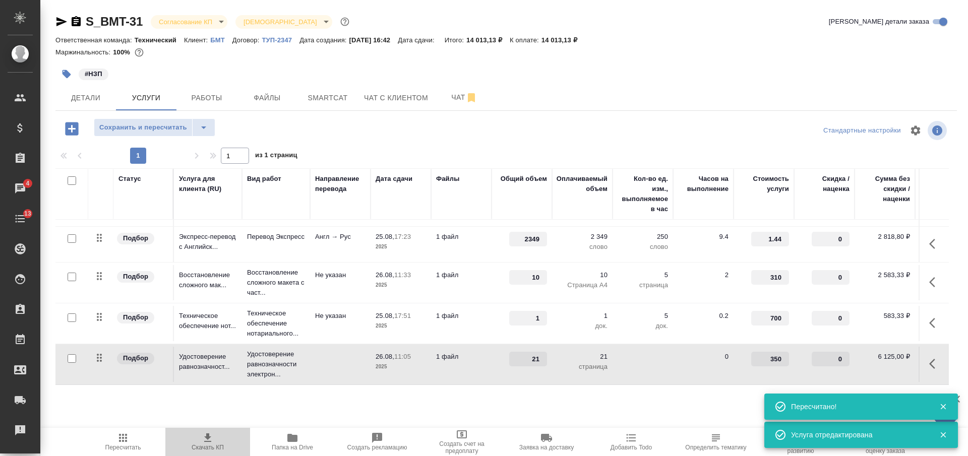
click at [215, 432] on span "Скачать КП" at bounding box center [207, 441] width 73 height 19
click at [793, 54] on div "Маржинальность: 100%" at bounding box center [506, 52] width 902 height 13
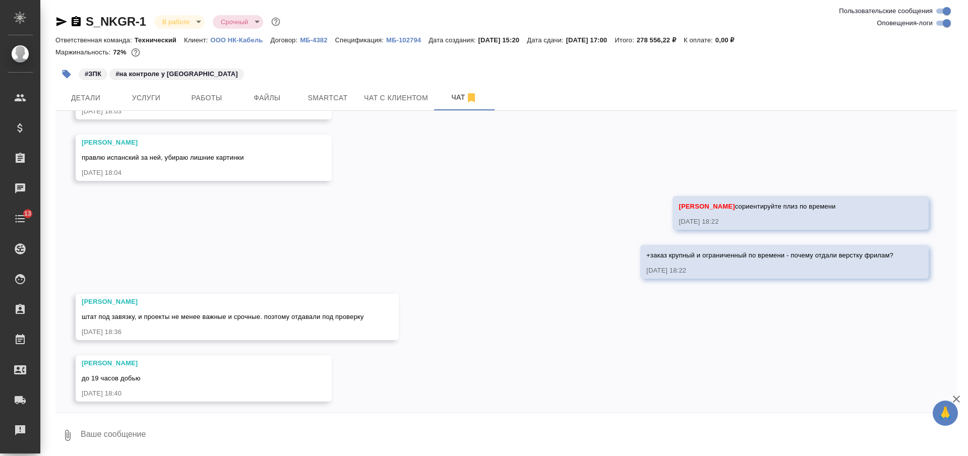
scroll to position [13931, 0]
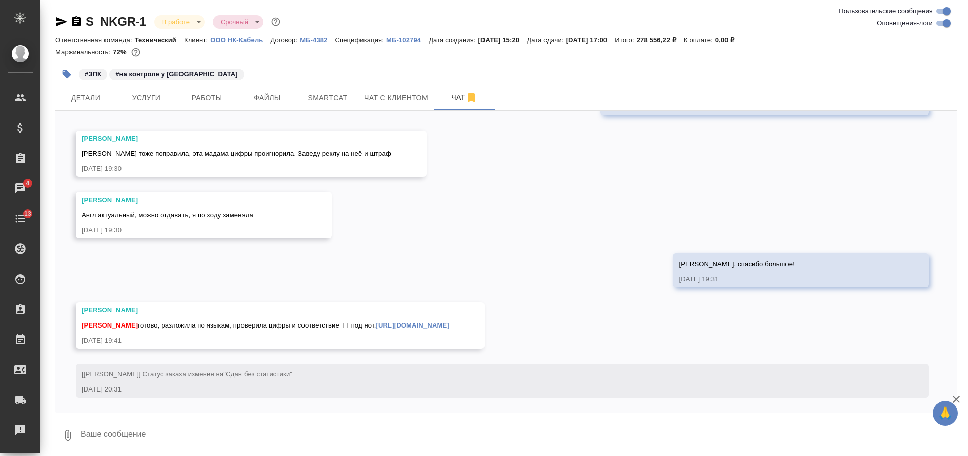
click at [408, 319] on div "[PERSON_NAME] готово, разложила по языкам, проверила цифры и соответствие ТТ по…" at bounding box center [266, 324] width 368 height 13
click at [410, 324] on link "[URL][DOMAIN_NAME]" at bounding box center [412, 326] width 73 height 8
click at [77, 18] on icon "button" at bounding box center [76, 21] width 9 height 10
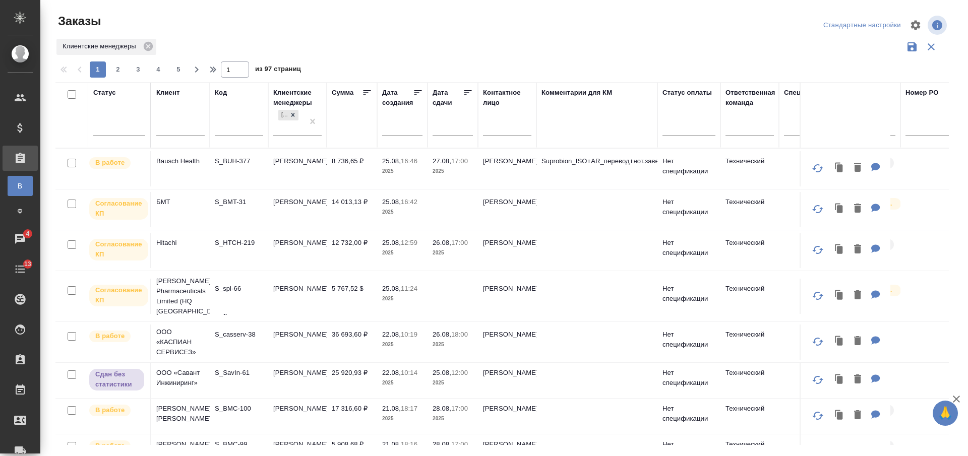
click at [686, 128] on div at bounding box center [689, 125] width 53 height 15
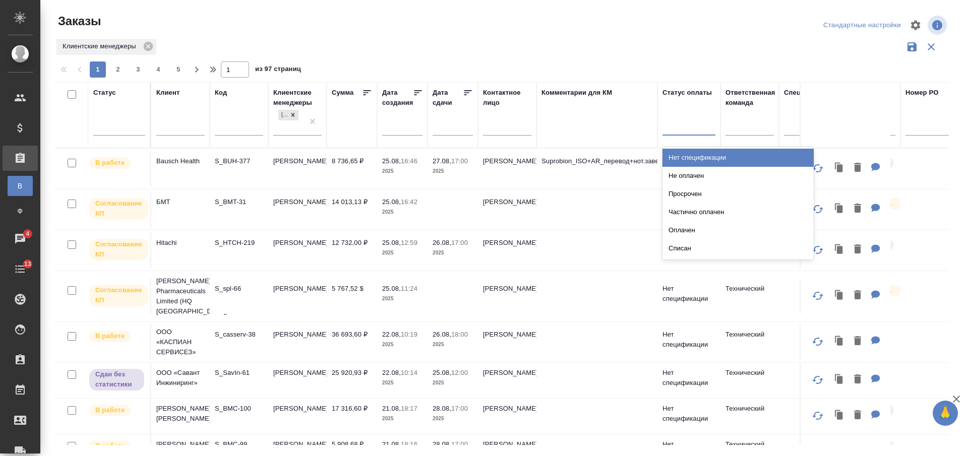
click at [683, 152] on div "Нет спецификации" at bounding box center [738, 158] width 151 height 18
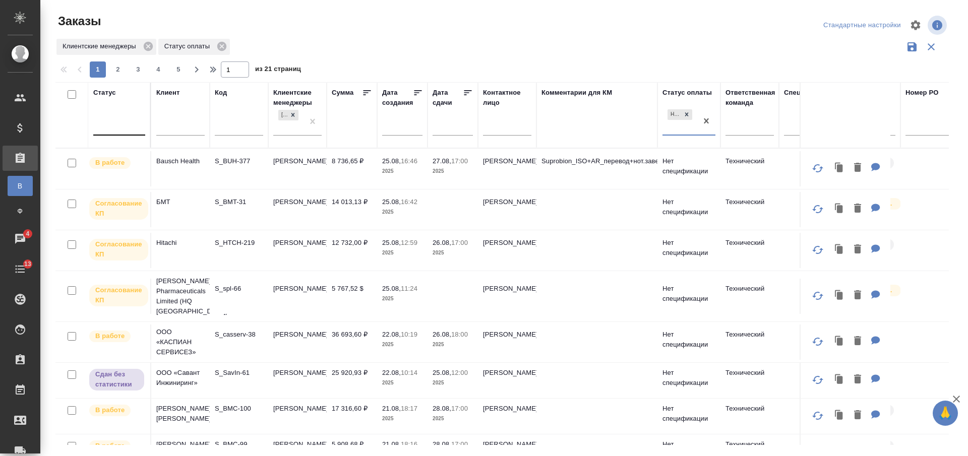
click at [125, 126] on div at bounding box center [119, 125] width 52 height 15
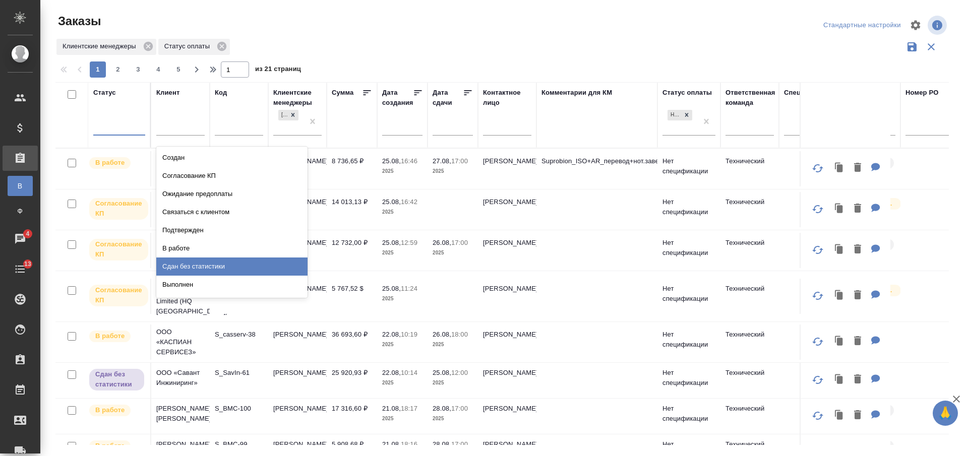
scroll to position [71, 0]
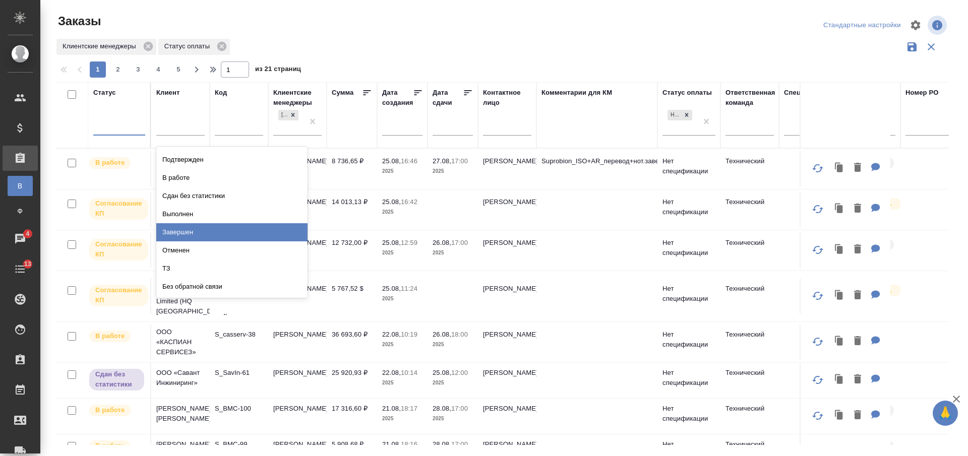
click at [265, 233] on div "Завершен" at bounding box center [231, 232] width 151 height 18
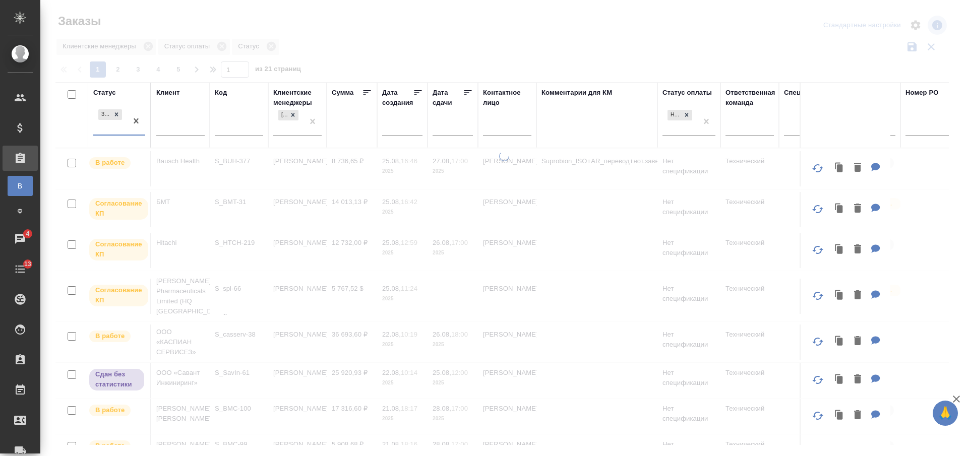
click at [423, 32] on div at bounding box center [504, 225] width 928 height 451
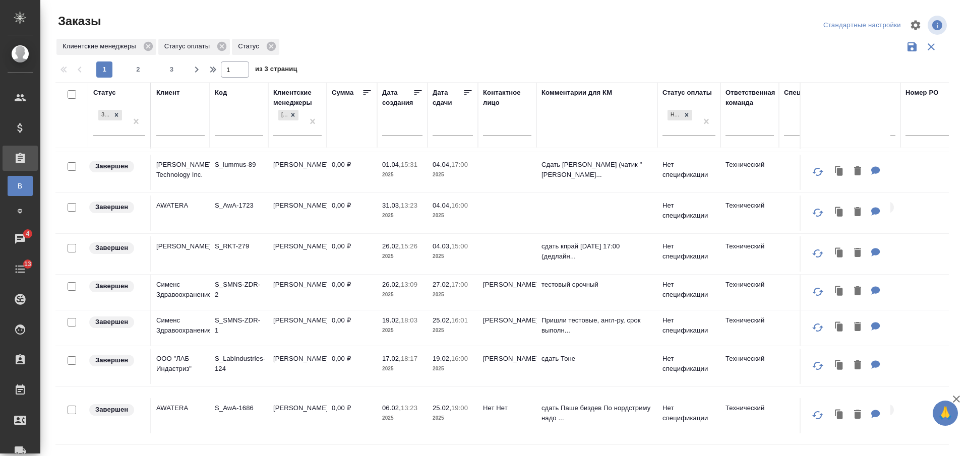
scroll to position [781, 0]
click at [143, 69] on span "2" at bounding box center [138, 70] width 16 height 10
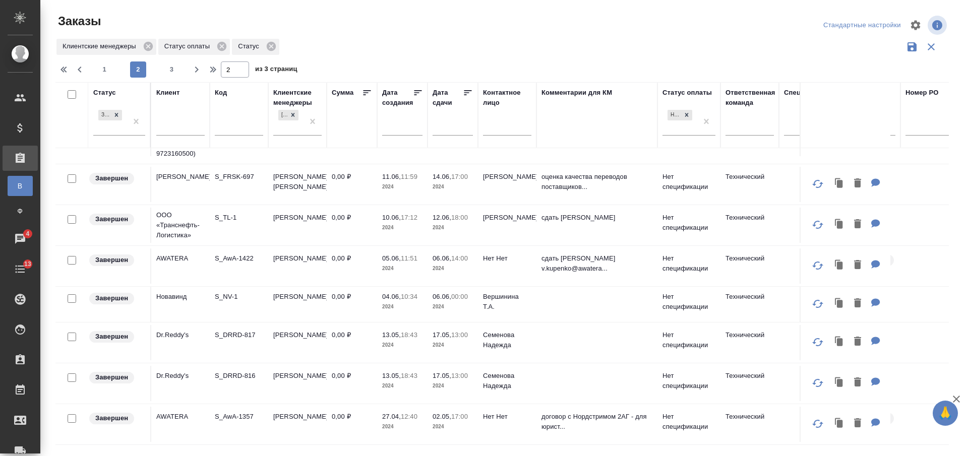
scroll to position [785, 0]
click at [172, 70] on span "3" at bounding box center [172, 70] width 16 height 10
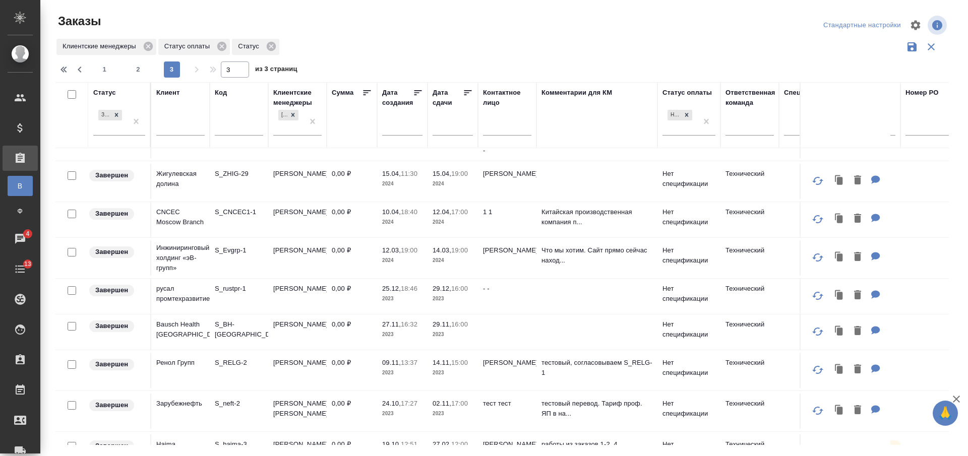
scroll to position [0, 0]
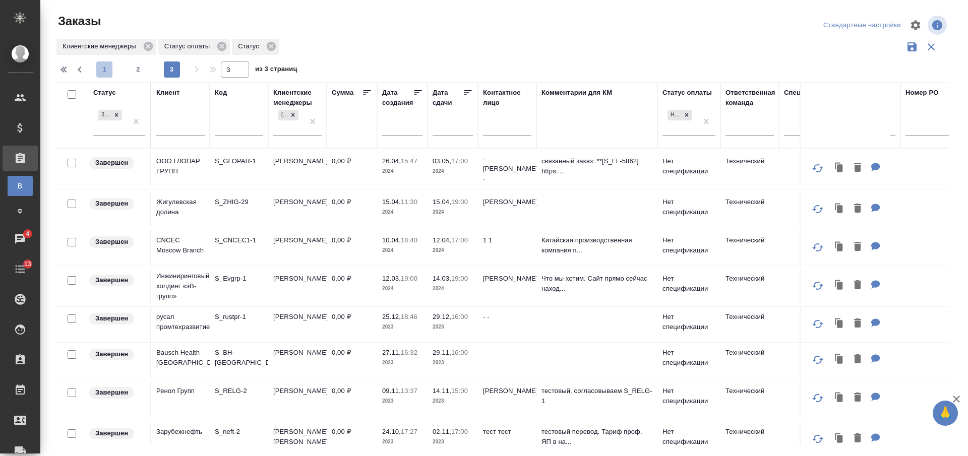
click at [104, 65] on span "1" at bounding box center [104, 70] width 16 height 10
type input "1"
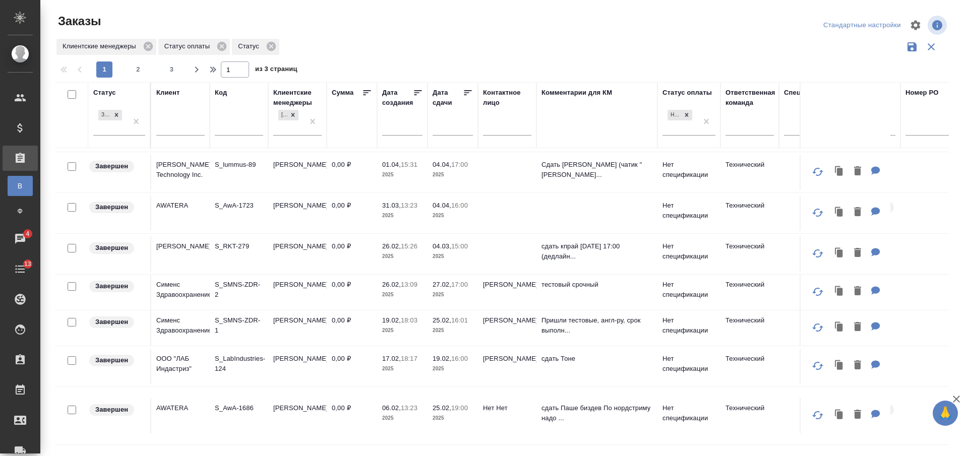
scroll to position [781, 0]
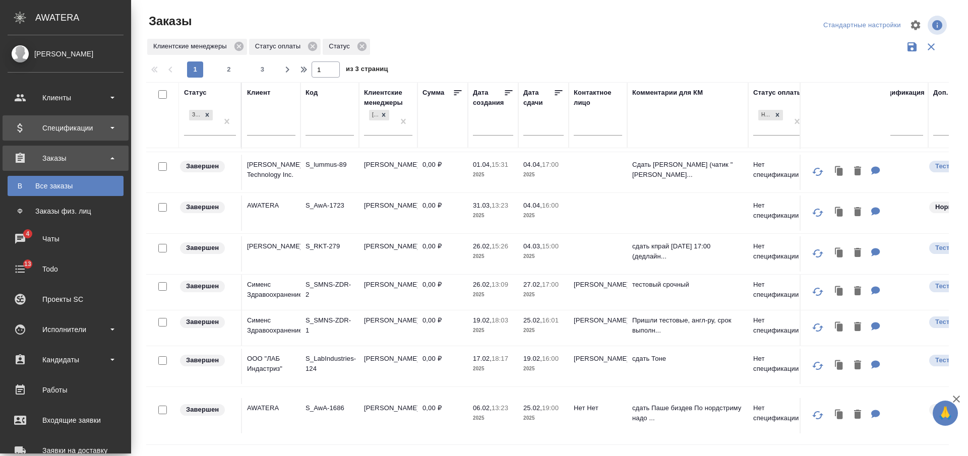
click at [75, 127] on div "Спецификации" at bounding box center [66, 128] width 116 height 15
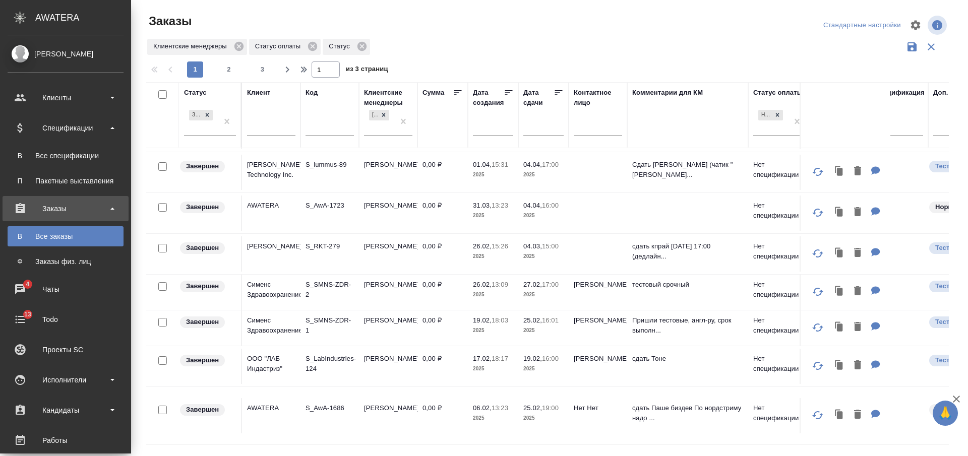
click at [76, 153] on div "Все спецификации" at bounding box center [66, 156] width 106 height 10
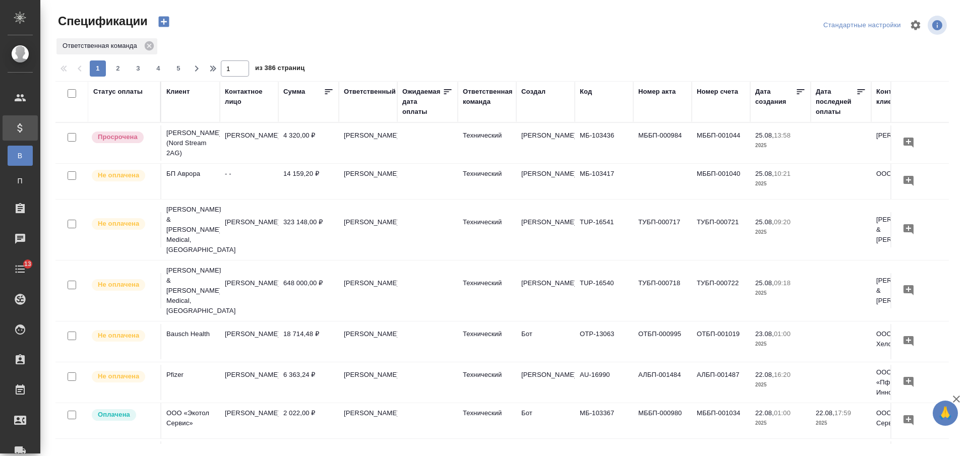
click at [163, 22] on icon "button" at bounding box center [164, 22] width 14 height 14
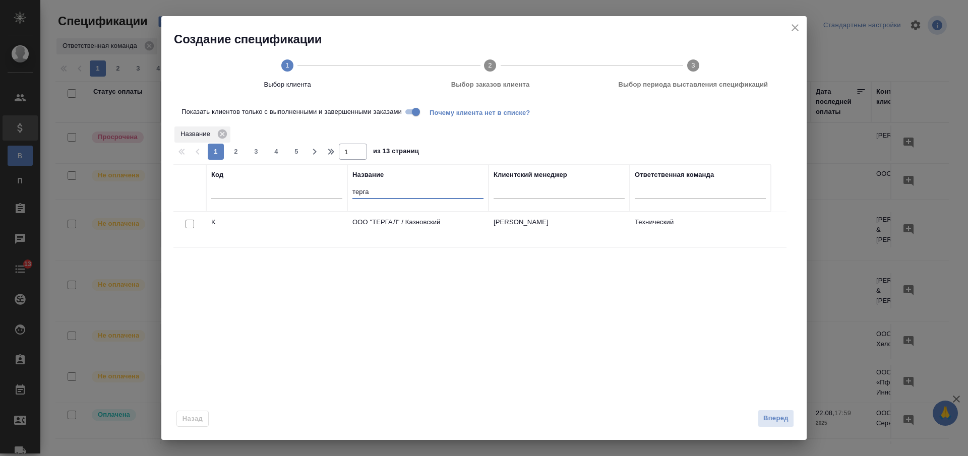
click at [357, 196] on input "терга" at bounding box center [417, 193] width 131 height 13
type input "fres"
click at [190, 223] on input "checkbox" at bounding box center [190, 224] width 9 height 9
checkbox input "true"
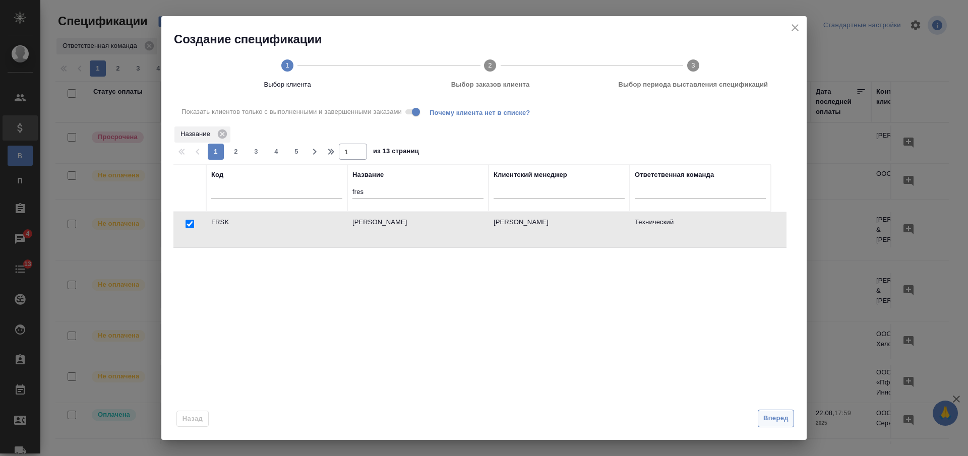
drag, startPoint x: 770, startPoint y: 413, endPoint x: 755, endPoint y: 408, distance: 16.1
click at [771, 413] on span "Вперед" at bounding box center [775, 419] width 25 height 12
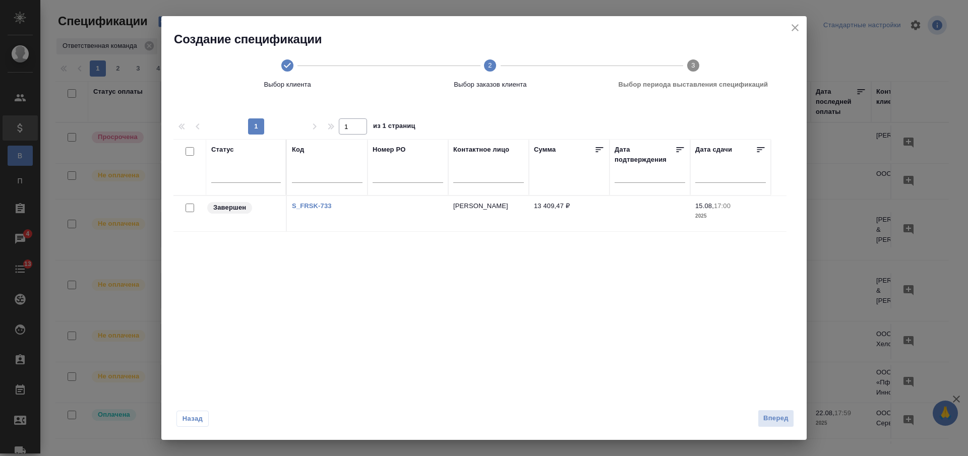
click at [186, 209] on input "checkbox" at bounding box center [190, 208] width 9 height 9
checkbox input "true"
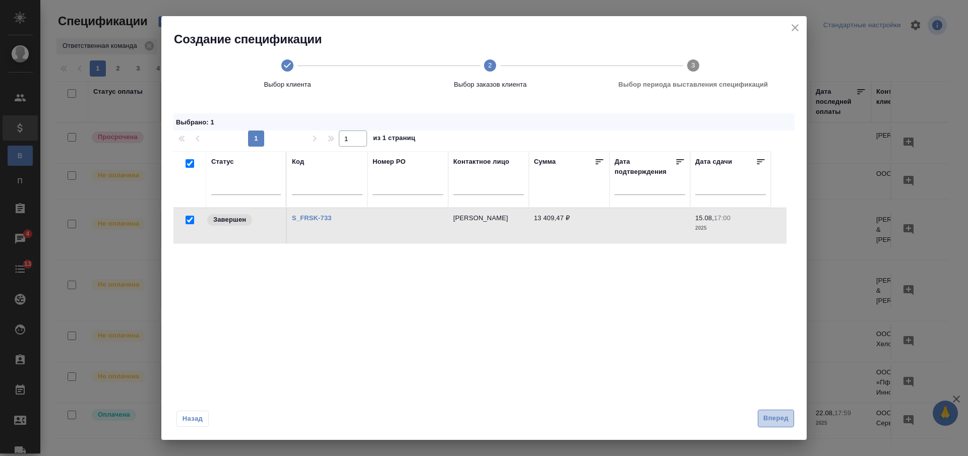
click at [786, 418] on span "Вперед" at bounding box center [775, 419] width 25 height 12
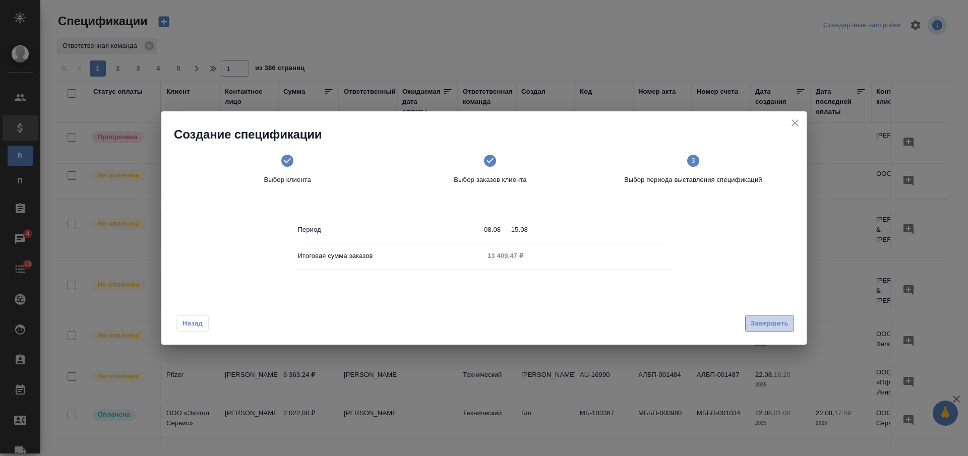
click at [766, 327] on span "Завершить" at bounding box center [770, 324] width 38 height 12
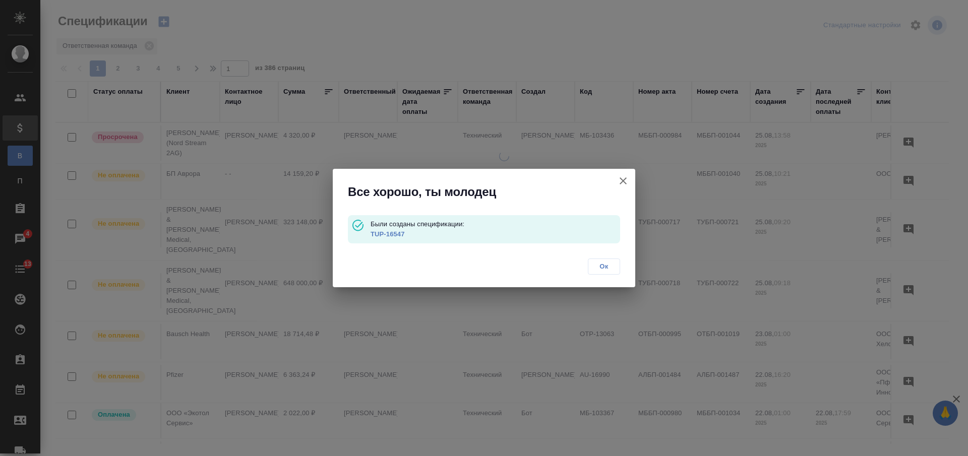
click at [390, 235] on link "TUP-16547" at bounding box center [388, 234] width 34 height 8
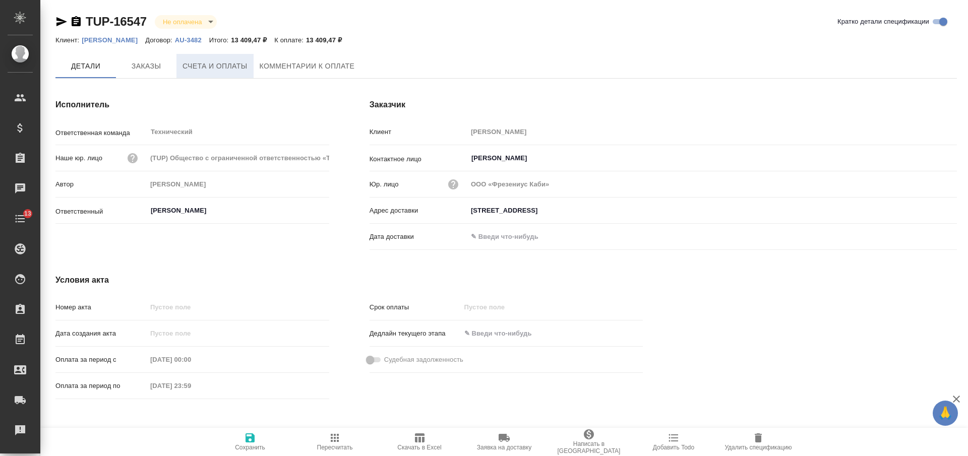
click at [207, 72] on span "Счета и оплаты" at bounding box center [215, 66] width 65 height 13
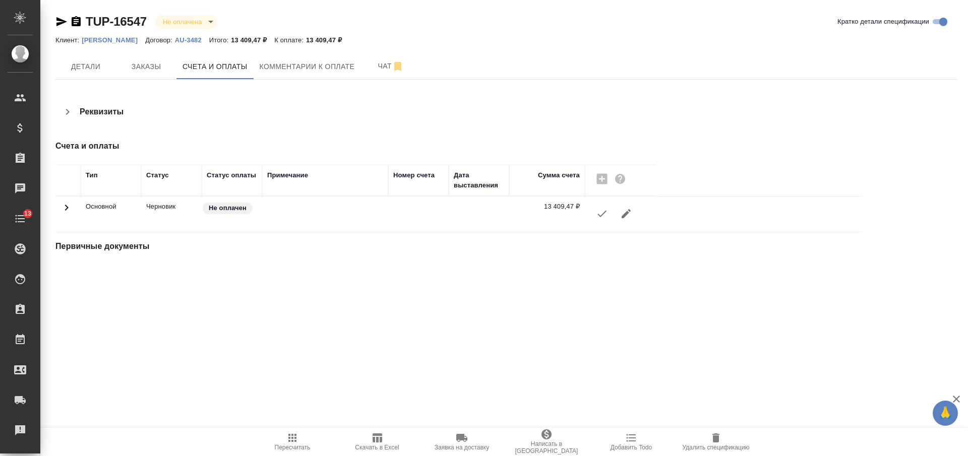
click at [599, 213] on icon "button" at bounding box center [602, 214] width 12 height 12
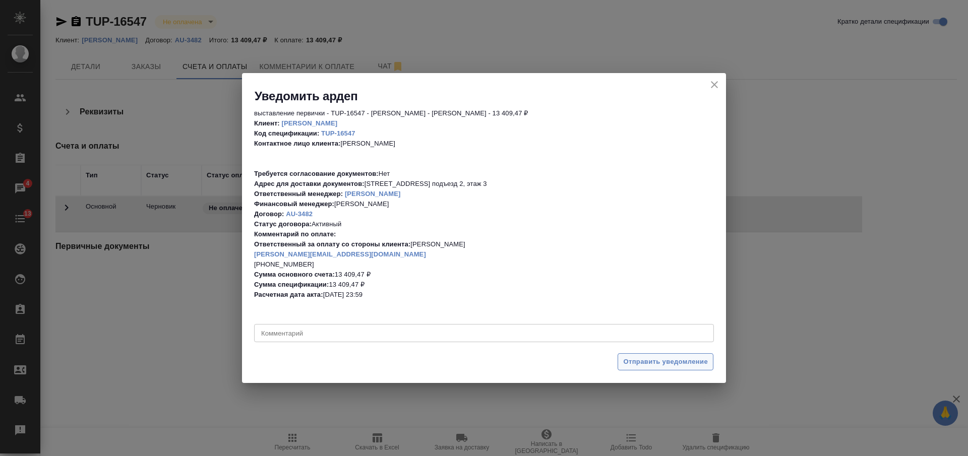
click at [657, 361] on span "Отправить уведомление" at bounding box center [665, 362] width 85 height 12
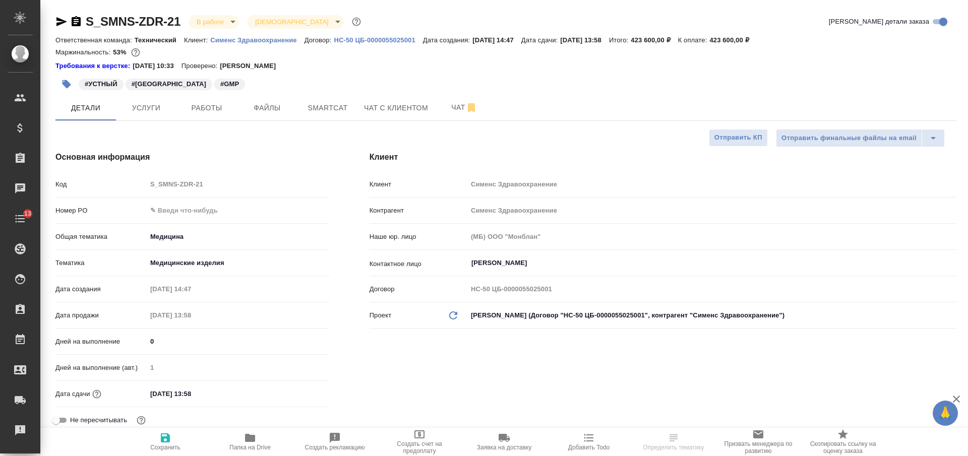
select select "RU"
type textarea "x"
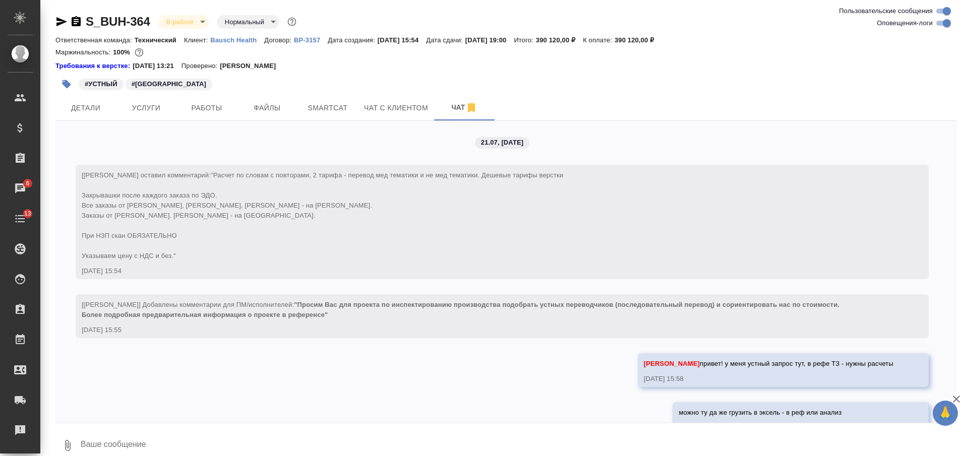
scroll to position [9670, 0]
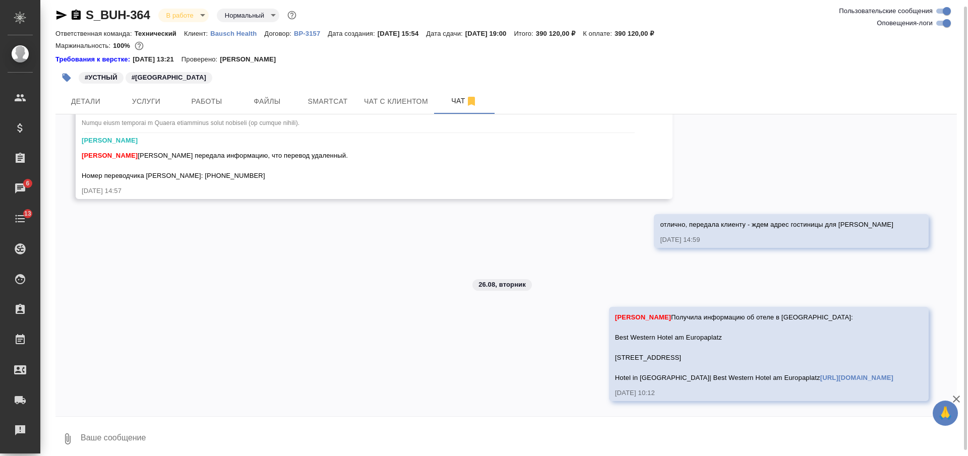
click at [396, 426] on textarea at bounding box center [518, 439] width 877 height 34
type textarea "бронируем в нем соотв"
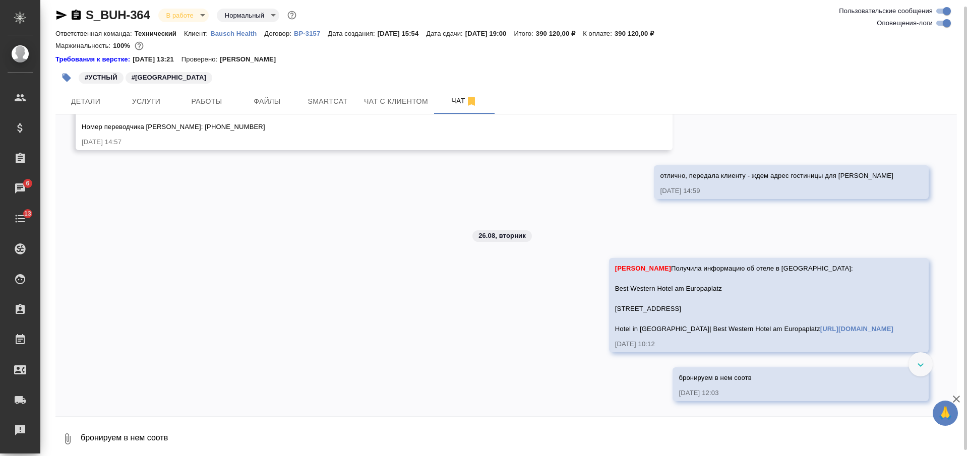
scroll to position [9719, 0]
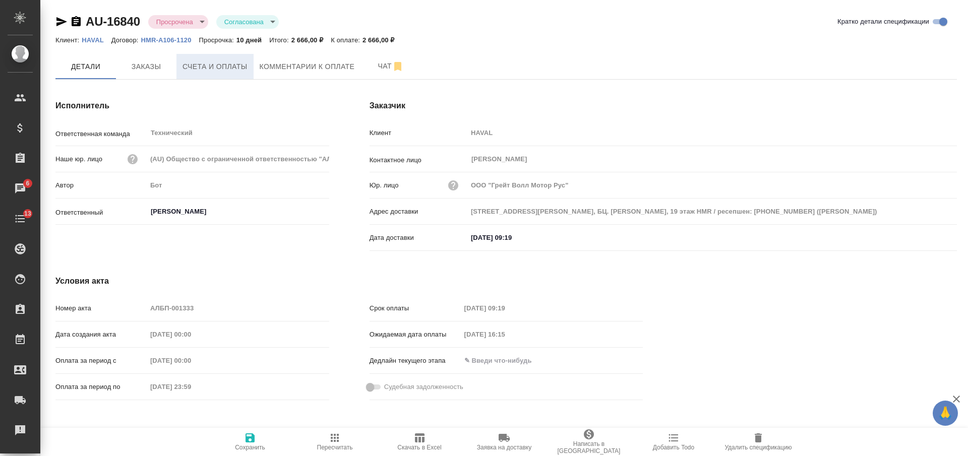
click at [191, 74] on button "Счета и оплаты" at bounding box center [214, 66] width 77 height 25
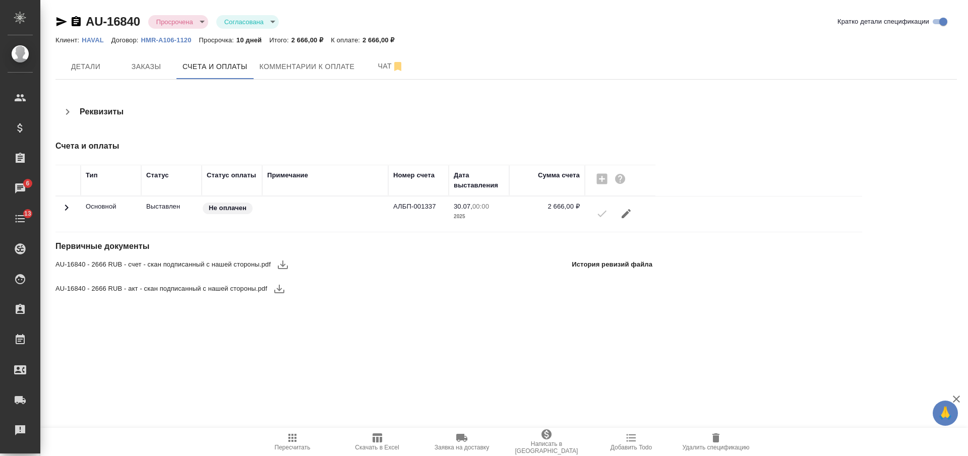
click at [280, 267] on icon "button" at bounding box center [283, 265] width 12 height 12
click at [273, 288] on icon "button" at bounding box center [279, 289] width 12 height 12
click at [106, 72] on span "Детали" at bounding box center [86, 67] width 48 height 13
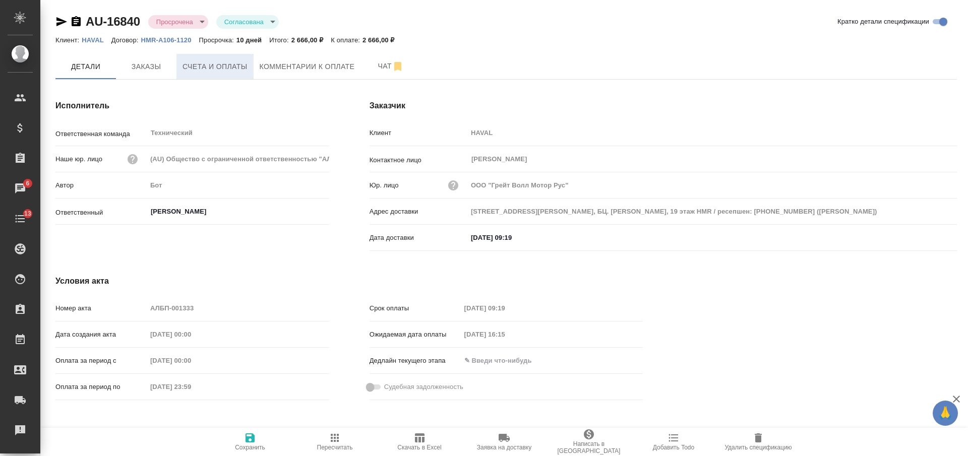
click at [201, 59] on button "Счета и оплаты" at bounding box center [214, 66] width 77 height 25
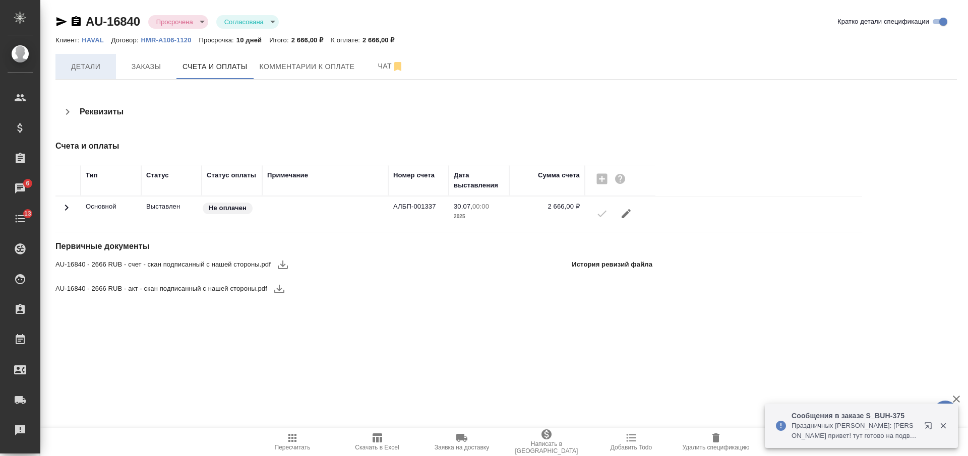
click at [111, 59] on button "Детали" at bounding box center [85, 66] width 61 height 25
